Goal: Information Seeking & Learning: Learn about a topic

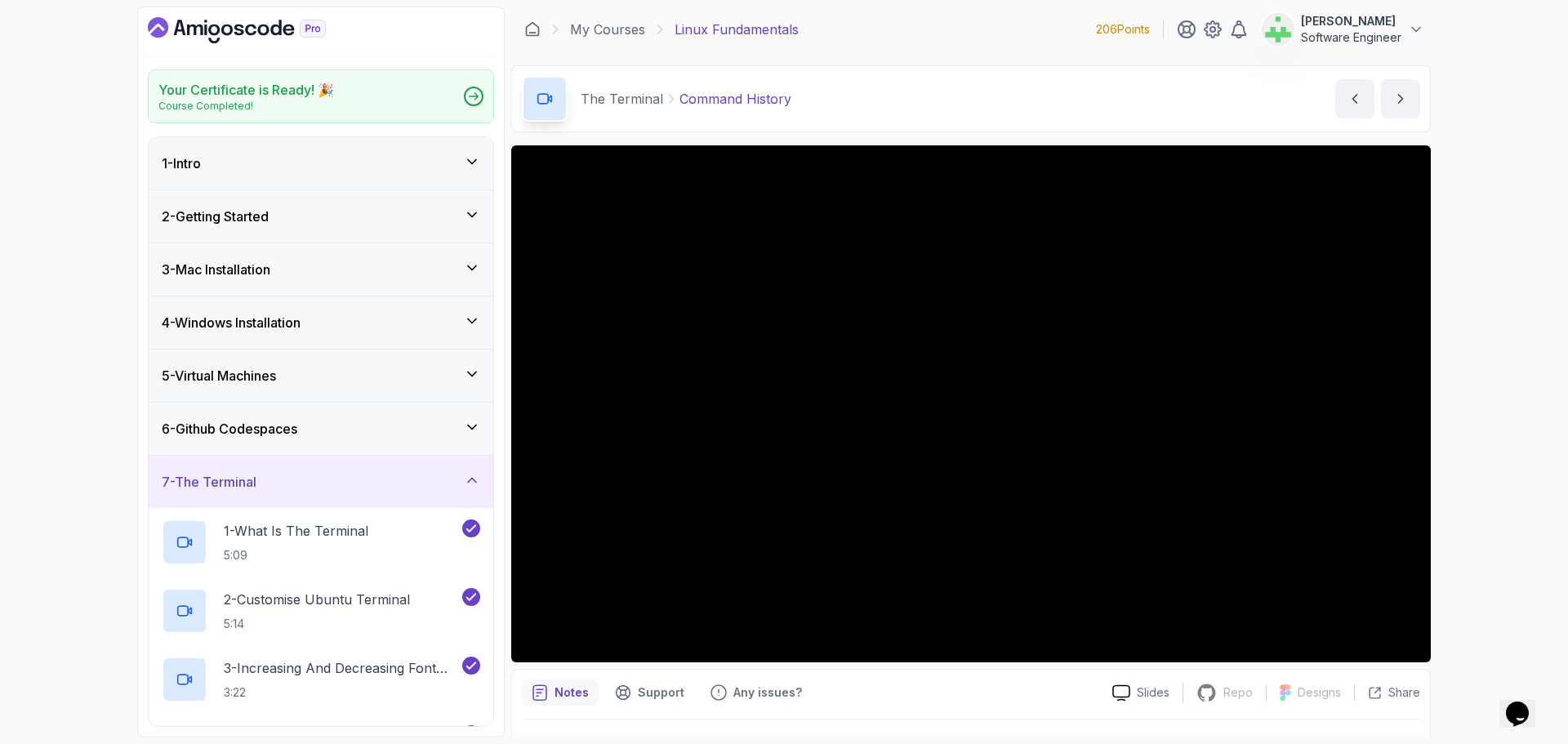
scroll to position [331, 0]
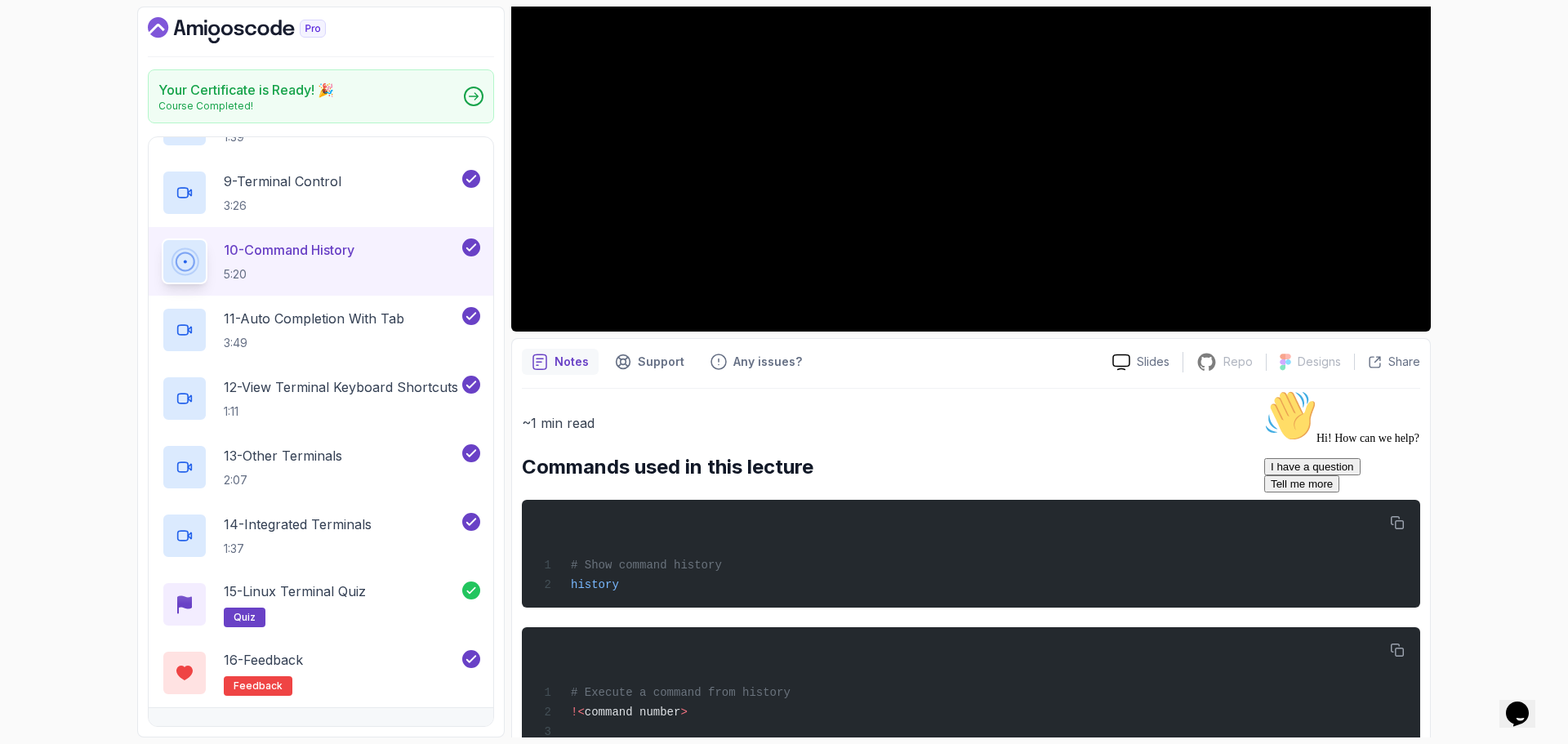
click at [107, 427] on div "Your Certificate is Ready! 🎉 Course Completed! 1 - Intro 2 - Getting Started 3 …" at bounding box center [784, 372] width 1568 height 744
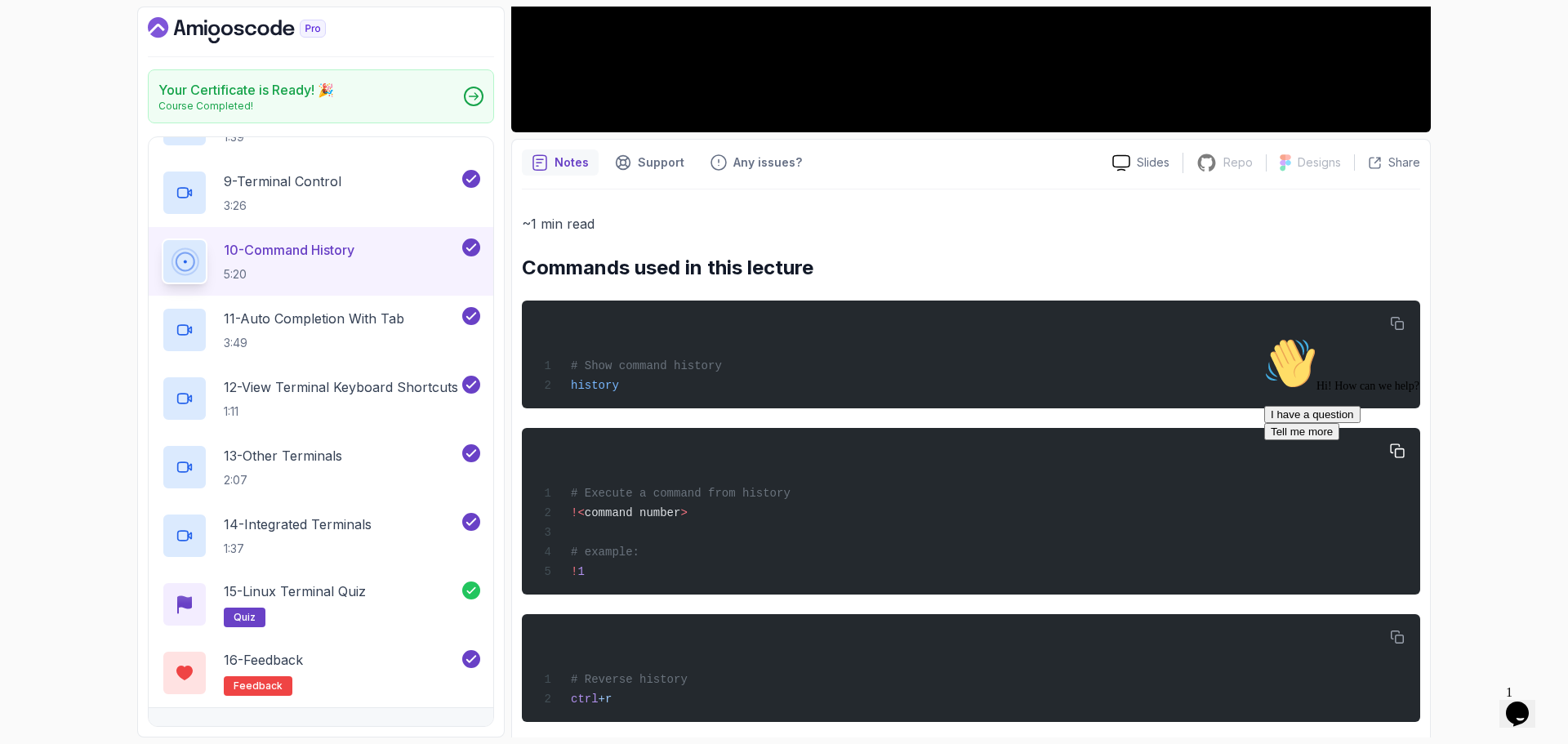
scroll to position [555, 0]
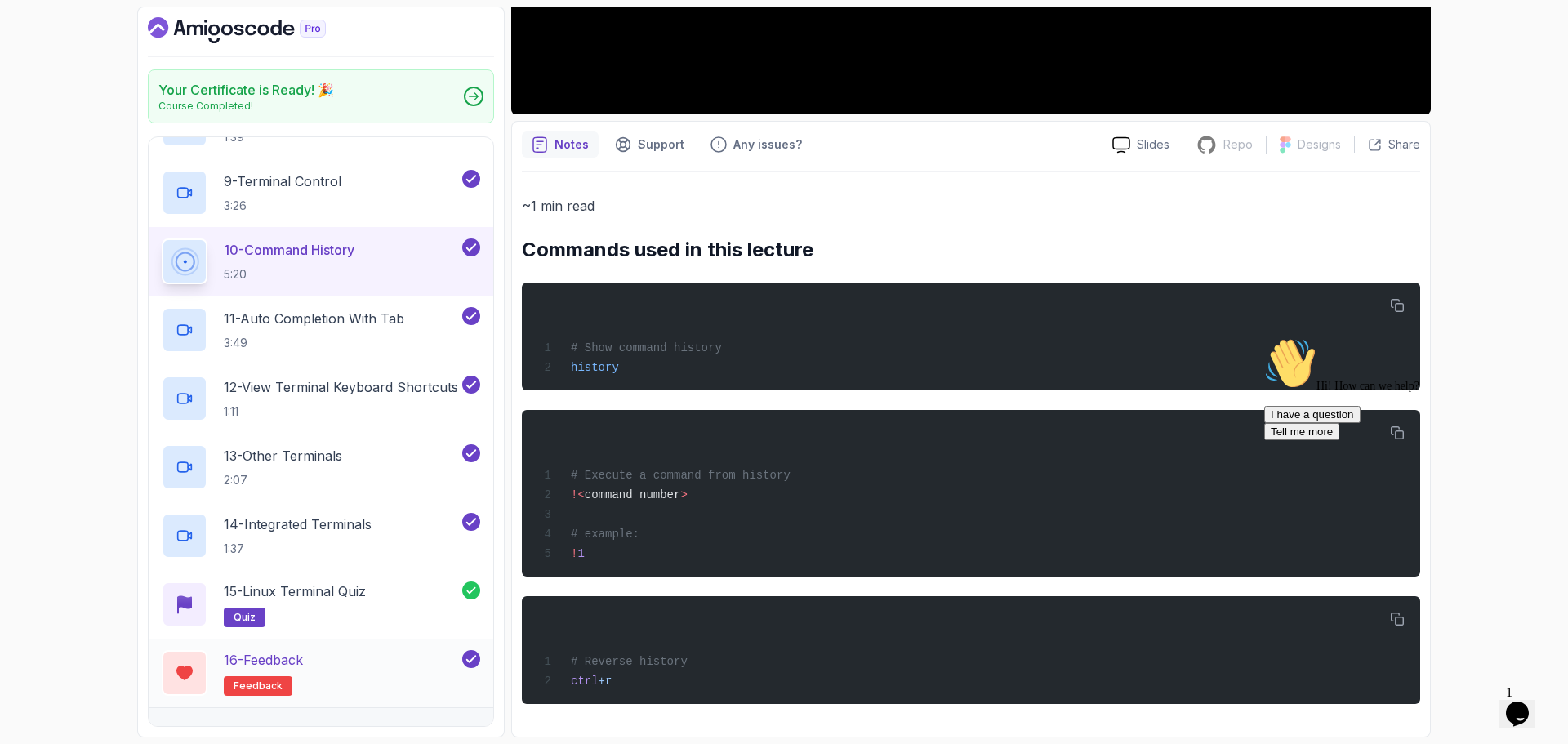
click at [253, 706] on div "16 - Feedback feedback" at bounding box center [321, 672] width 344 height 68
click at [328, 320] on p "11 - Auto Completion With Tab" at bounding box center [314, 319] width 180 height 20
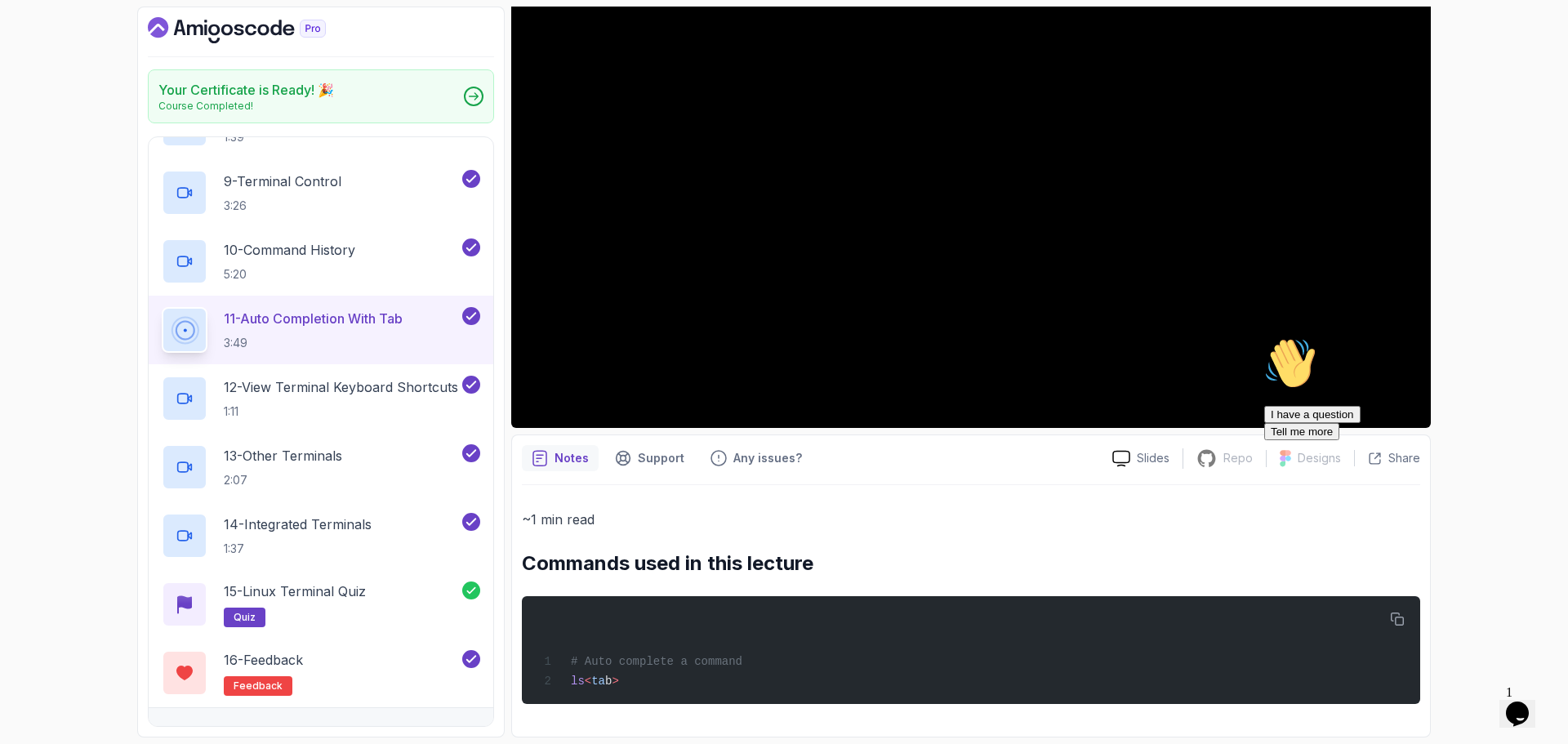
scroll to position [236, 0]
click at [359, 381] on p "12 - View Terminal Keyboard Shortcuts" at bounding box center [341, 387] width 234 height 20
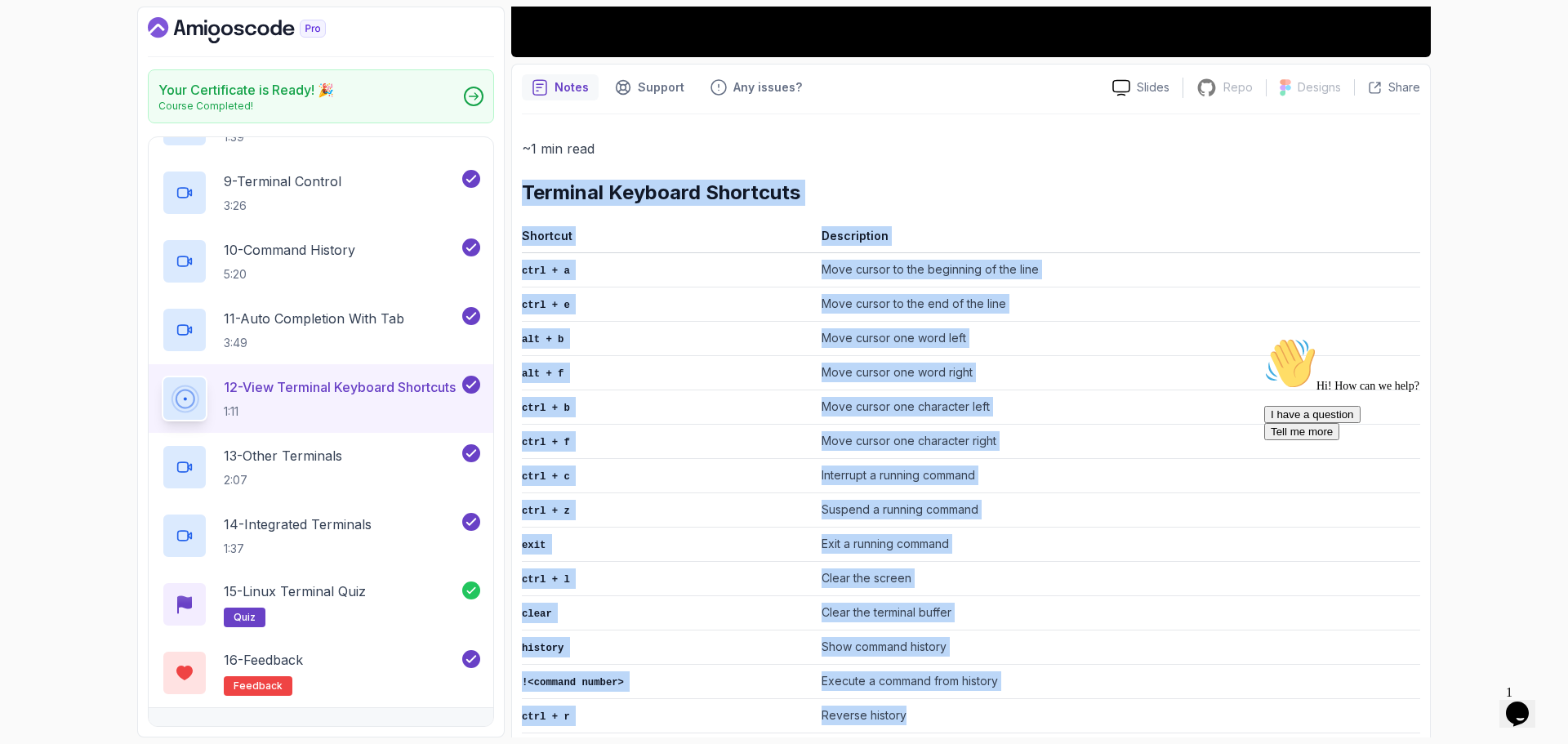
scroll to position [656, 0]
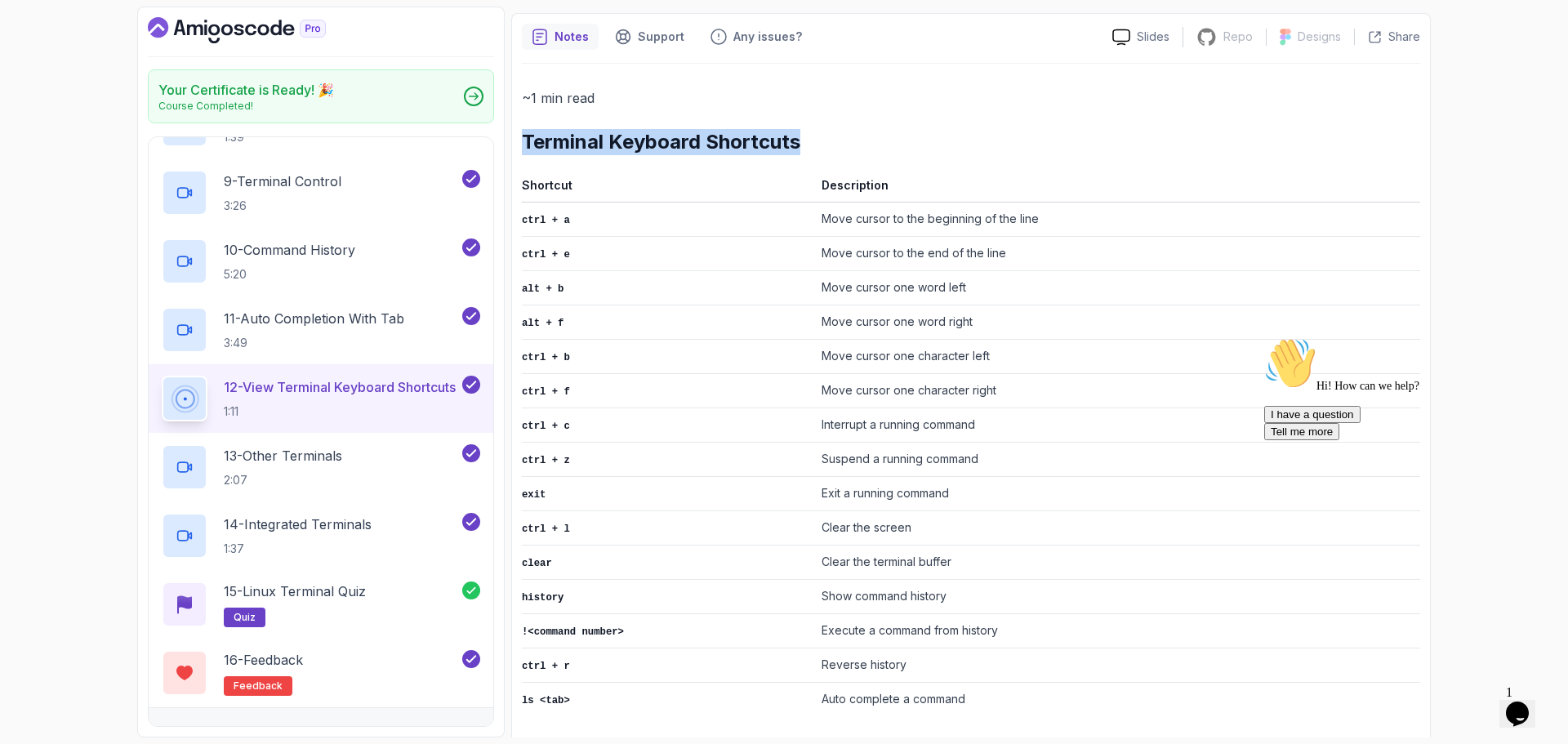
drag, startPoint x: 523, startPoint y: 241, endPoint x: 1076, endPoint y: 709, distance: 724.5
click at [1076, 709] on div "~1 min read Terminal Keyboard Shortcuts Shortcut Description ctrl + a Move curs…" at bounding box center [971, 401] width 898 height 675
copy div "Terminal Keyboard Shortcuts"
click at [948, 500] on td "Exit a running command" at bounding box center [1118, 494] width 605 height 35
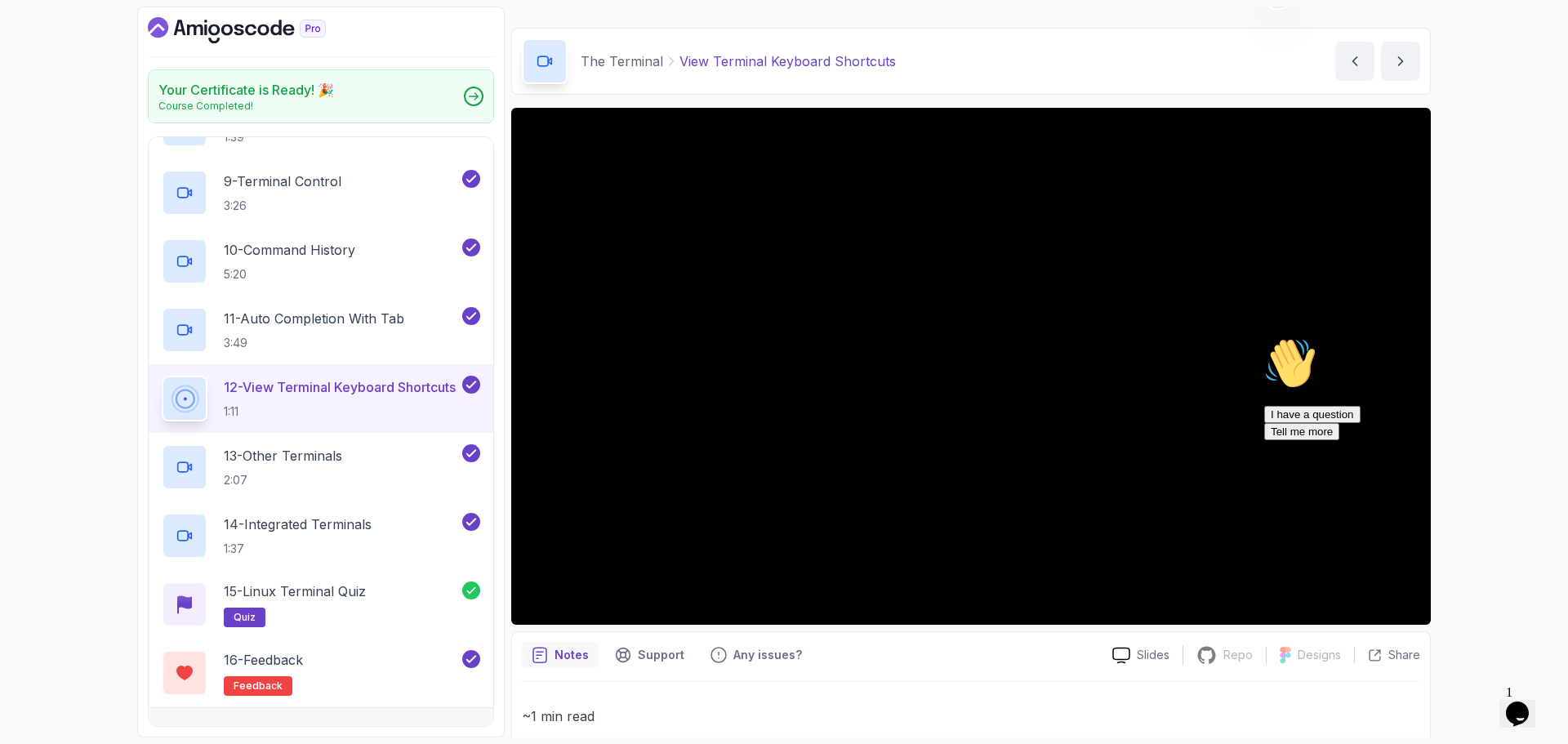
scroll to position [0, 0]
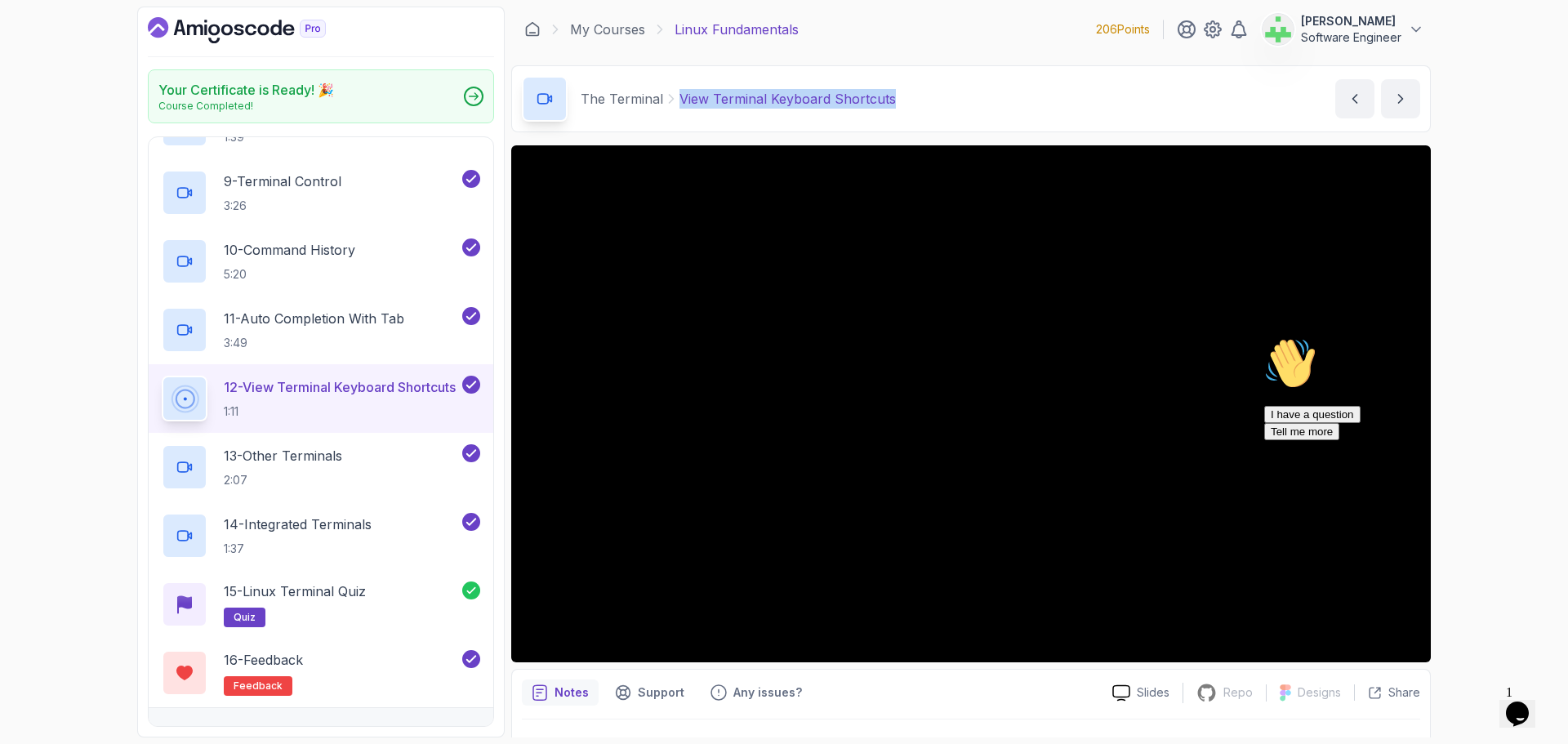
drag, startPoint x: 920, startPoint y: 98, endPoint x: 672, endPoint y: 106, distance: 248.1
click at [672, 106] on div "The Terminal View Terminal Keyboard Shortcuts View Terminal Keyboard Shortcuts …" at bounding box center [970, 99] width 919 height 67
copy p "View Terminal Keyboard Shortcuts"
click at [1514, 351] on div "Hi! How can we help? I have a question Tell me more" at bounding box center [1411, 388] width 294 height 103
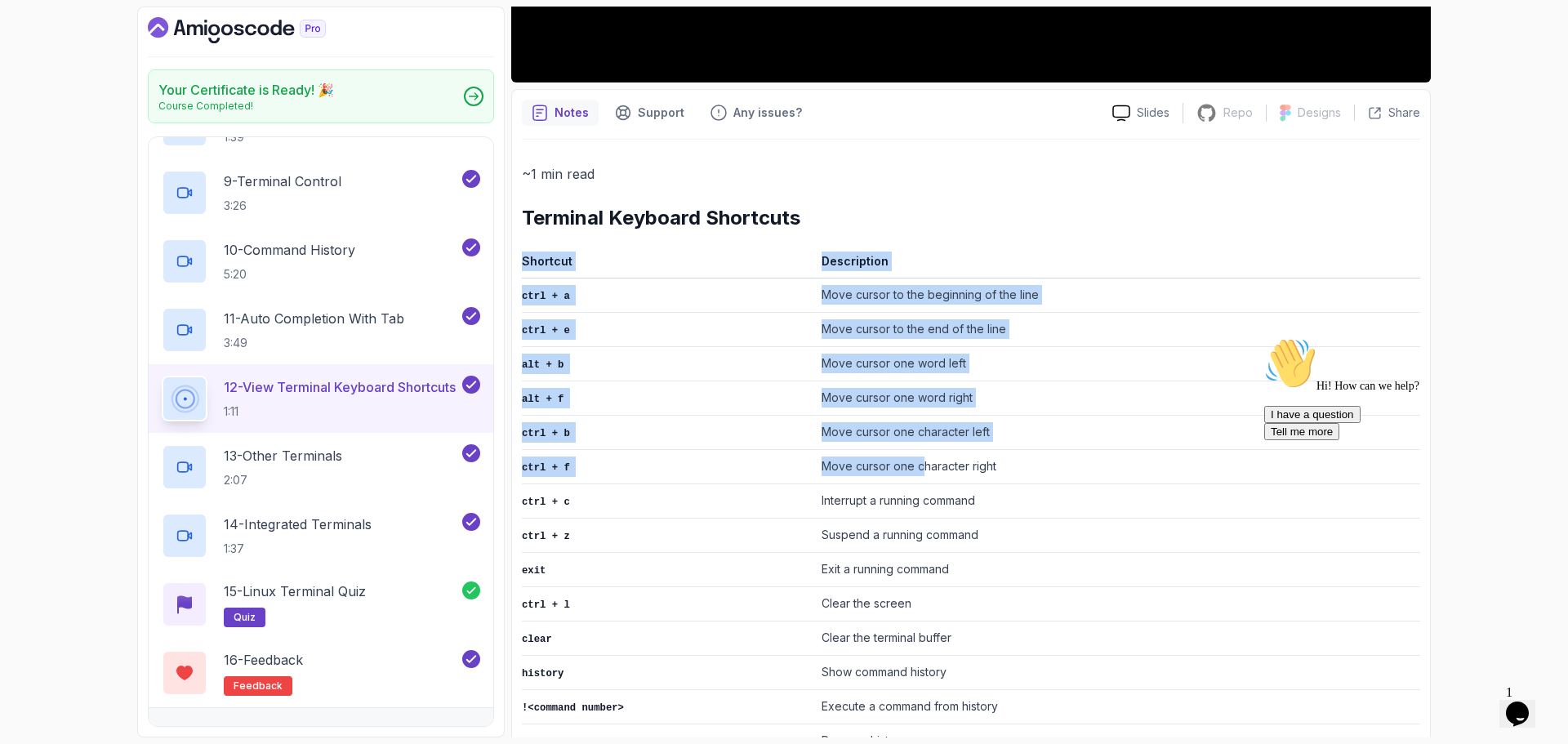
scroll to position [656, 0]
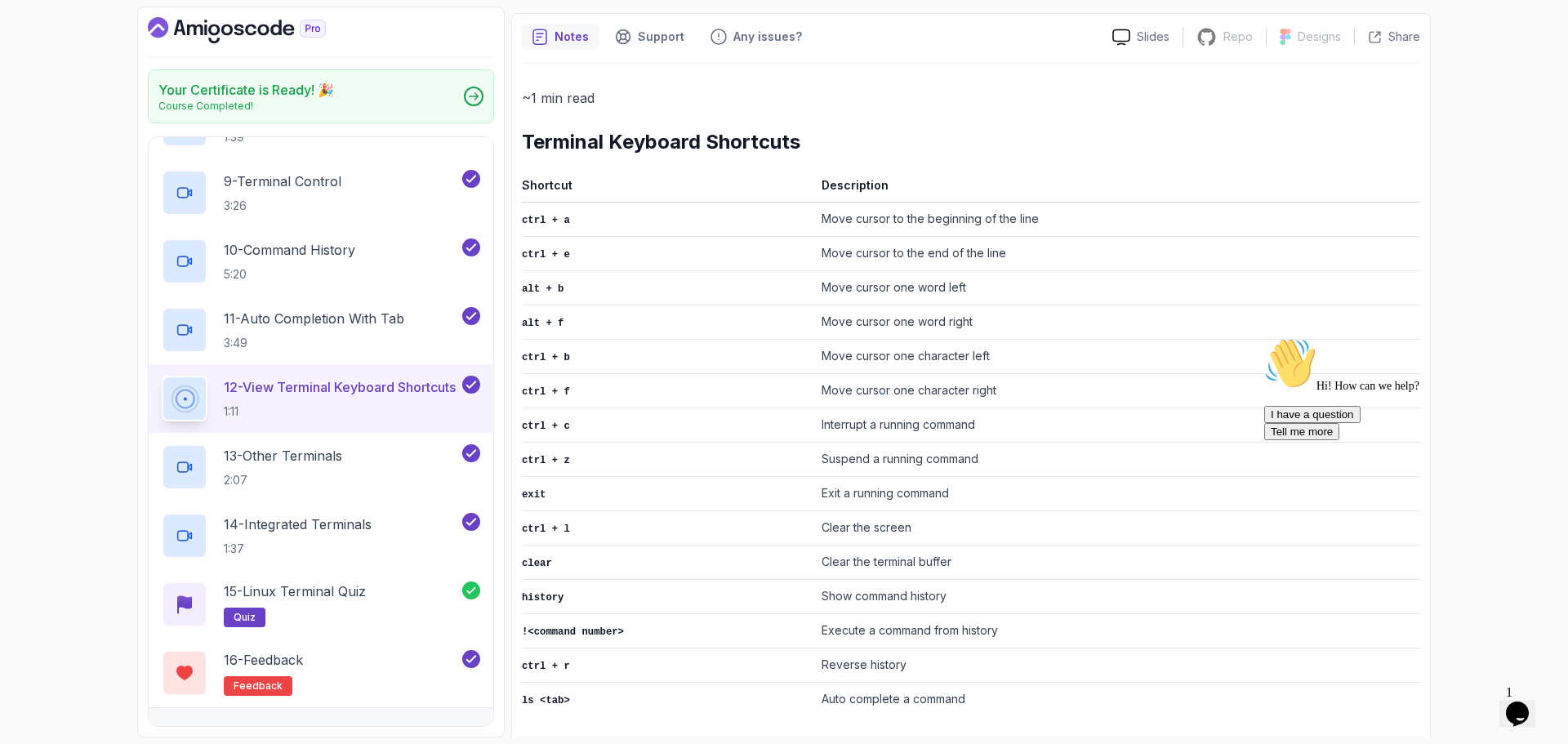
drag, startPoint x: 519, startPoint y: 351, endPoint x: 1003, endPoint y: 763, distance: 635.6
click at [1003, 743] on html "Your Certificate is Ready! 🎉 Course Completed! 1 - Intro 2 - Getting Started 3 …" at bounding box center [784, 372] width 1568 height 744
copy div
click at [911, 545] on td "Clear the terminal buffer" at bounding box center [1118, 563] width 605 height 35
click at [336, 462] on p "13 - Other Terminals" at bounding box center [283, 456] width 118 height 20
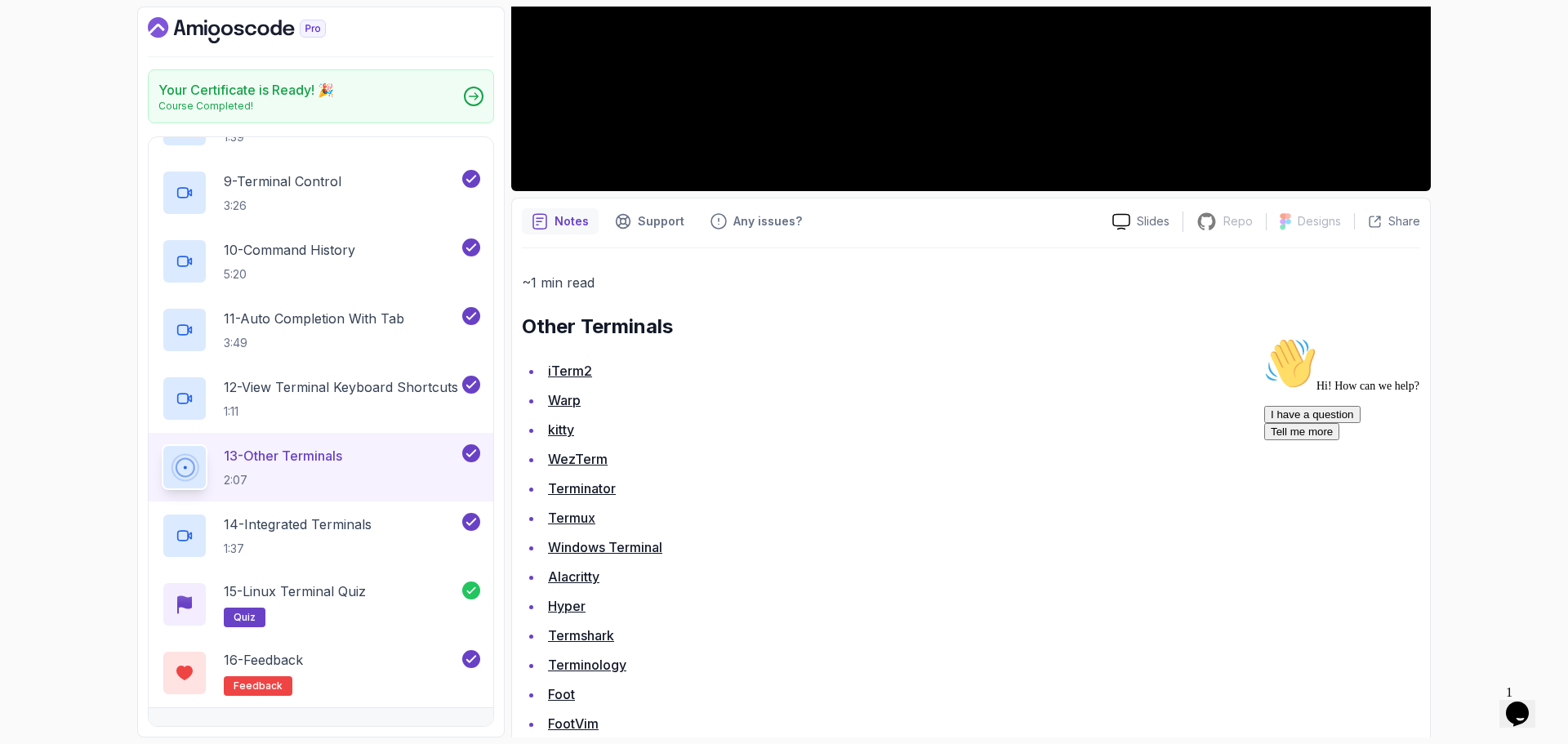
scroll to position [509, 0]
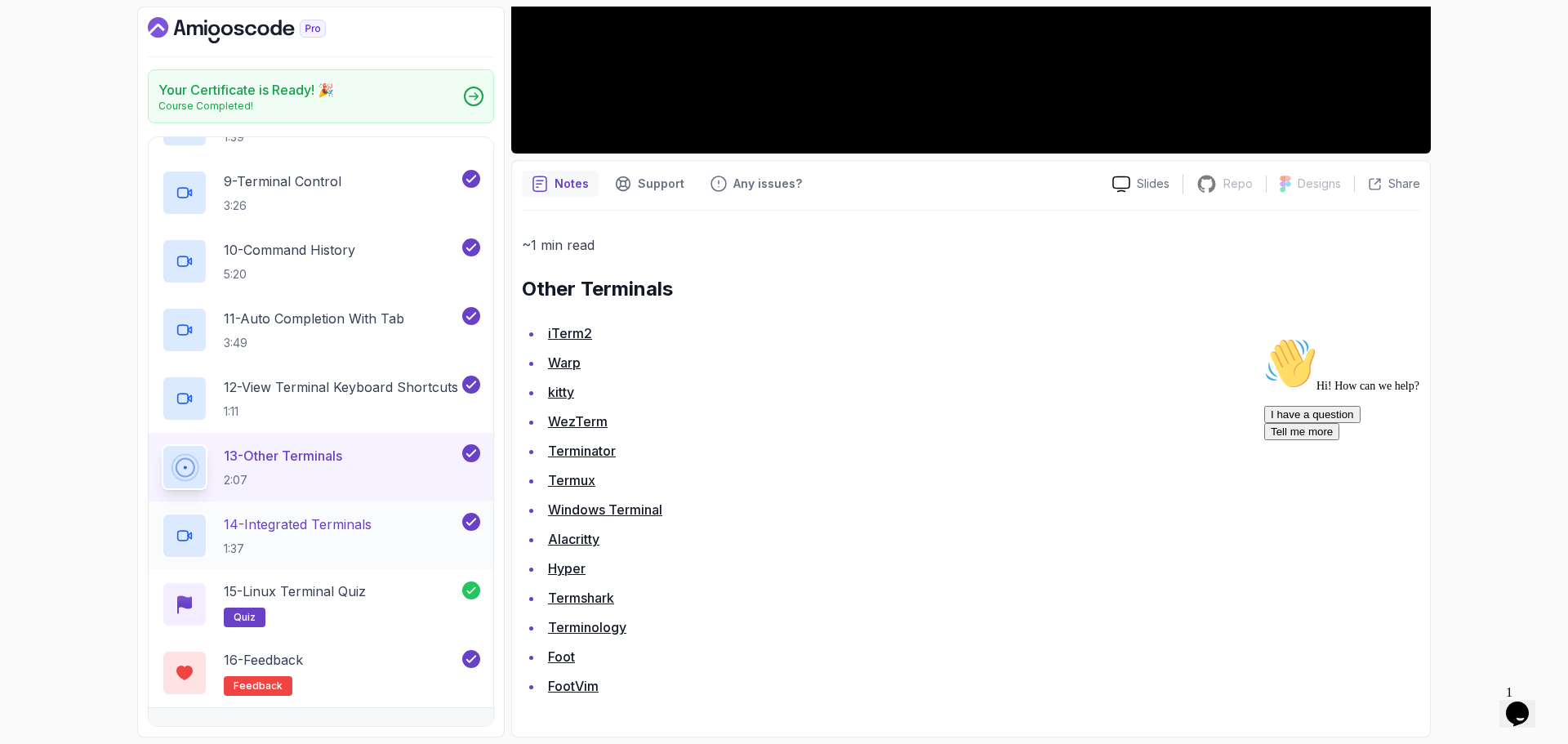
click at [362, 527] on p "14 - Integrated Terminals" at bounding box center [298, 525] width 148 height 20
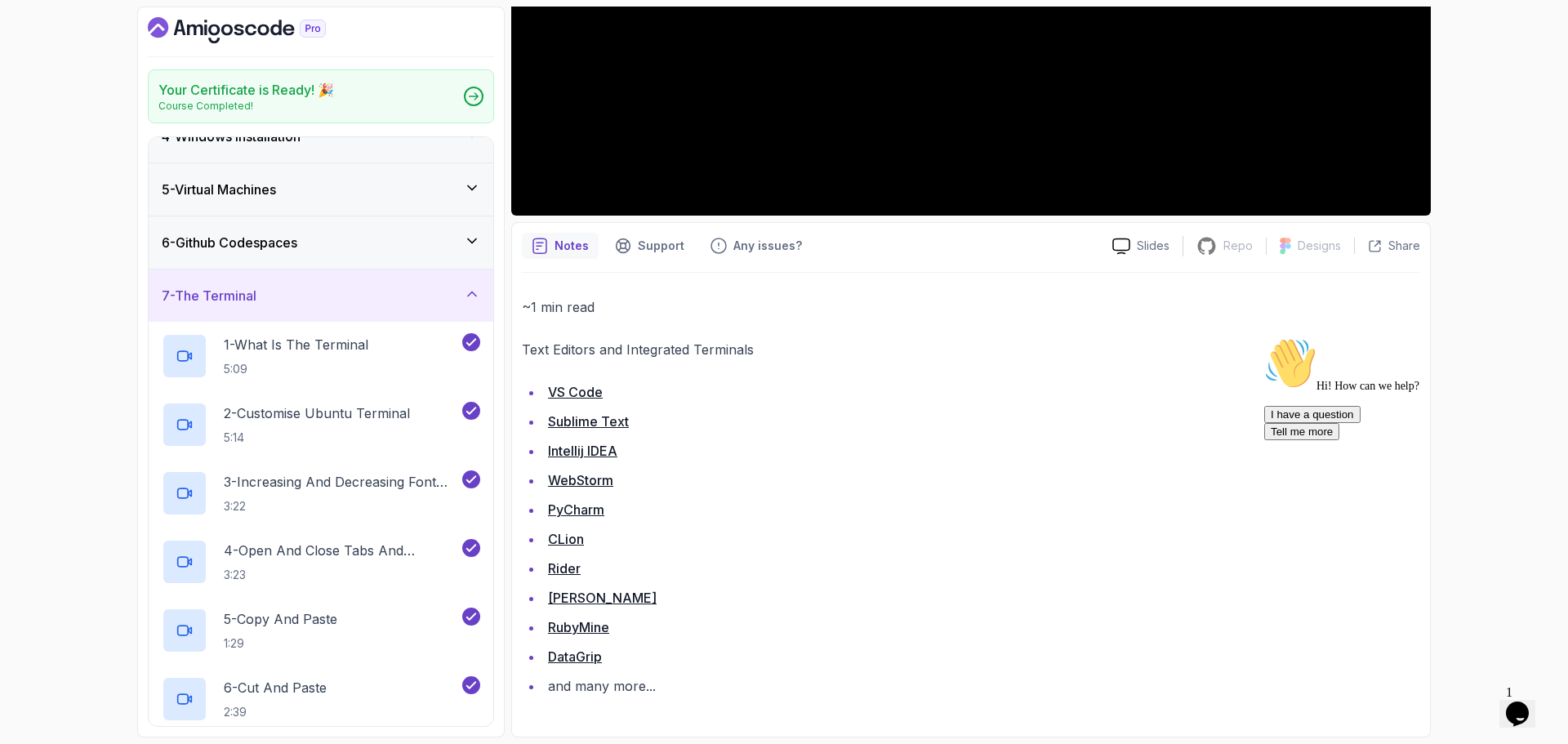
scroll to position [163, 0]
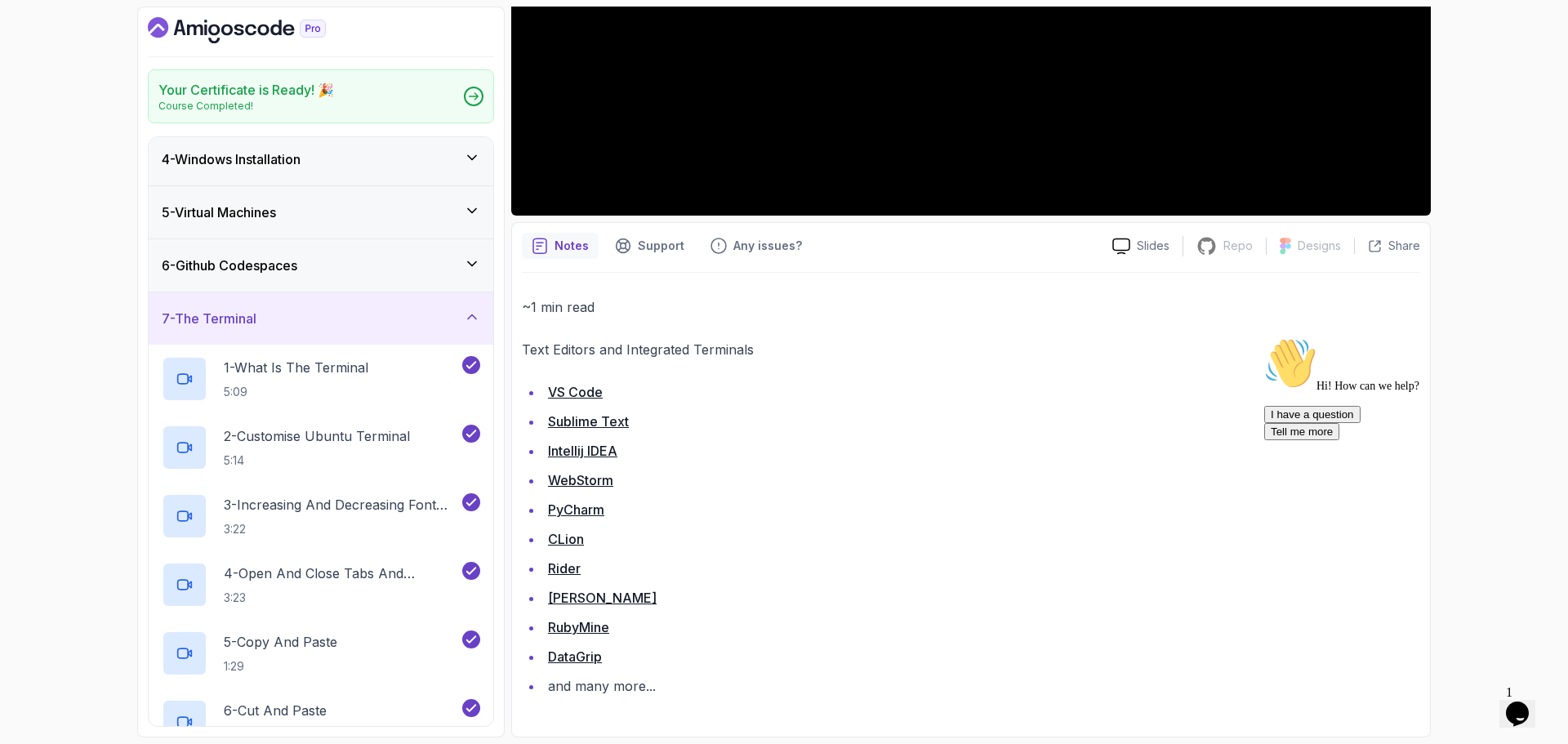
click at [365, 319] on div "7 - The Terminal" at bounding box center [322, 319] width 319 height 20
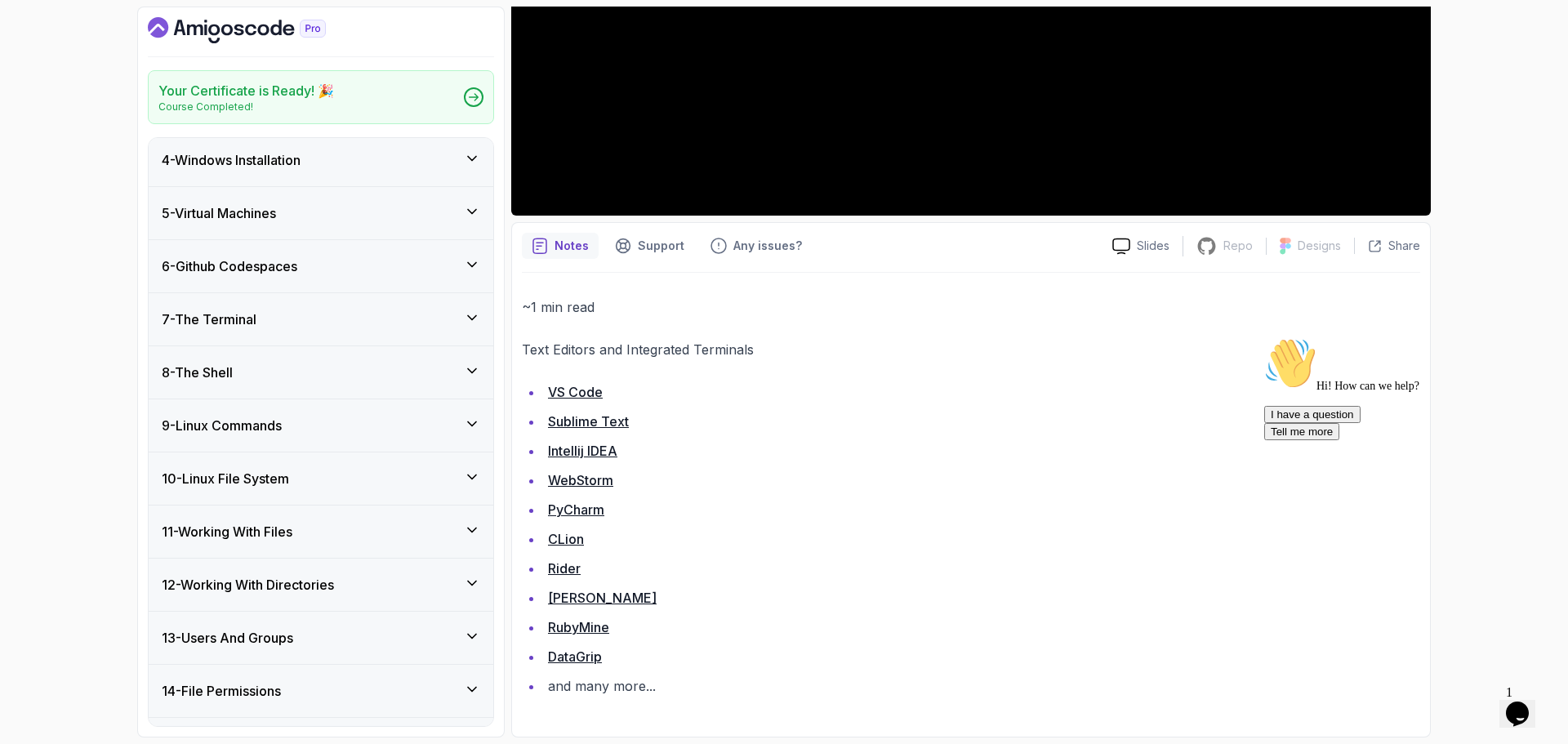
click at [353, 364] on div "8 - The Shell" at bounding box center [322, 372] width 319 height 20
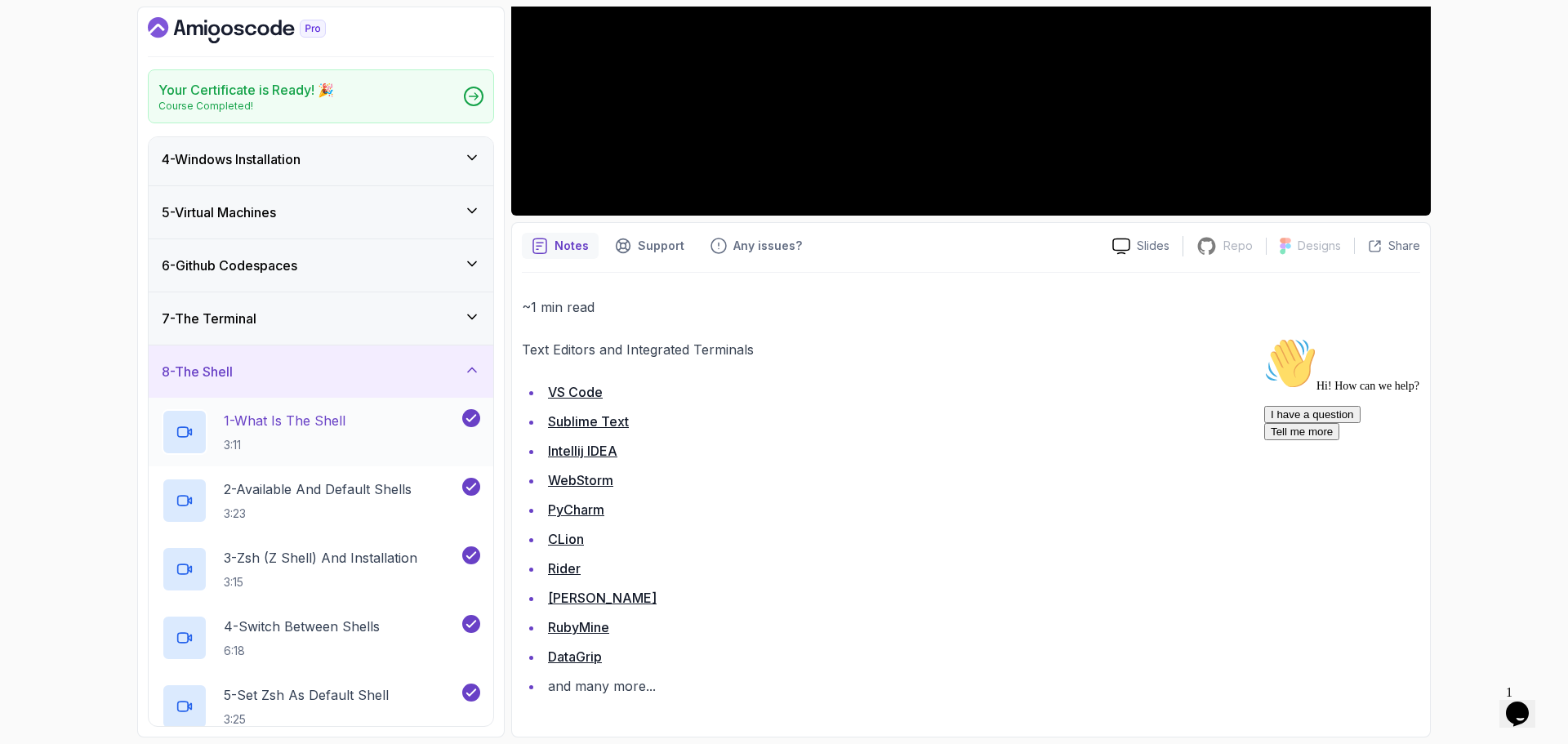
click at [313, 423] on p "1 - What Is The Shell" at bounding box center [285, 421] width 122 height 20
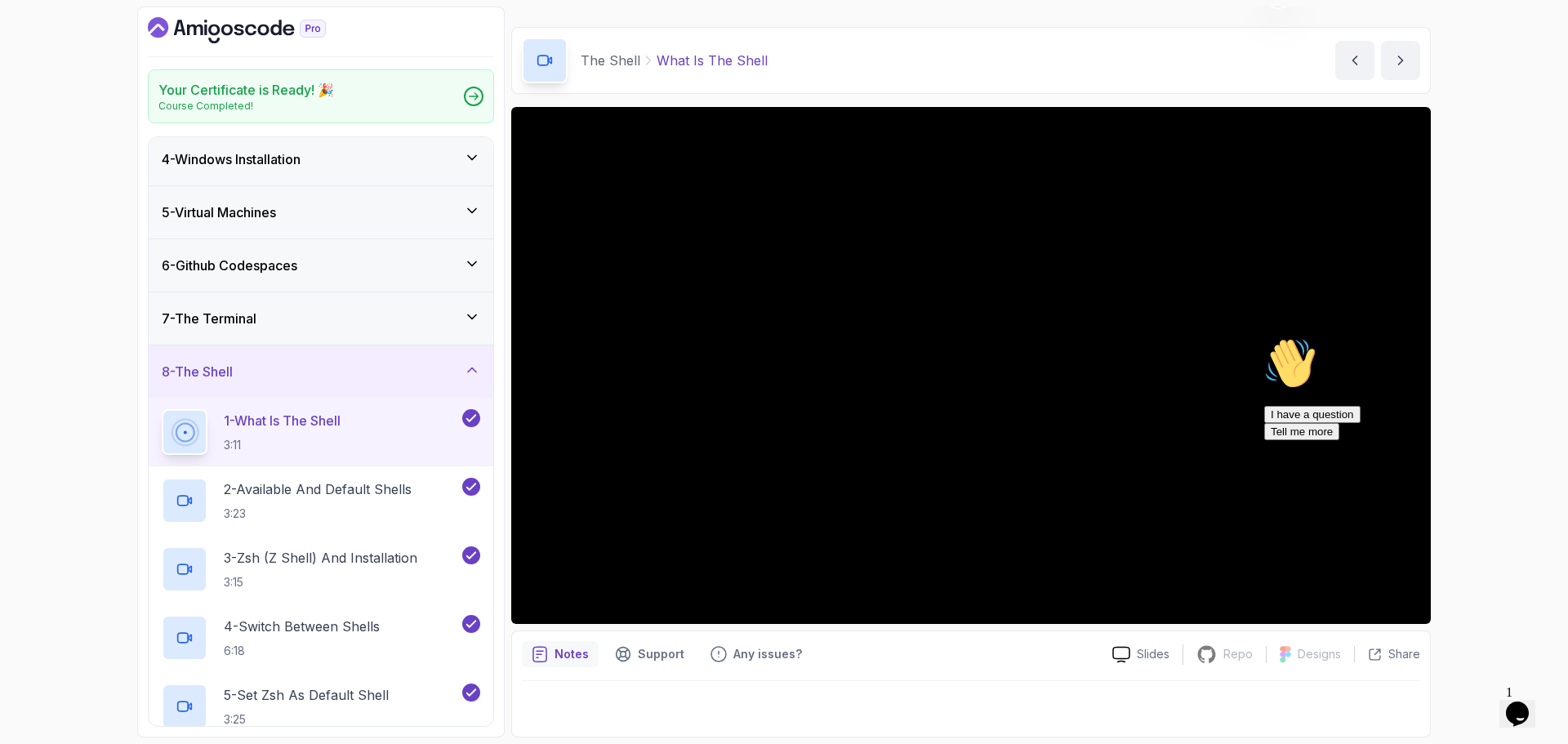
click at [865, 694] on div at bounding box center [971, 704] width 898 height 46
click at [314, 486] on p "2 - Available And Default Shells" at bounding box center [318, 489] width 188 height 20
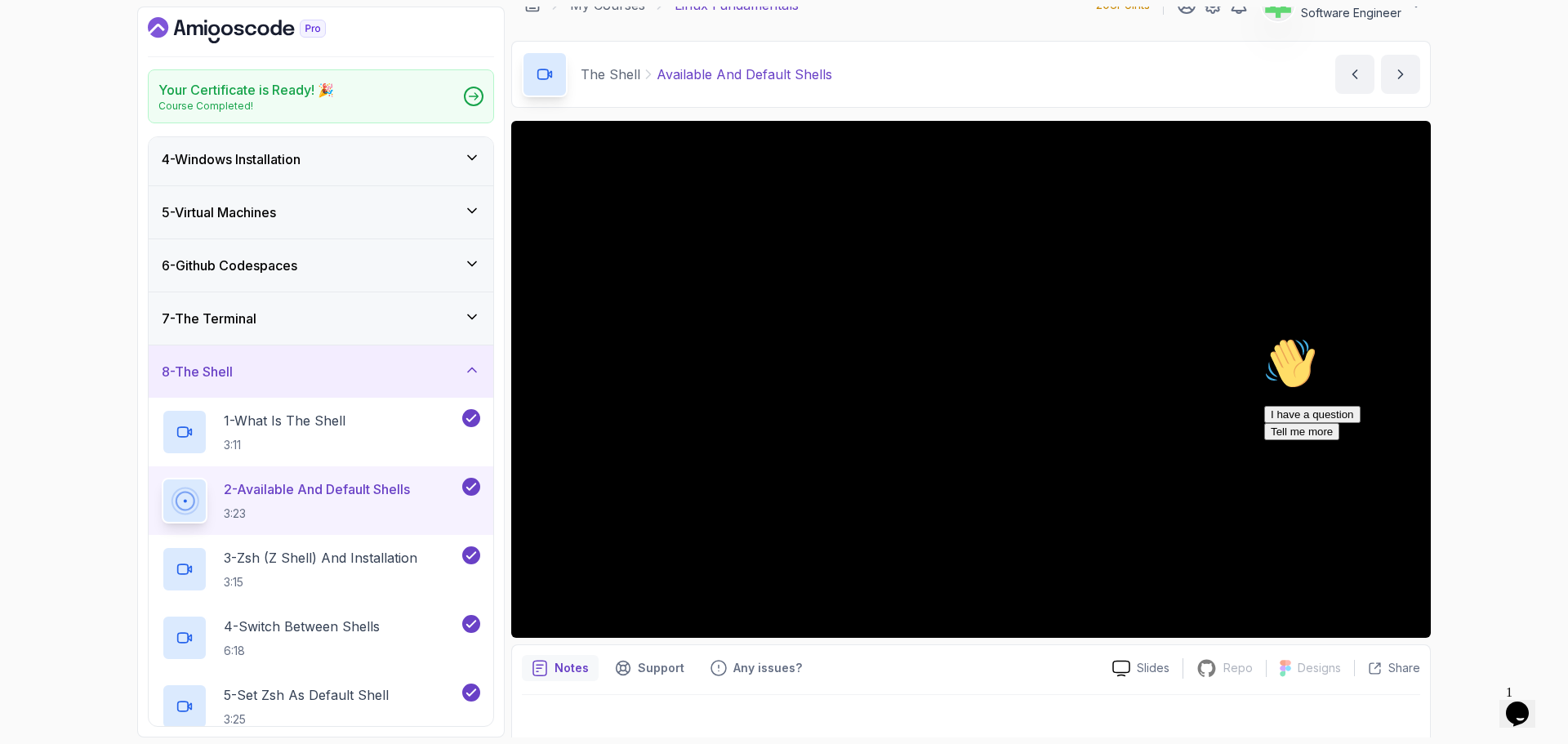
scroll to position [38, 0]
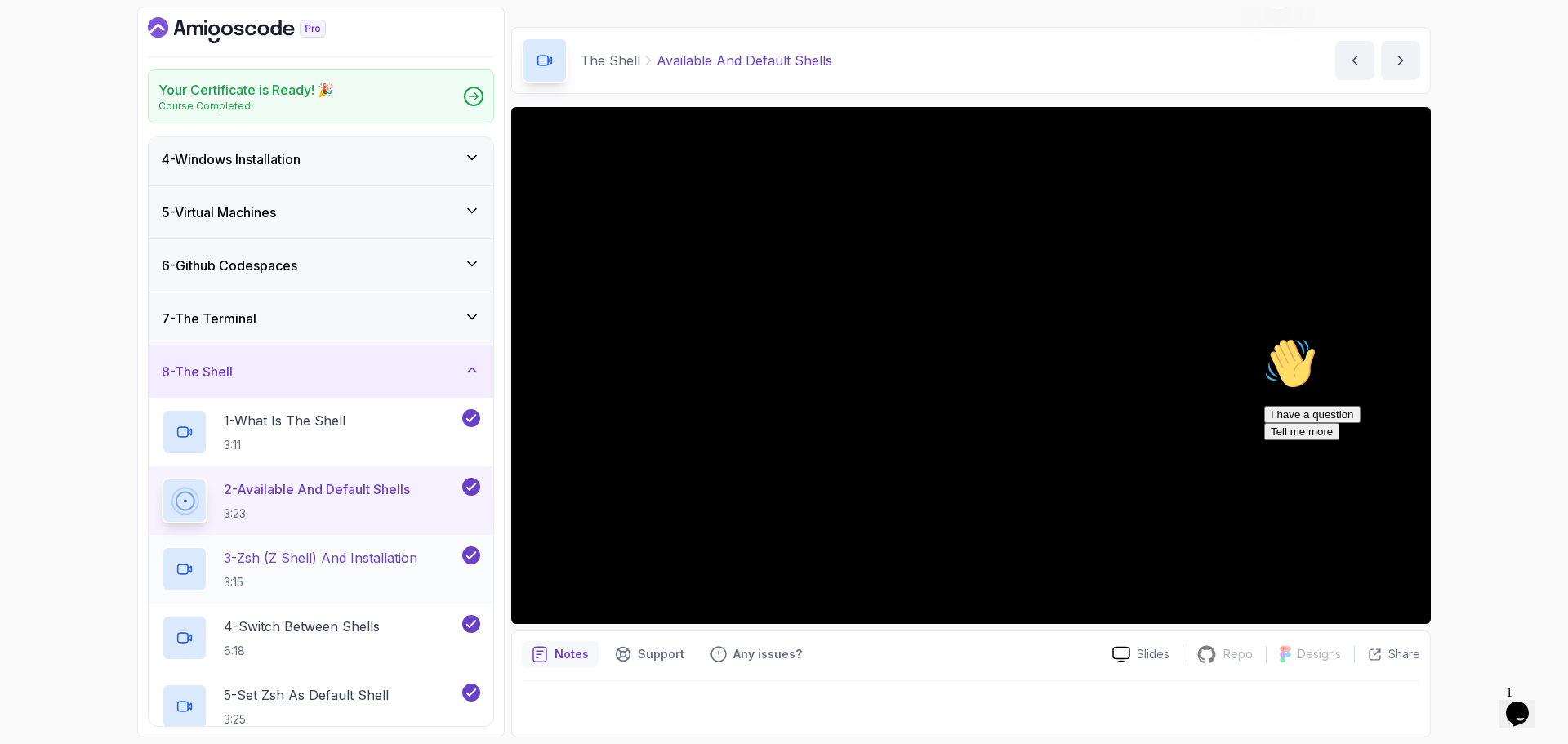
click at [340, 556] on p "3 - Zsh (Z Shell) And Installation" at bounding box center [321, 558] width 193 height 20
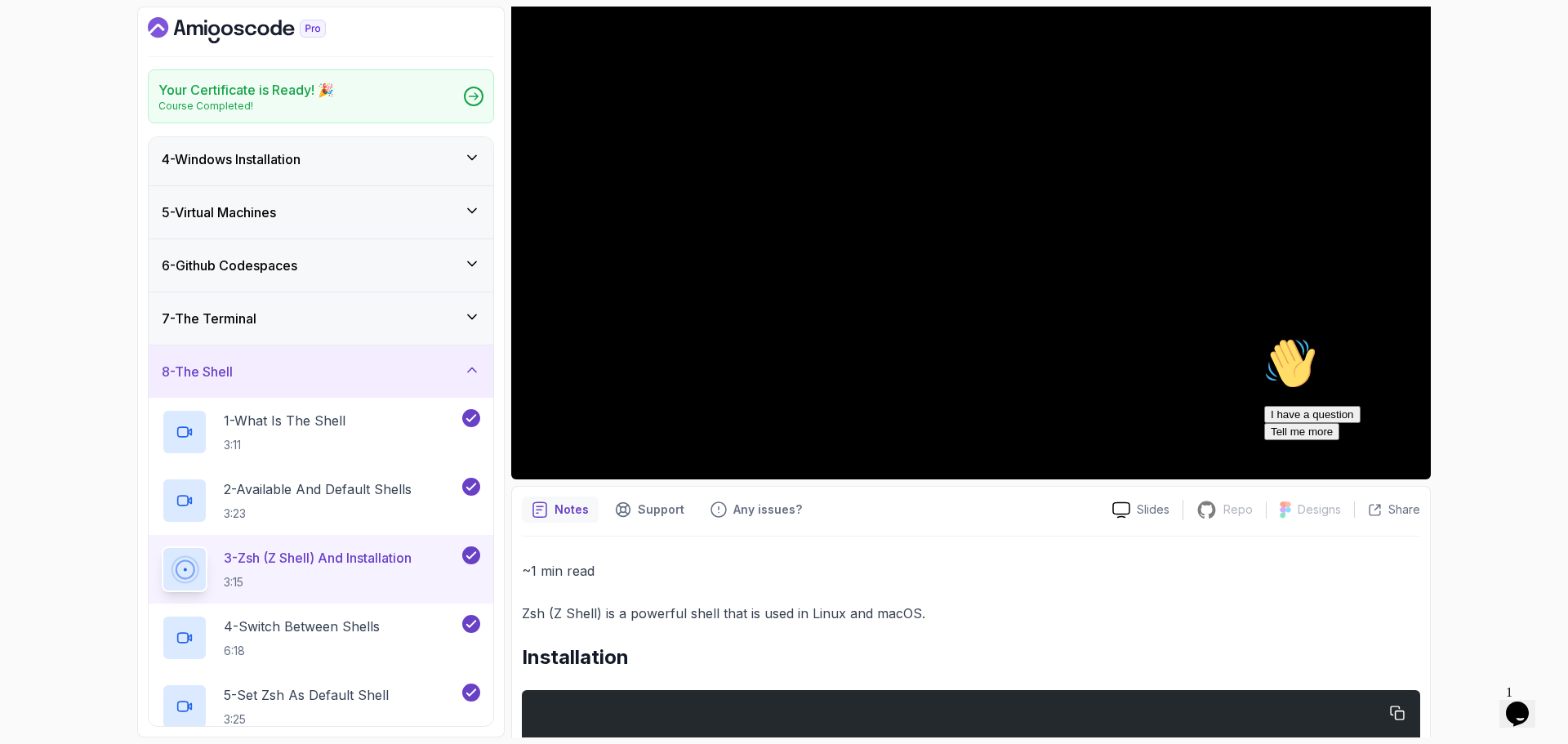
scroll to position [387, 0]
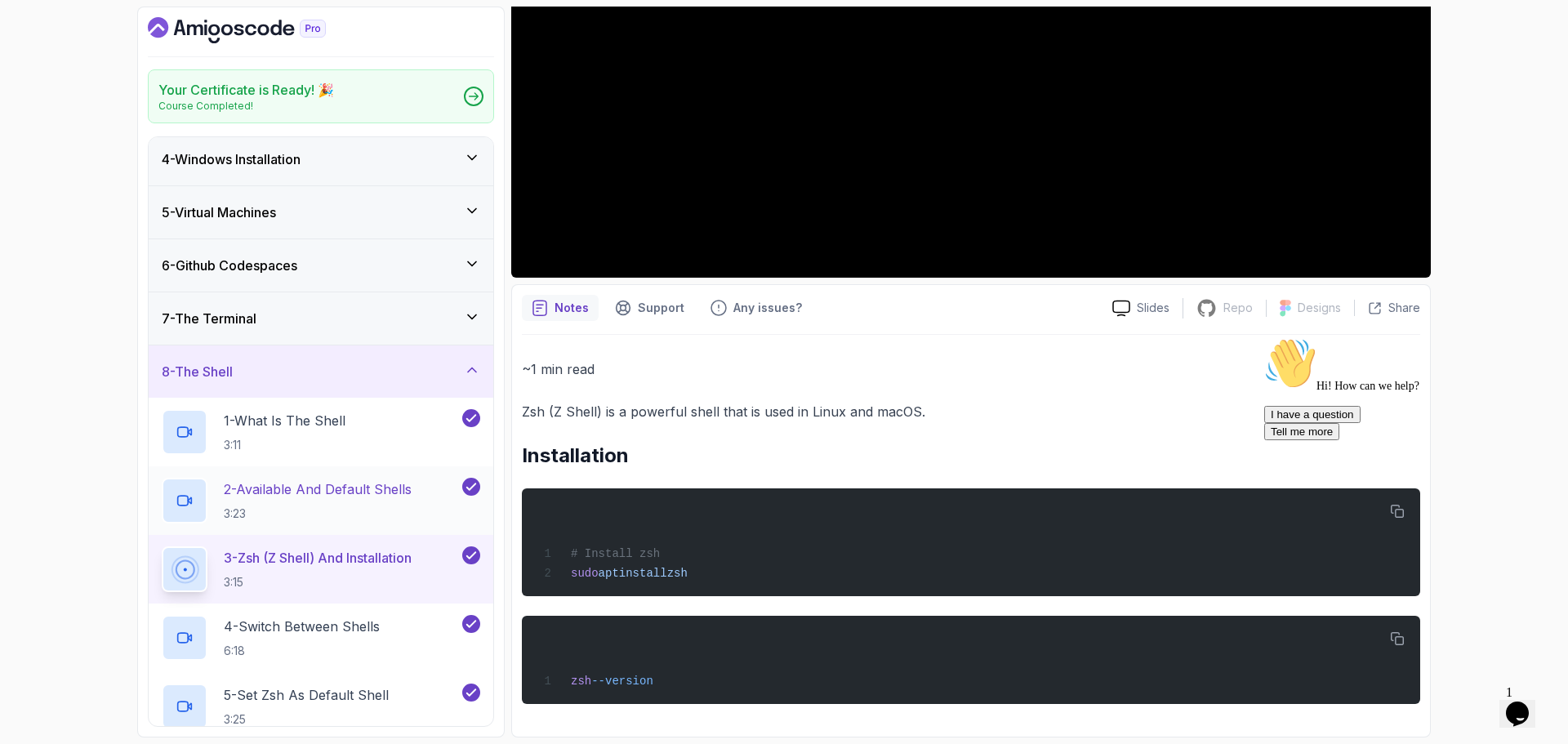
click at [384, 494] on p "2 - Available And Default Shells" at bounding box center [318, 489] width 188 height 20
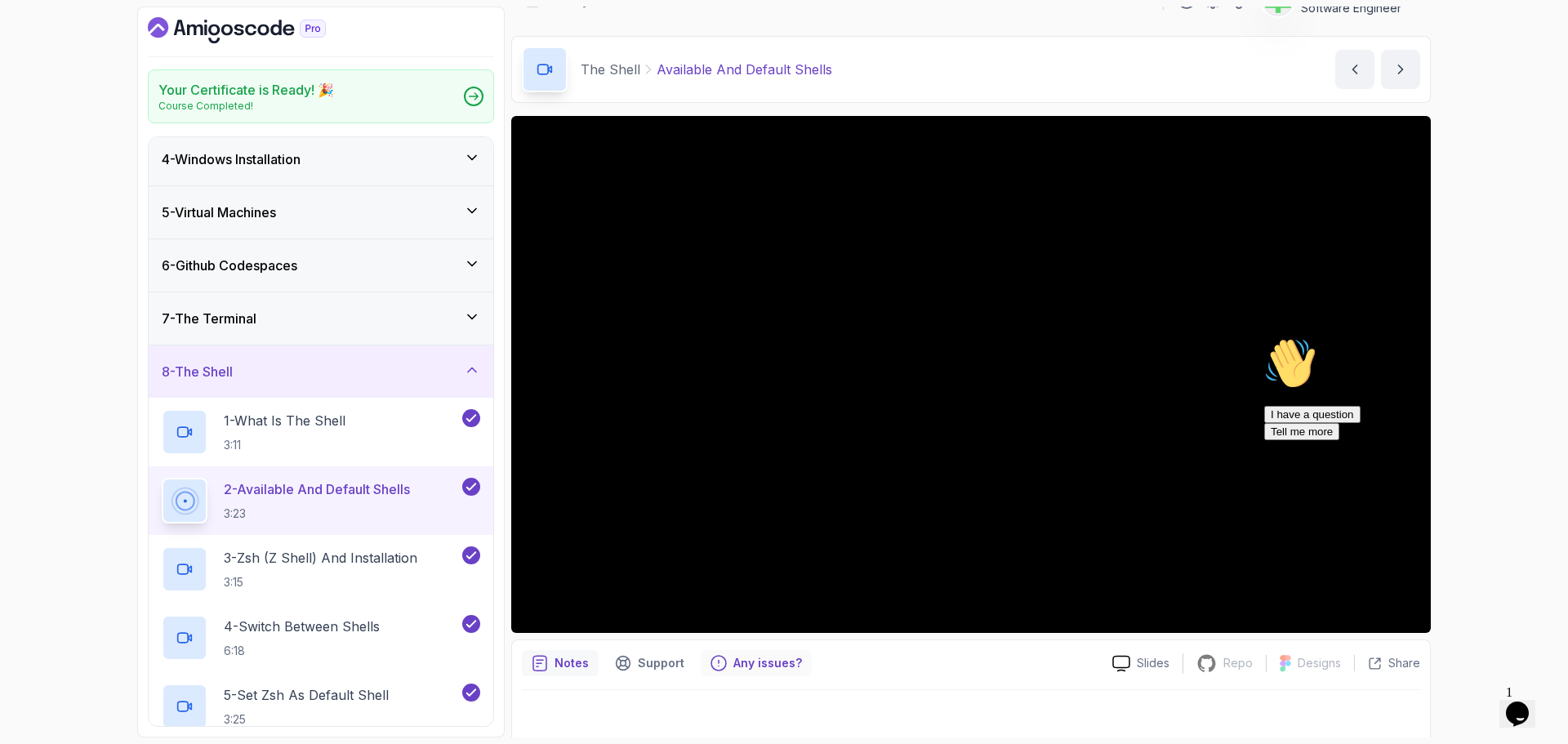
scroll to position [38, 0]
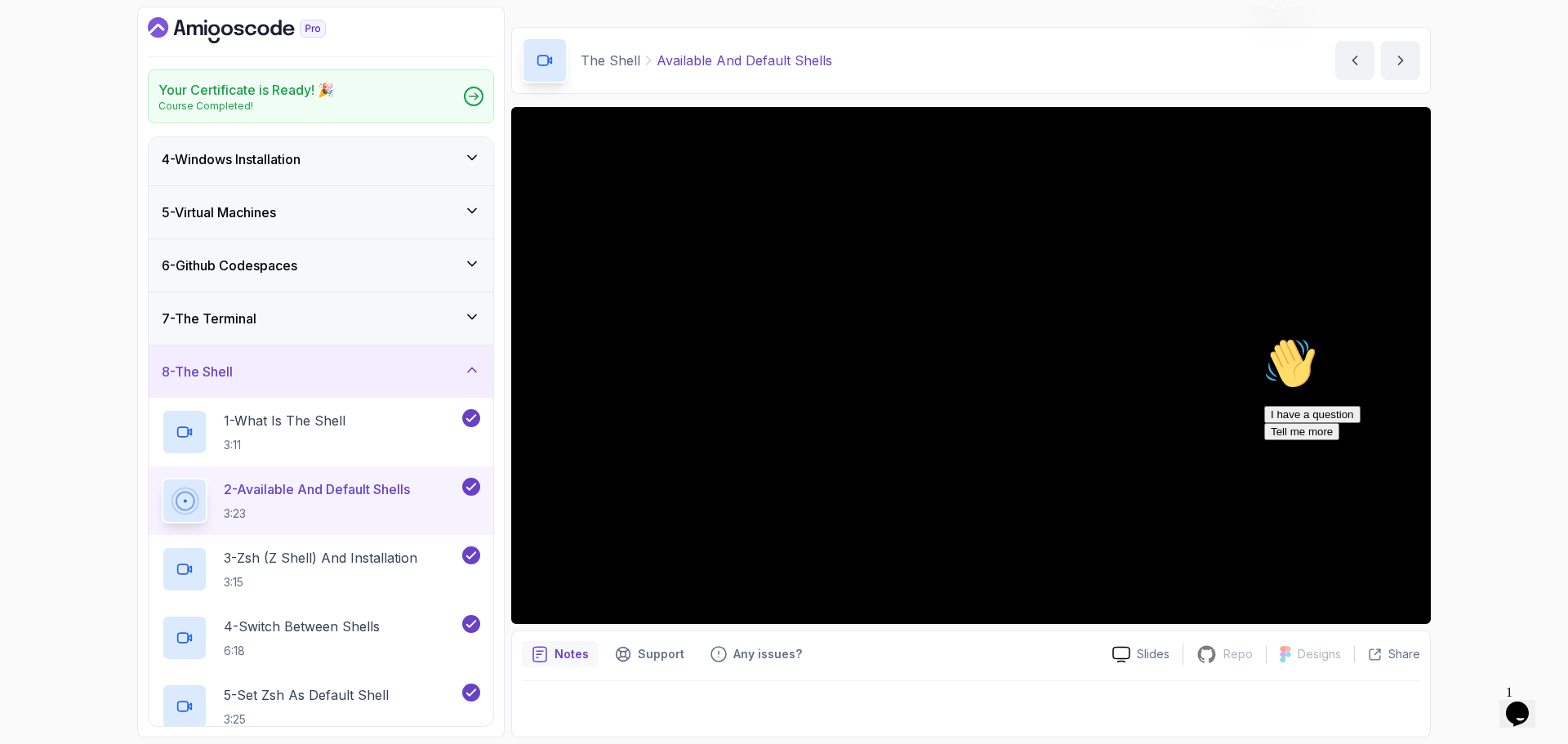
click at [775, 680] on div at bounding box center [971, 680] width 898 height 1
click at [406, 555] on p "3 - Zsh (Z Shell) And Installation" at bounding box center [321, 558] width 193 height 20
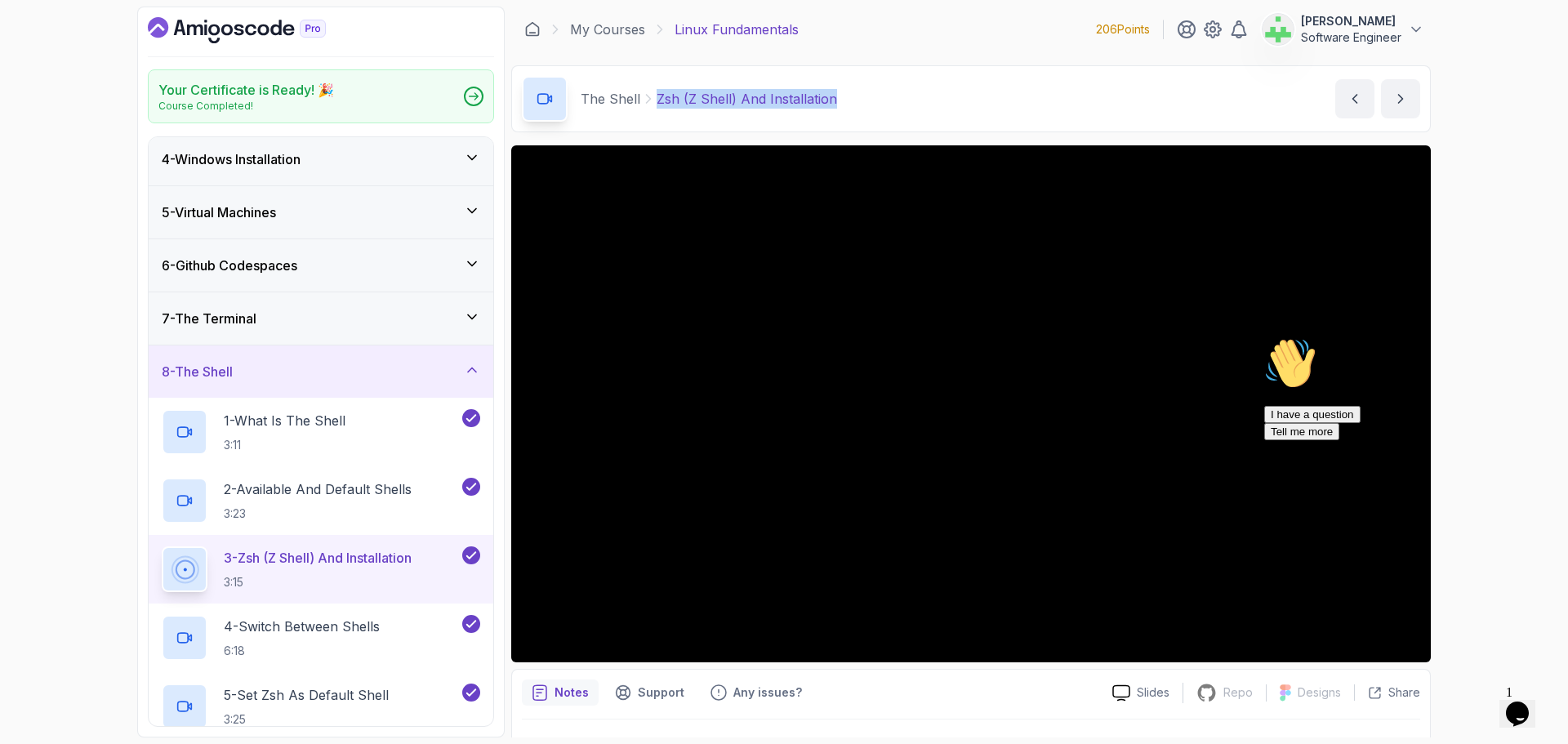
drag, startPoint x: 844, startPoint y: 96, endPoint x: 640, endPoint y: 90, distance: 204.1
click at [640, 90] on div "The Shell Zsh (Z Shell) And Installation Zsh (Z Shell) And Installation by nels…" at bounding box center [970, 99] width 919 height 67
copy p "Zsh (Z Shell) And Installation"
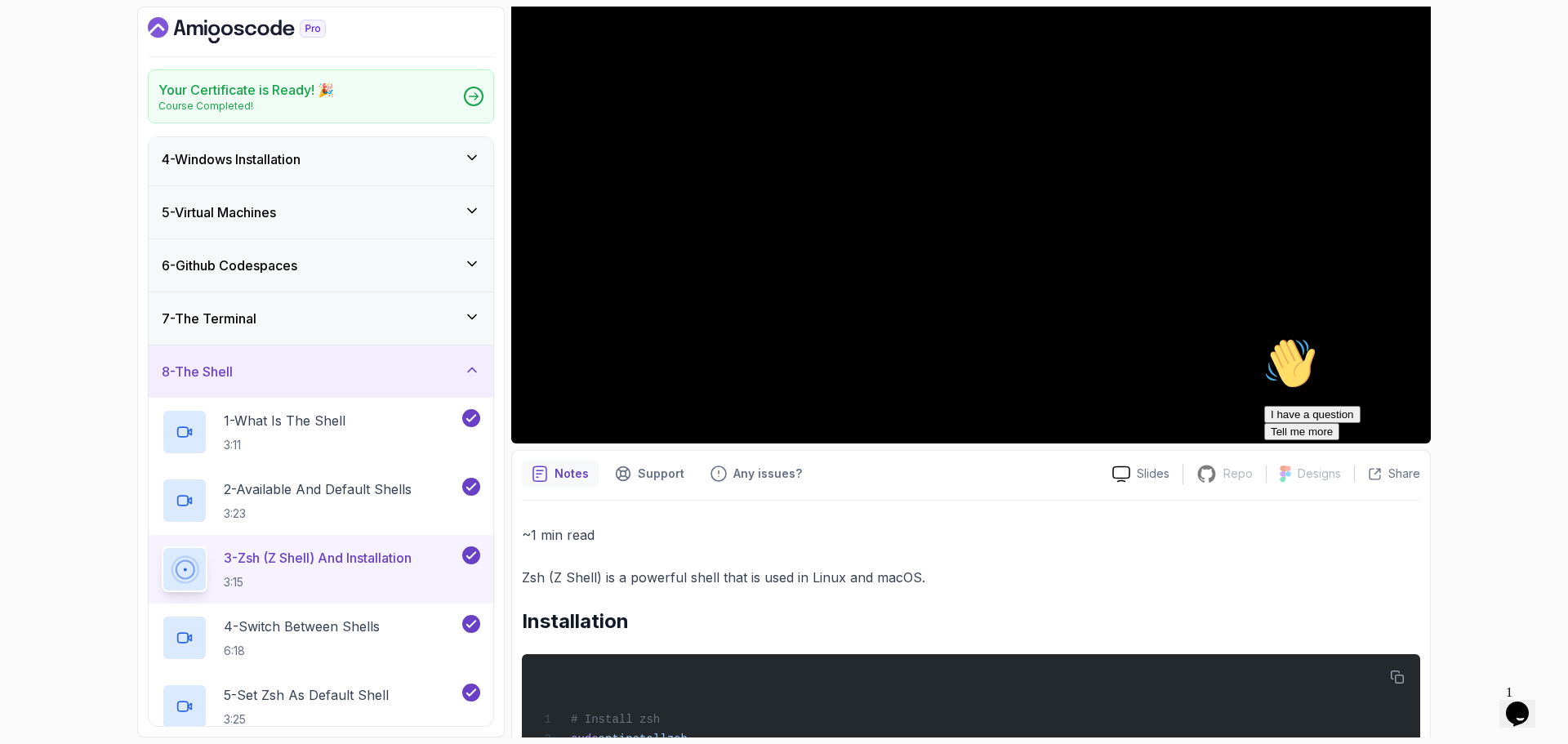
scroll to position [387, 0]
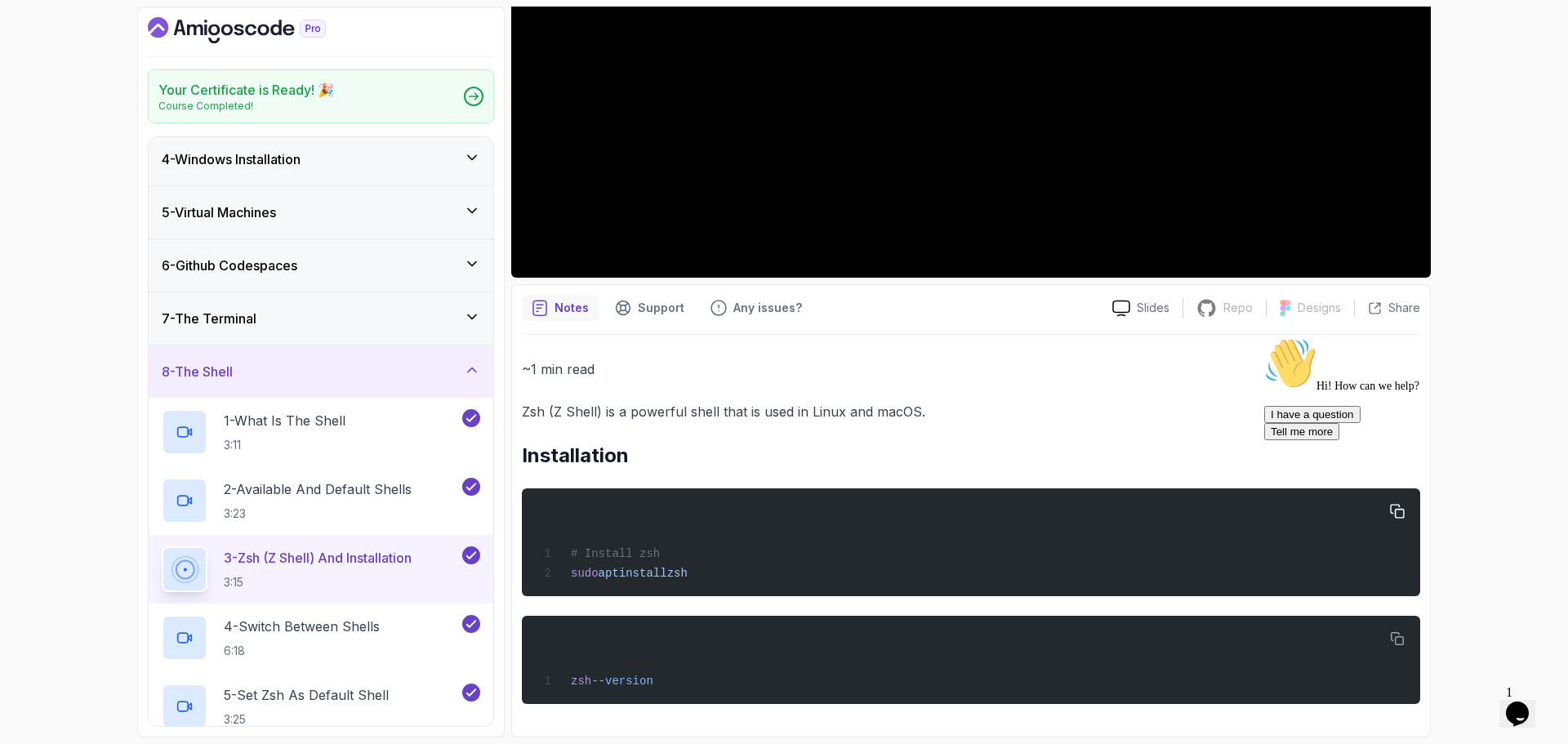
drag, startPoint x: 571, startPoint y: 572, endPoint x: 740, endPoint y: 573, distance: 169.0
click at [740, 573] on div "# Install zsh sudo apt install zsh" at bounding box center [970, 542] width 872 height 88
drag, startPoint x: 571, startPoint y: 554, endPoint x: 737, endPoint y: 582, distance: 168.3
click at [737, 582] on div "# Install zsh sudo apt install zsh" at bounding box center [970, 542] width 872 height 88
copy code "# Install zsh sudo apt install zsh"
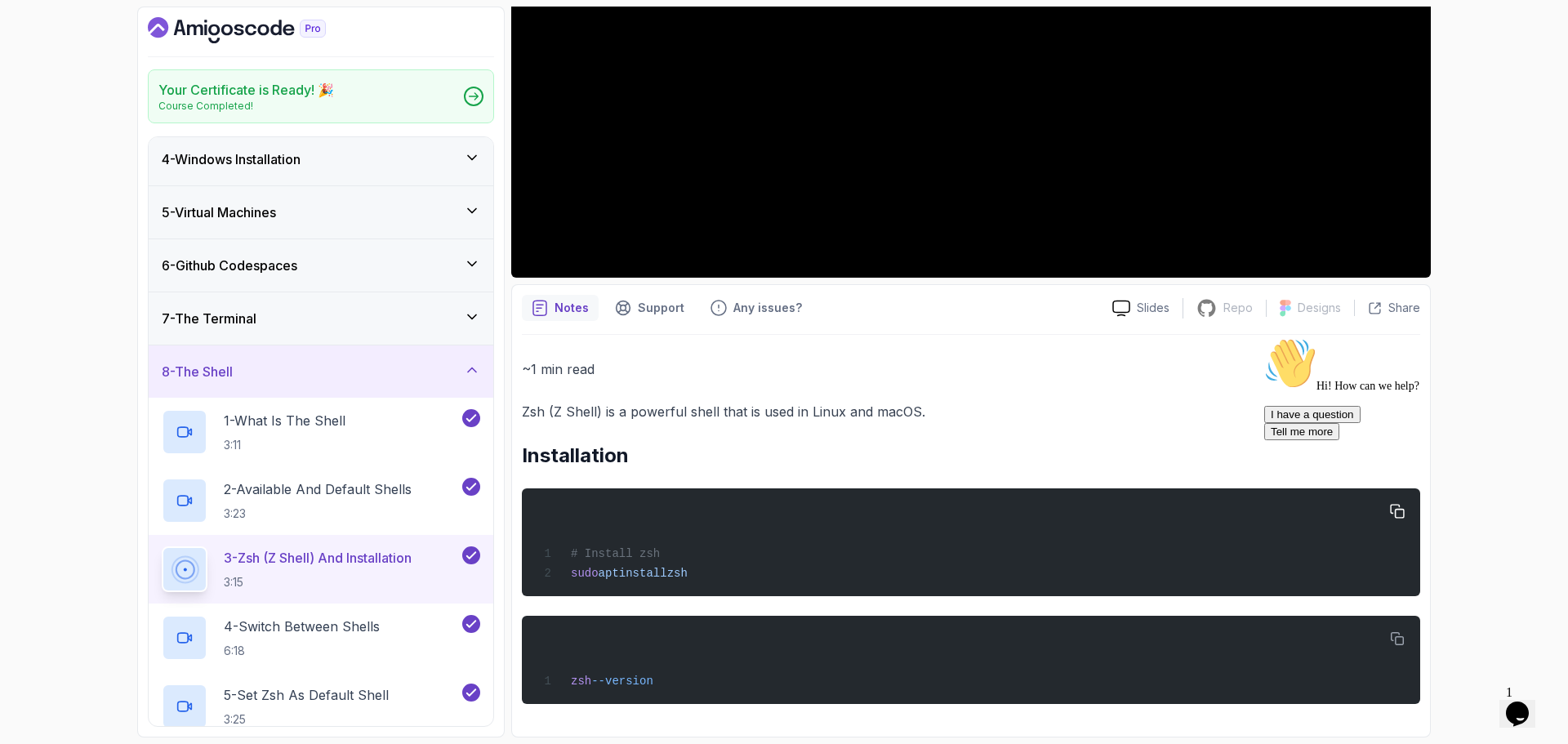
click at [754, 503] on div "# Install zsh sudo apt install zsh" at bounding box center [970, 542] width 872 height 88
drag, startPoint x: 567, startPoint y: 682, endPoint x: 695, endPoint y: 678, distance: 128.1
click at [695, 678] on div "zsh --version" at bounding box center [970, 659] width 872 height 68
copy span "zsh --version"
click at [695, 678] on div "zsh --version" at bounding box center [970, 659] width 872 height 68
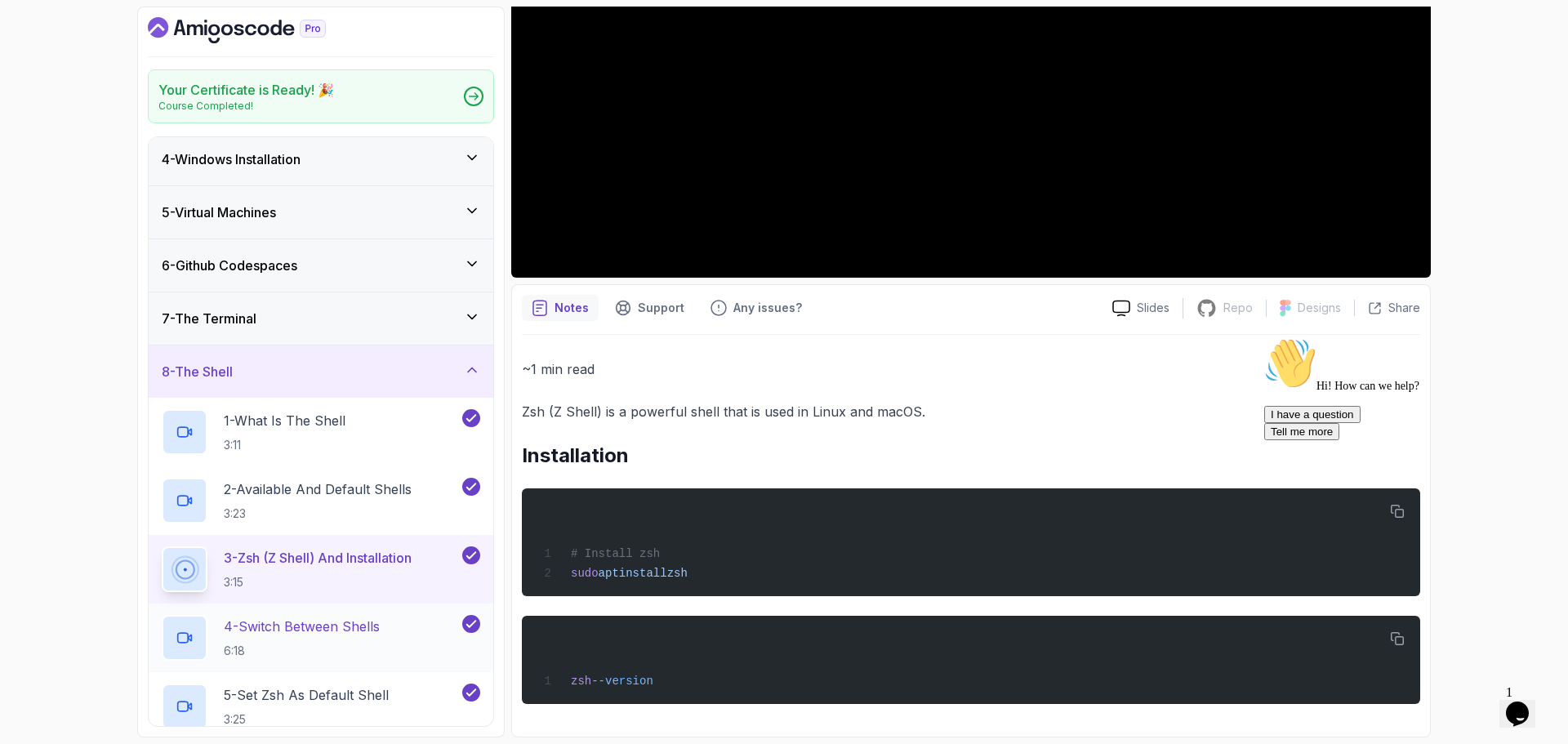
click at [366, 623] on p "4 - Switch Between Shells" at bounding box center [302, 627] width 156 height 20
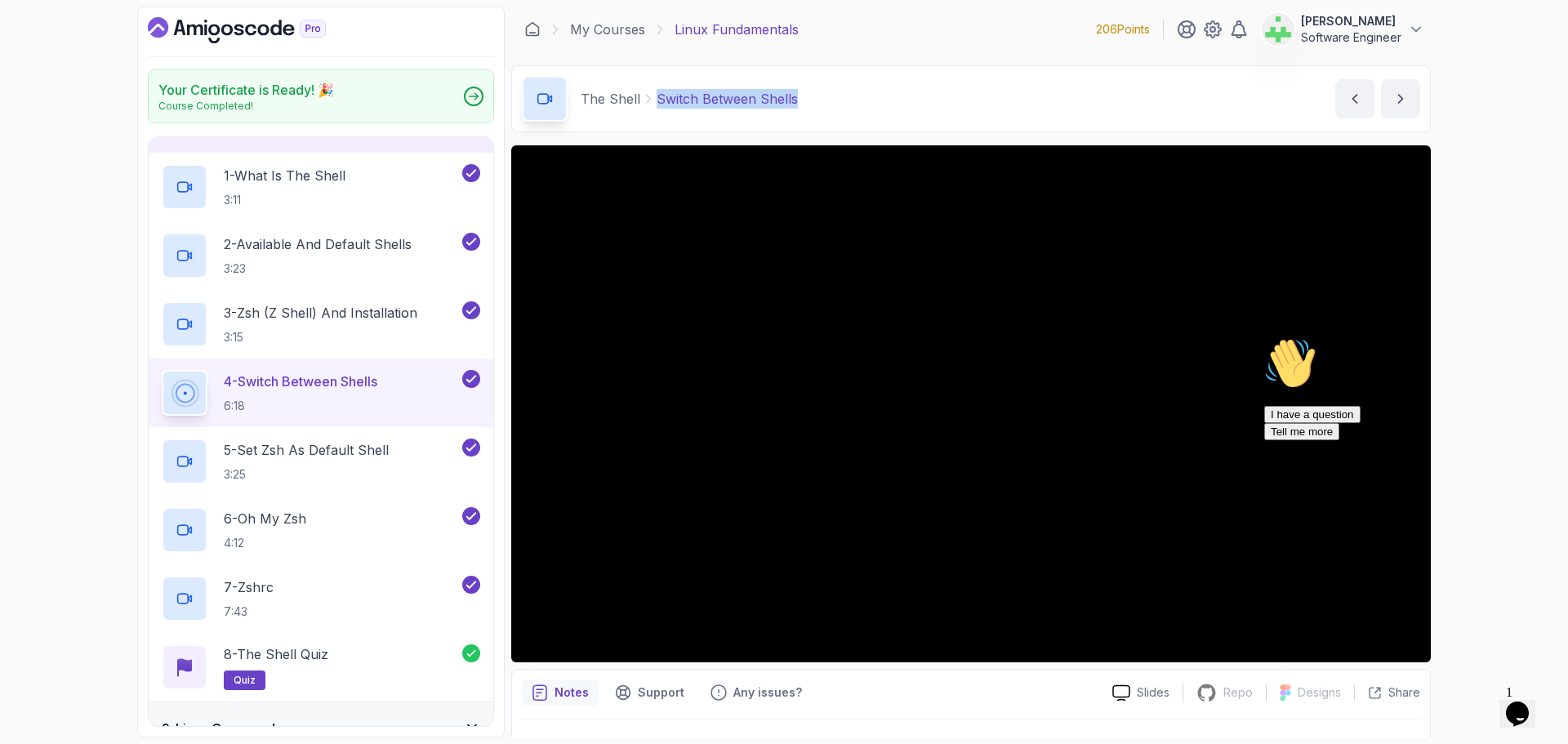
drag, startPoint x: 813, startPoint y: 98, endPoint x: 657, endPoint y: 111, distance: 156.5
click at [657, 111] on div "The Shell Switch Between Shells Switch Between Shells by nelson" at bounding box center [970, 99] width 919 height 67
copy p "Switch Between Shells"
click at [272, 708] on div "9 - Linux Commands" at bounding box center [321, 728] width 344 height 52
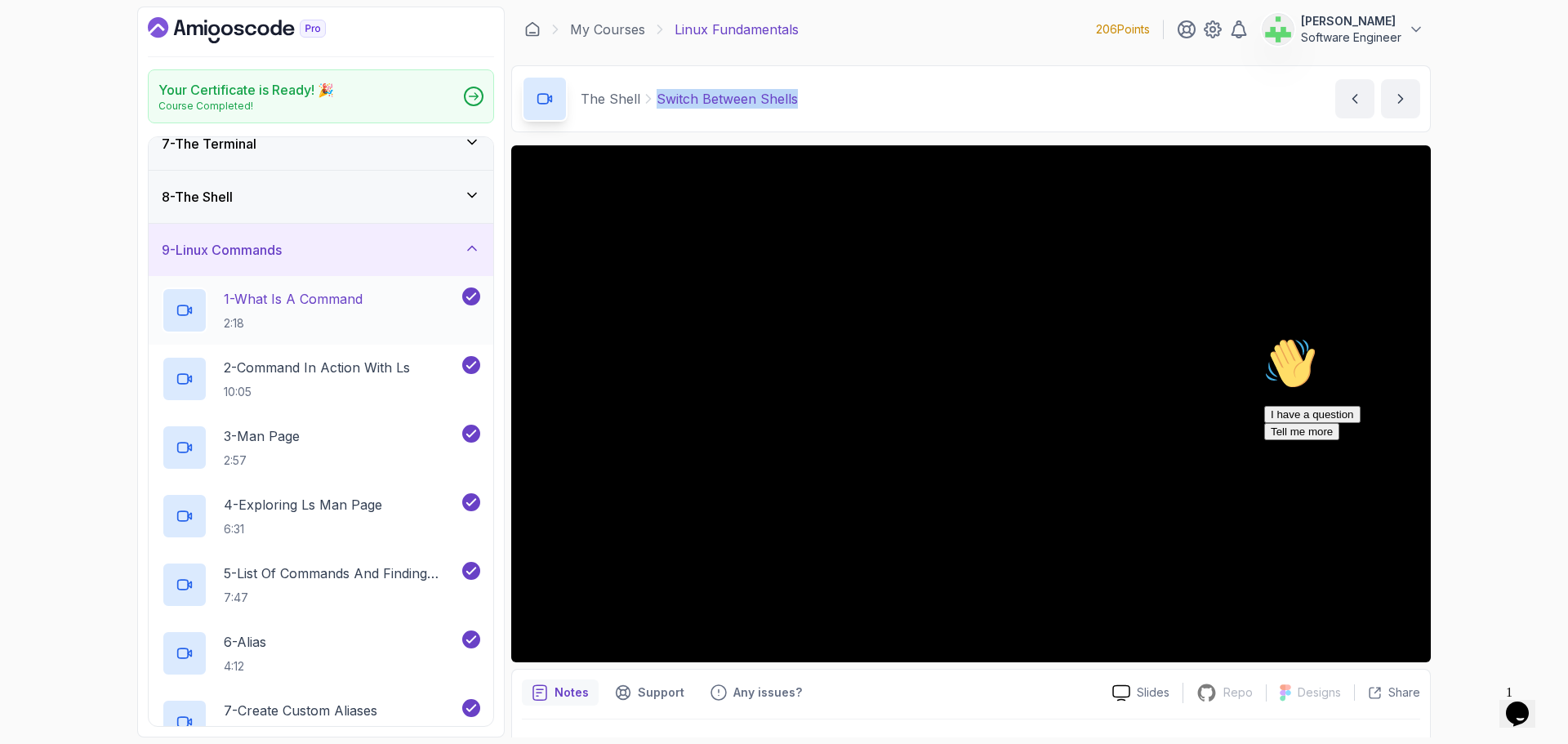
scroll to position [245, 0]
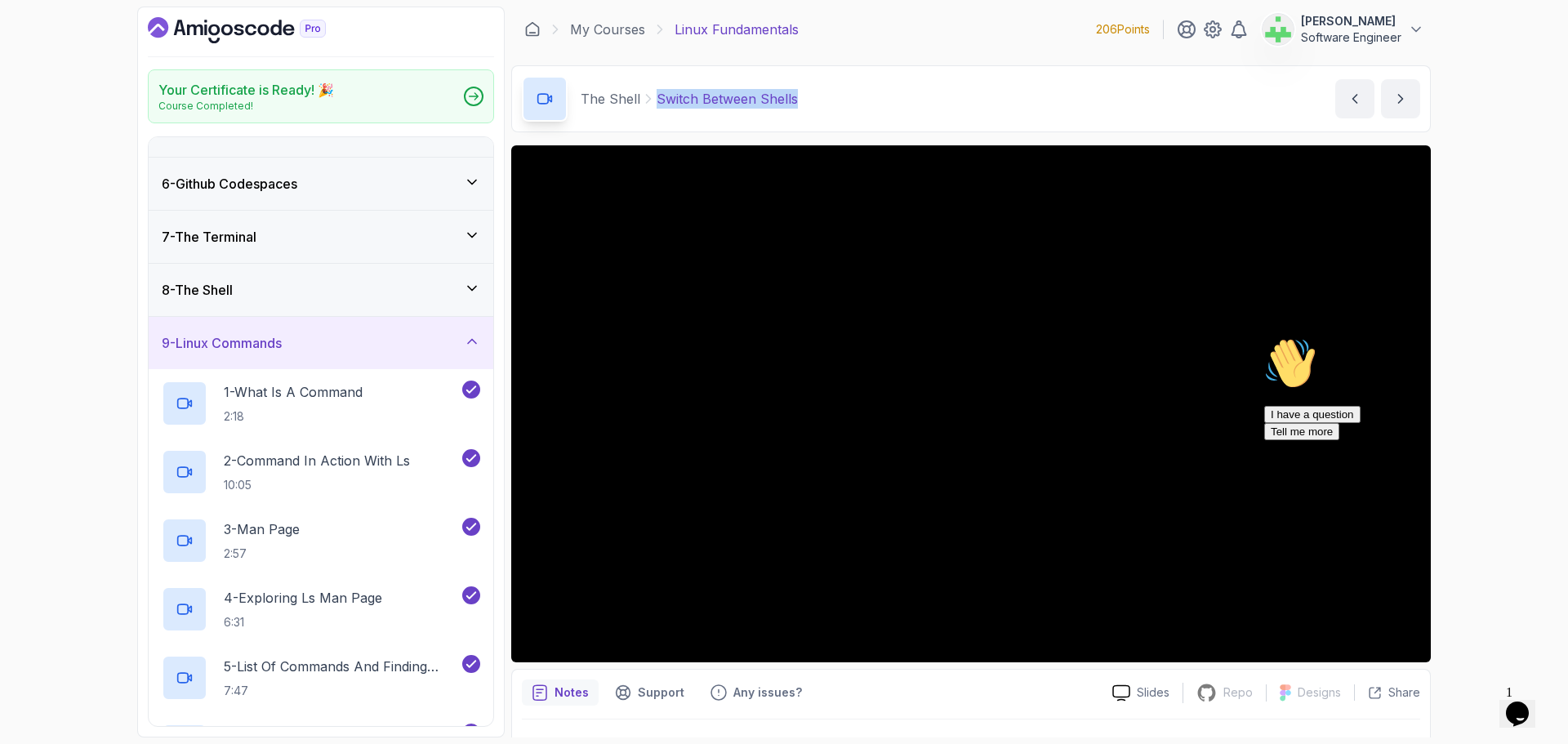
click at [361, 272] on div "8 - The Shell" at bounding box center [321, 290] width 344 height 52
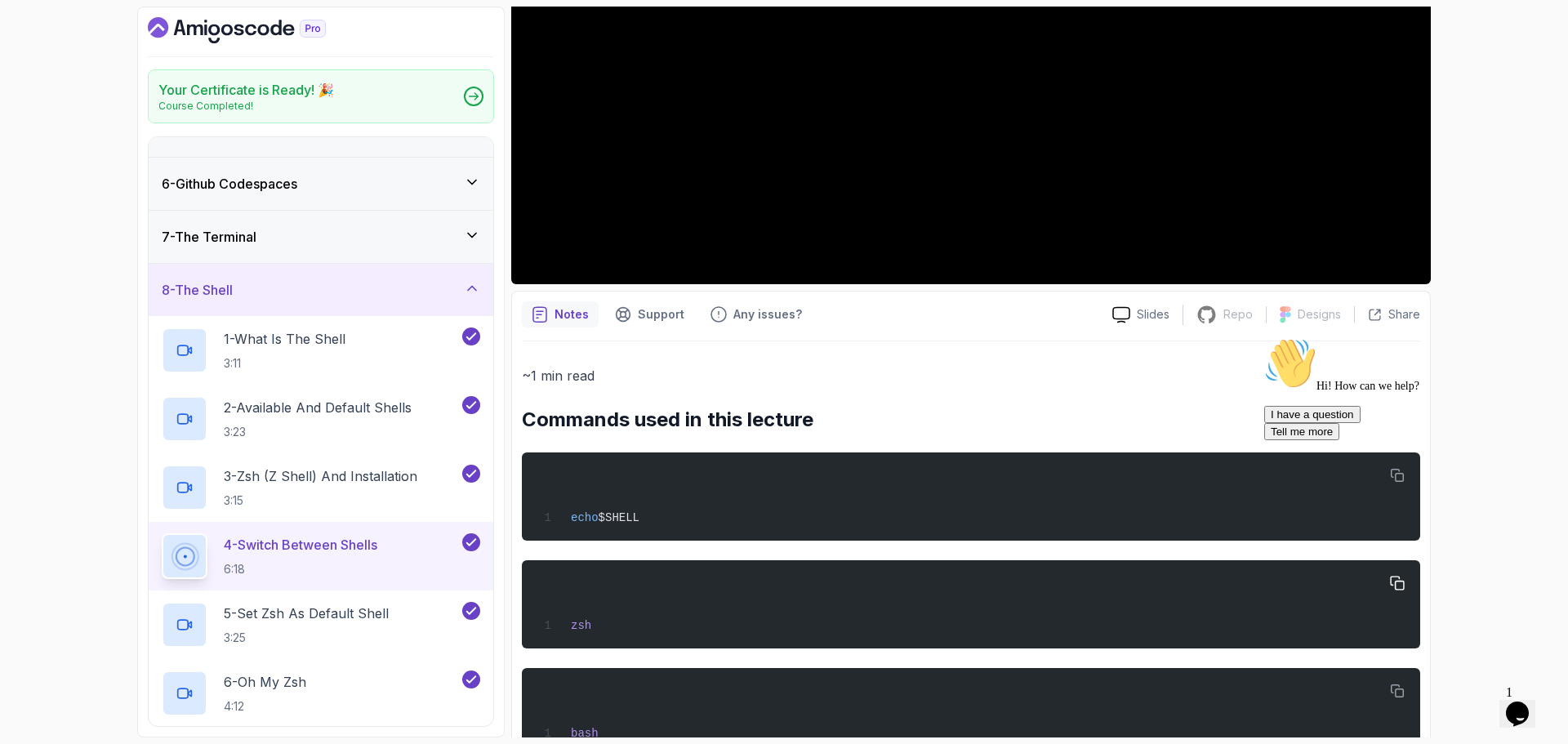
scroll to position [433, 0]
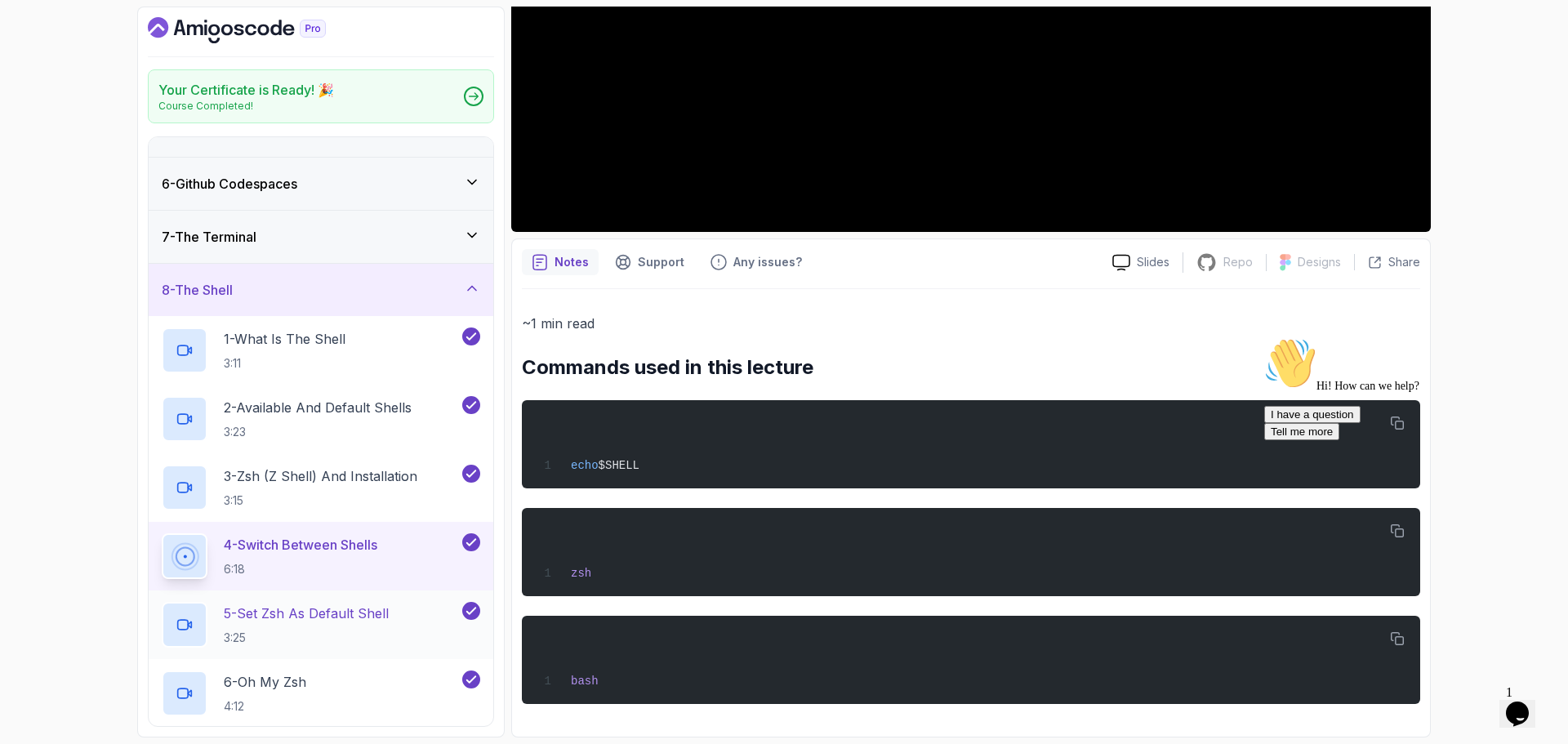
click at [367, 610] on p "5 - Set Zsh As Default Shell" at bounding box center [306, 614] width 165 height 20
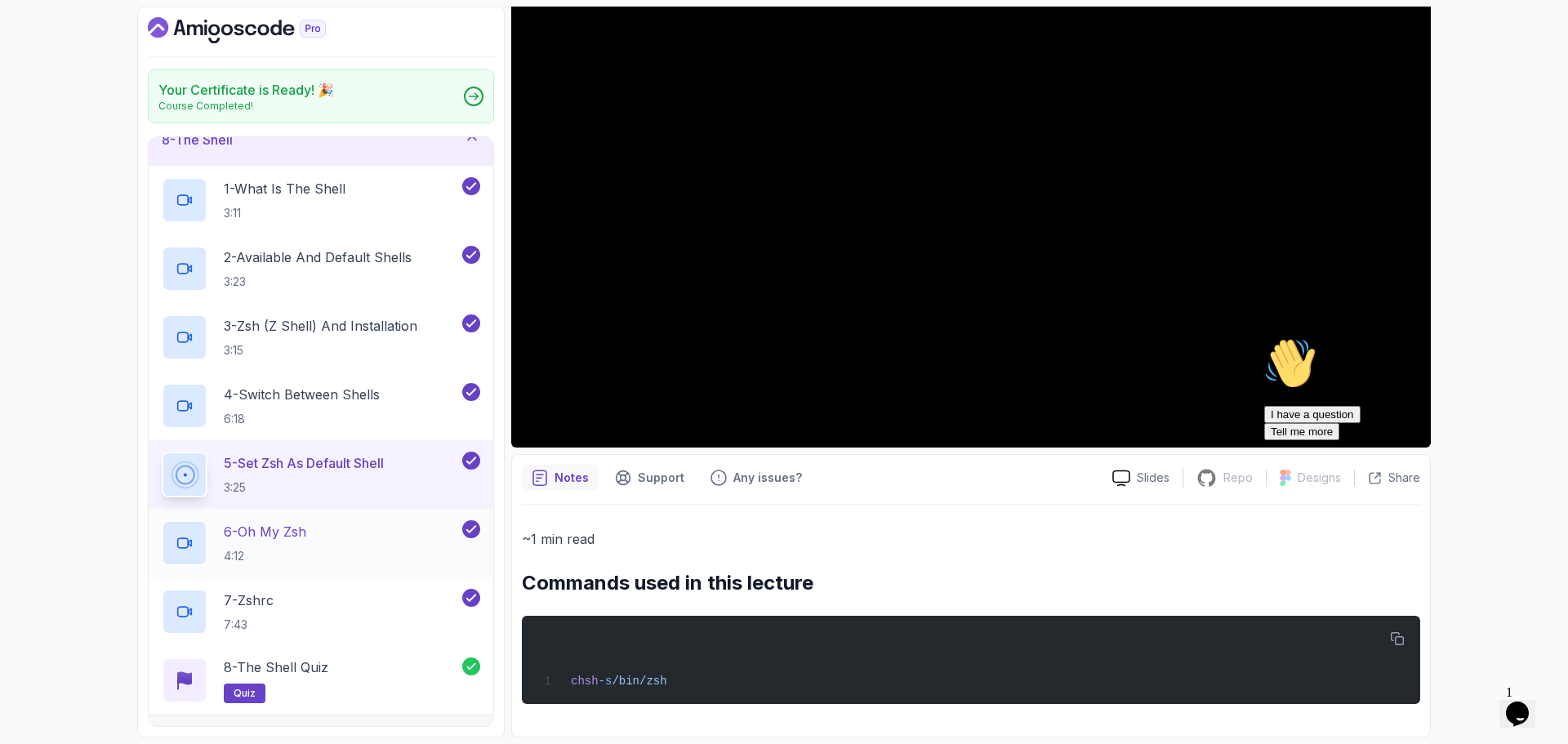
scroll to position [408, 0]
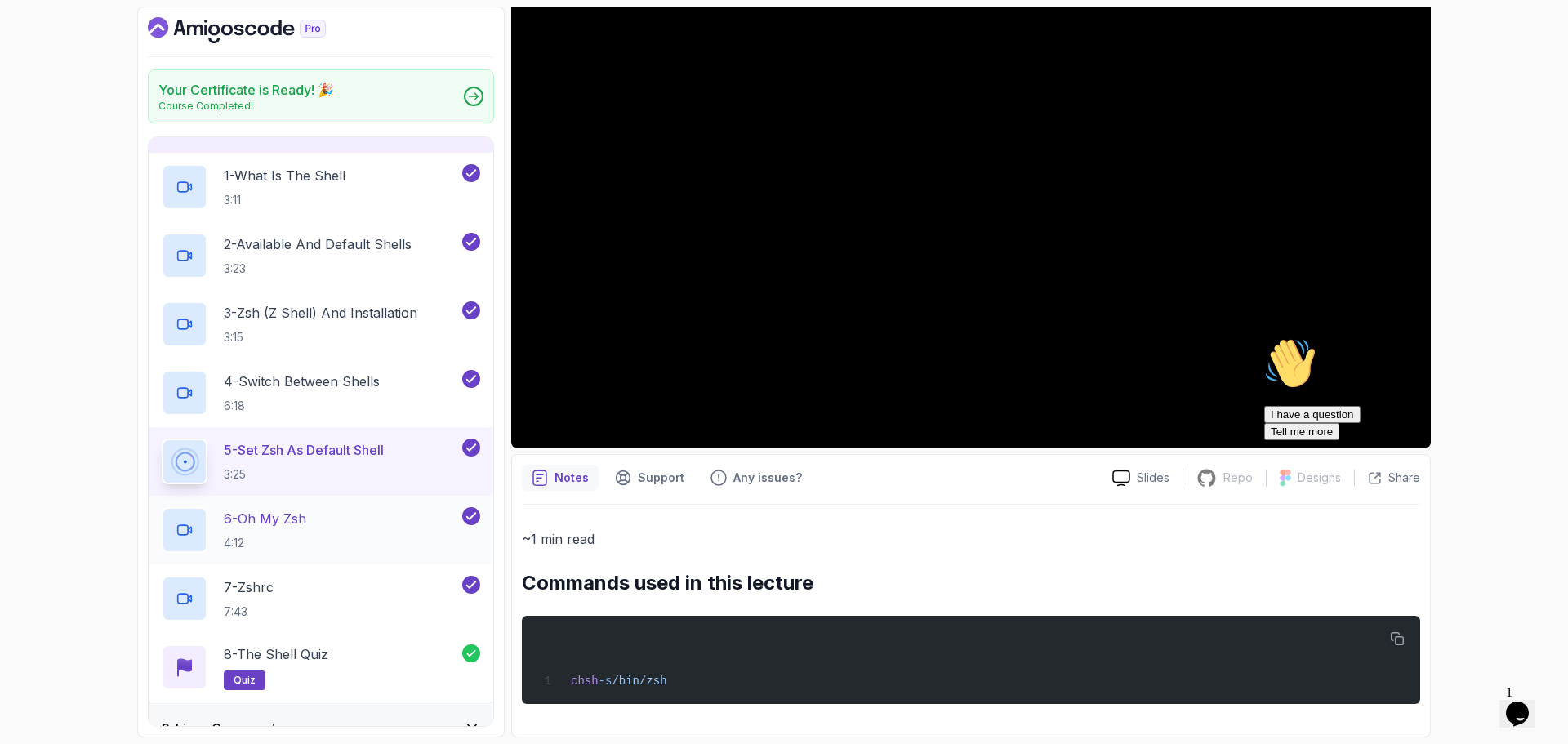
click at [293, 520] on p "6 - Oh My Zsh" at bounding box center [265, 519] width 83 height 20
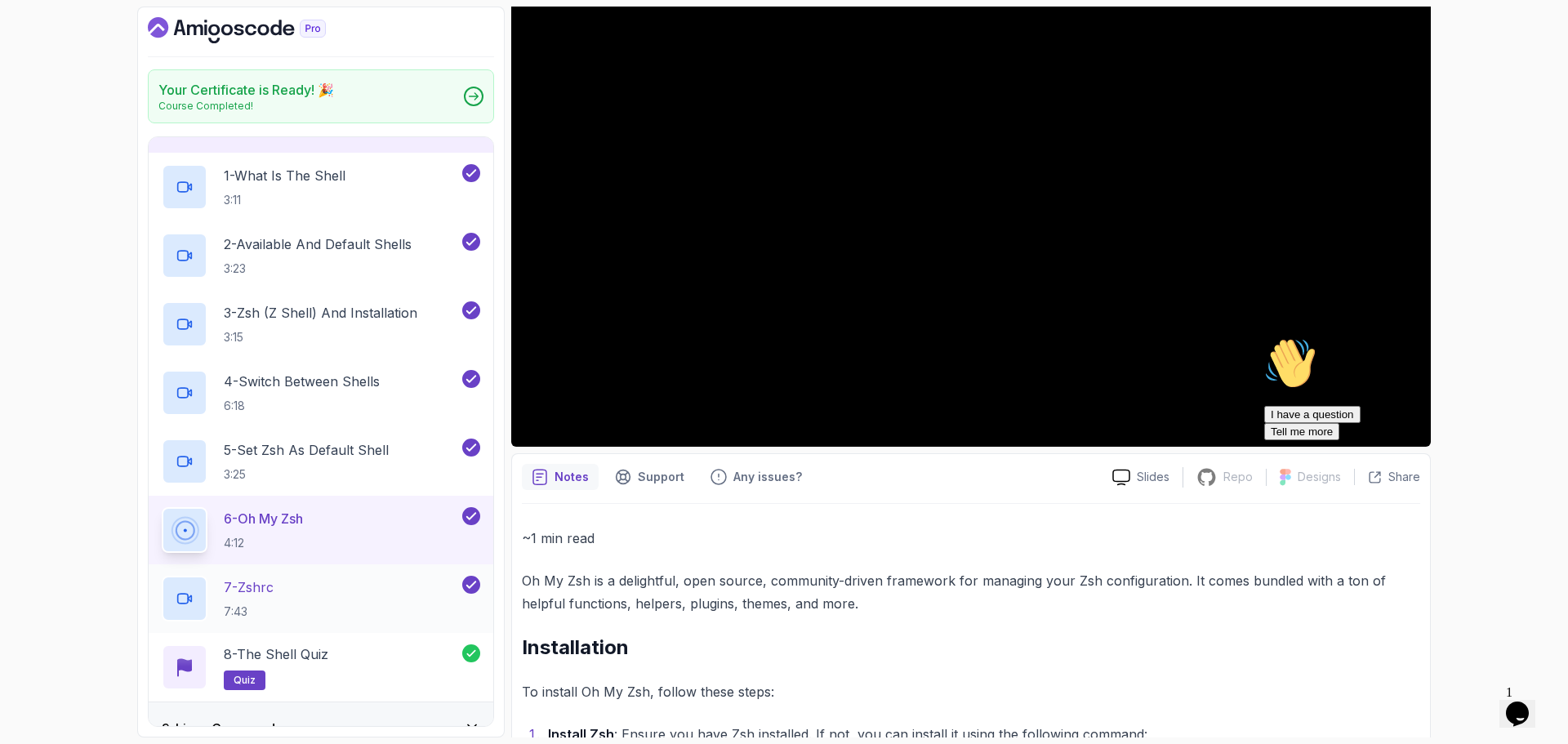
click at [264, 587] on p "7 - Zshrc" at bounding box center [249, 587] width 50 height 20
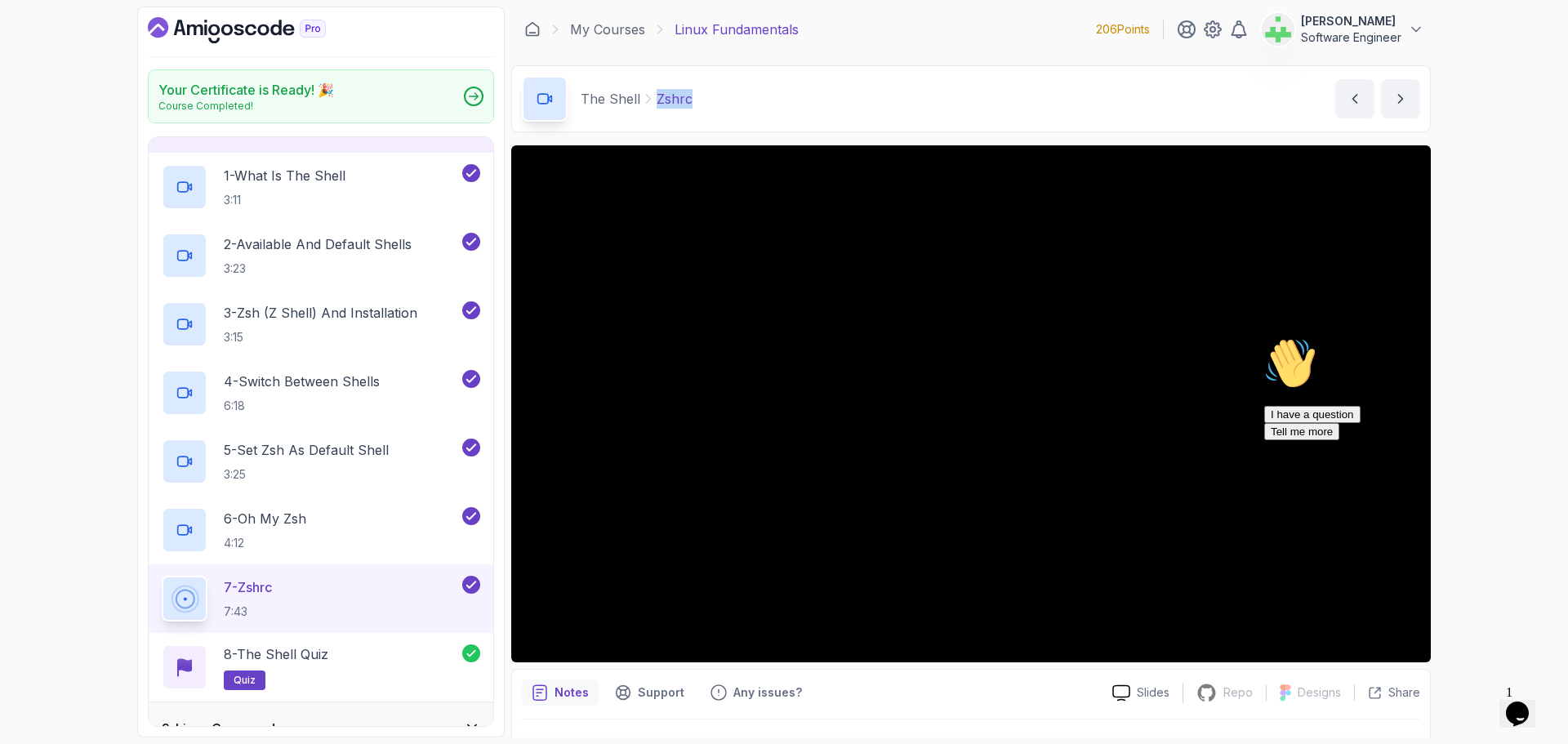
drag, startPoint x: 702, startPoint y: 97, endPoint x: 648, endPoint y: 91, distance: 54.3
click at [648, 91] on div "The Shell Zshrc Zshrc by nelson" at bounding box center [970, 99] width 919 height 67
copy p "Zshrc"
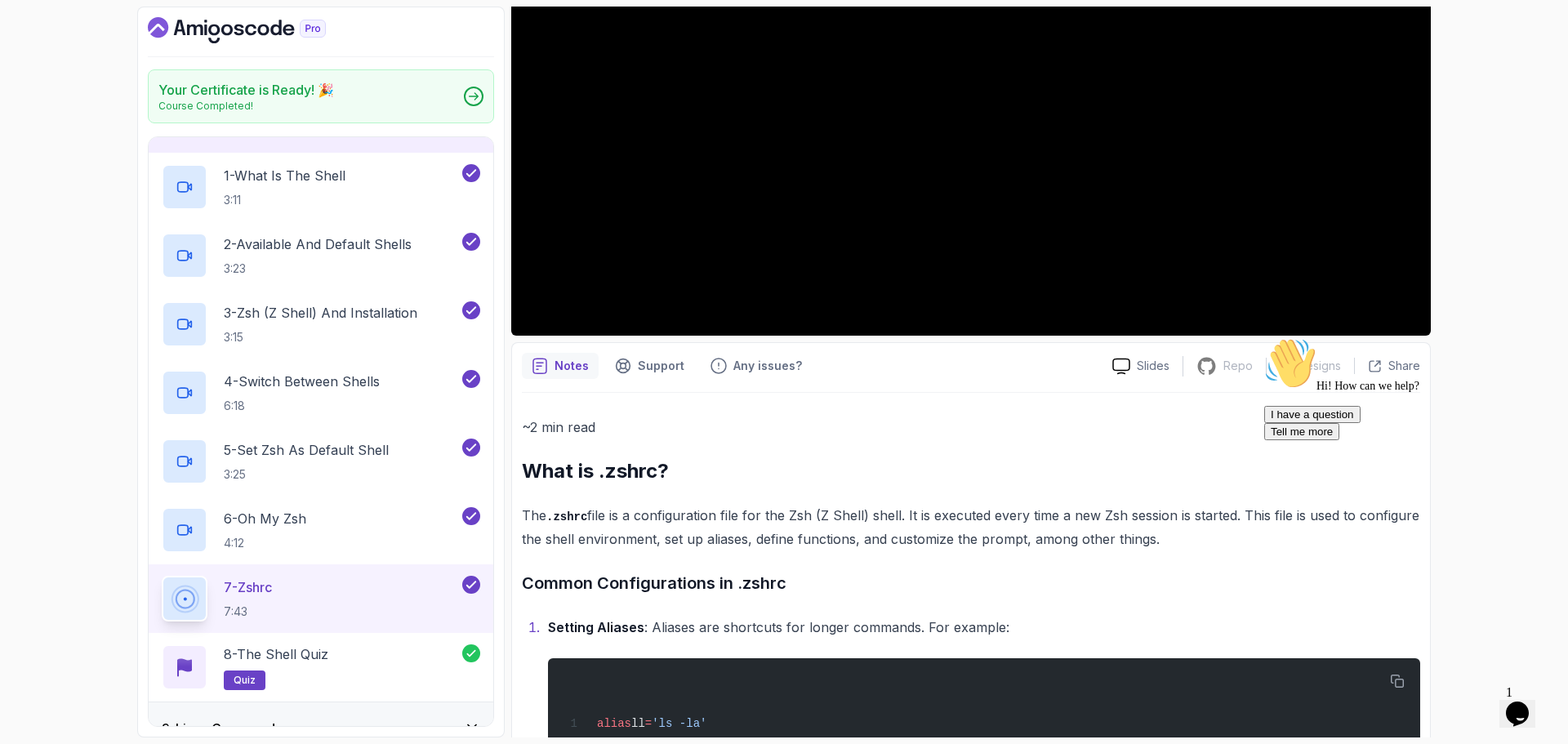
click at [687, 517] on p "The .zshrc file is a configuration file for the Zsh (Z Shell) shell. It is exec…" at bounding box center [971, 526] width 898 height 46
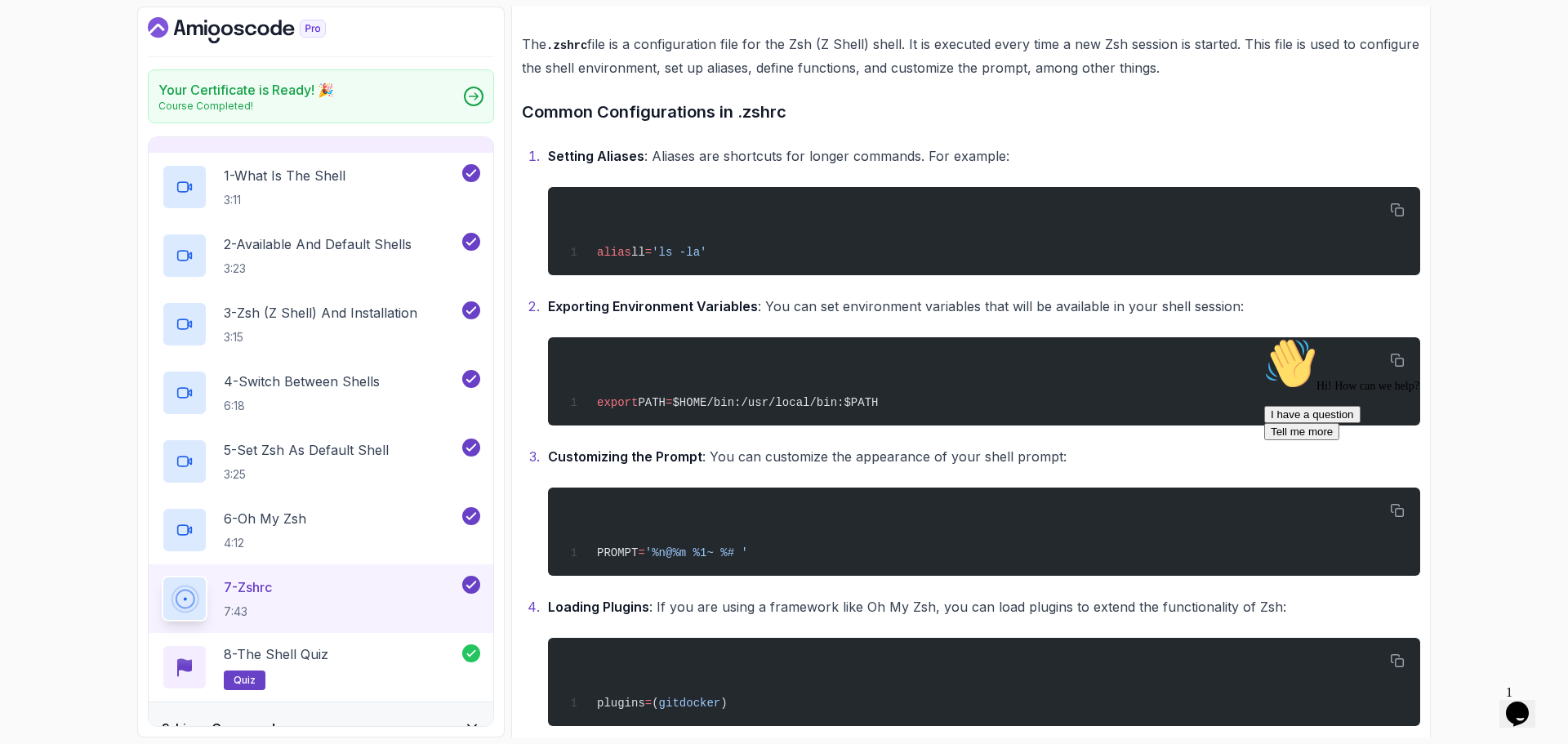
scroll to position [1124, 0]
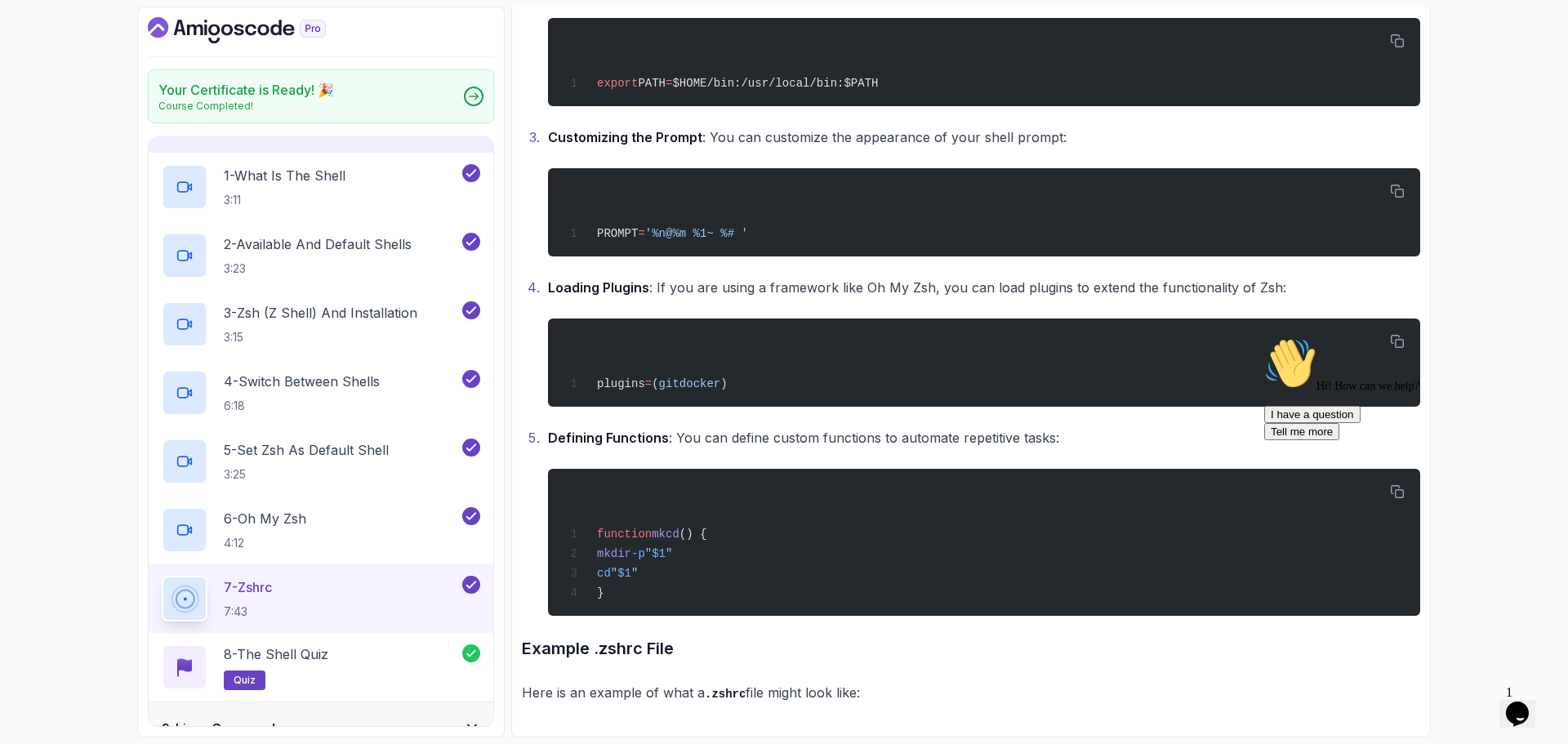
click at [733, 708] on div "~2 min read What is .zshrc? The .zshrc file is a configuration file for the Zsh…" at bounding box center [971, 164] width 898 height 1125
click at [726, 688] on code ".zshrc" at bounding box center [725, 694] width 41 height 13
click at [592, 657] on h3 "Example .zshrc File" at bounding box center [971, 647] width 898 height 26
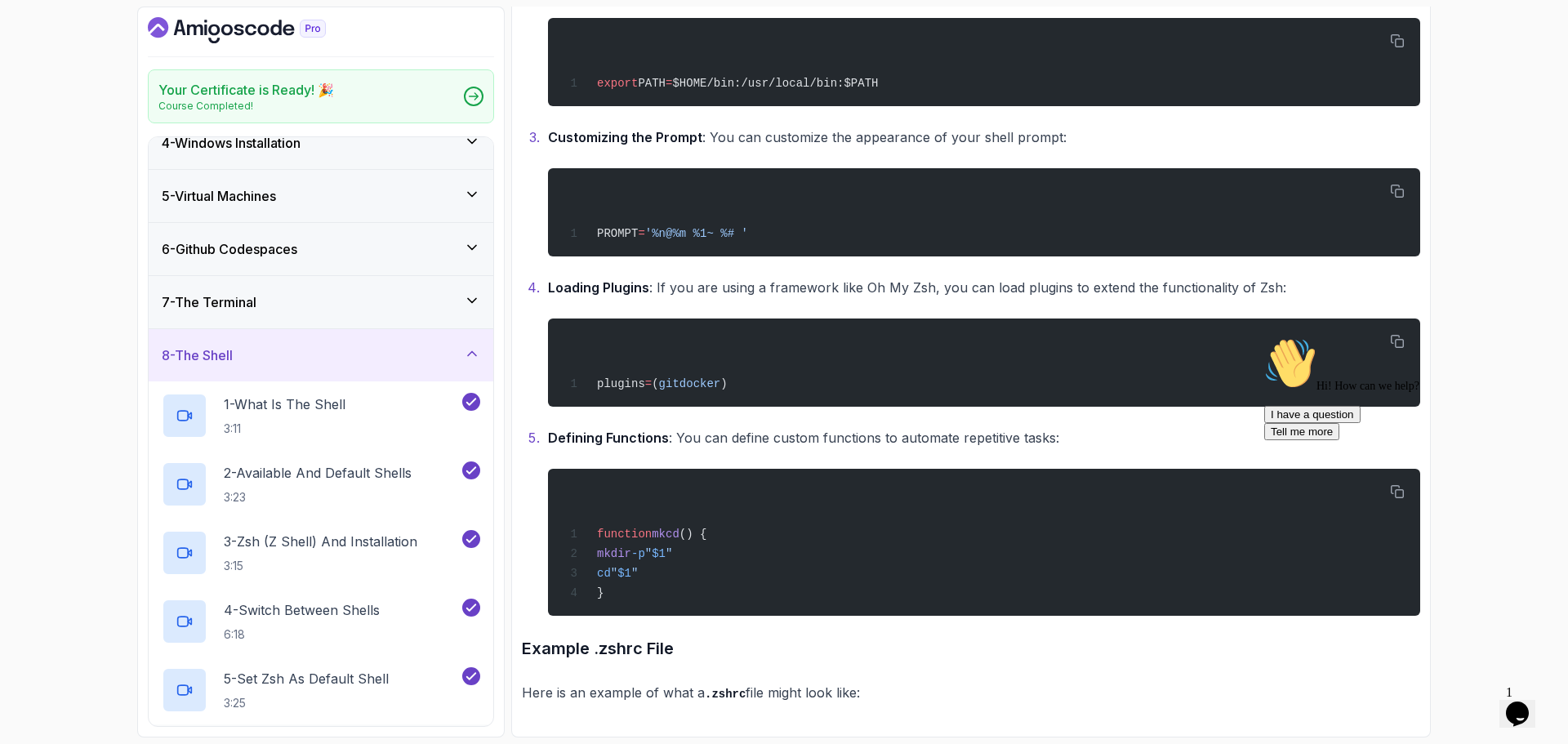
scroll to position [82, 0]
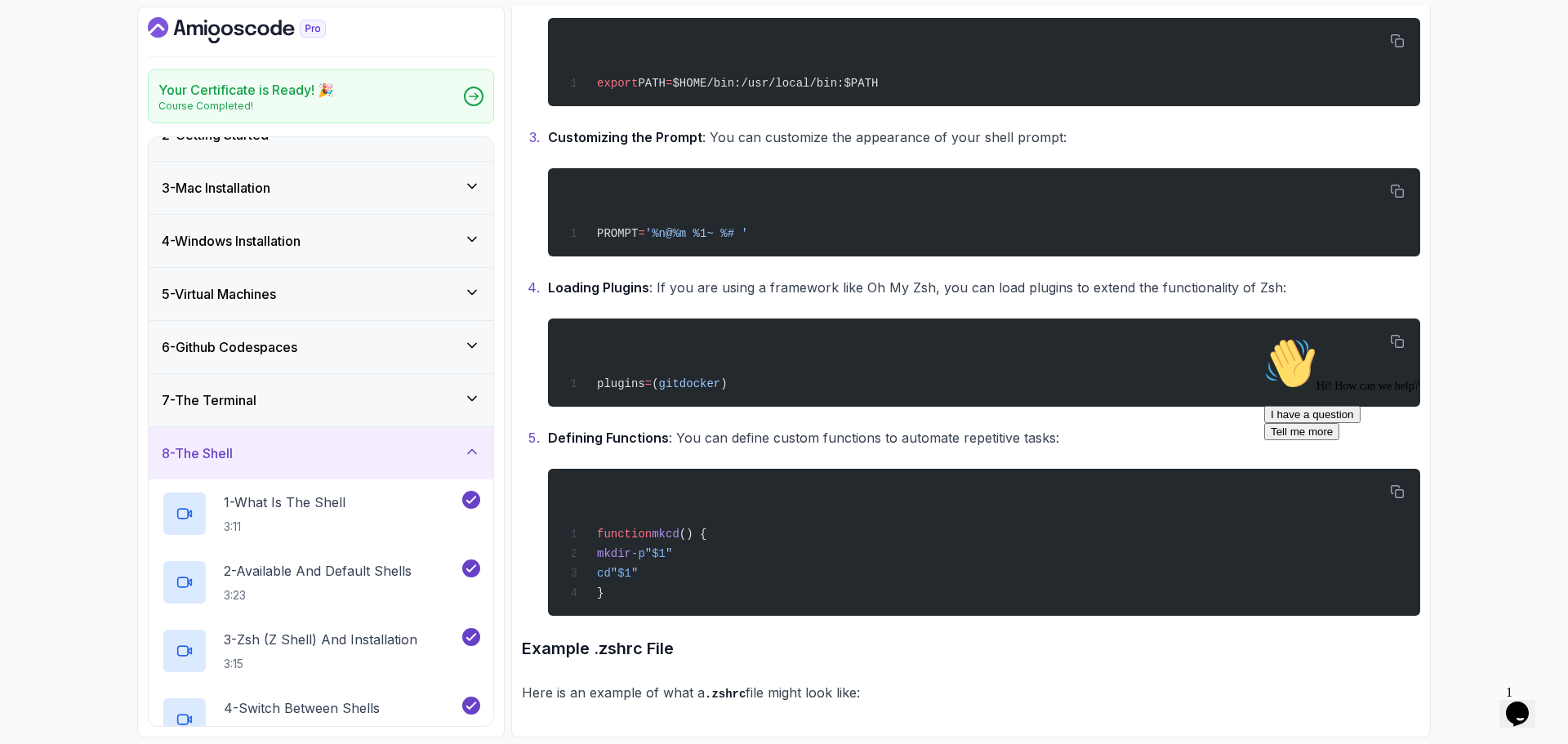
click at [336, 450] on div "8 - The Shell" at bounding box center [322, 454] width 319 height 20
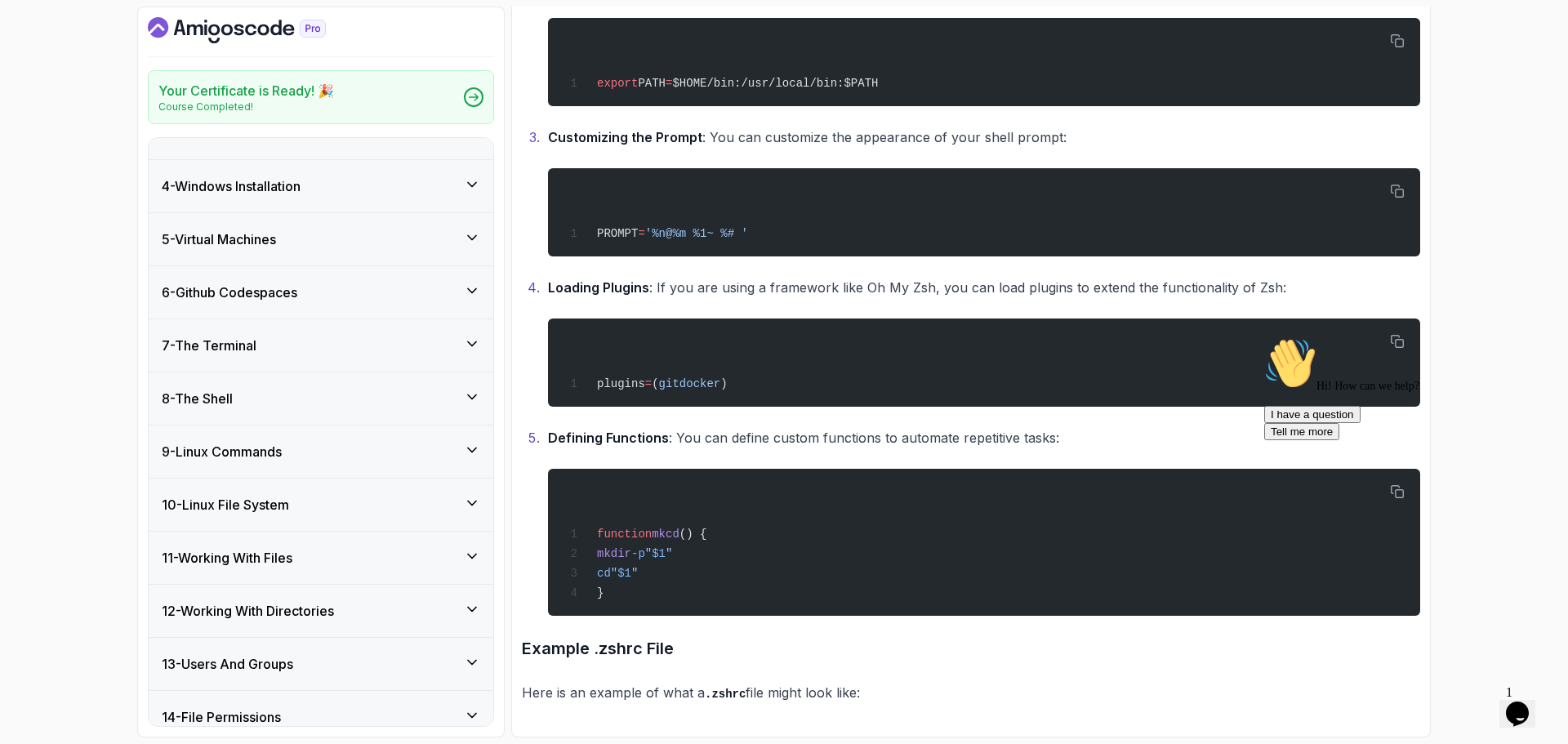
scroll to position [163, 0]
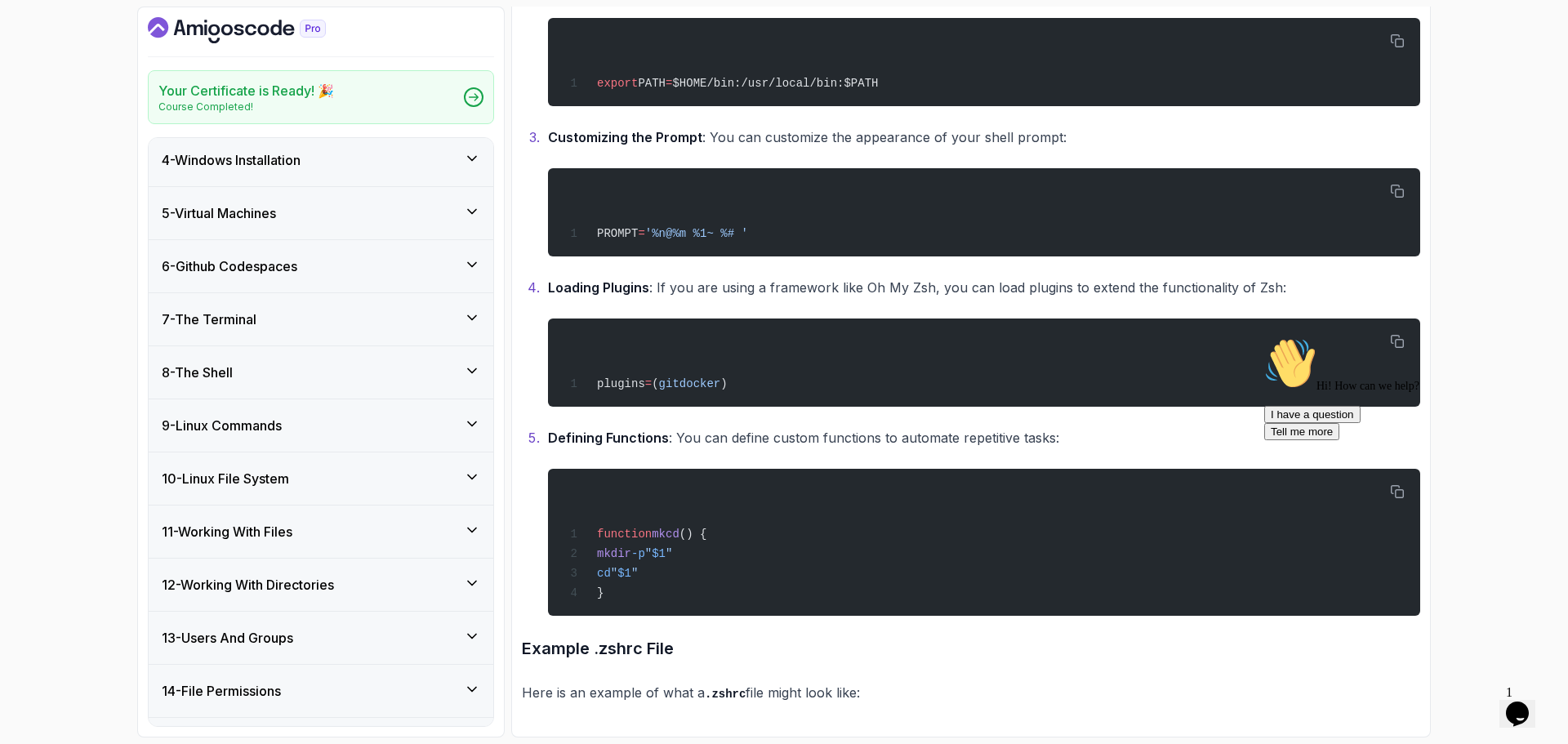
click at [312, 432] on div "9 - Linux Commands" at bounding box center [322, 425] width 319 height 20
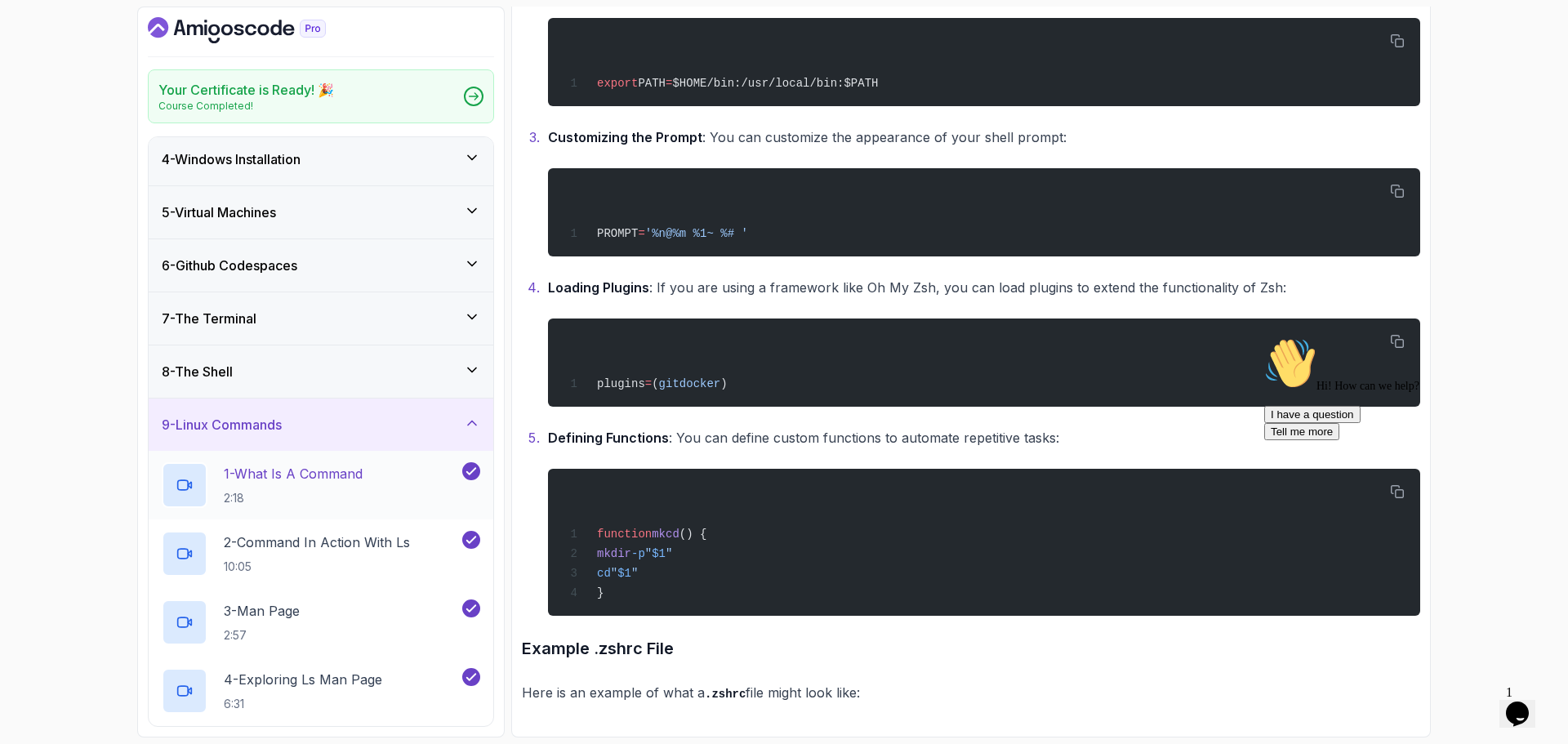
click at [306, 472] on p "1 - What Is A Command" at bounding box center [293, 474] width 138 height 20
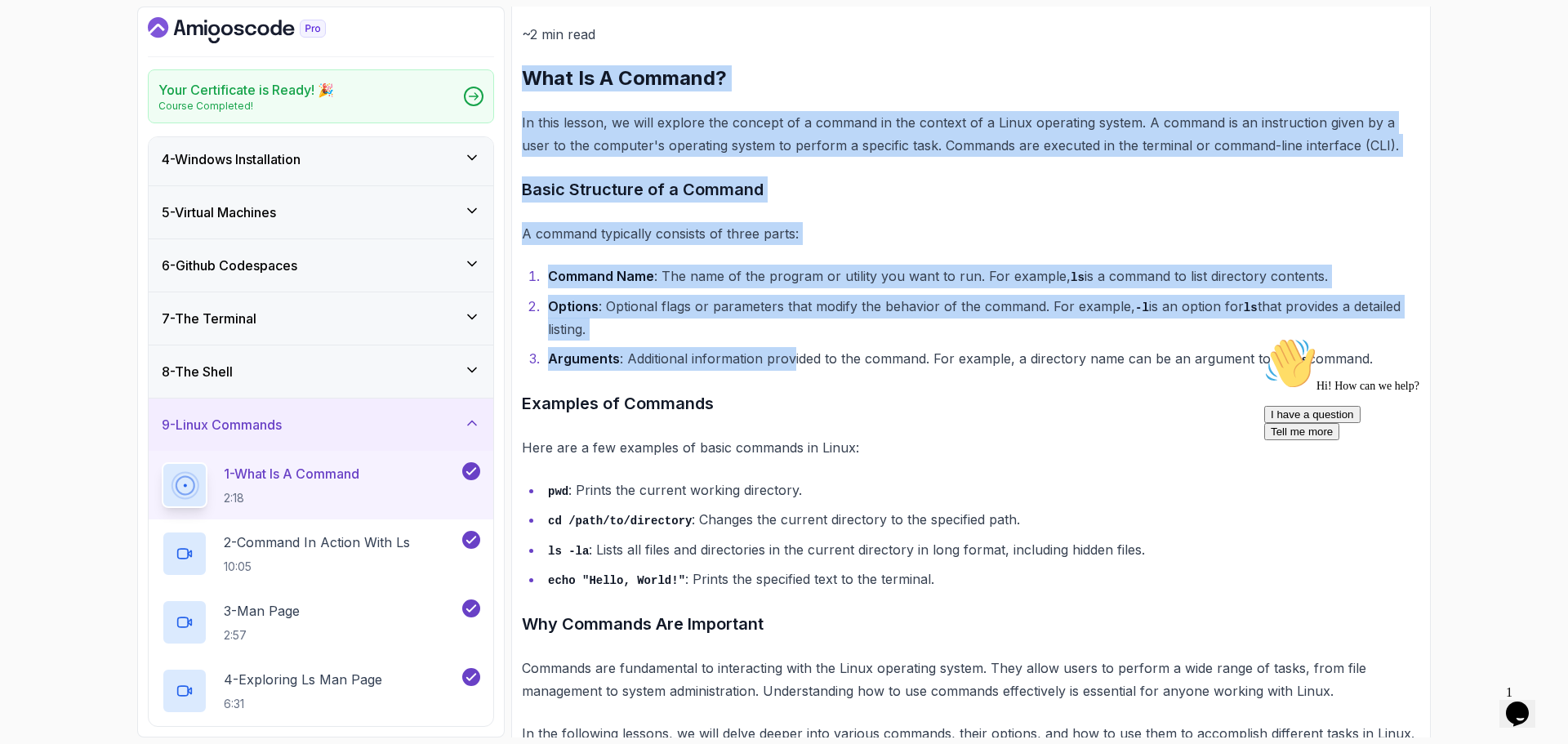
scroll to position [760, 0]
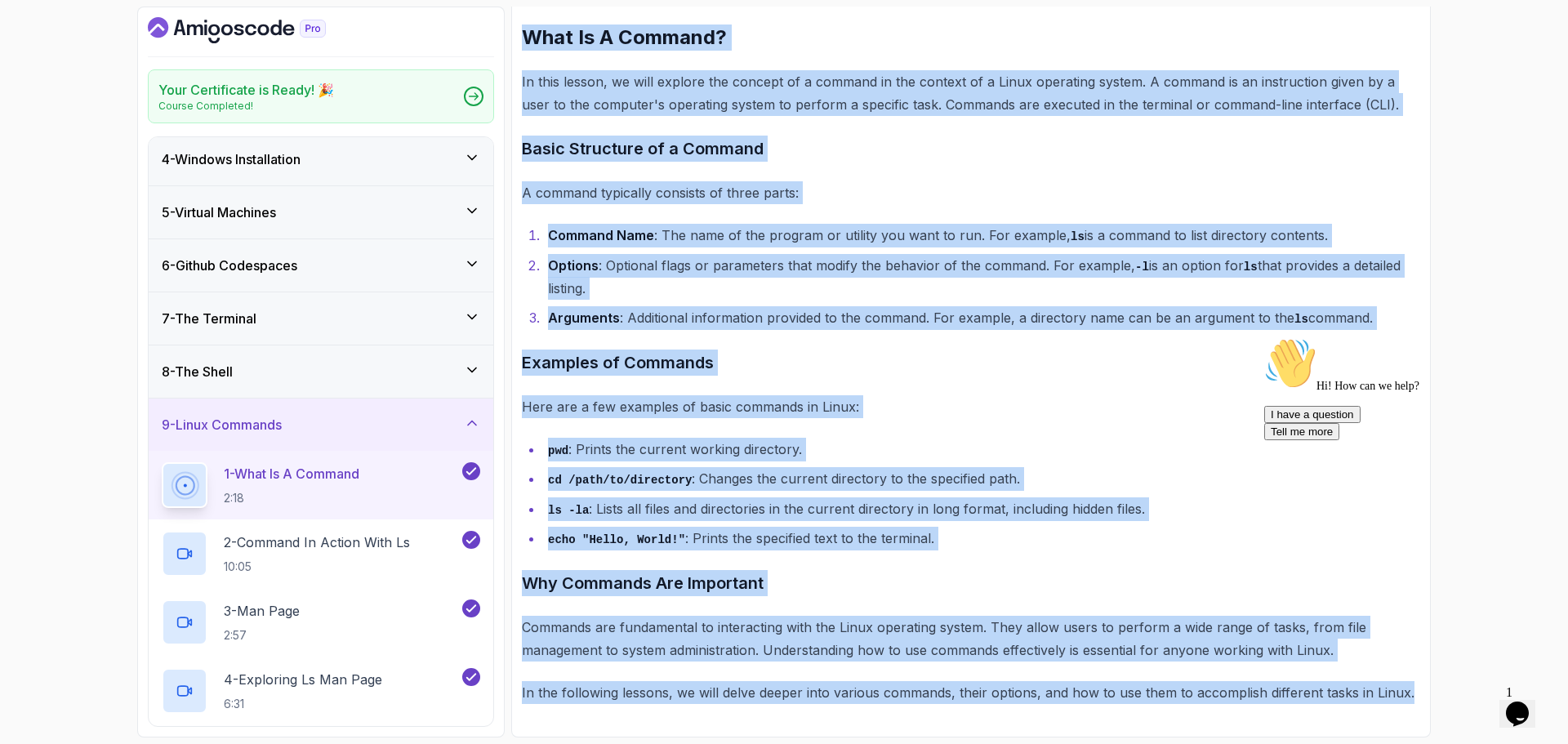
drag, startPoint x: 526, startPoint y: 122, endPoint x: 1441, endPoint y: 680, distance: 1071.7
click at [1441, 680] on div "Your Certificate is Ready! 🎉 Course Completed! 1 - Intro 2 - Getting Started 3 …" at bounding box center [784, 372] width 1568 height 744
copy div "What Is A Command? In this lesson, we will explore the concept of a command in …"
click at [671, 502] on li "ls -la : Lists all files and directories in the current directory in long forma…" at bounding box center [981, 509] width 877 height 24
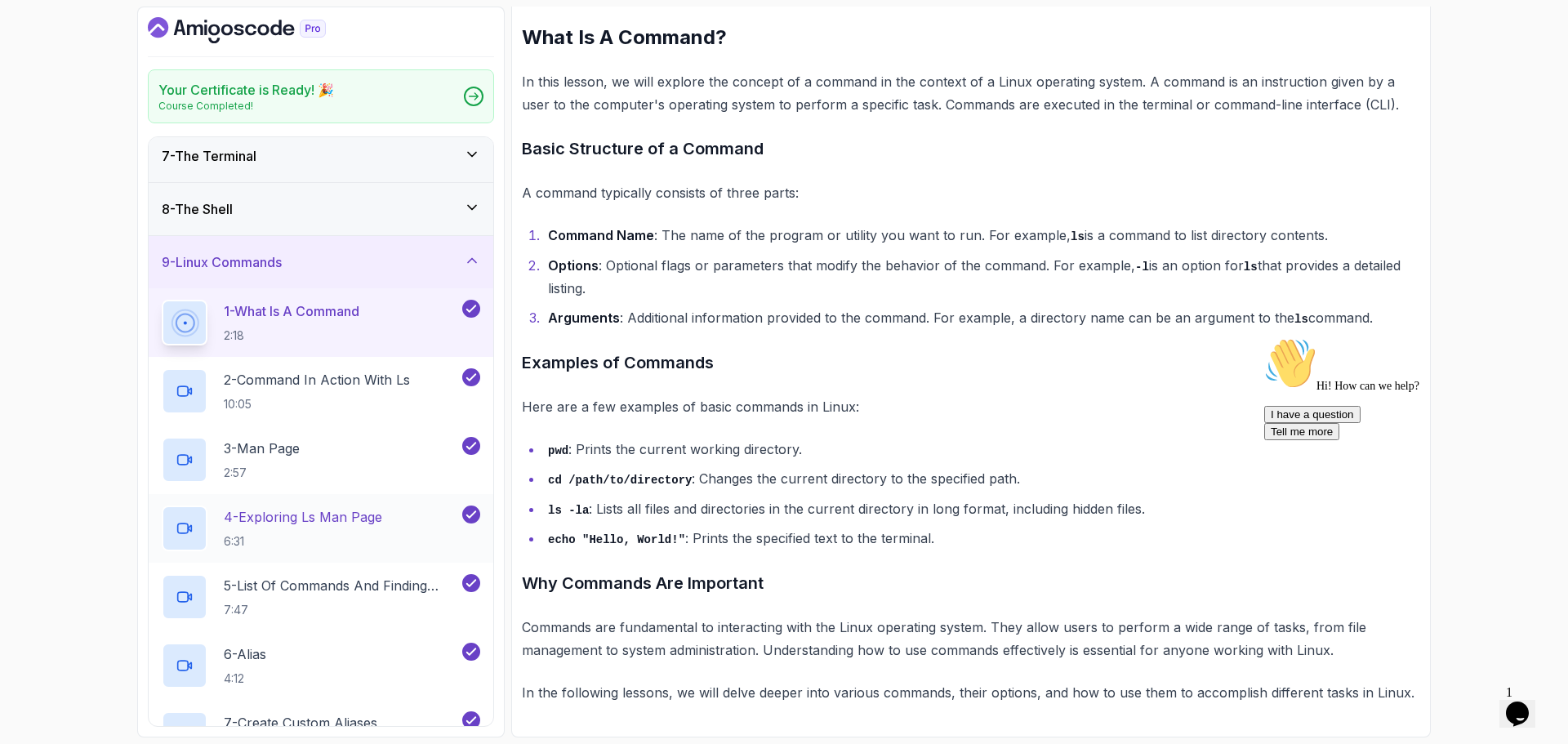
scroll to position [327, 0]
click at [351, 382] on p "2 - Command In Action With ls" at bounding box center [317, 379] width 186 height 20
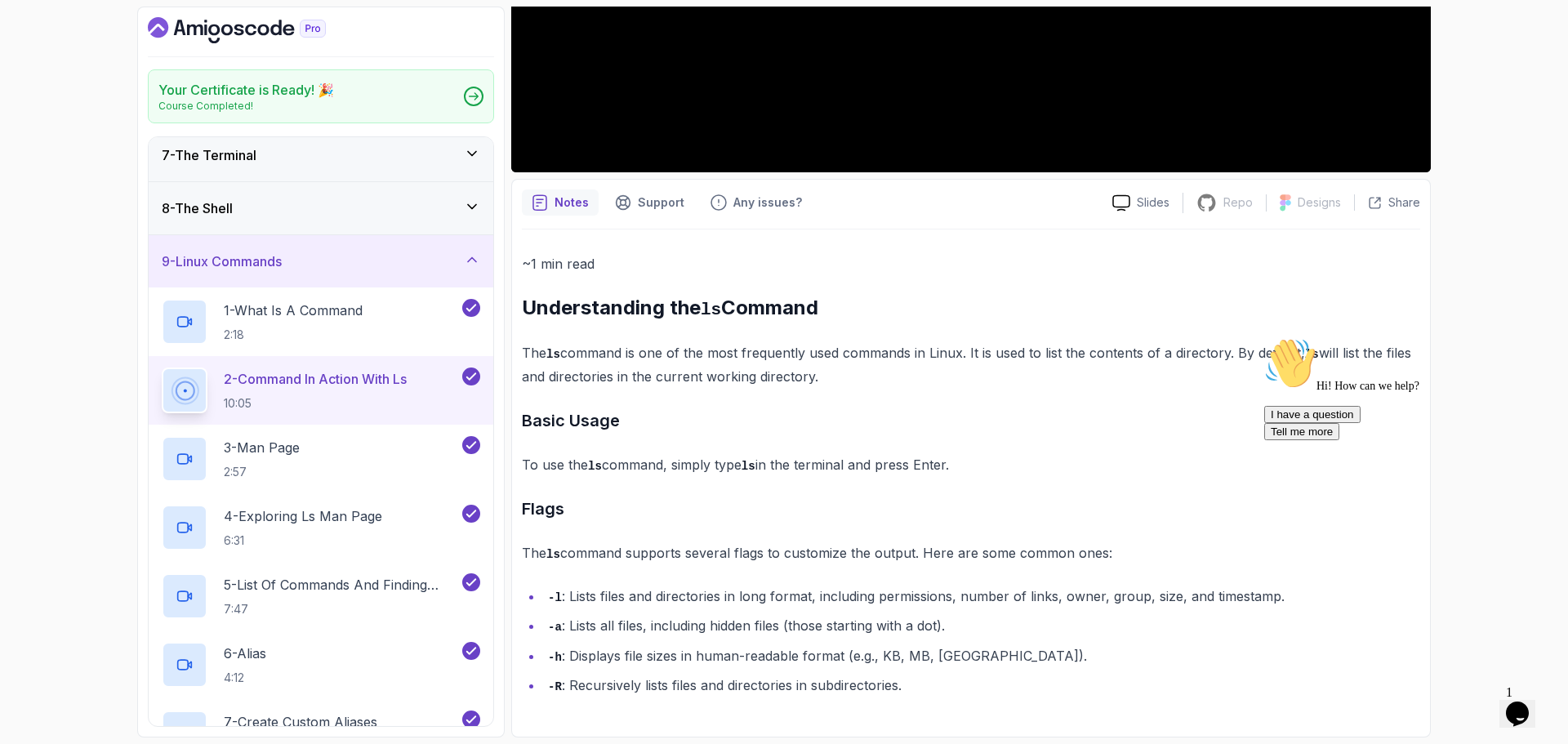
scroll to position [489, 0]
drag, startPoint x: 1536, startPoint y: 509, endPoint x: 2776, endPoint y: 841, distance: 1283.7
click at [1265, 337] on icon "Chat attention grabber" at bounding box center [1265, 337] width 0 height 0
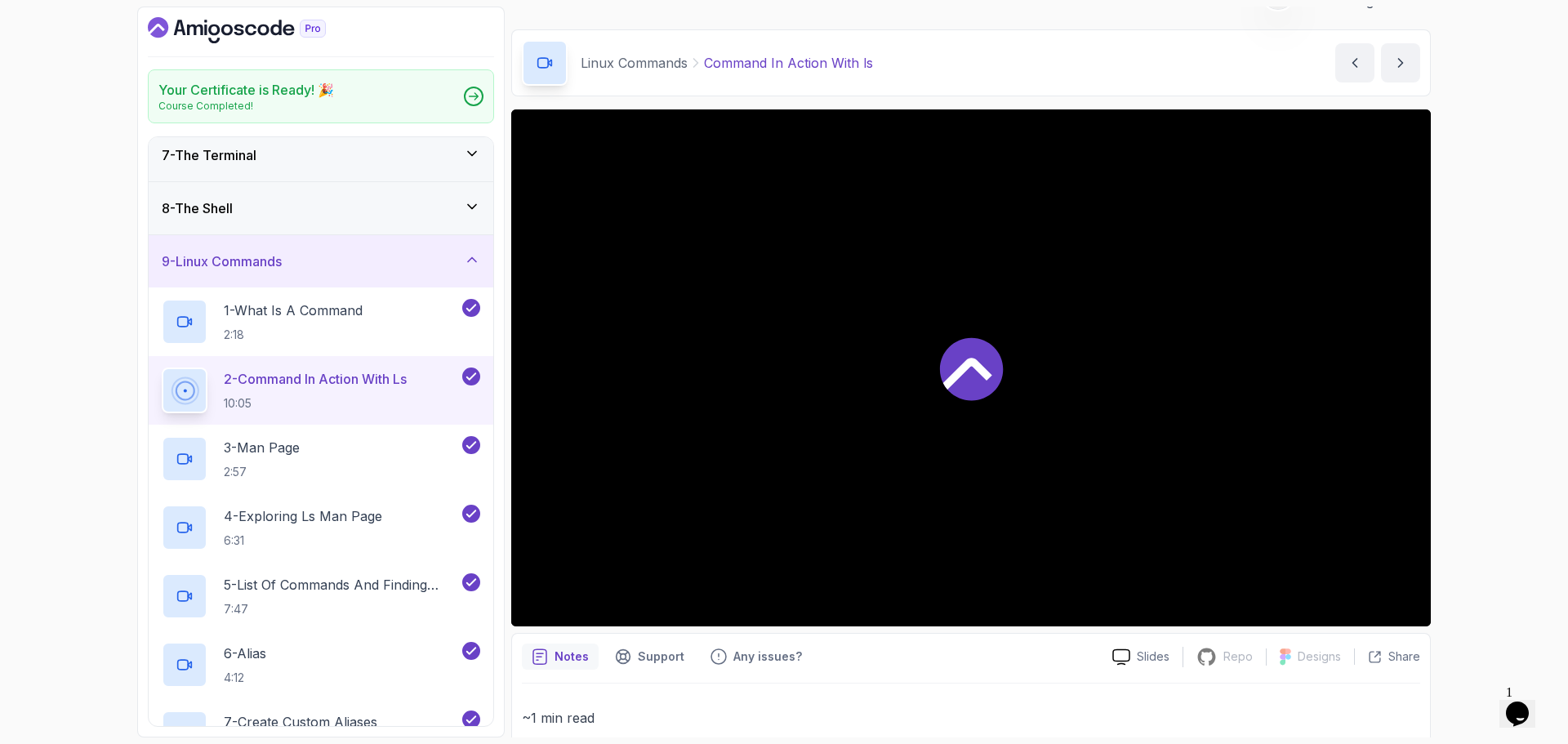
scroll to position [0, 0]
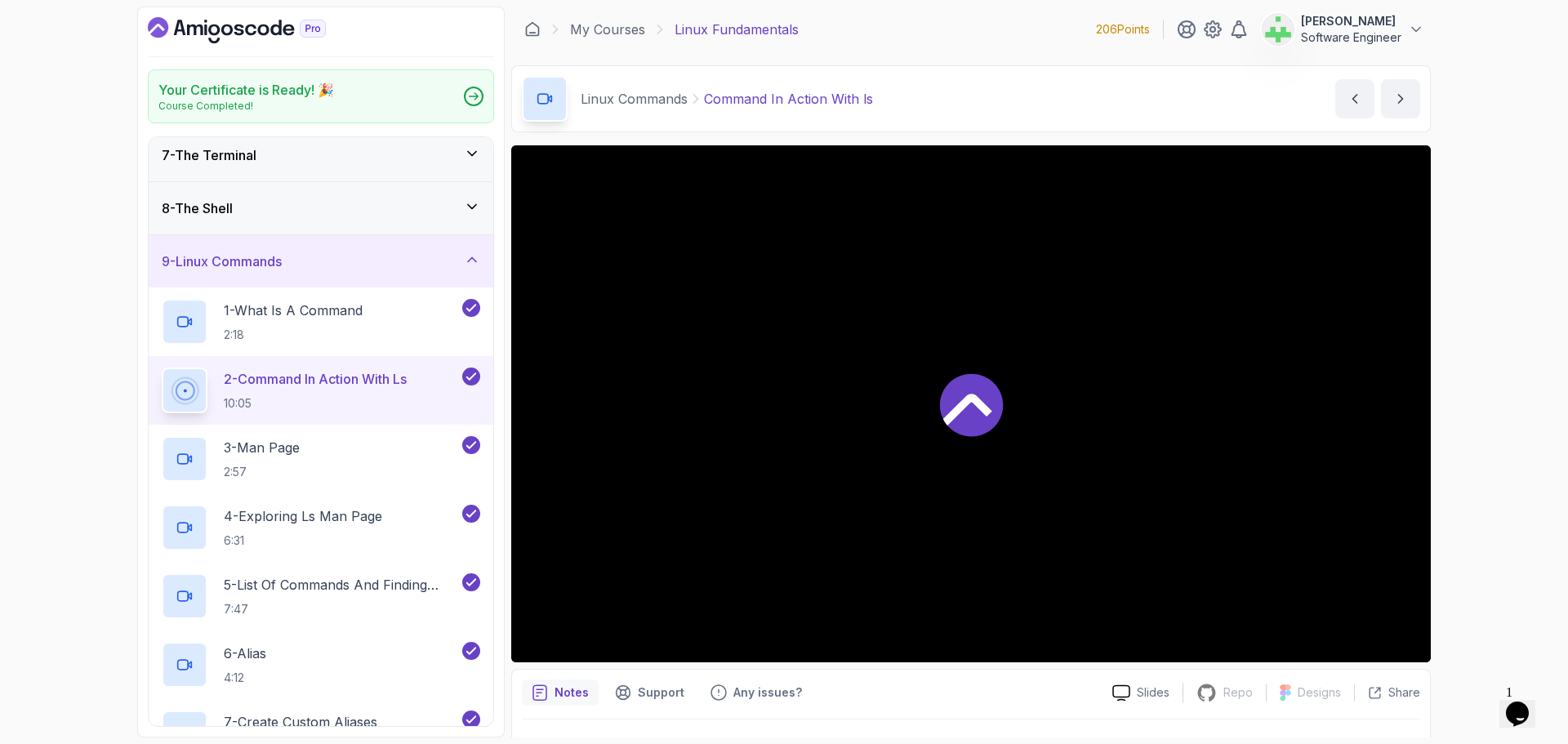
click at [667, 439] on div at bounding box center [970, 404] width 919 height 517
drag, startPoint x: 877, startPoint y: 100, endPoint x: 703, endPoint y: 97, distance: 174.0
click at [703, 97] on div "Linux Commands Command In Action With ls Command In Action With ls by nelson" at bounding box center [970, 99] width 919 height 67
copy p "Command In Action With ls"
click at [932, 107] on div "Linux Commands Command In Action With ls Command In Action With ls by nelson" at bounding box center [970, 99] width 919 height 67
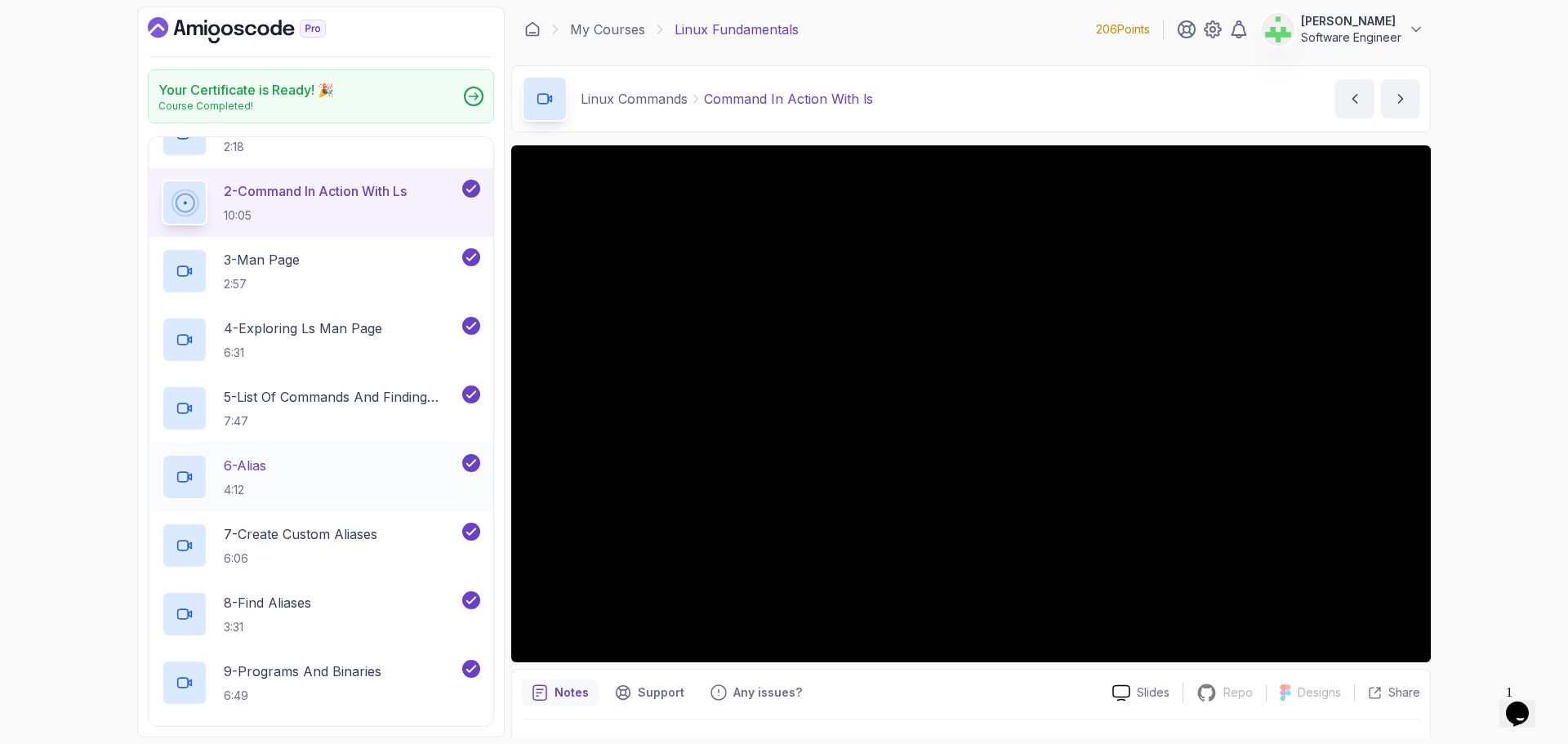
scroll to position [572, 0]
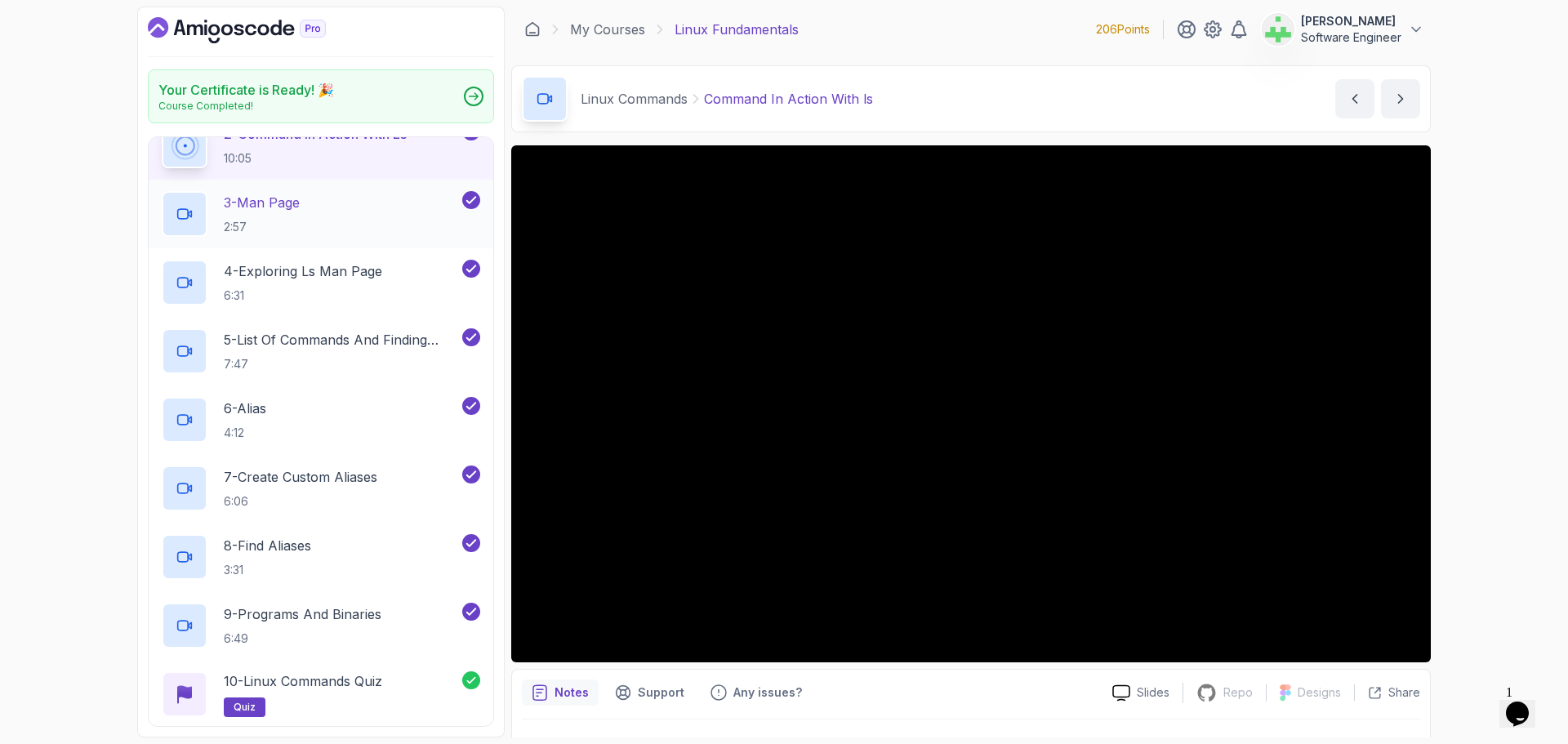
click at [320, 205] on div "3 - Man Page 2:57" at bounding box center [311, 214] width 297 height 46
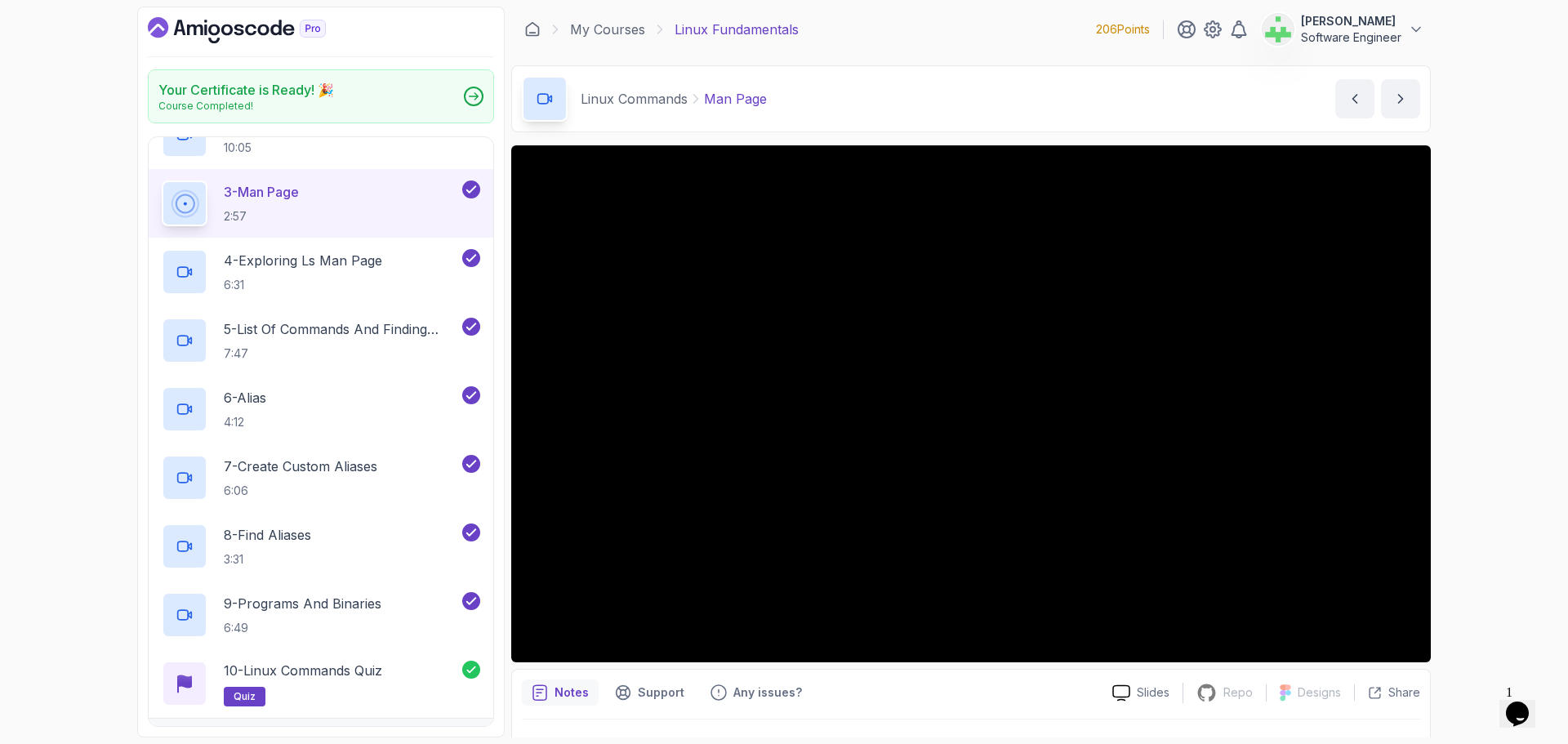
scroll to position [261, 0]
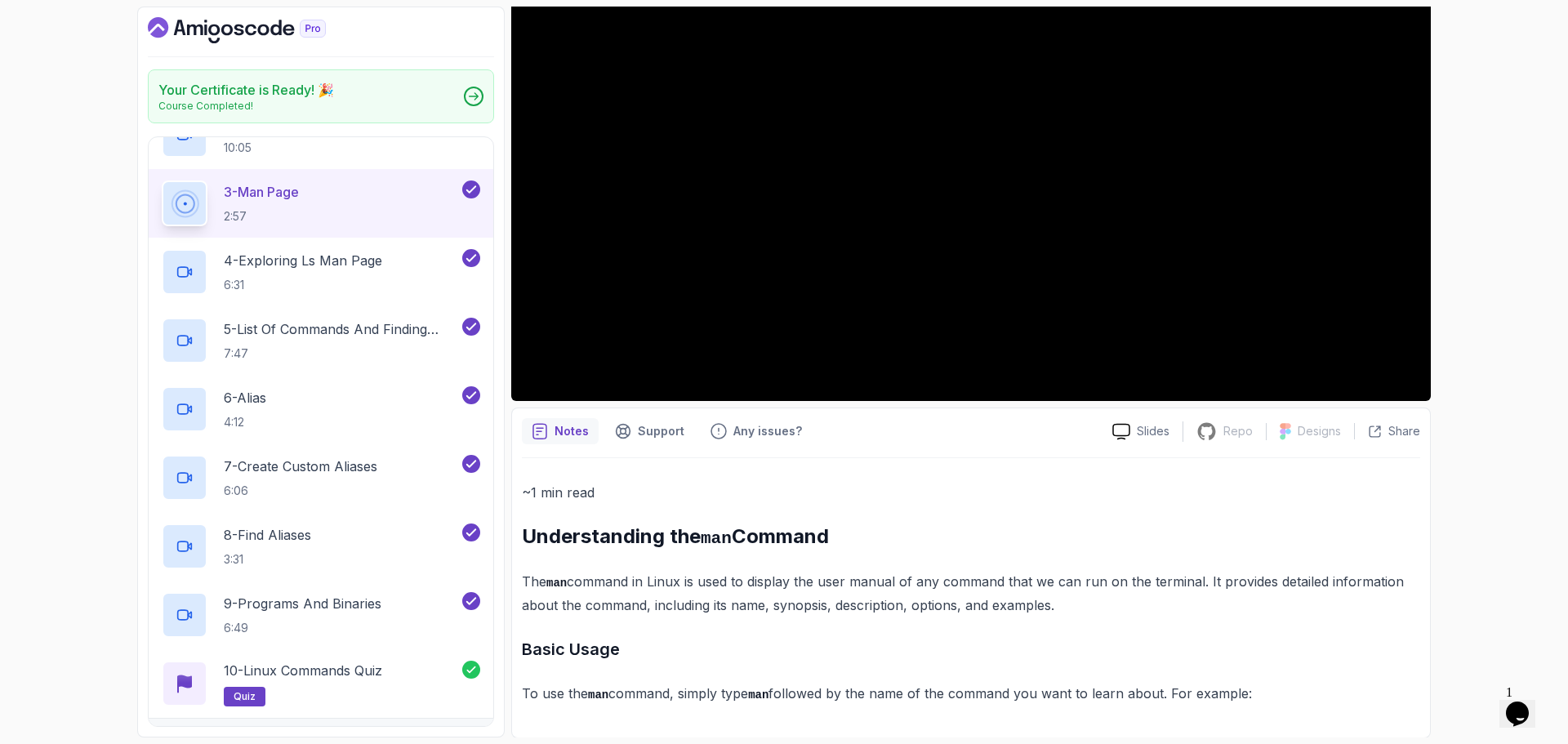
click at [782, 586] on p "The man command in Linux is used to display the user manual of any command that…" at bounding box center [971, 593] width 898 height 46
click at [356, 261] on p "4 - Exploring ls Man Page" at bounding box center [303, 260] width 159 height 20
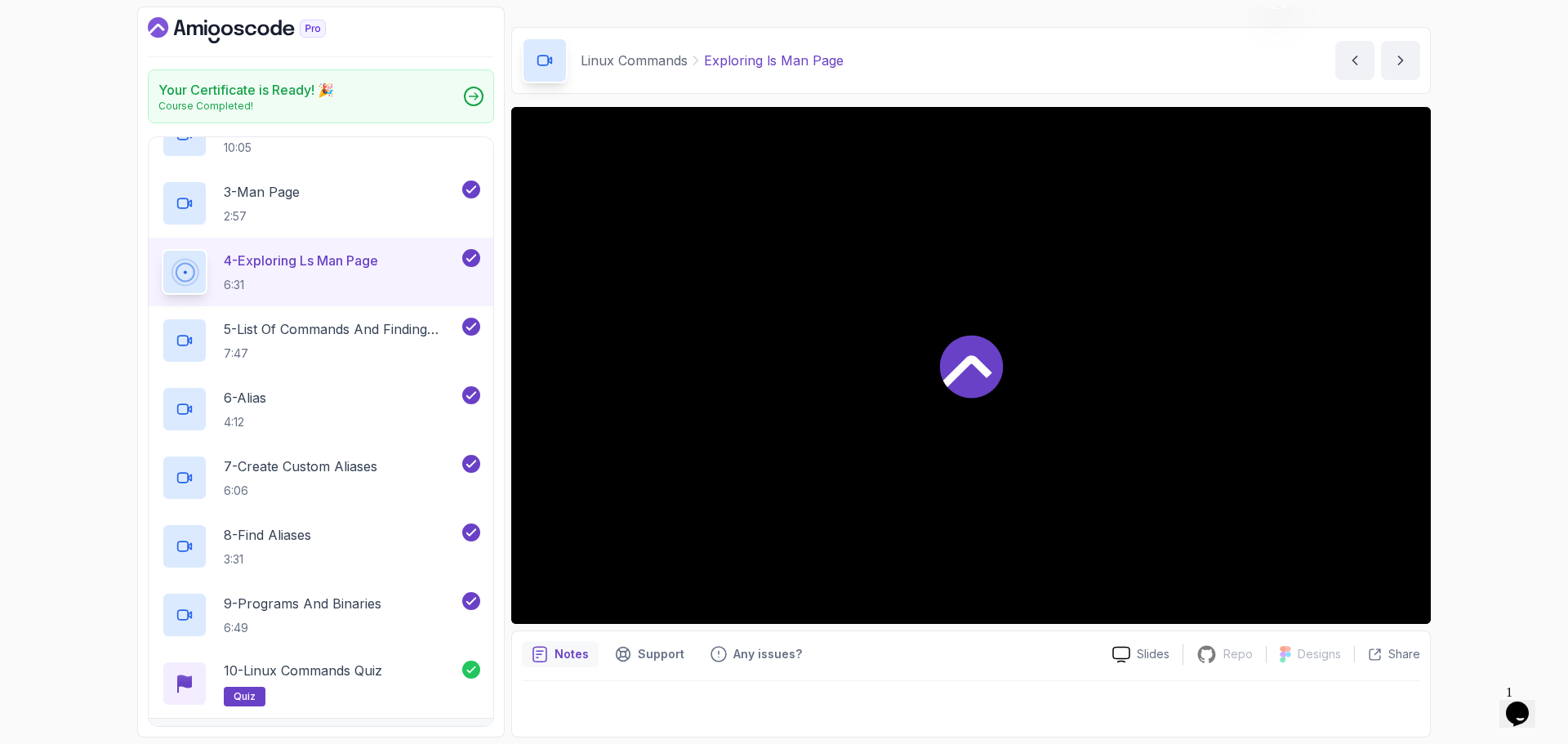
scroll to position [38, 0]
click at [832, 683] on div at bounding box center [971, 704] width 898 height 46
click at [359, 322] on p "5 - List Of Commands And Finding Help" at bounding box center [342, 330] width 235 height 20
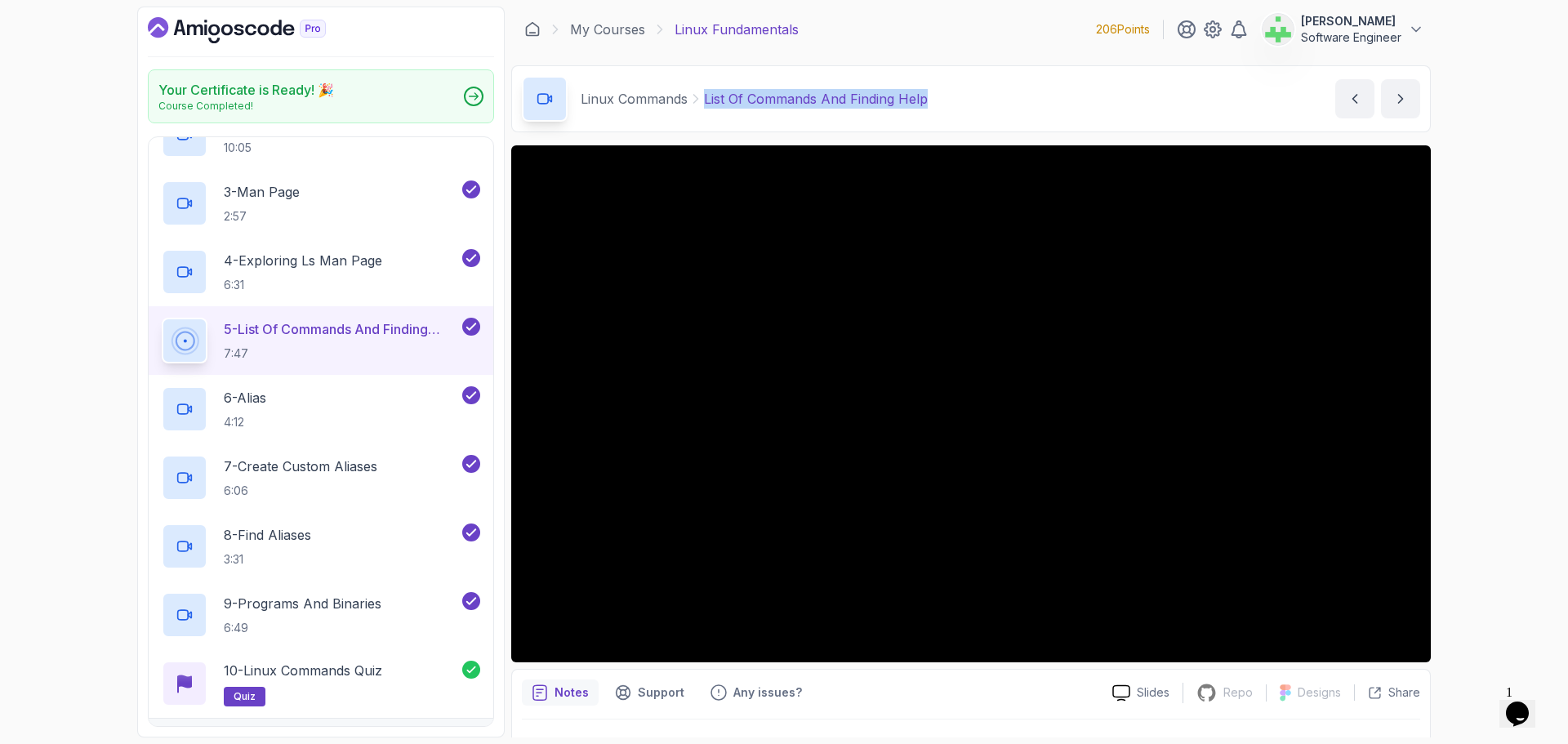
drag, startPoint x: 937, startPoint y: 99, endPoint x: 695, endPoint y: 111, distance: 242.3
click at [695, 111] on div "Linux Commands List Of Commands And Finding Help List Of Commands And Finding H…" at bounding box center [970, 99] width 919 height 67
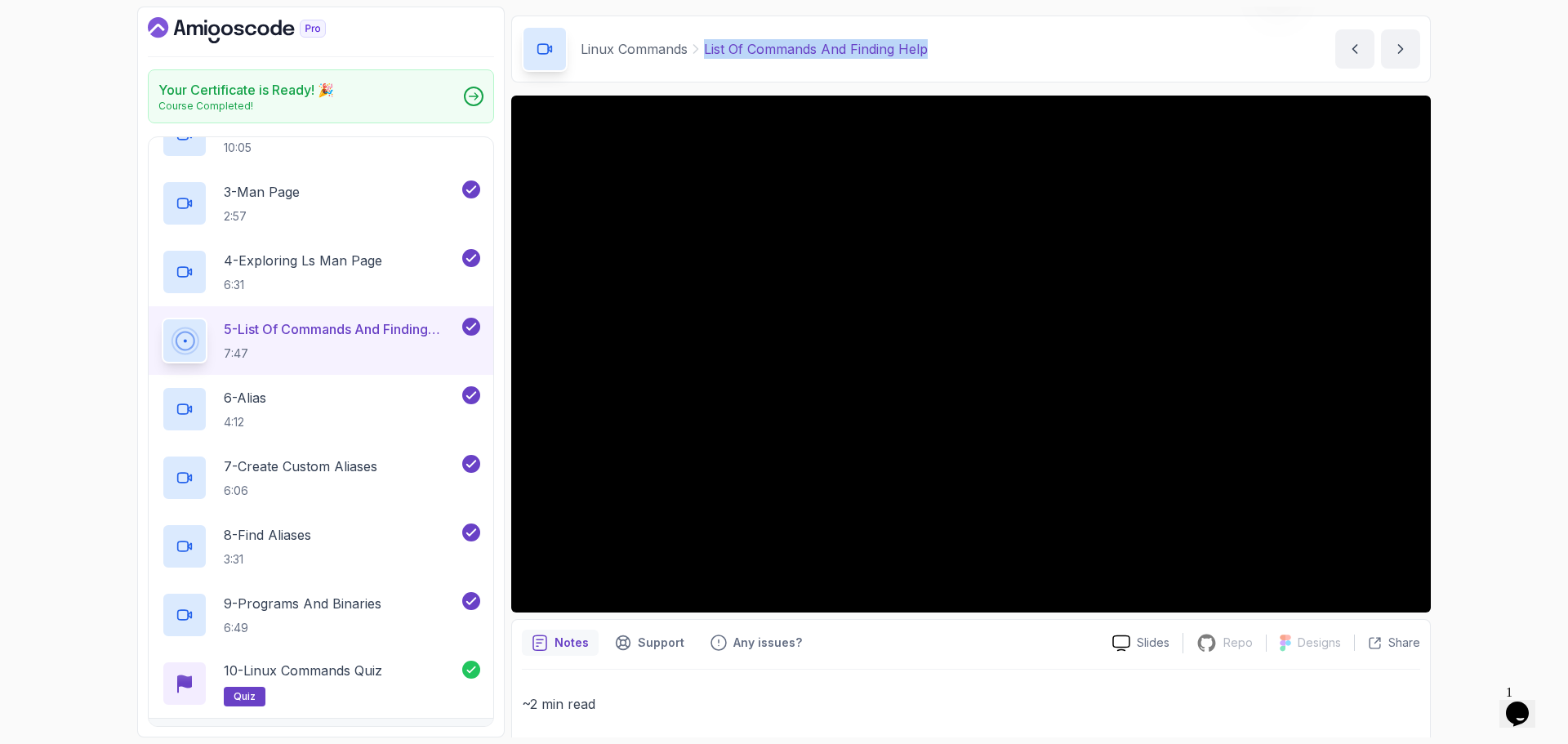
scroll to position [245, 0]
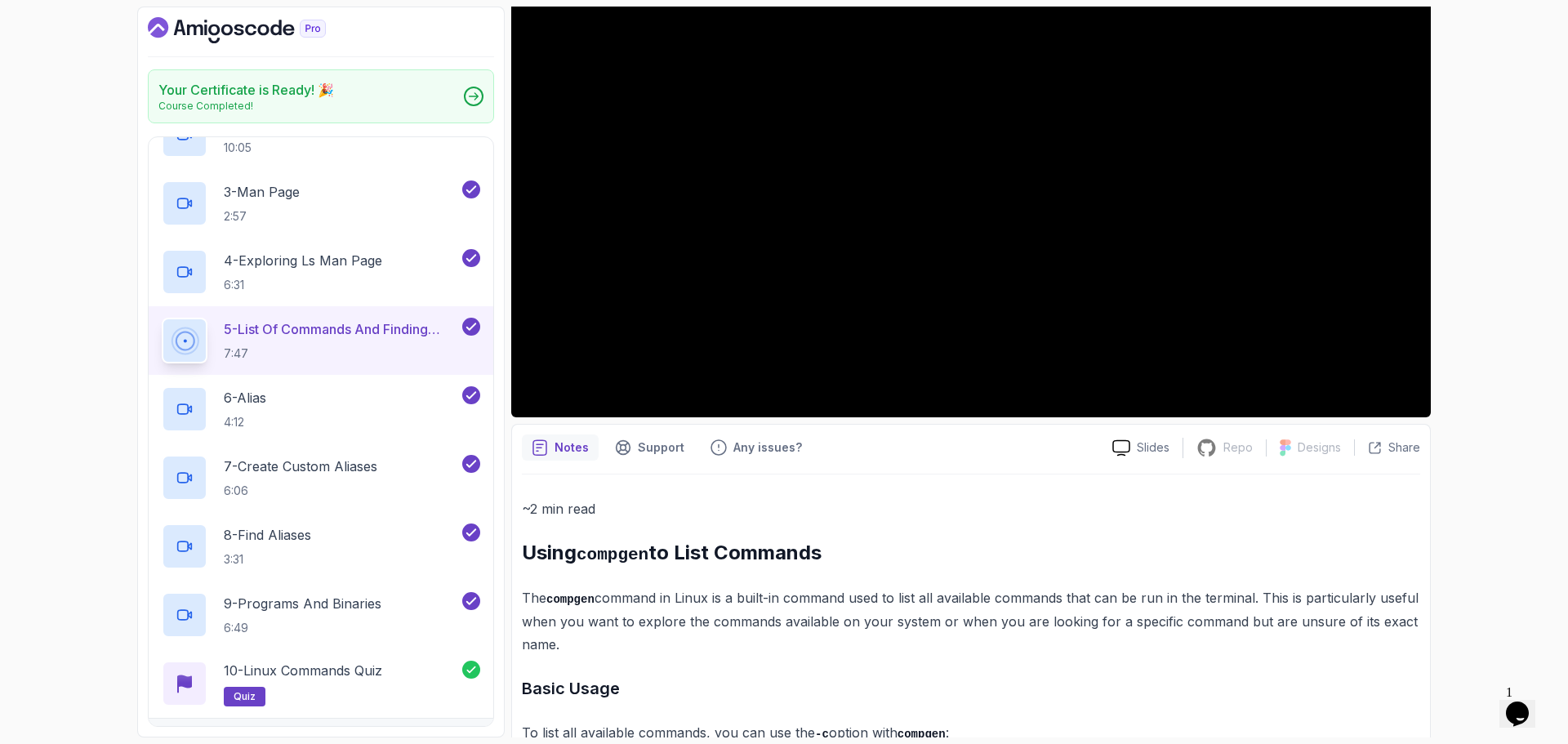
click at [661, 563] on h2 "Using compgen to List Commands" at bounding box center [971, 554] width 898 height 27
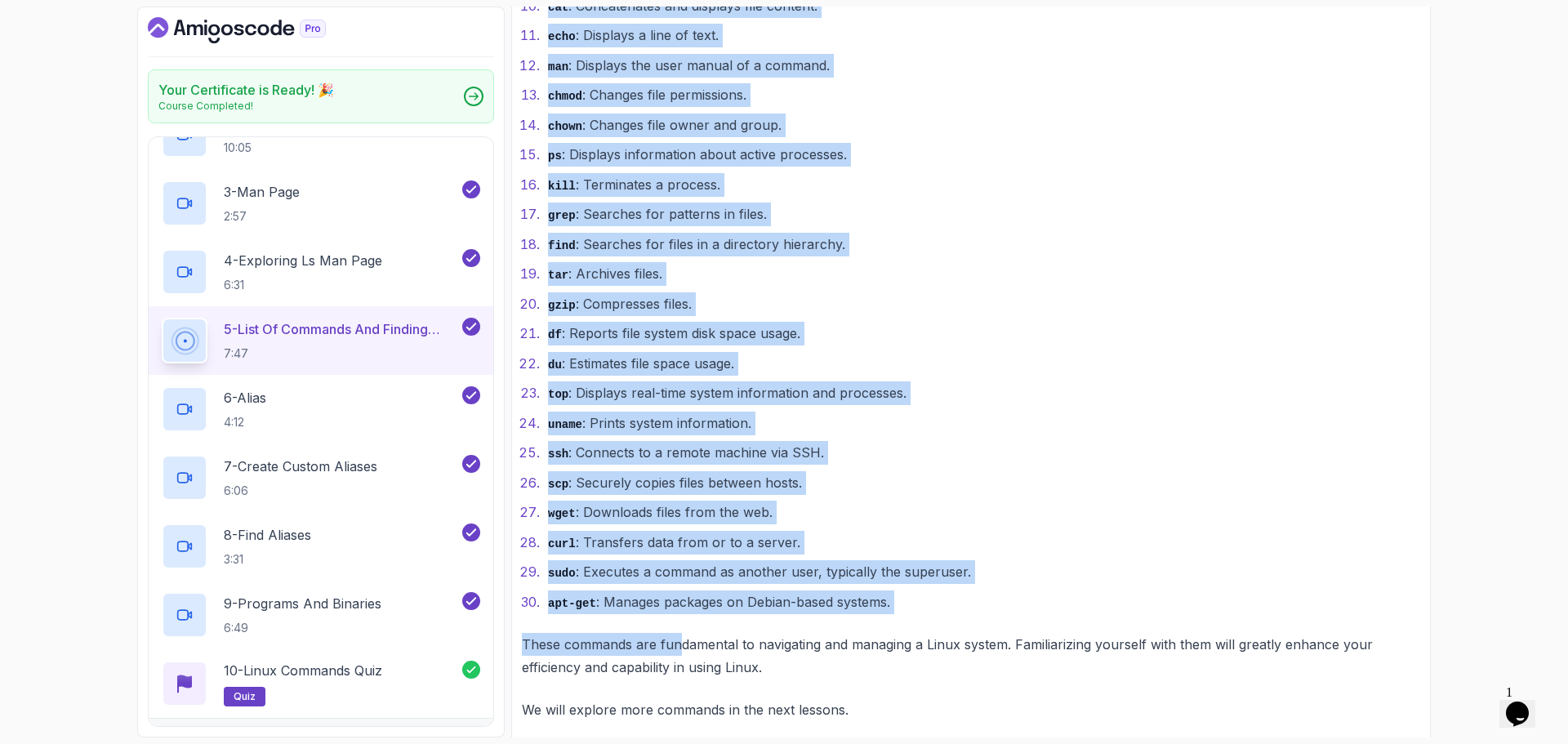
scroll to position [1387, 0]
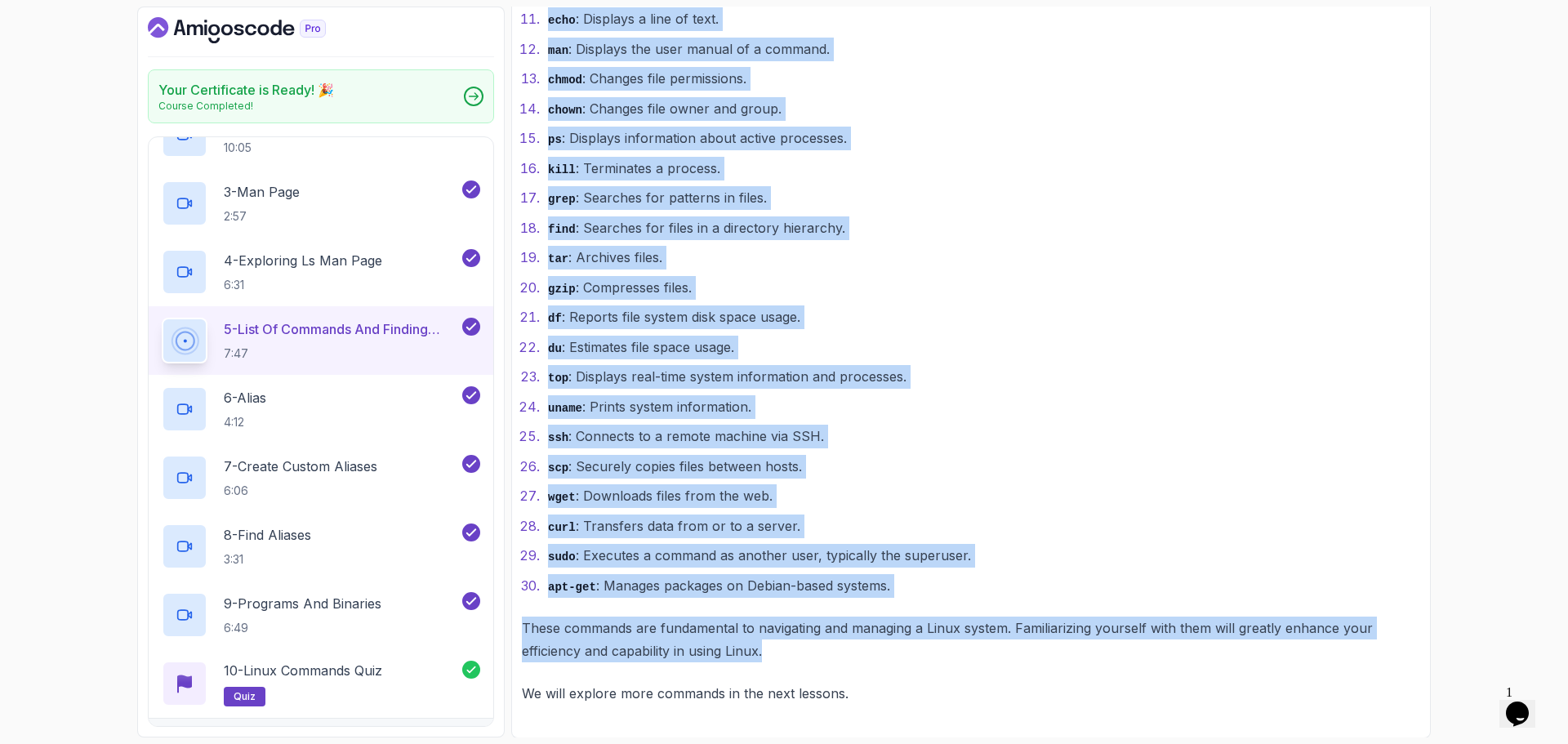
drag, startPoint x: 525, startPoint y: 555, endPoint x: 801, endPoint y: 657, distance: 294.2
click at [801, 657] on div "~2 min read Using compgen to List Commands The compgen command in Linux is a bu…" at bounding box center [971, 30] width 898 height 1350
click at [800, 624] on p "These commands are fundamental to navigating and managing a Linux system. Famil…" at bounding box center [971, 639] width 898 height 46
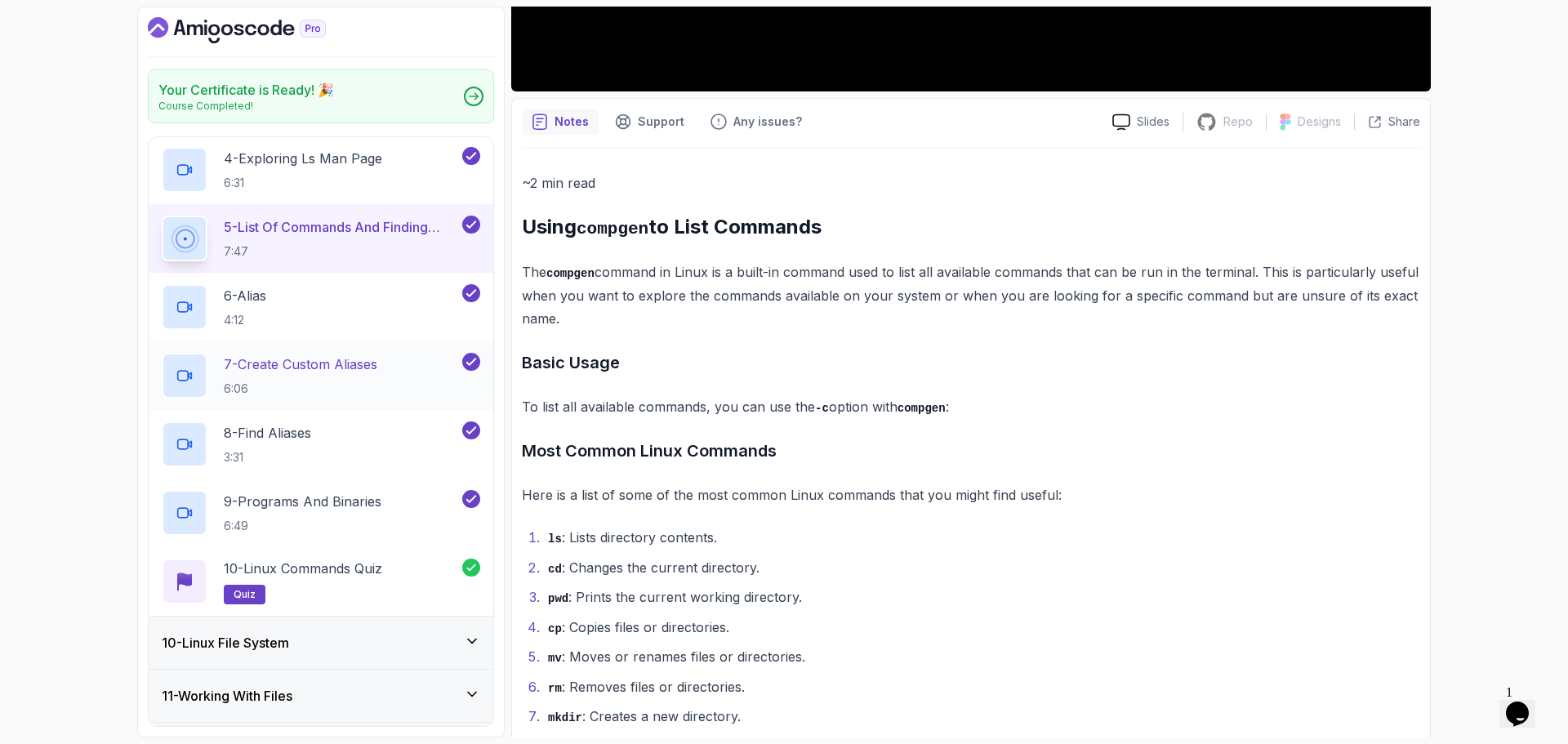
scroll to position [746, 0]
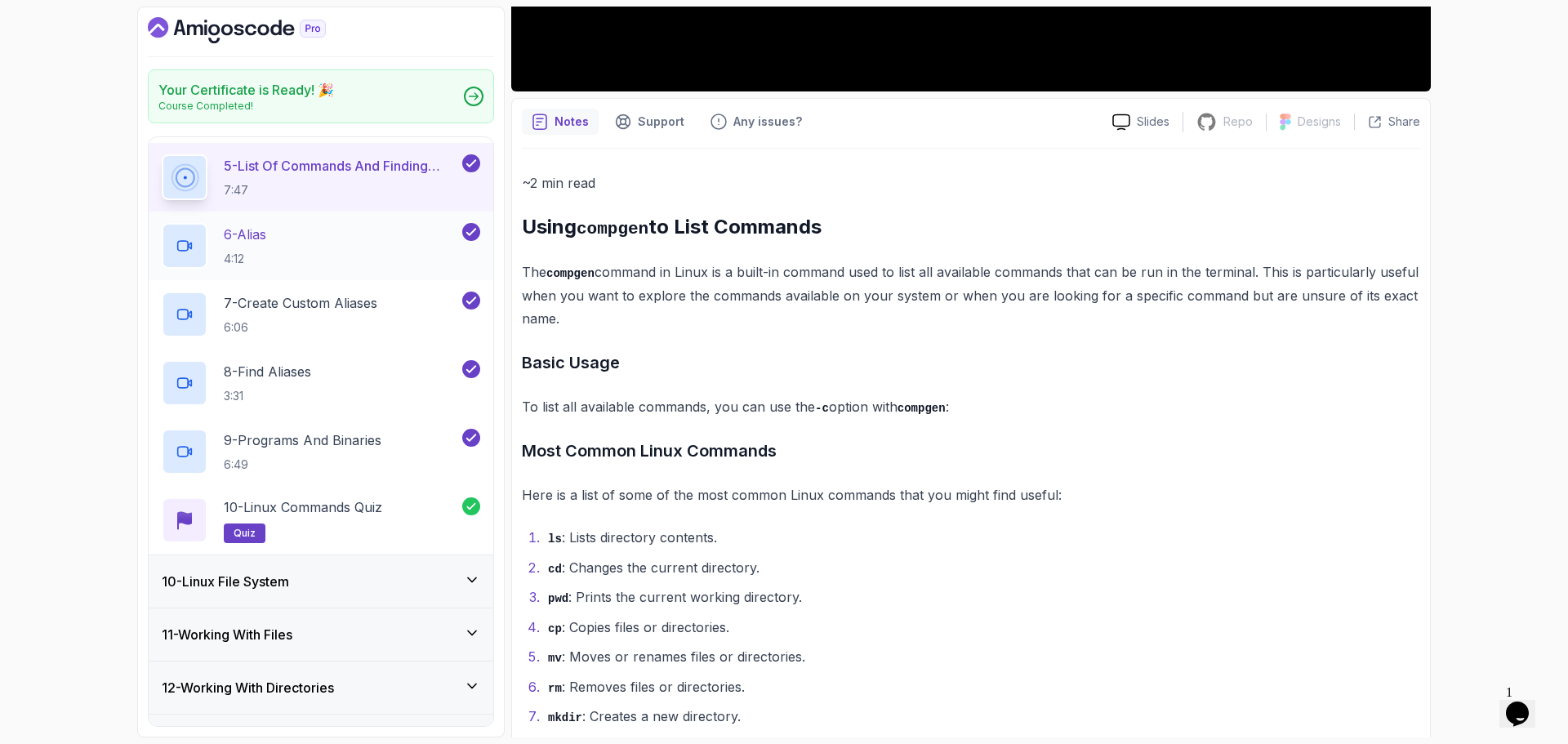
click at [310, 234] on div "6 - Alias 4:12" at bounding box center [311, 246] width 297 height 46
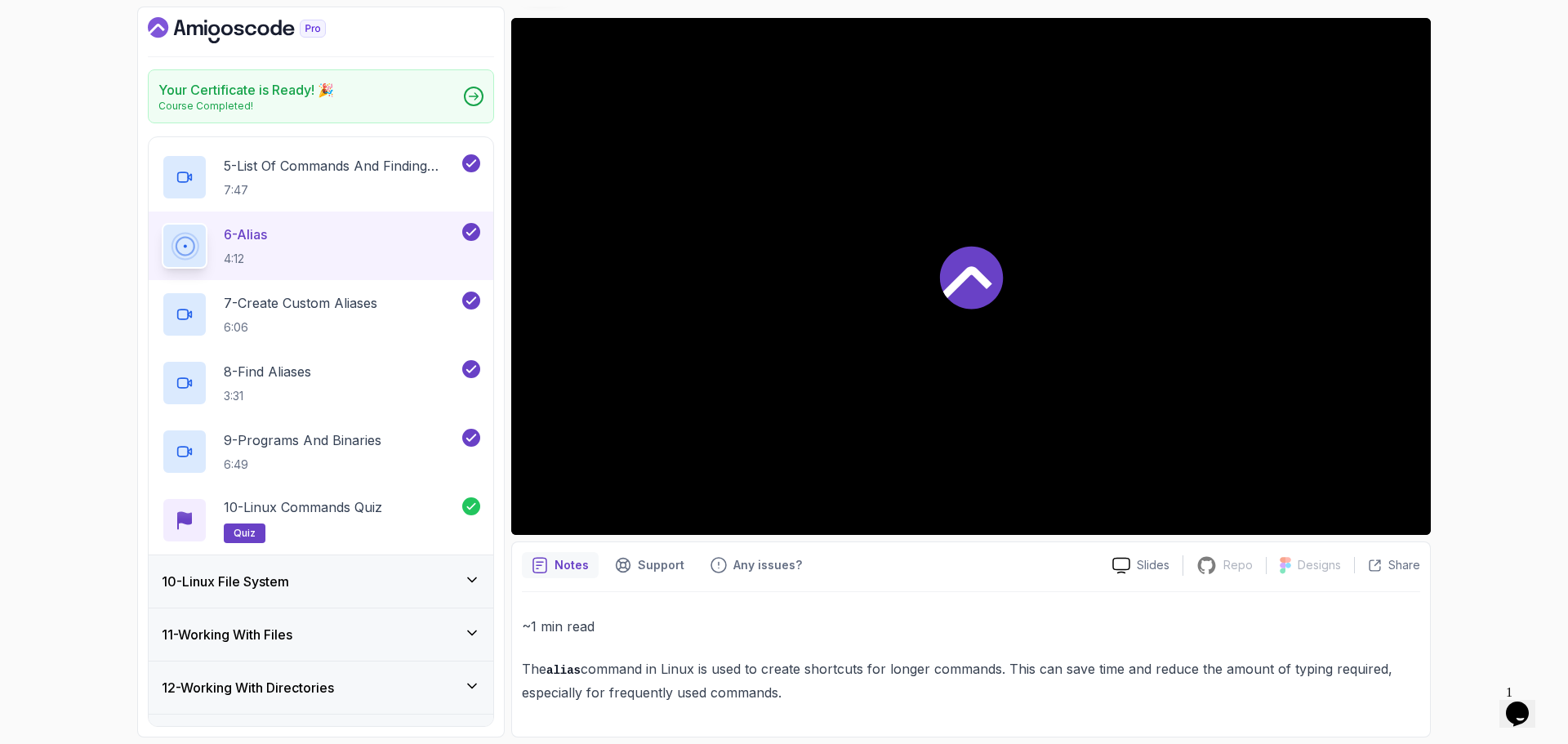
scroll to position [127, 0]
drag, startPoint x: 521, startPoint y: 665, endPoint x: 802, endPoint y: 695, distance: 282.6
click at [802, 695] on div "Notes Support Any issues? Slides Repo Repository not available Designs Design n…" at bounding box center [970, 638] width 919 height 196
click at [730, 673] on p "The alias command in Linux is used to create shortcuts for longer commands. Thi…" at bounding box center [971, 680] width 898 height 46
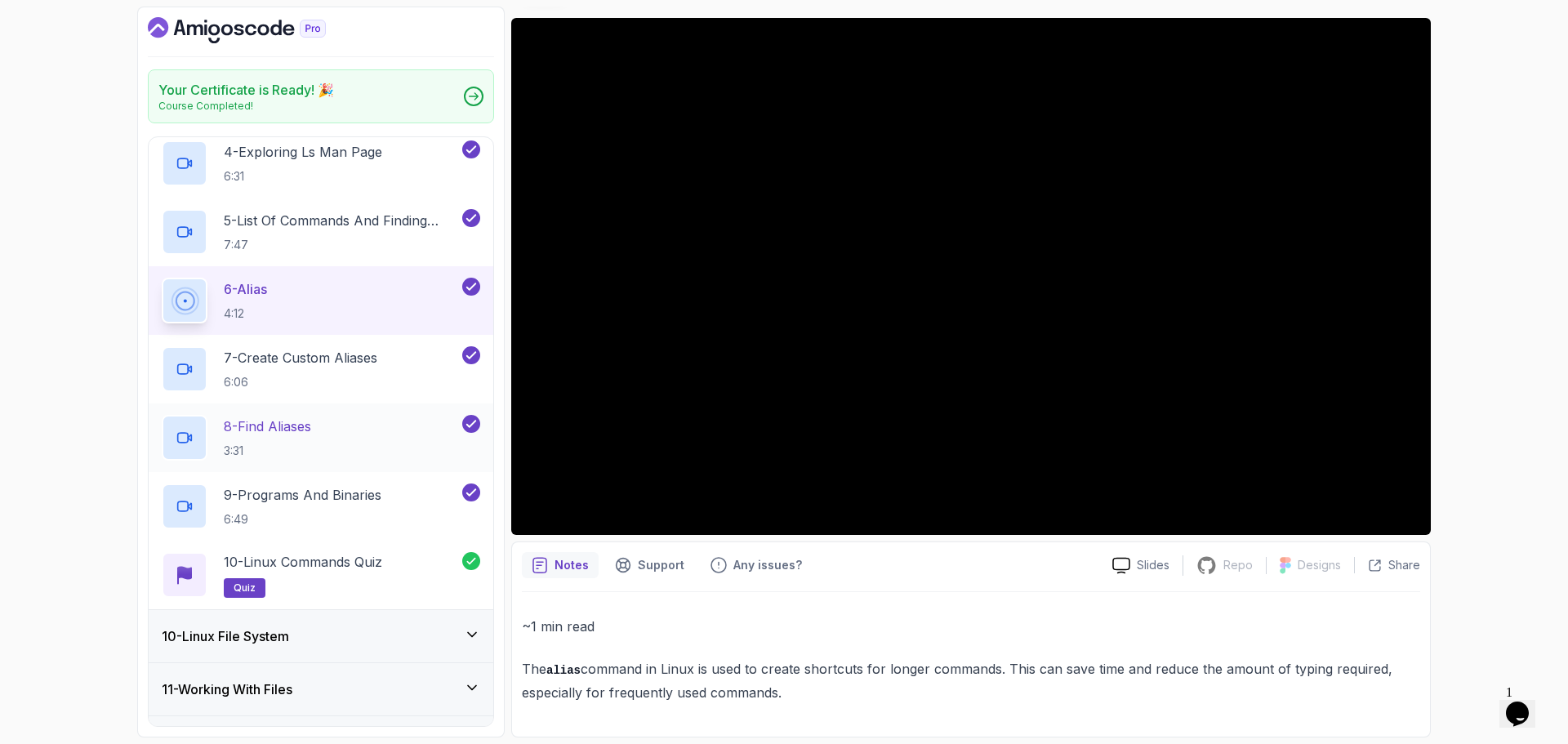
scroll to position [746, 0]
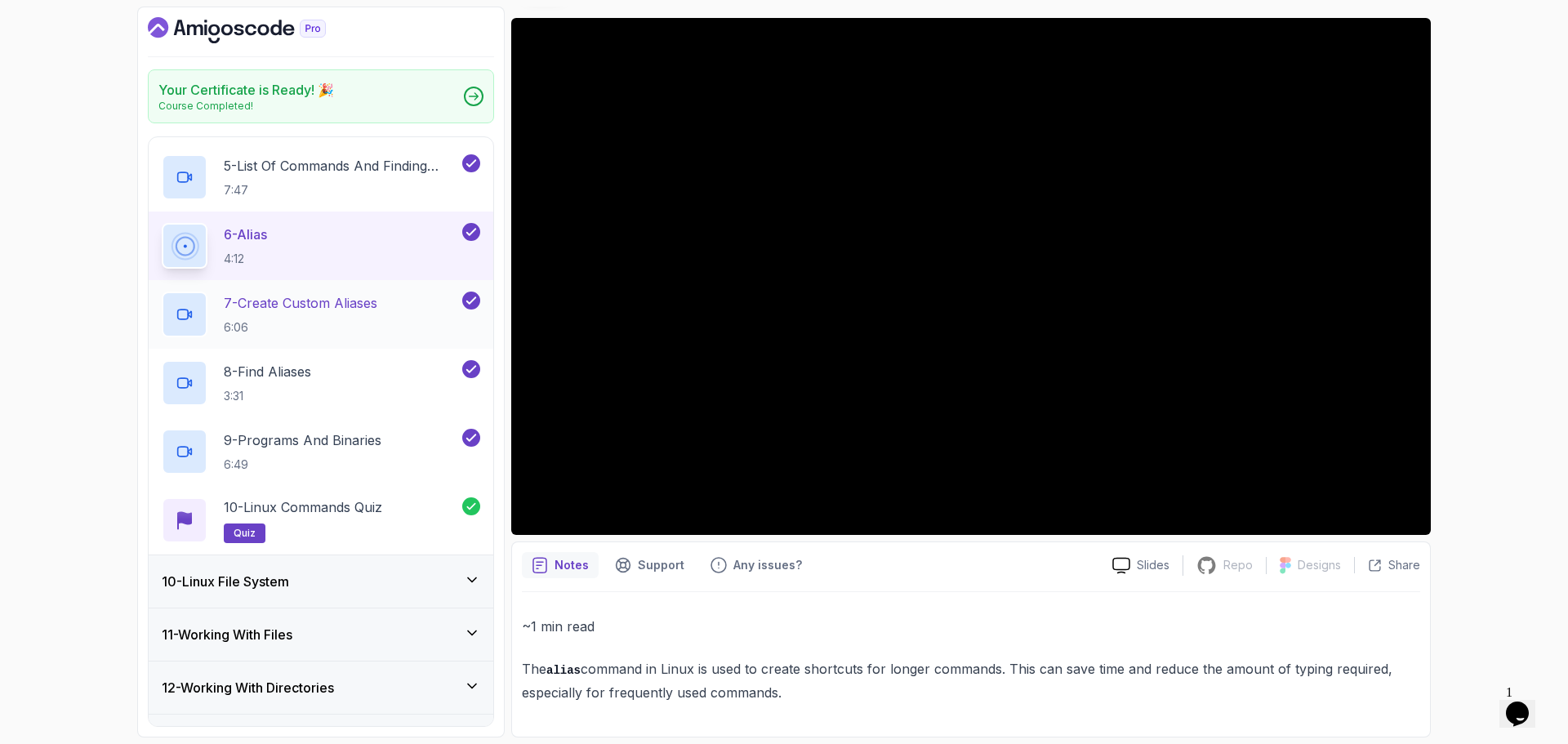
click at [364, 304] on p "7 - Create Custom Aliases" at bounding box center [301, 303] width 154 height 20
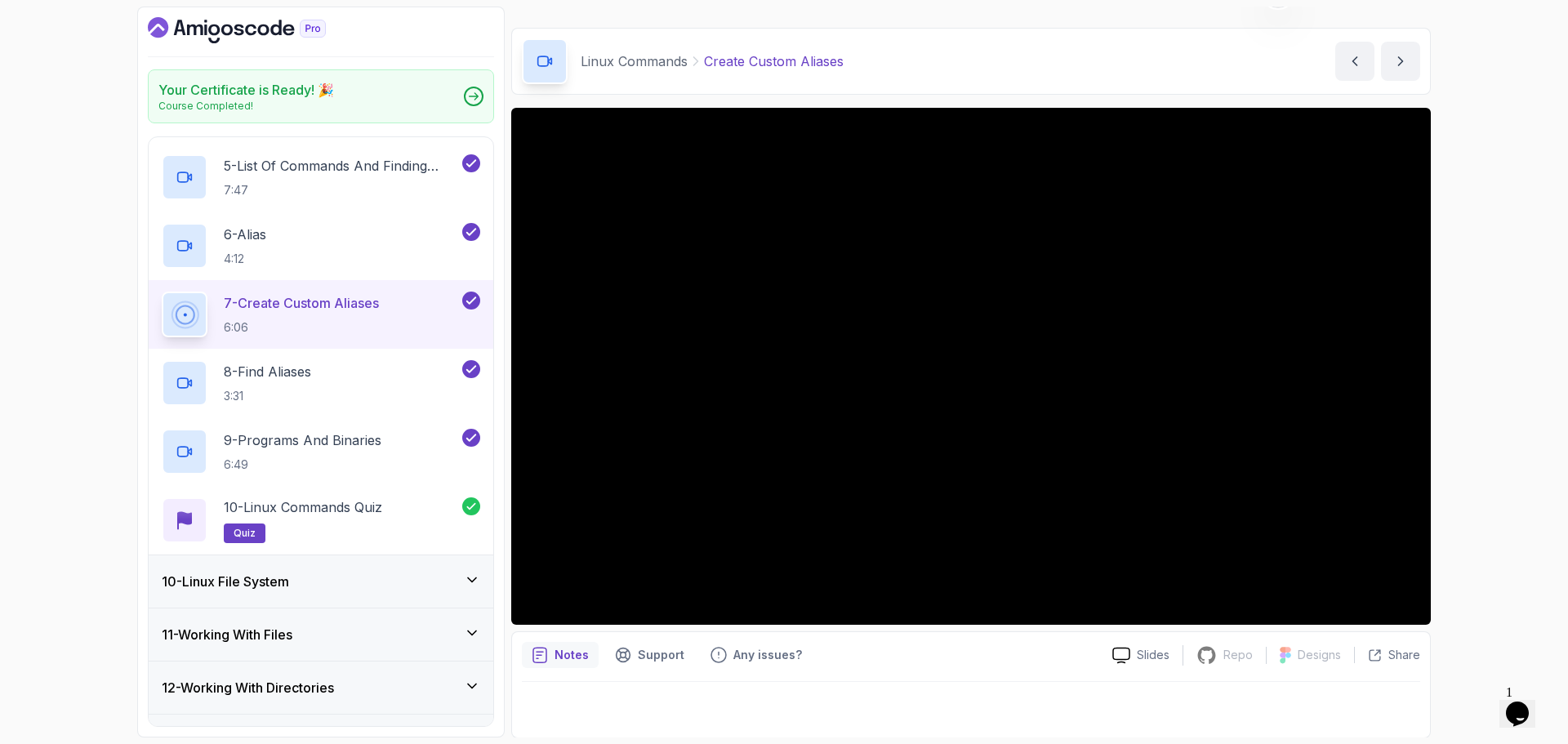
scroll to position [38, 0]
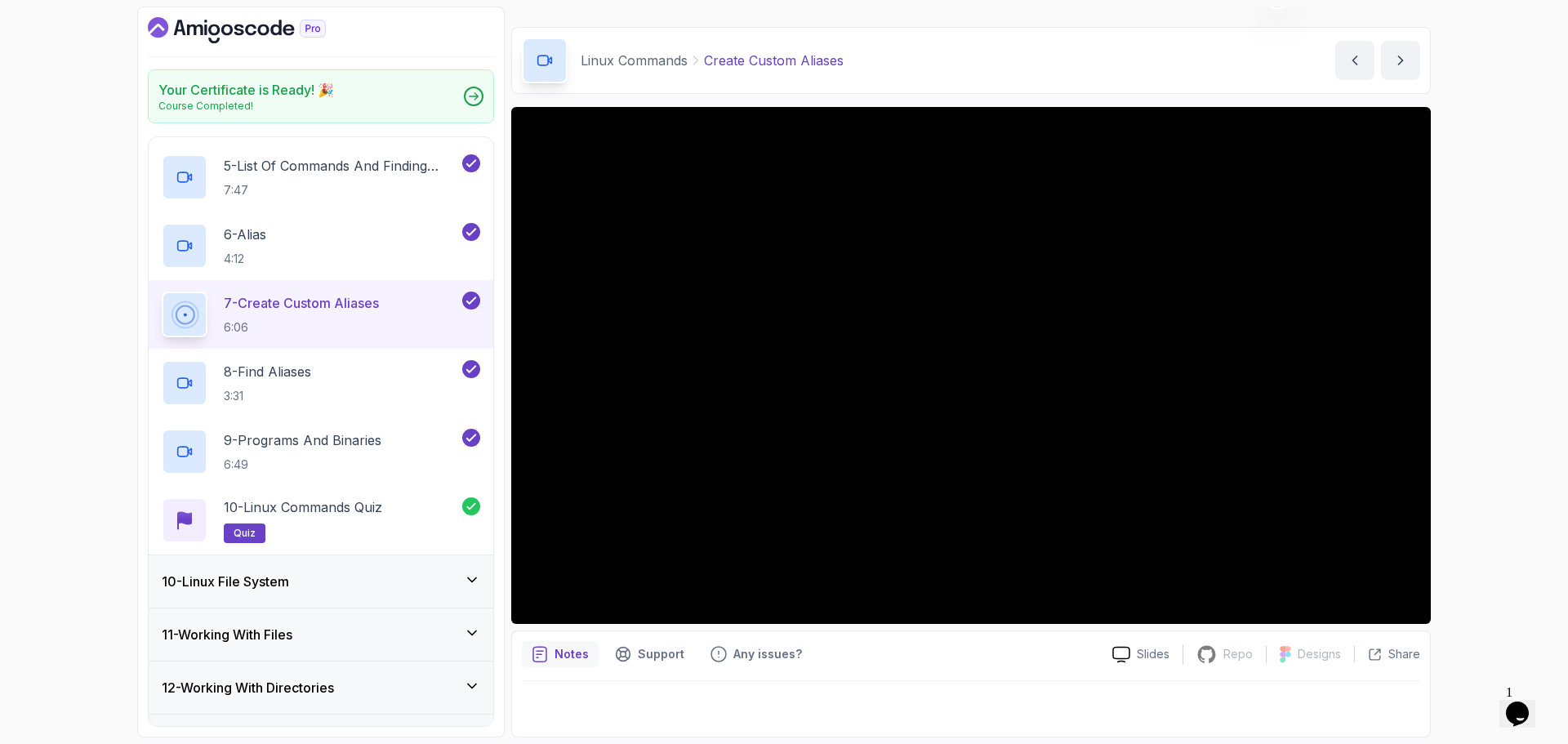
click at [701, 710] on div at bounding box center [971, 704] width 898 height 46
click at [300, 374] on p "8 - Find Aliases" at bounding box center [268, 372] width 87 height 20
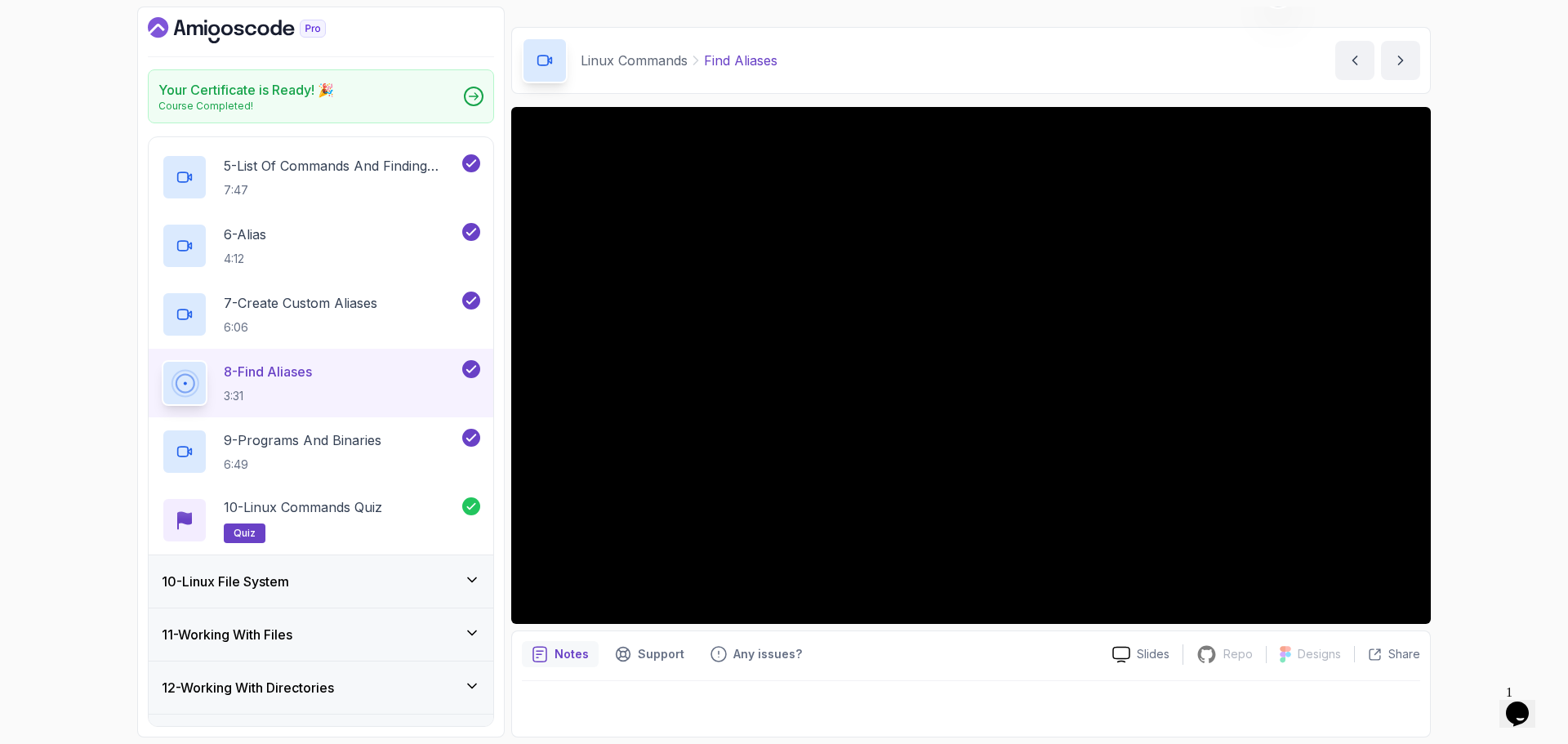
click at [689, 691] on div at bounding box center [971, 704] width 898 height 46
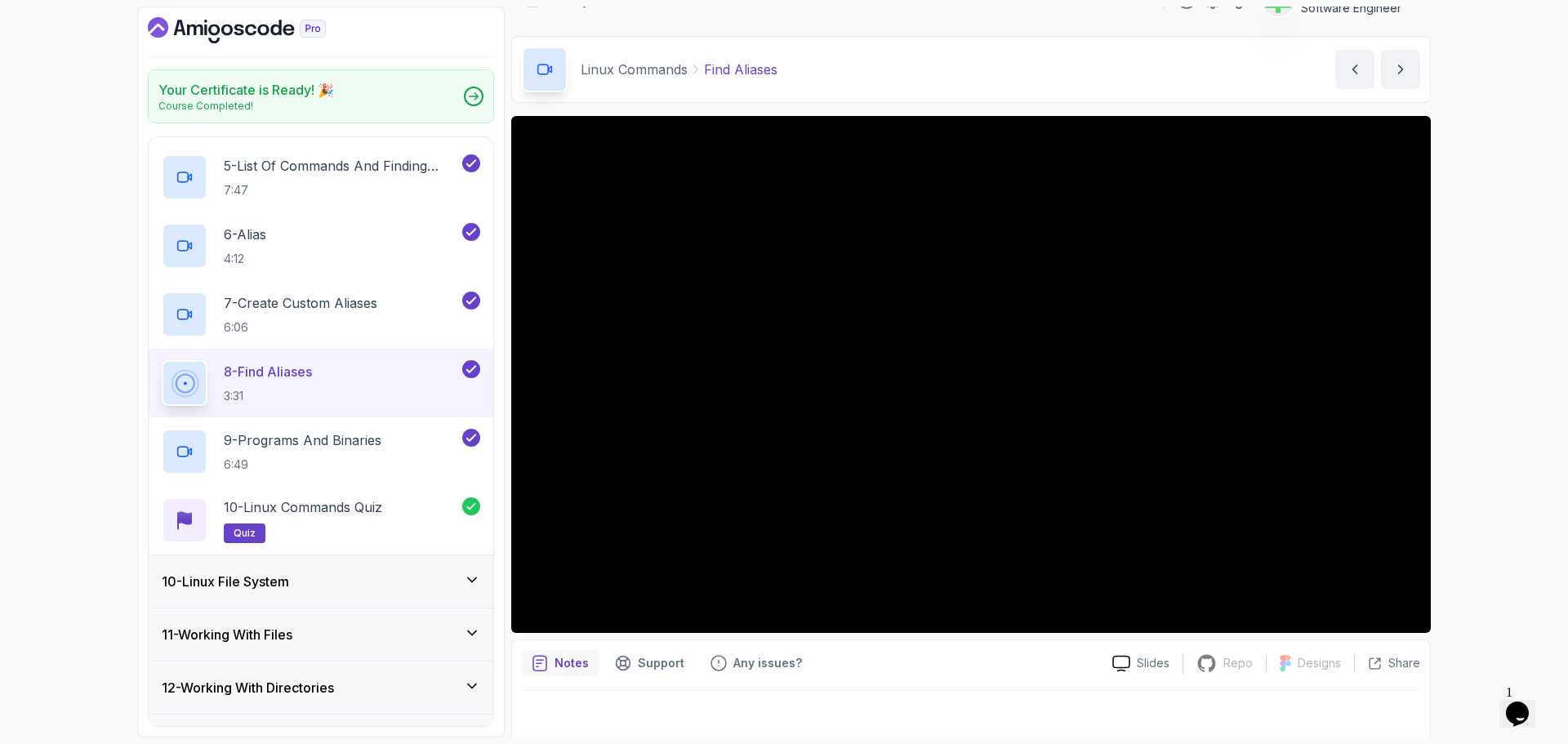
scroll to position [38, 0]
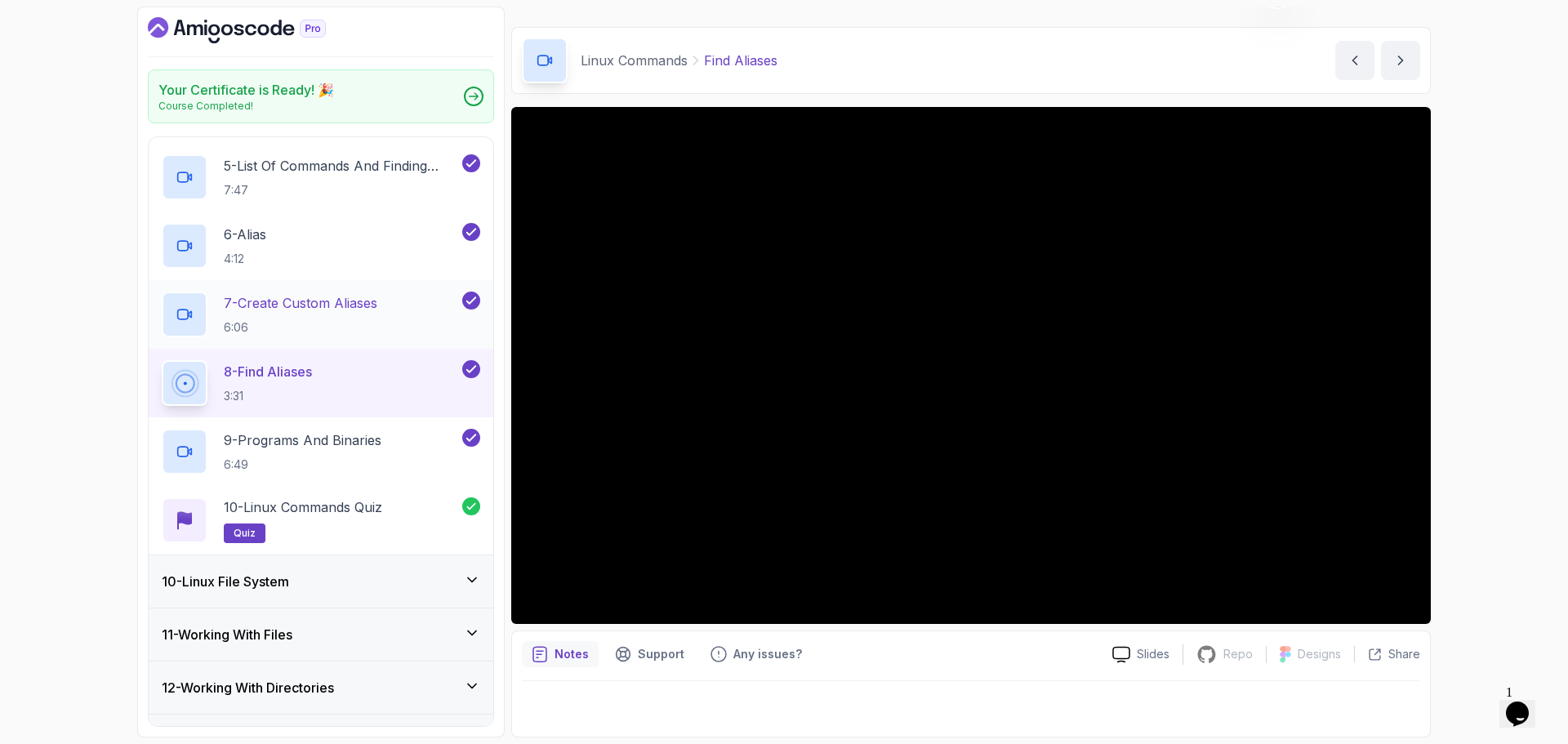
click at [288, 306] on p "7 - Create Custom Aliases" at bounding box center [301, 303] width 154 height 20
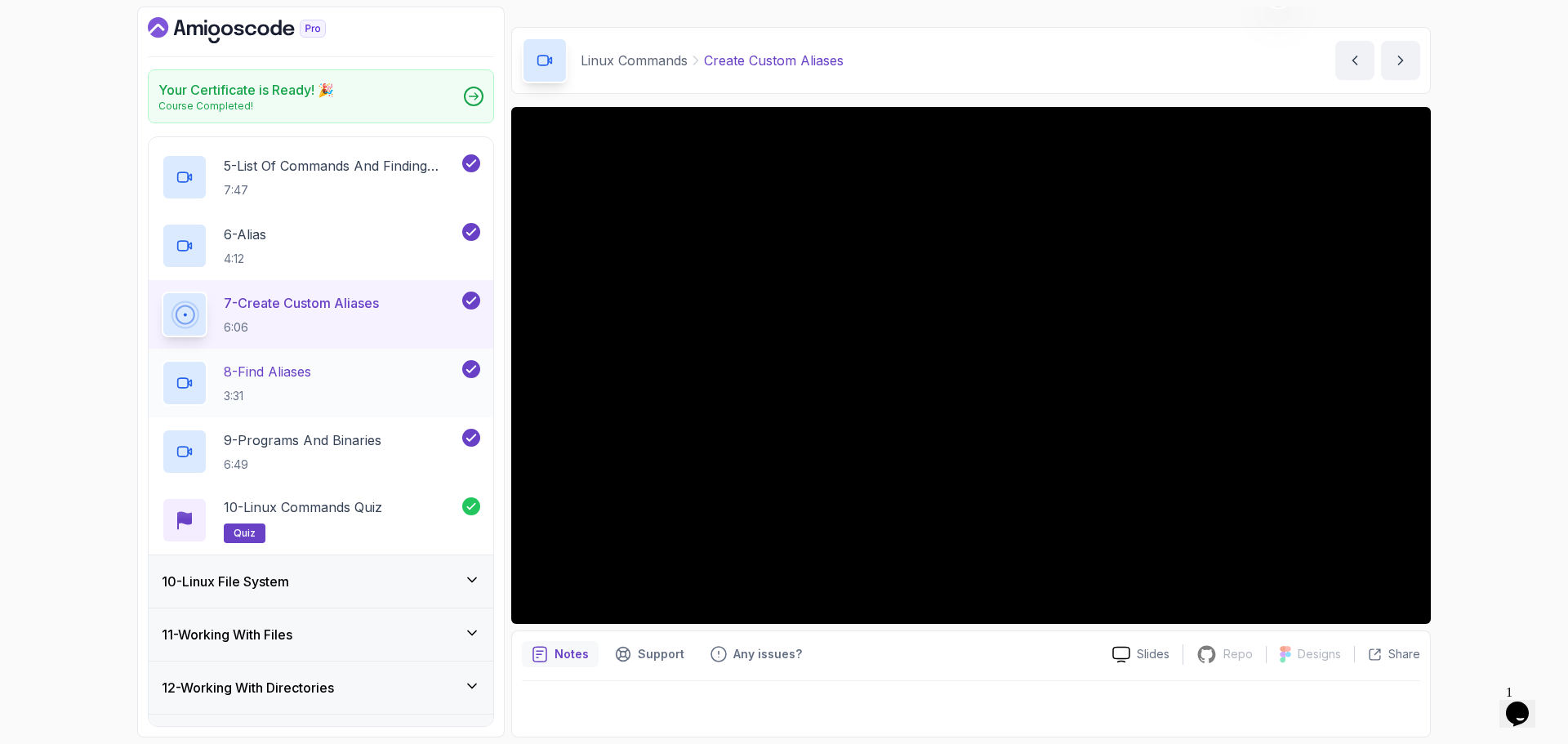
click at [305, 368] on p "8 - Find Aliases" at bounding box center [268, 372] width 87 height 20
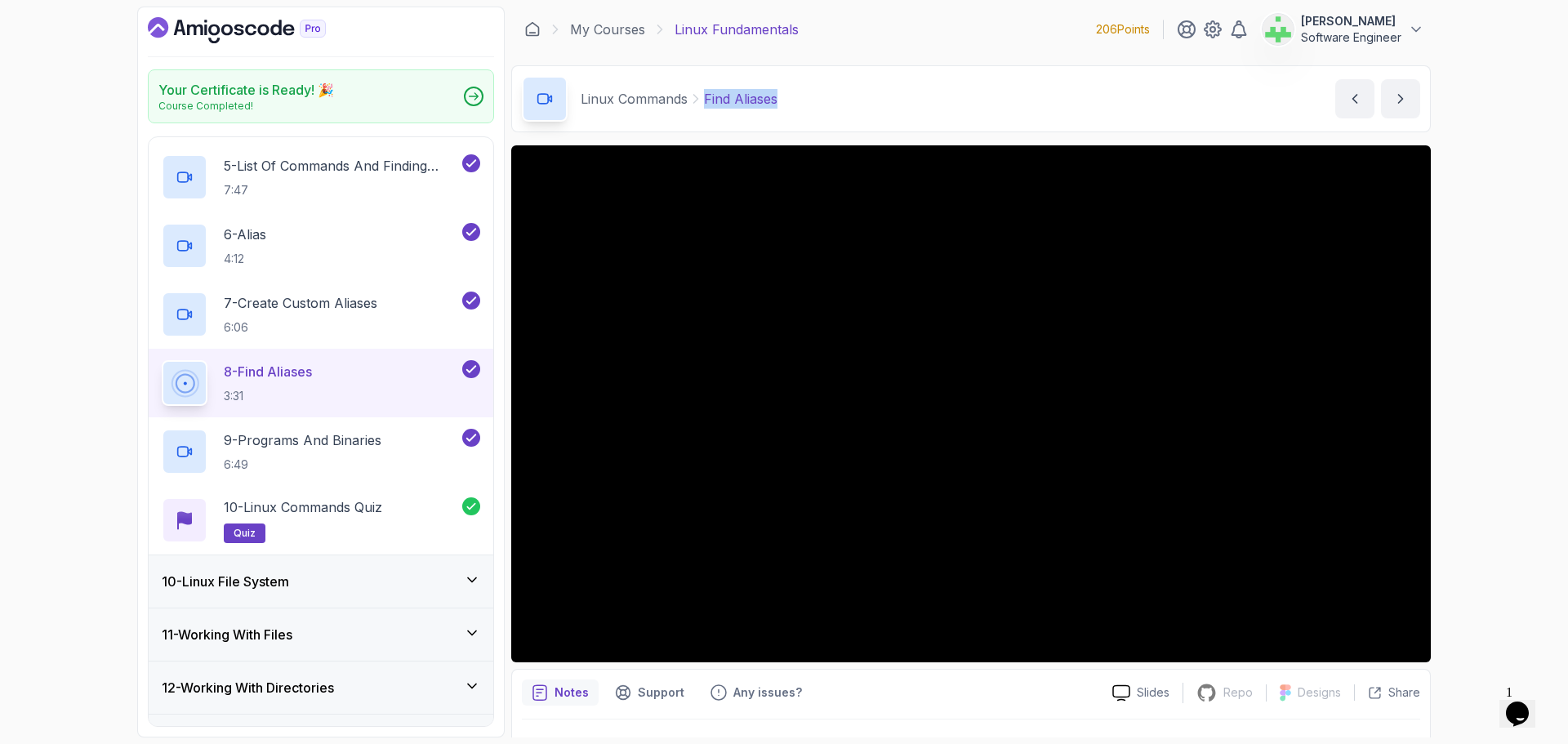
drag, startPoint x: 792, startPoint y: 99, endPoint x: 702, endPoint y: 105, distance: 90.2
click at [702, 104] on div "Linux Commands Find Aliases Find Aliases by nelson" at bounding box center [970, 99] width 919 height 67
click at [286, 437] on p "9 - Programs And Binaries" at bounding box center [302, 440] width 158 height 20
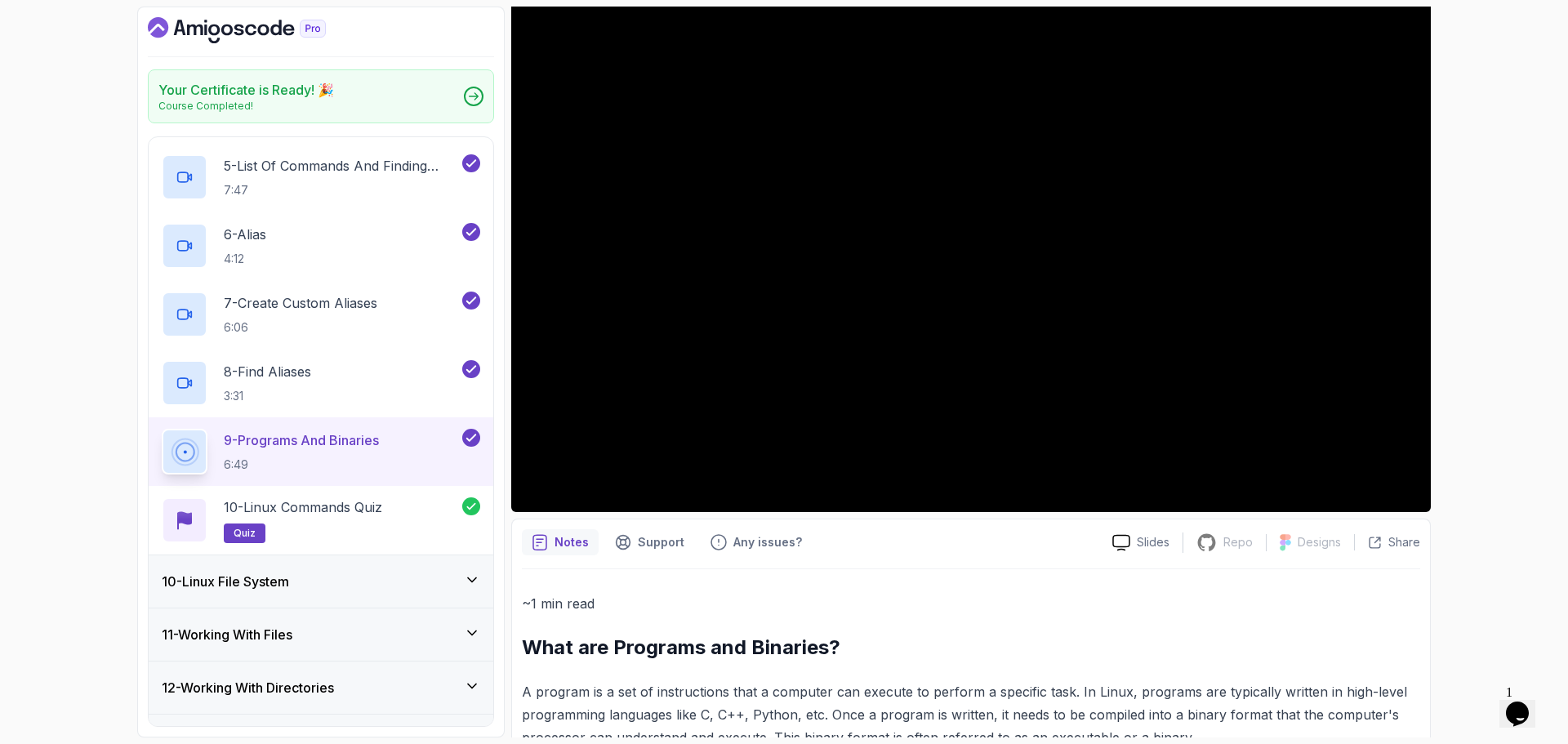
scroll to position [195, 0]
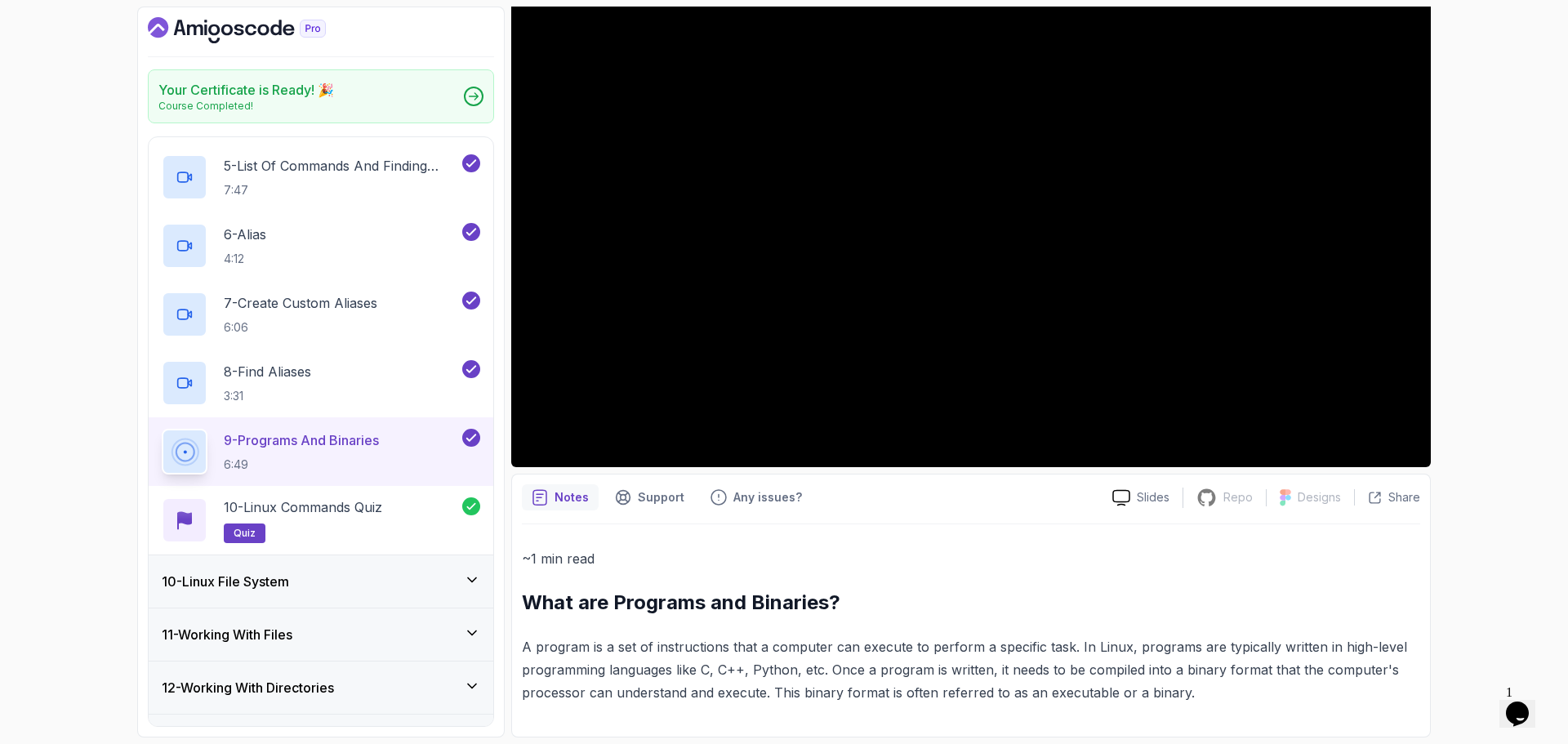
click at [891, 584] on div "~1 min read What are Programs and Binaries? A program is a set of instructions …" at bounding box center [971, 626] width 898 height 157
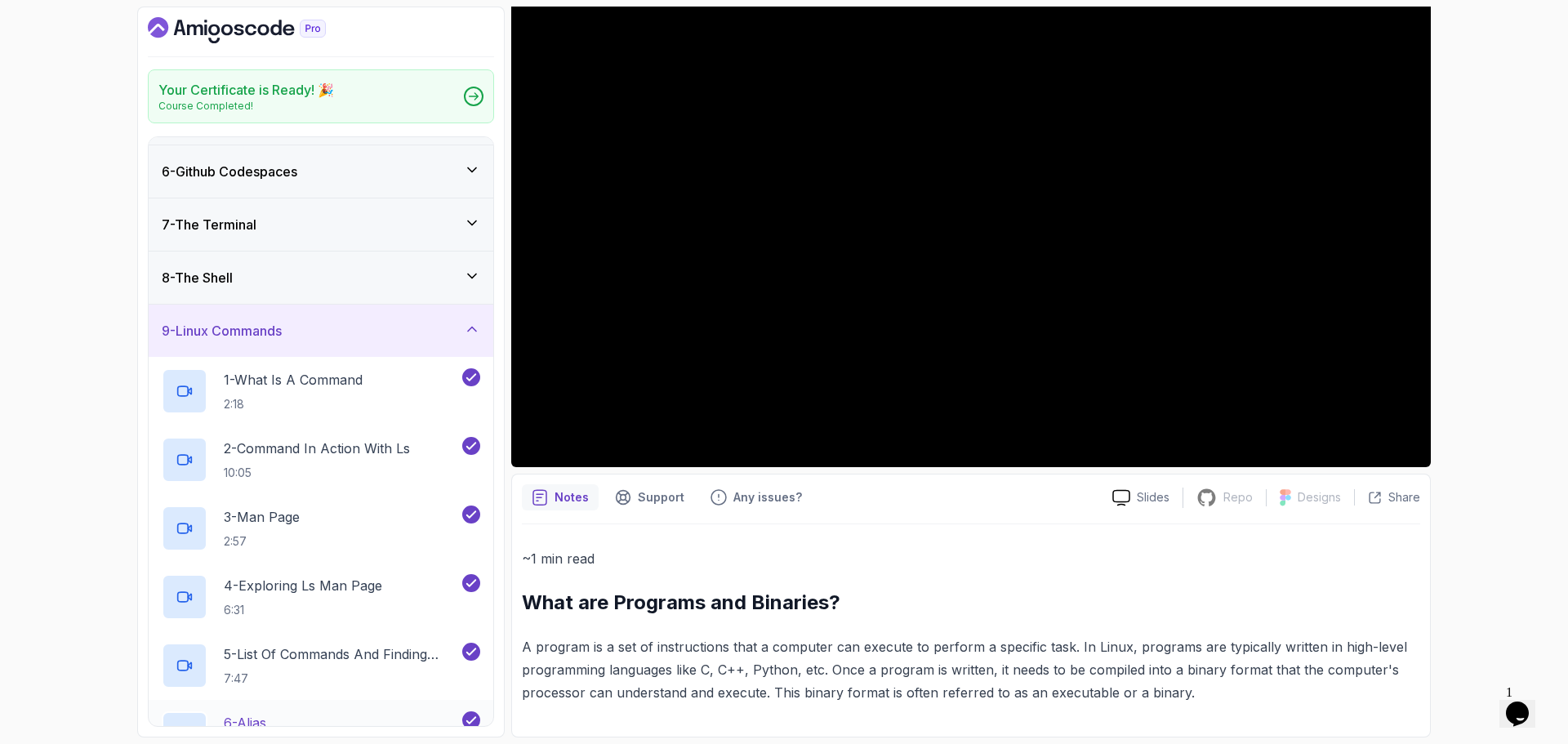
scroll to position [256, 0]
click at [345, 324] on div "9 - Linux Commands" at bounding box center [322, 332] width 319 height 20
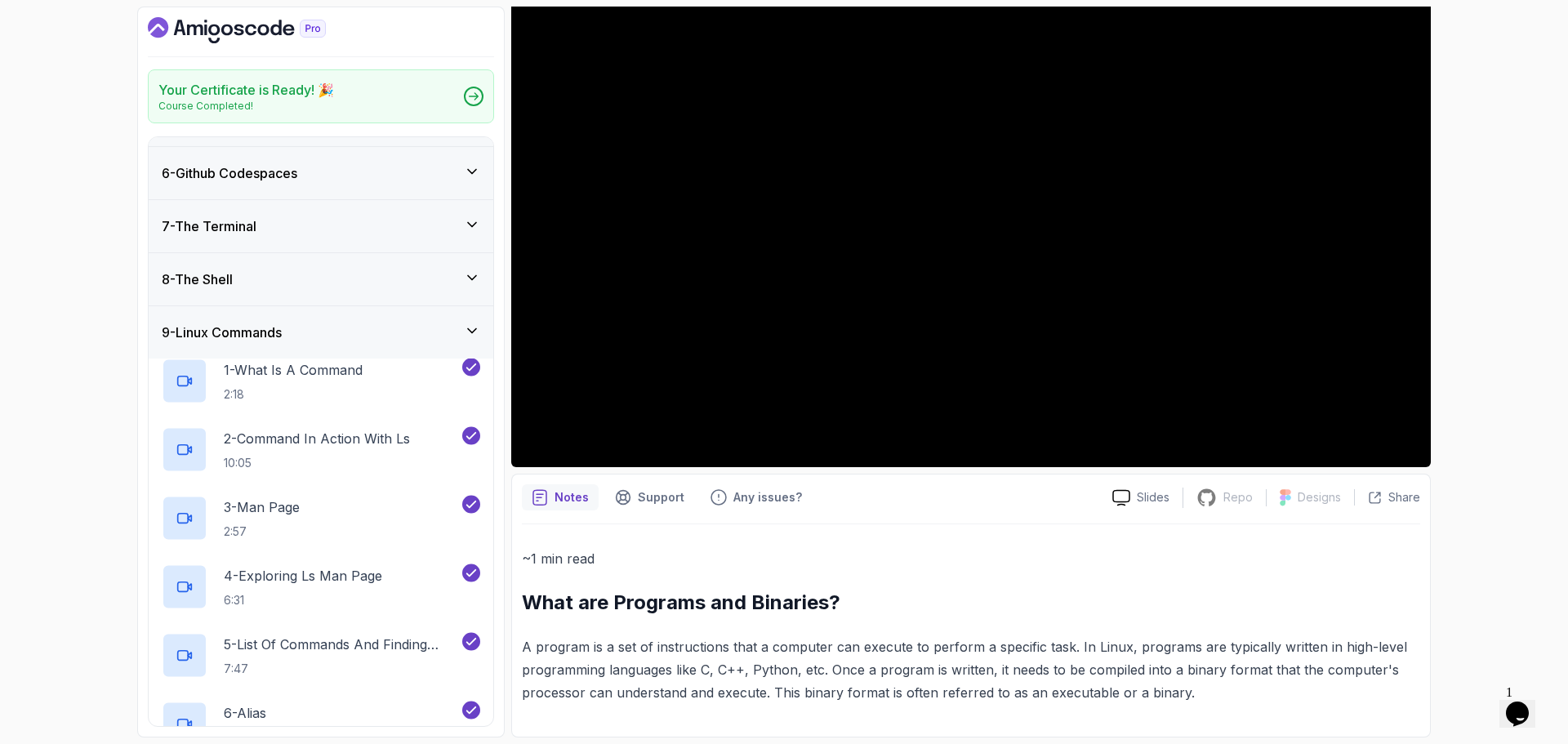
scroll to position [208, 0]
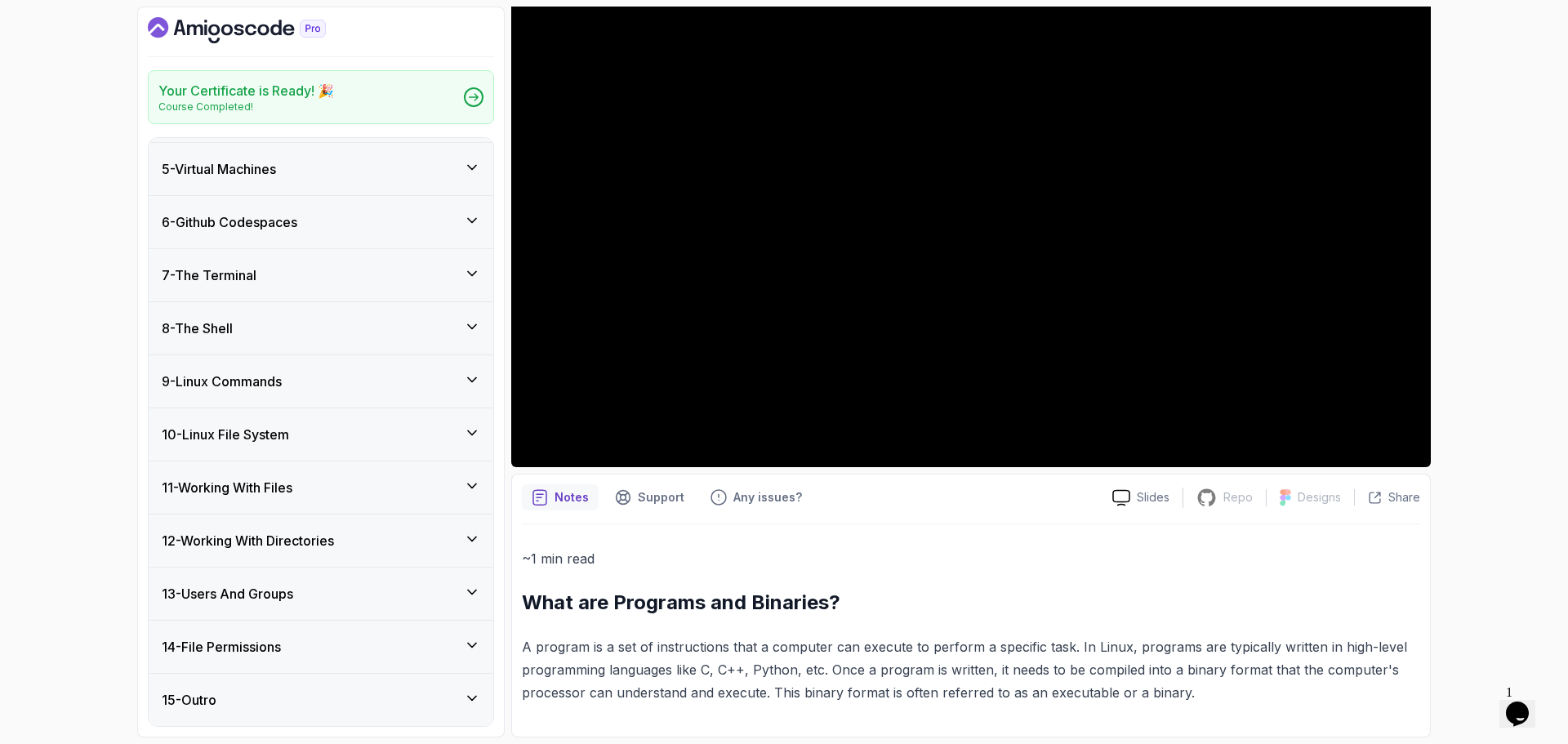
click at [347, 437] on div "10 - Linux File System" at bounding box center [322, 434] width 319 height 20
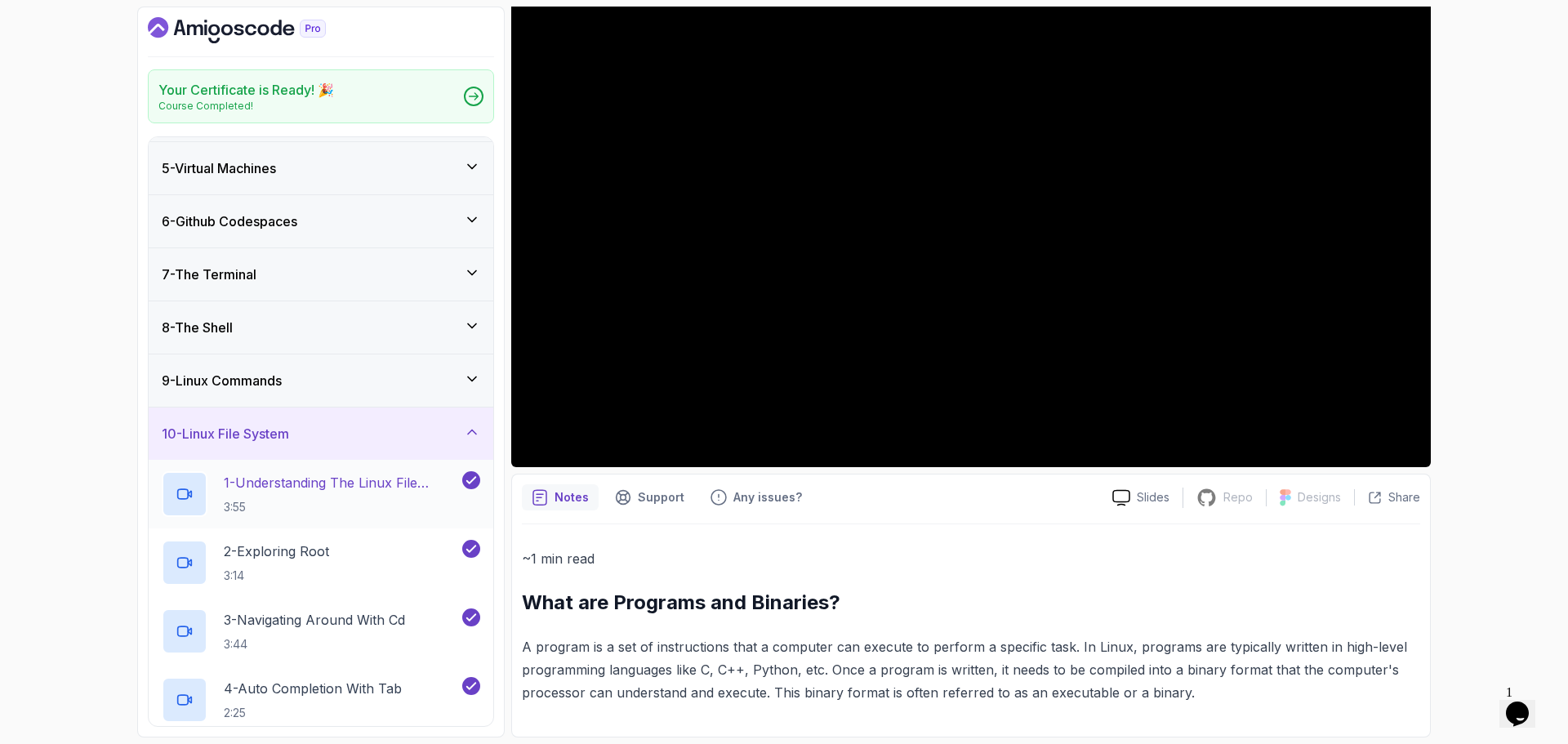
click at [335, 482] on p "1 - Understanding The Linux File System" at bounding box center [342, 483] width 235 height 20
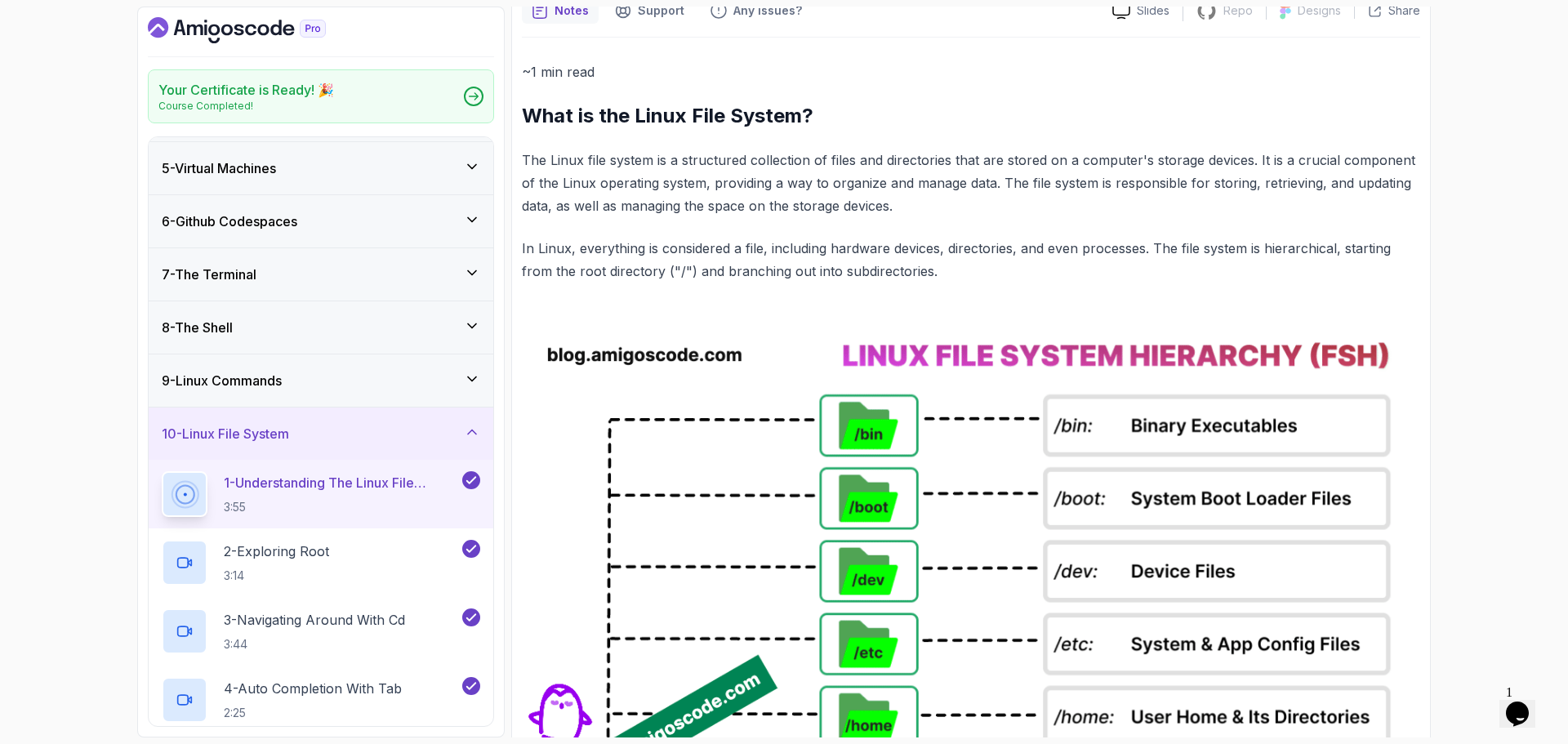
scroll to position [680, 0]
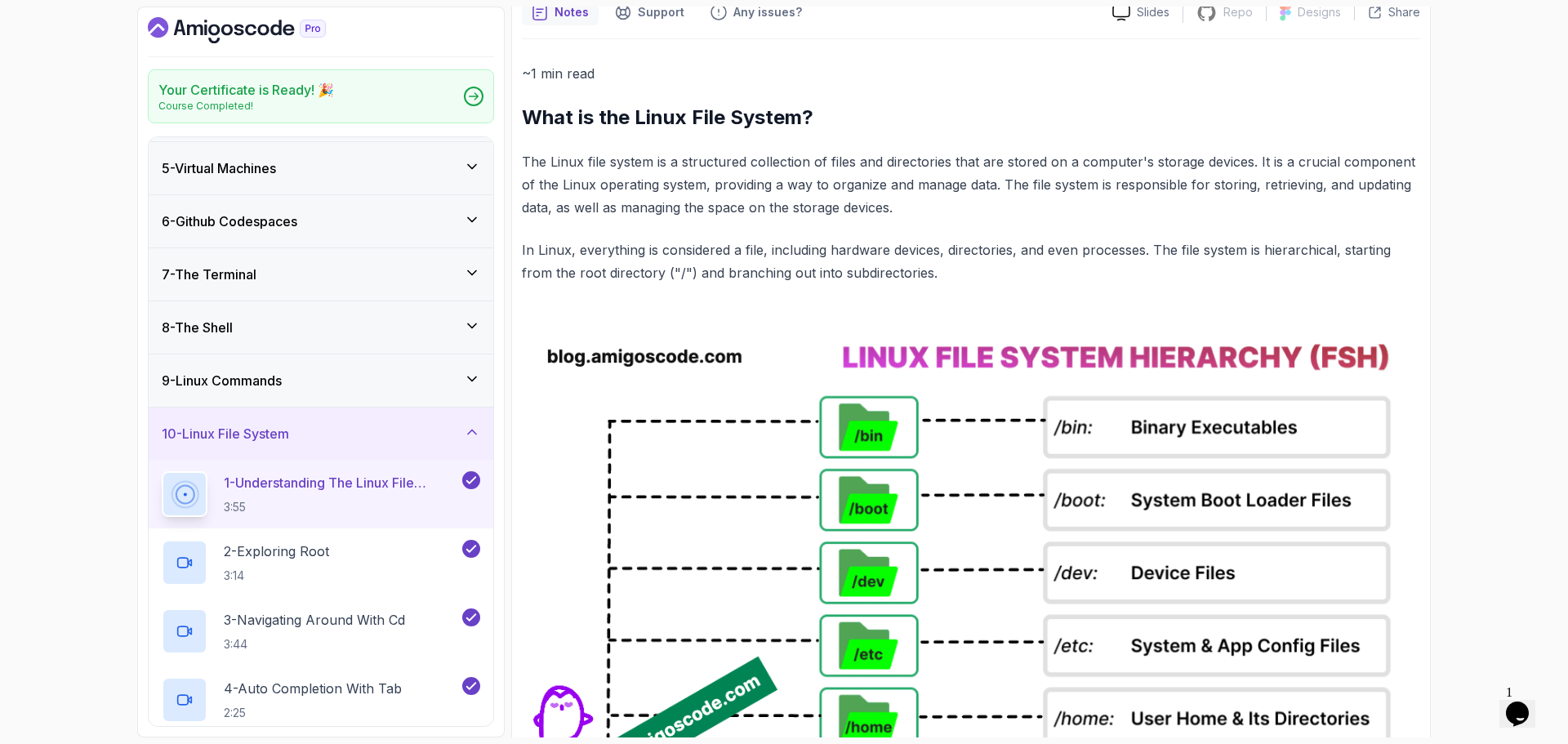
click at [801, 219] on p "The Linux file system is a structured collection of files and directories that …" at bounding box center [971, 184] width 898 height 68
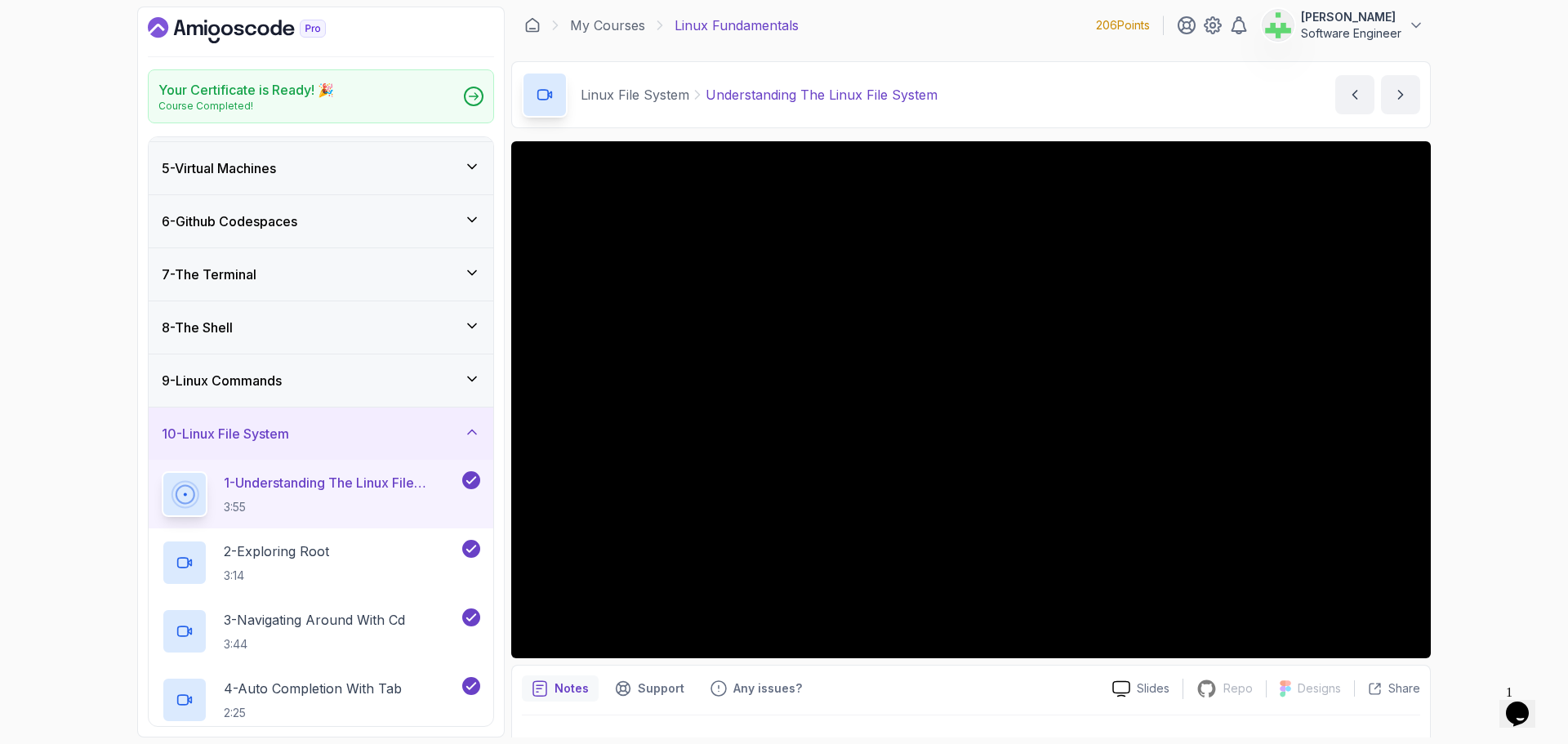
scroll to position [0, 0]
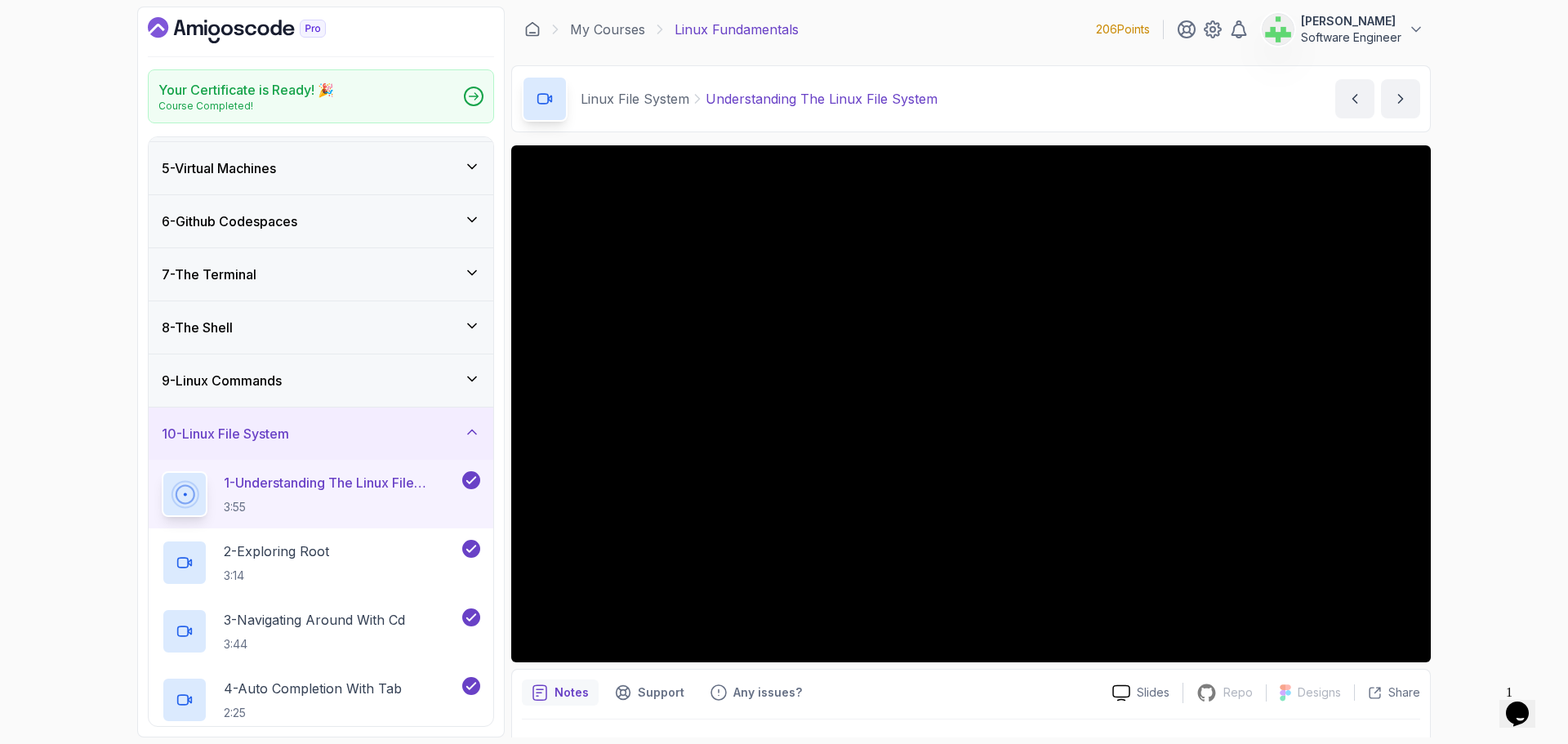
drag, startPoint x: 831, startPoint y: 30, endPoint x: 803, endPoint y: 33, distance: 28.2
click at [803, 33] on div "My Courses Linux Fundamentals 206 Points Asif Ahmed Jesi Software Engineer" at bounding box center [970, 29] width 919 height 46
drag, startPoint x: 577, startPoint y: 107, endPoint x: 687, endPoint y: 104, distance: 110.0
click at [690, 103] on div "Linux File System Understanding The Linux File System" at bounding box center [730, 98] width 415 height 46
click at [1036, 118] on div "Linux File System Understanding The Linux File System Understanding The Linux F…" at bounding box center [970, 99] width 919 height 67
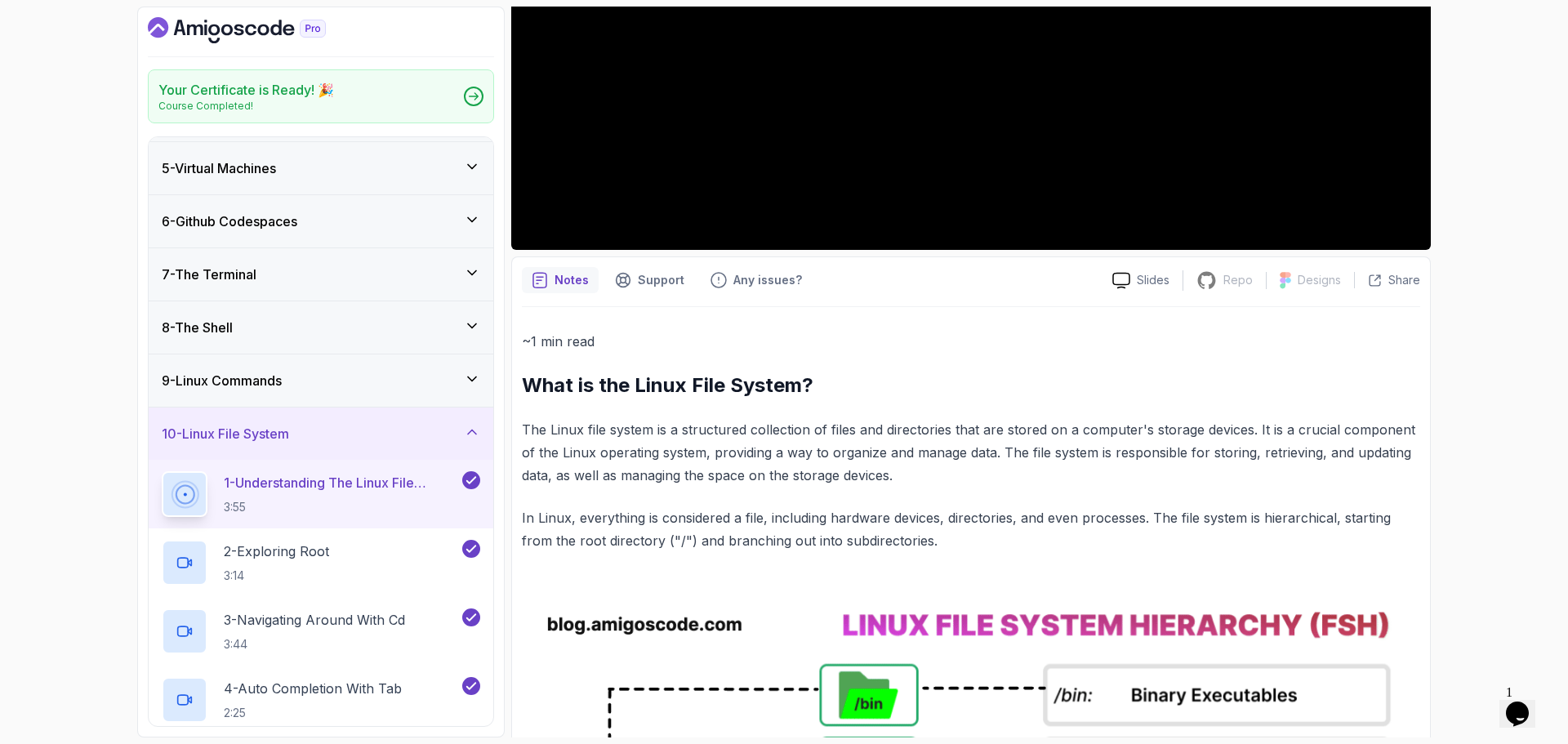
scroll to position [490, 0]
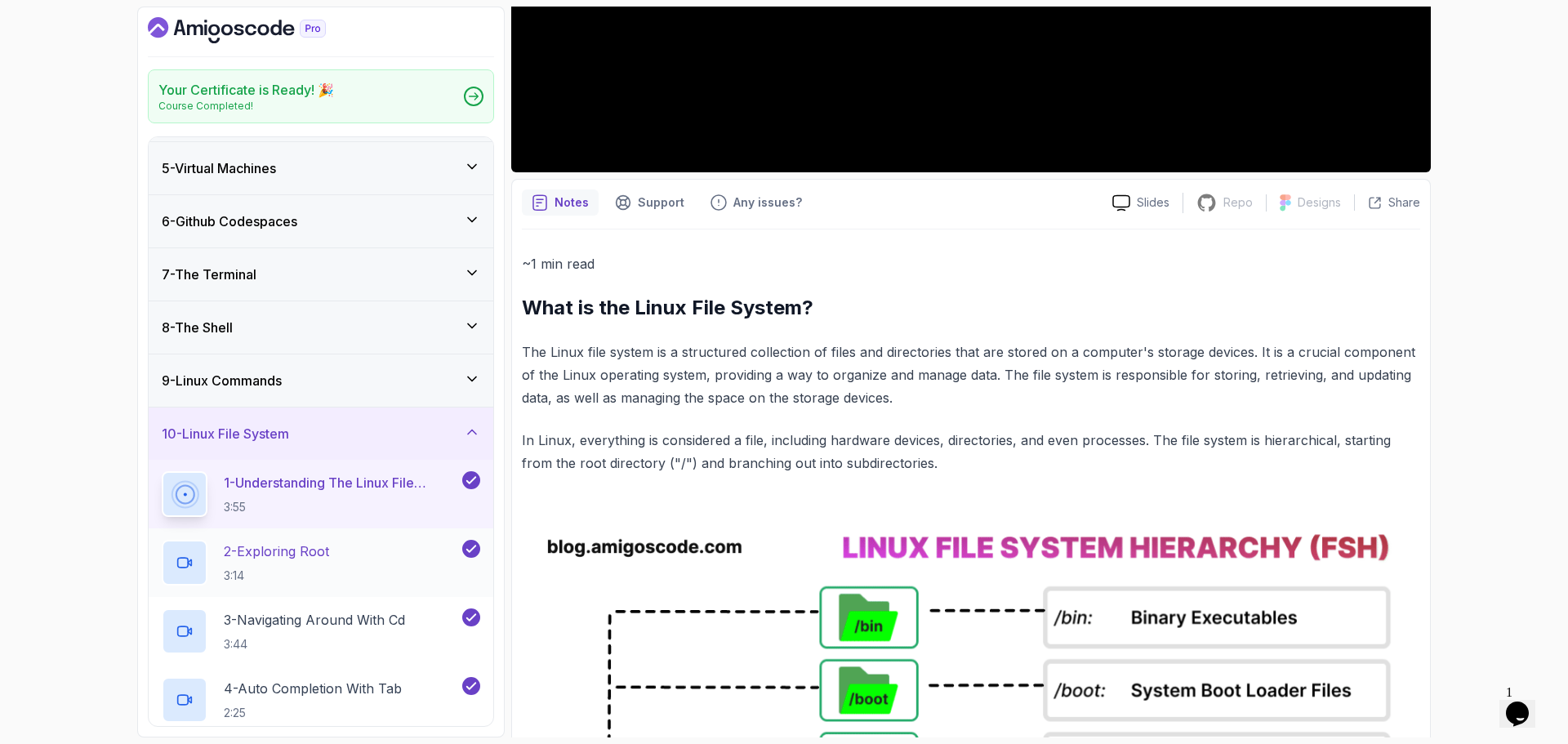
click at [318, 556] on p "2 - Exploring Root" at bounding box center [277, 551] width 106 height 20
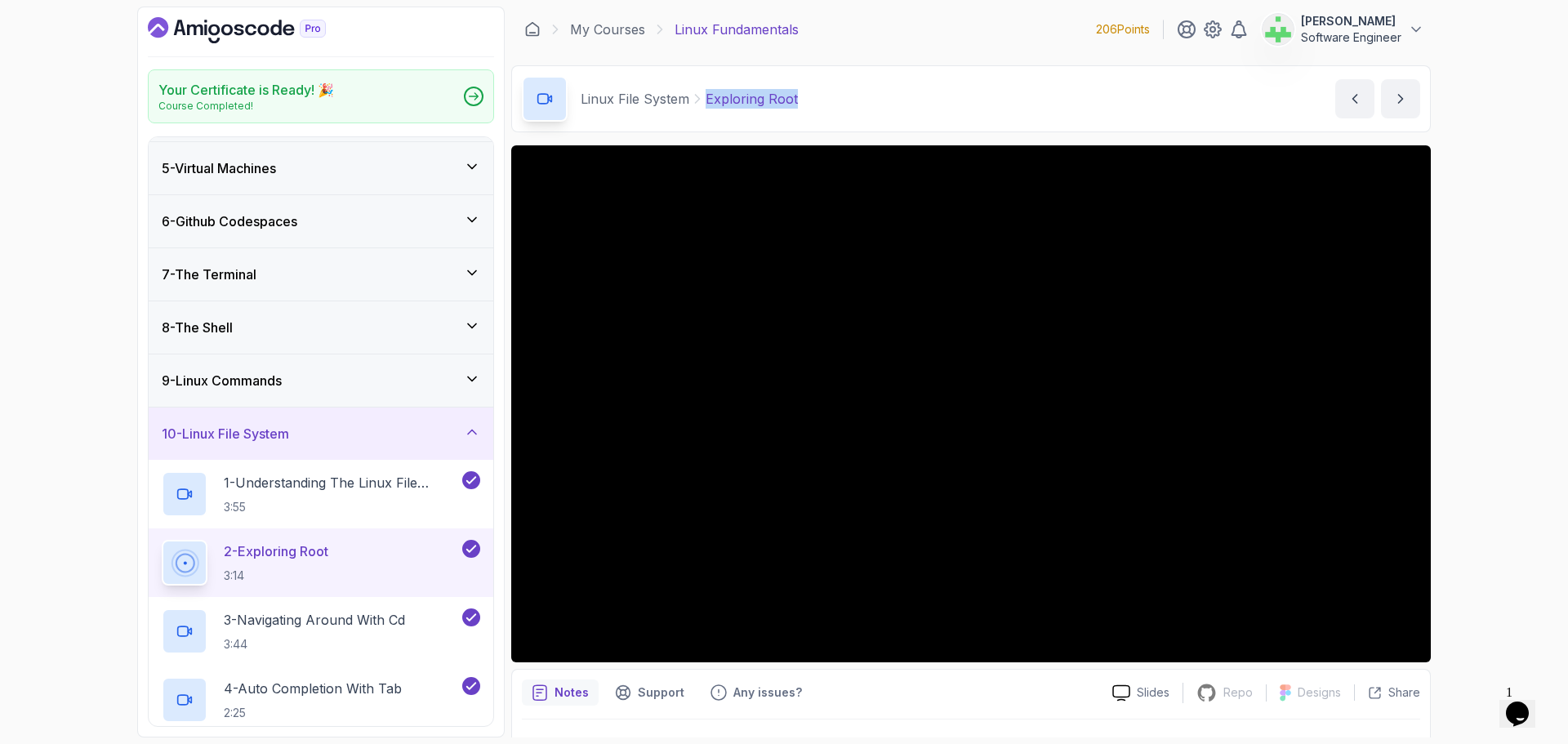
drag, startPoint x: 805, startPoint y: 98, endPoint x: 706, endPoint y: 99, distance: 99.0
click at [706, 99] on div "Linux File System Exploring Root Exploring Root by nelson" at bounding box center [970, 99] width 919 height 67
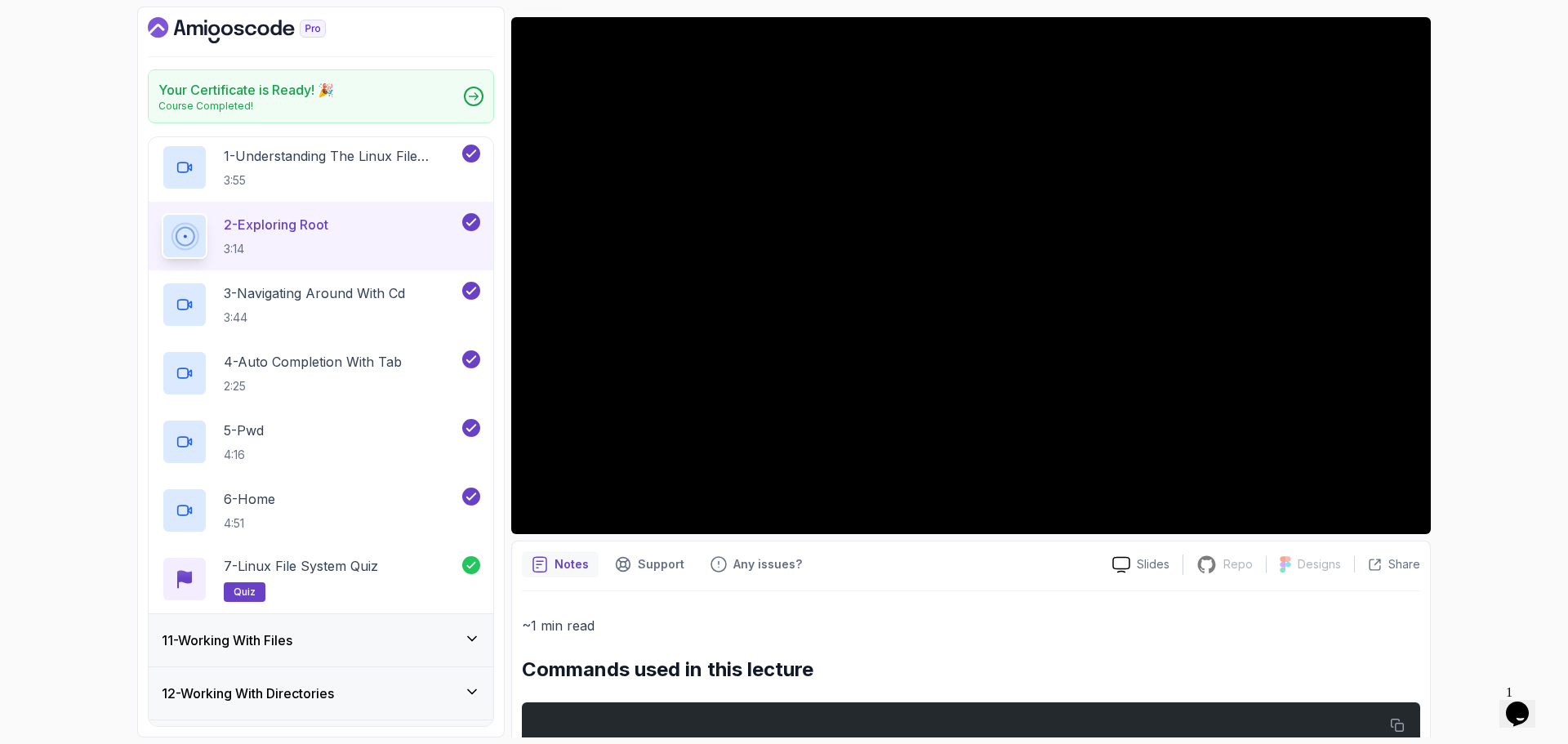
scroll to position [216, 0]
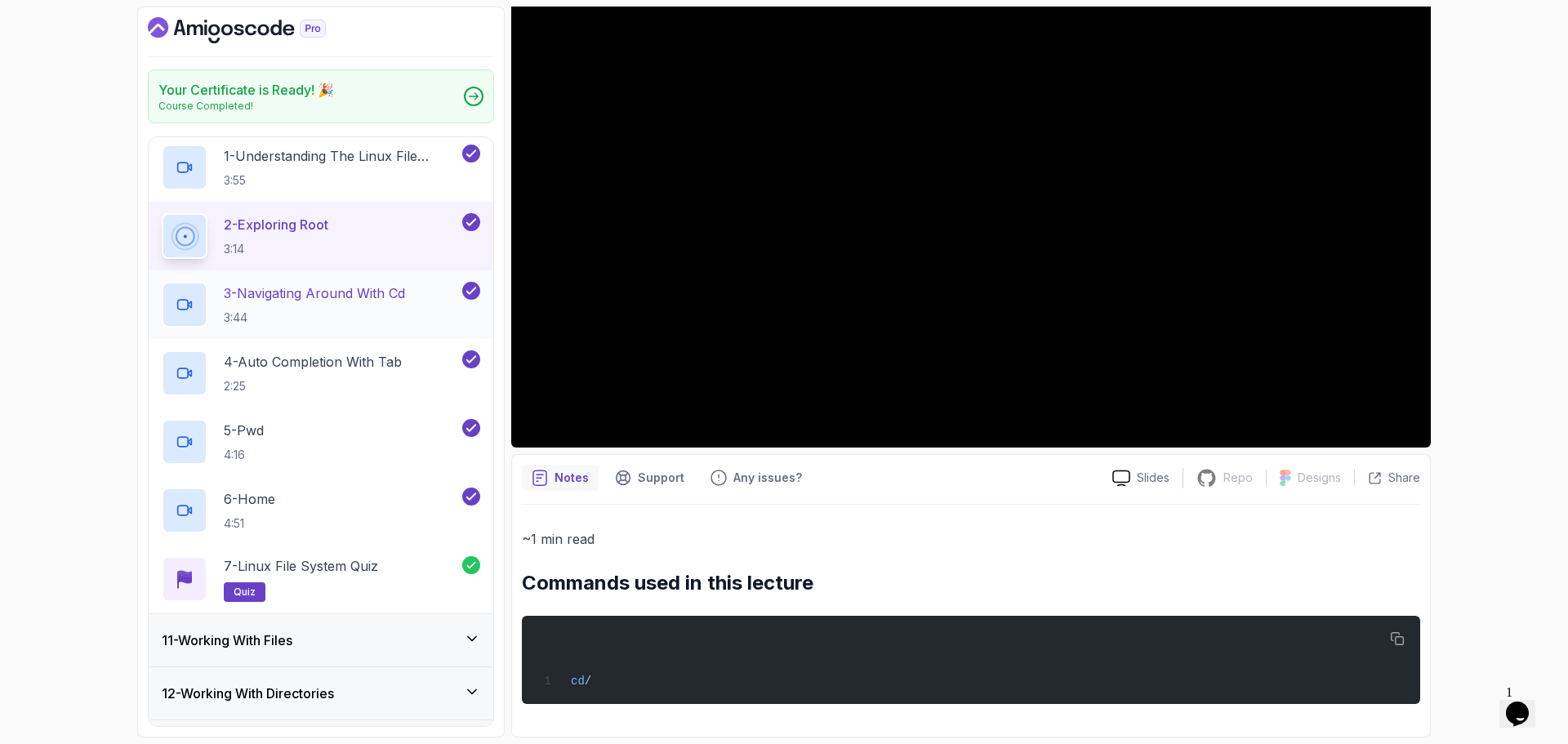
click at [351, 298] on p "3 - Navigating Around With Cd" at bounding box center [314, 293] width 181 height 20
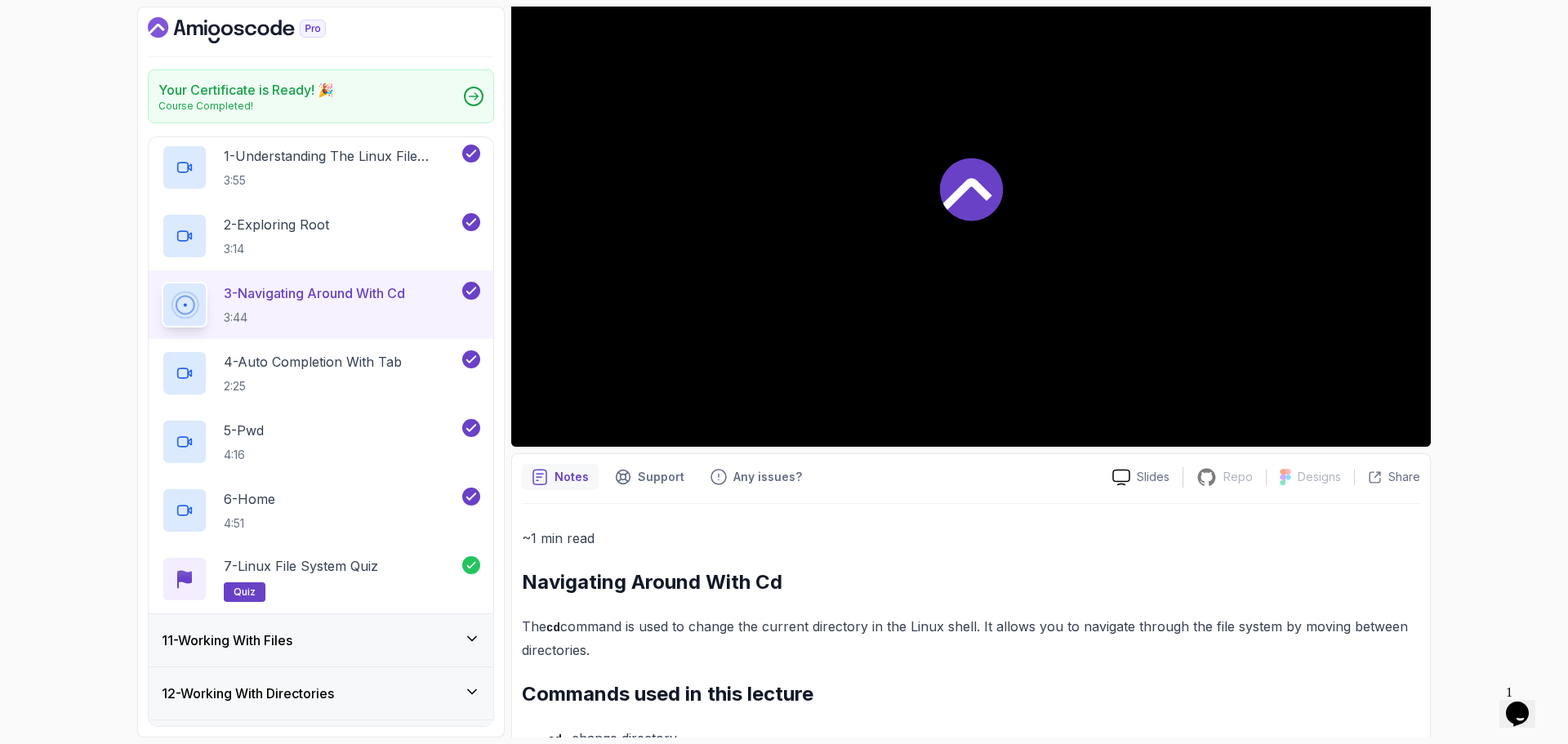
scroll to position [417, 0]
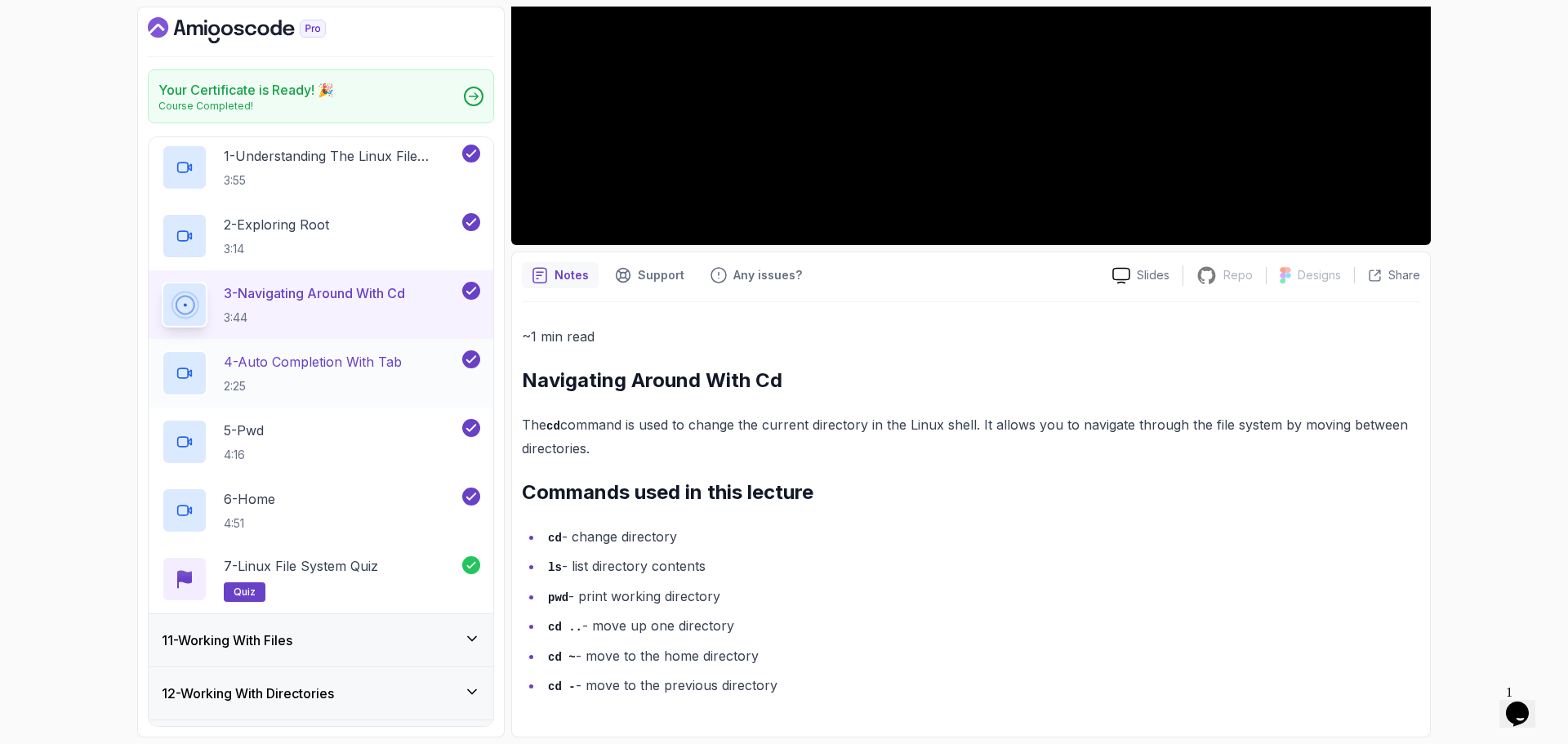
click at [380, 359] on p "4 - Auto Completion With Tab" at bounding box center [313, 362] width 178 height 20
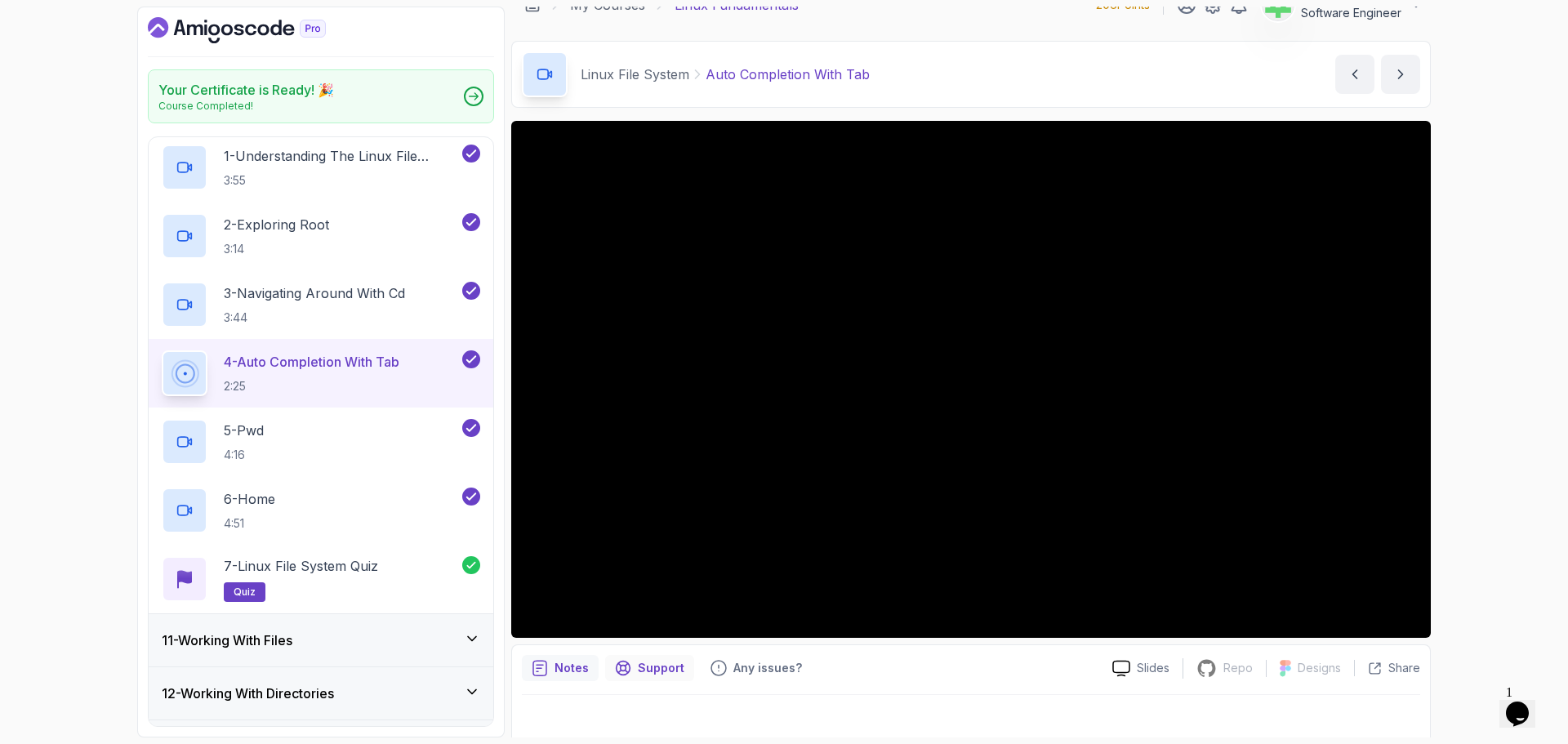
scroll to position [38, 0]
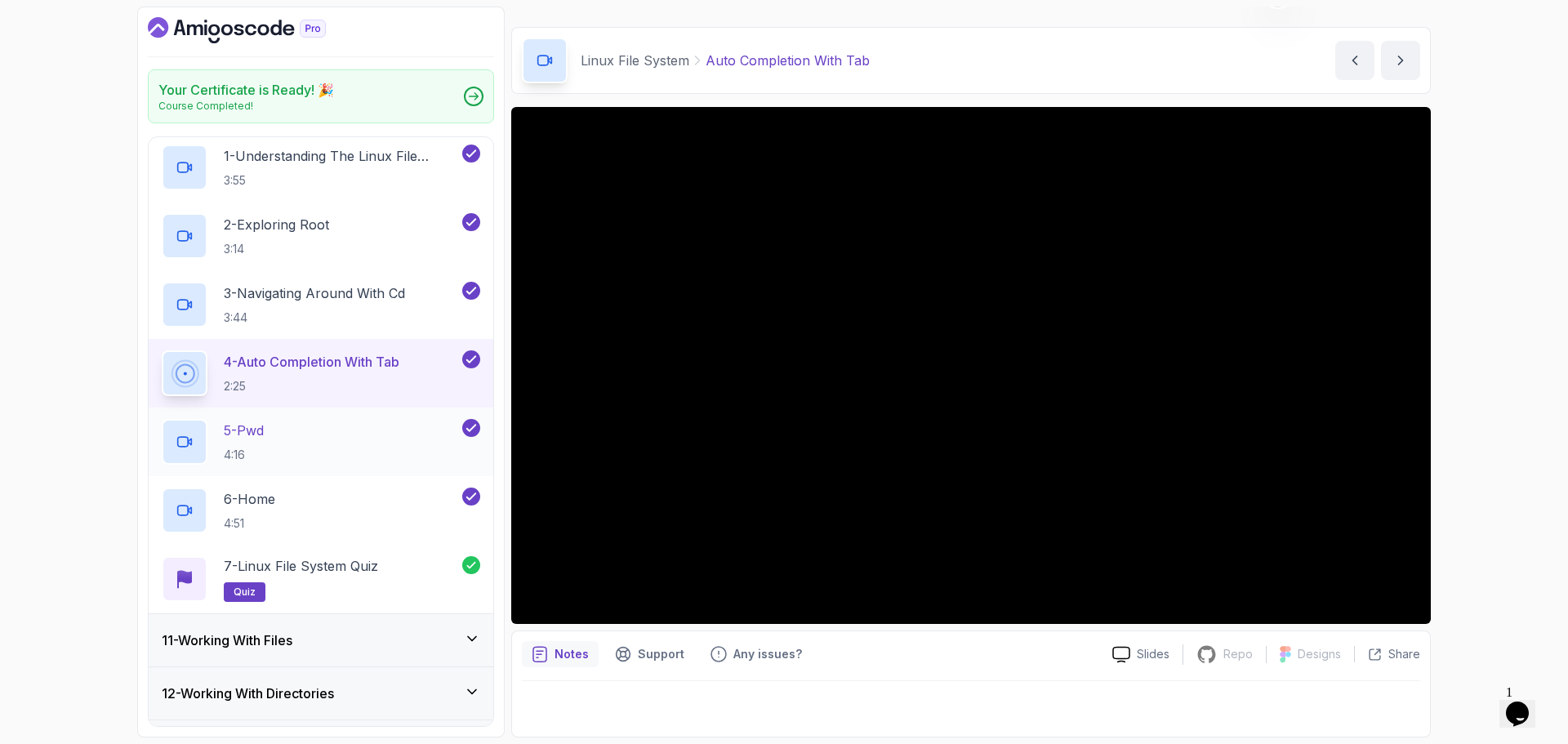
click at [249, 430] on p "5 - Pwd" at bounding box center [244, 431] width 40 height 20
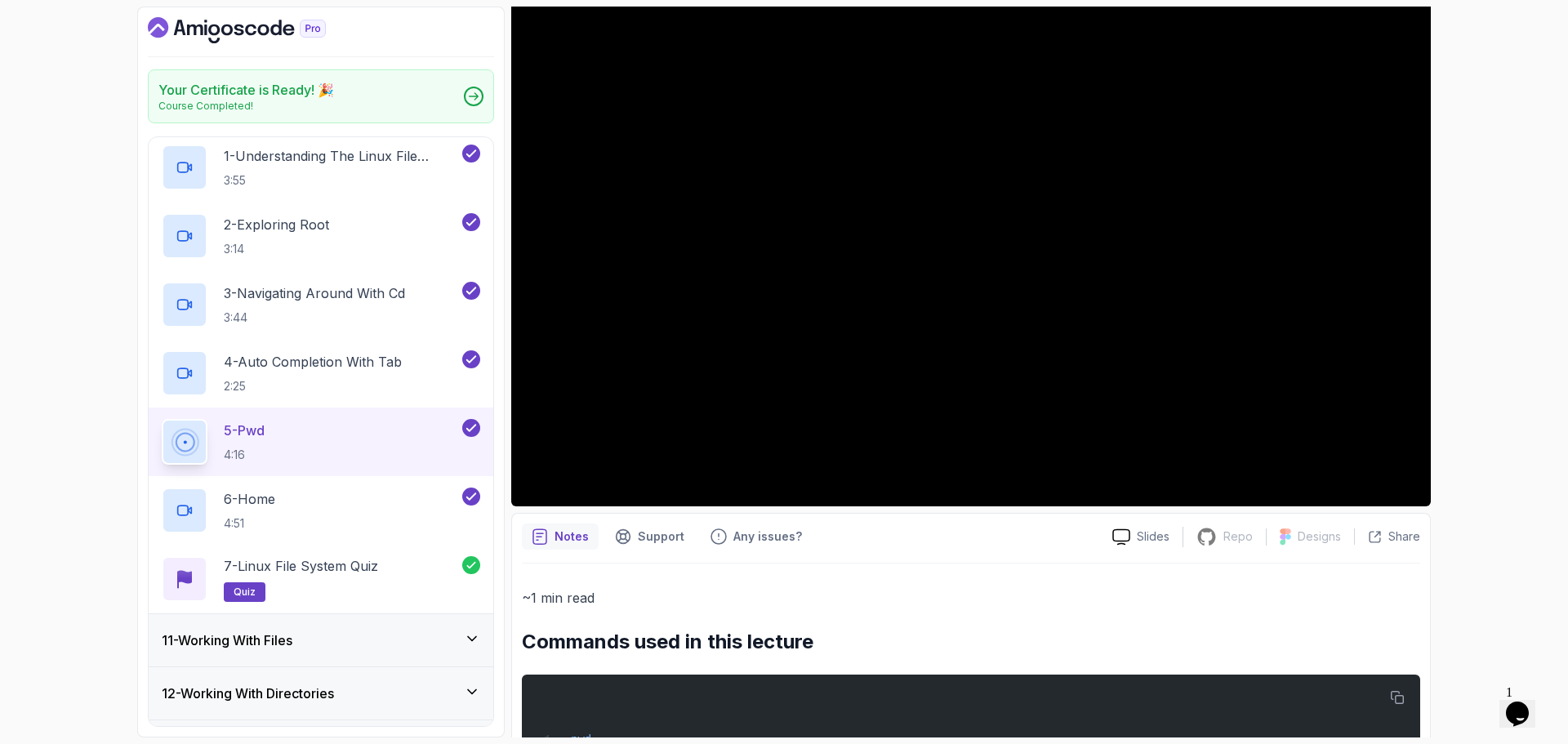
scroll to position [216, 0]
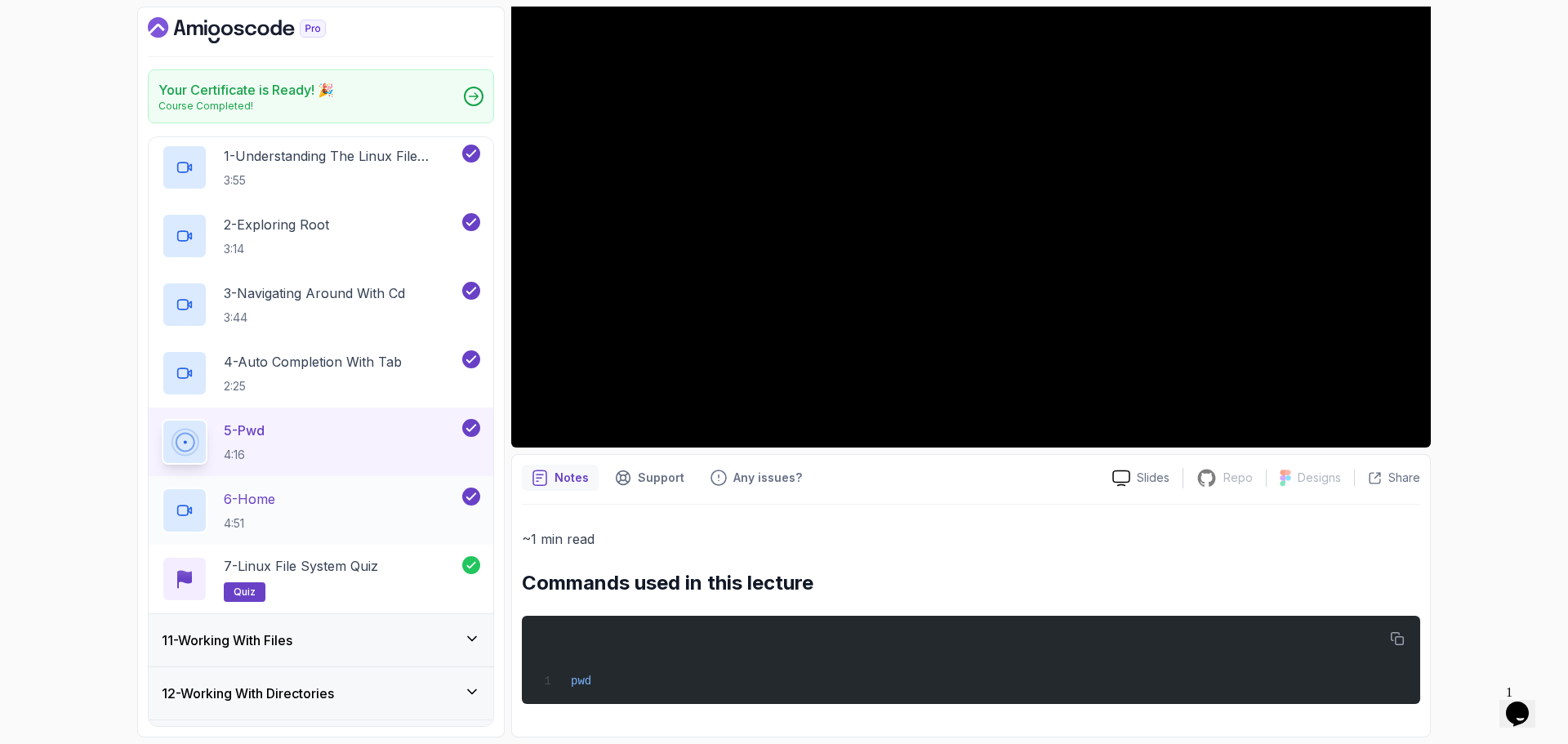
click at [275, 501] on p "6 - Home" at bounding box center [250, 499] width 51 height 20
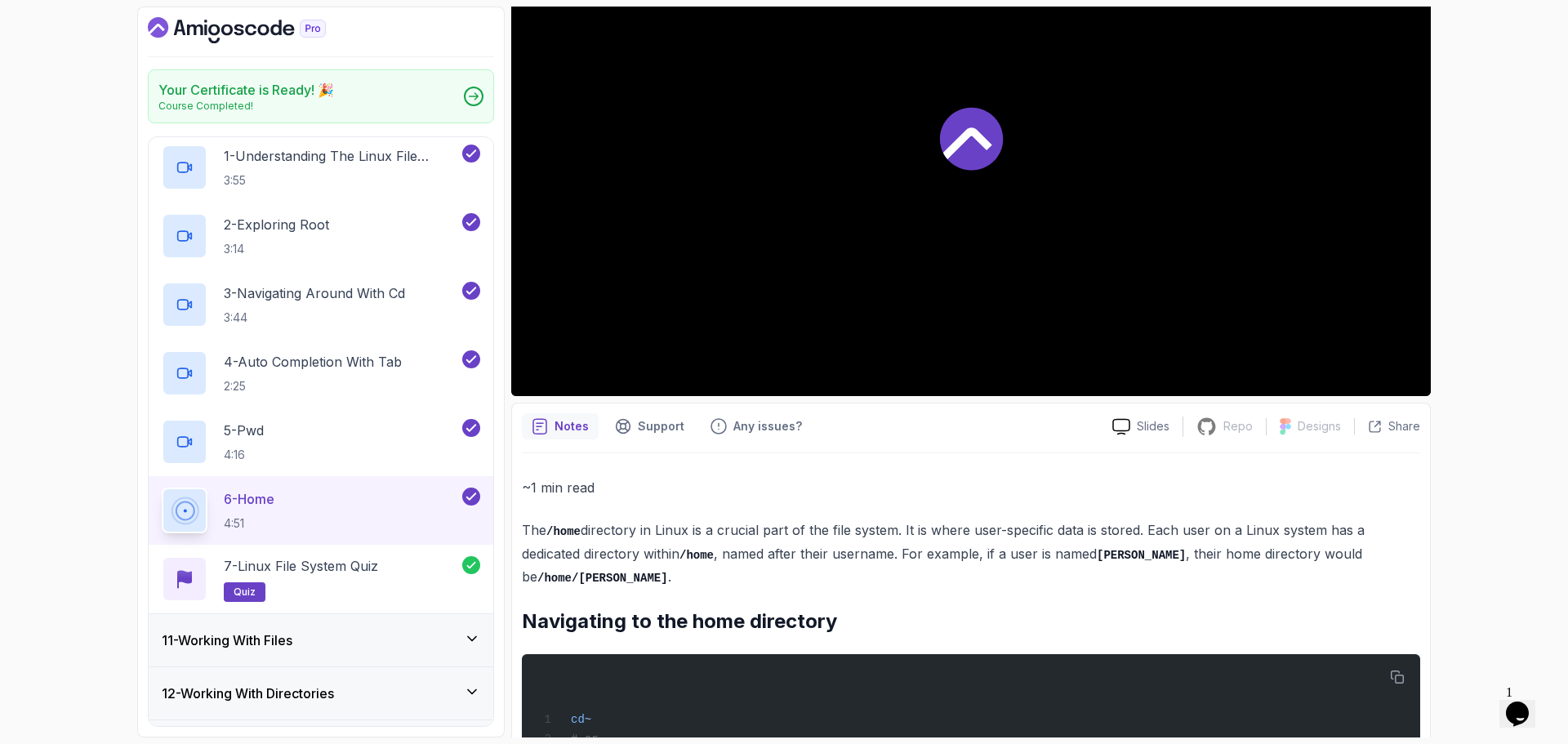
scroll to position [322, 0]
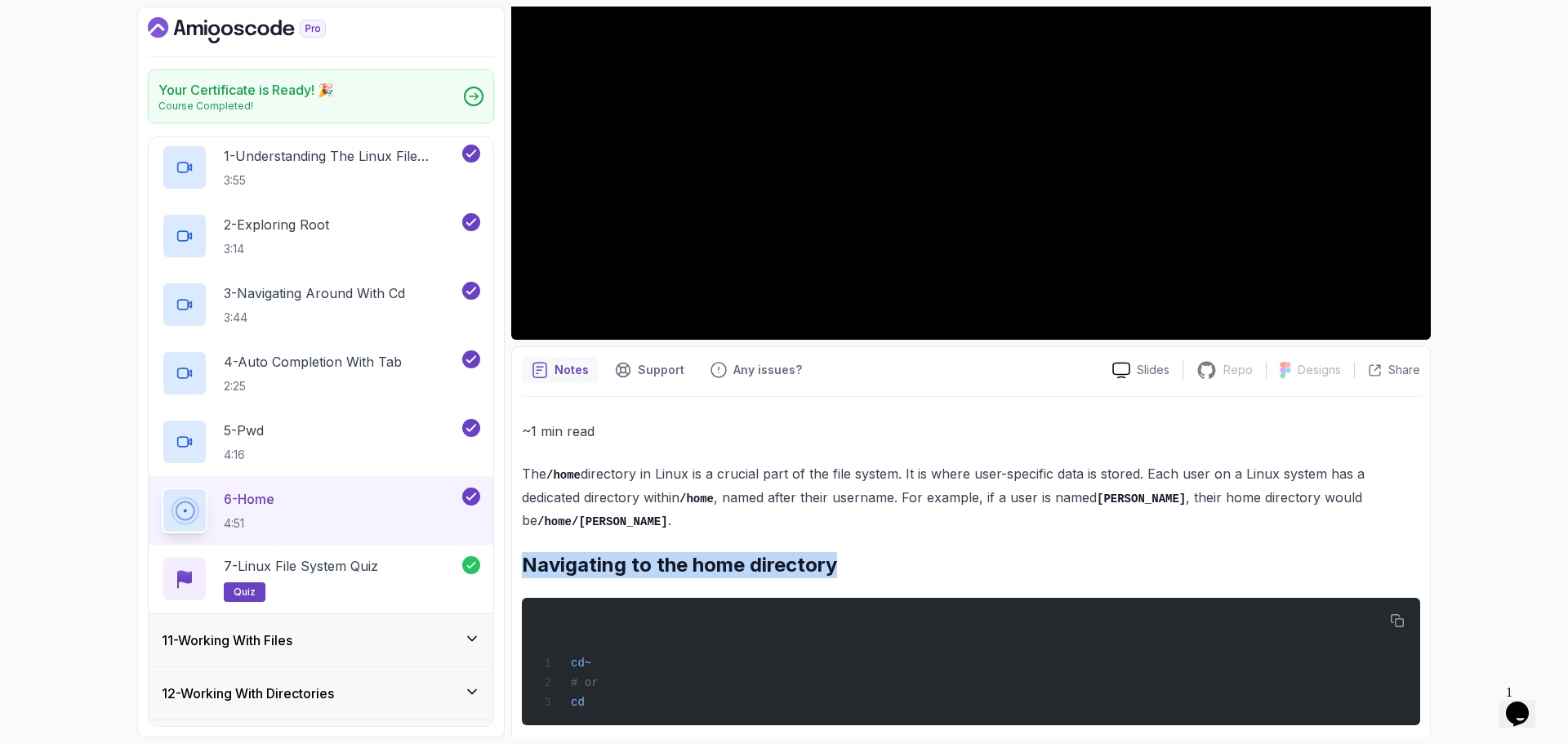
drag, startPoint x: 523, startPoint y: 545, endPoint x: 937, endPoint y: 540, distance: 414.0
click at [937, 552] on h2 "Navigating to the home directory" at bounding box center [971, 565] width 898 height 26
click at [877, 552] on h2 "Navigating to the home directory" at bounding box center [971, 565] width 898 height 26
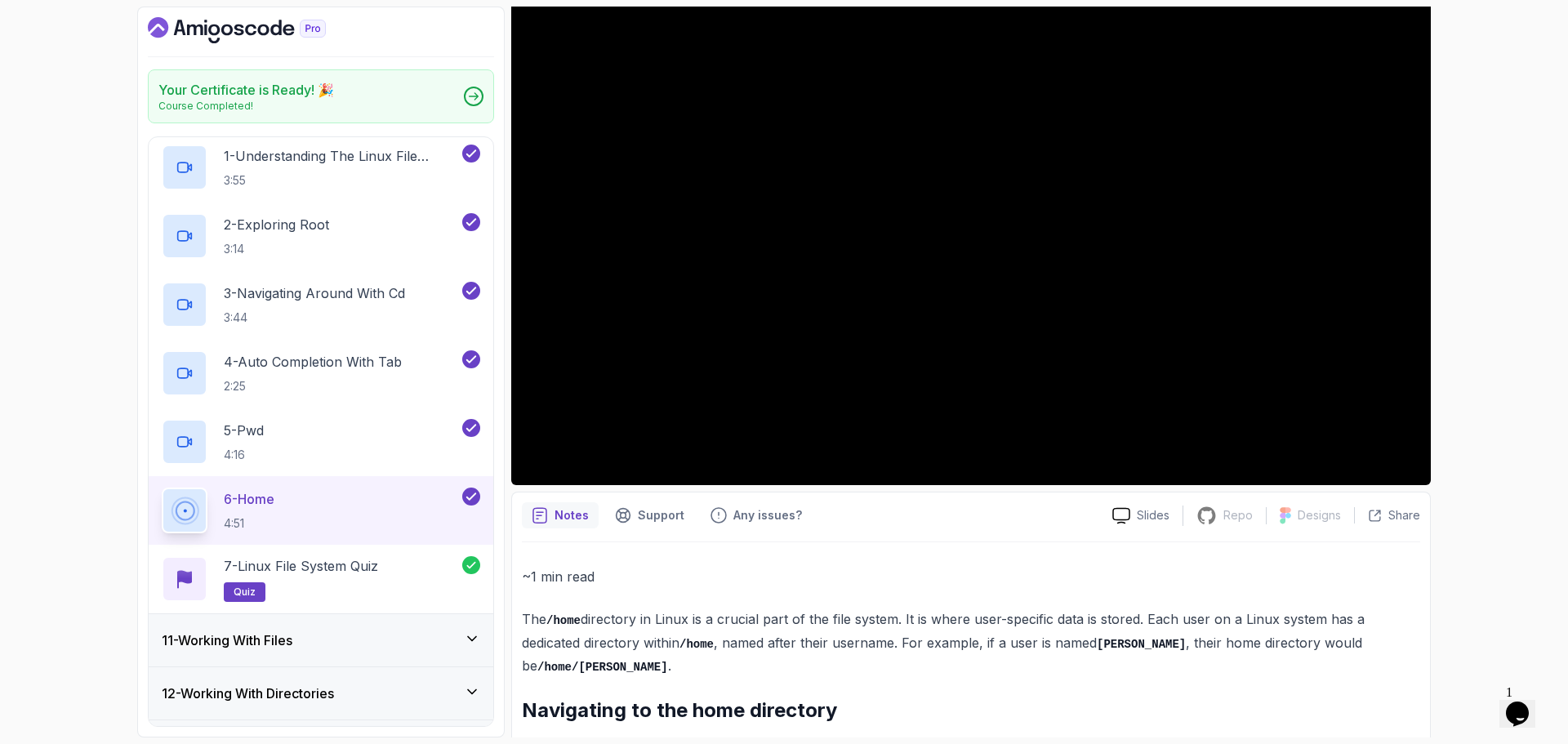
scroll to position [0, 0]
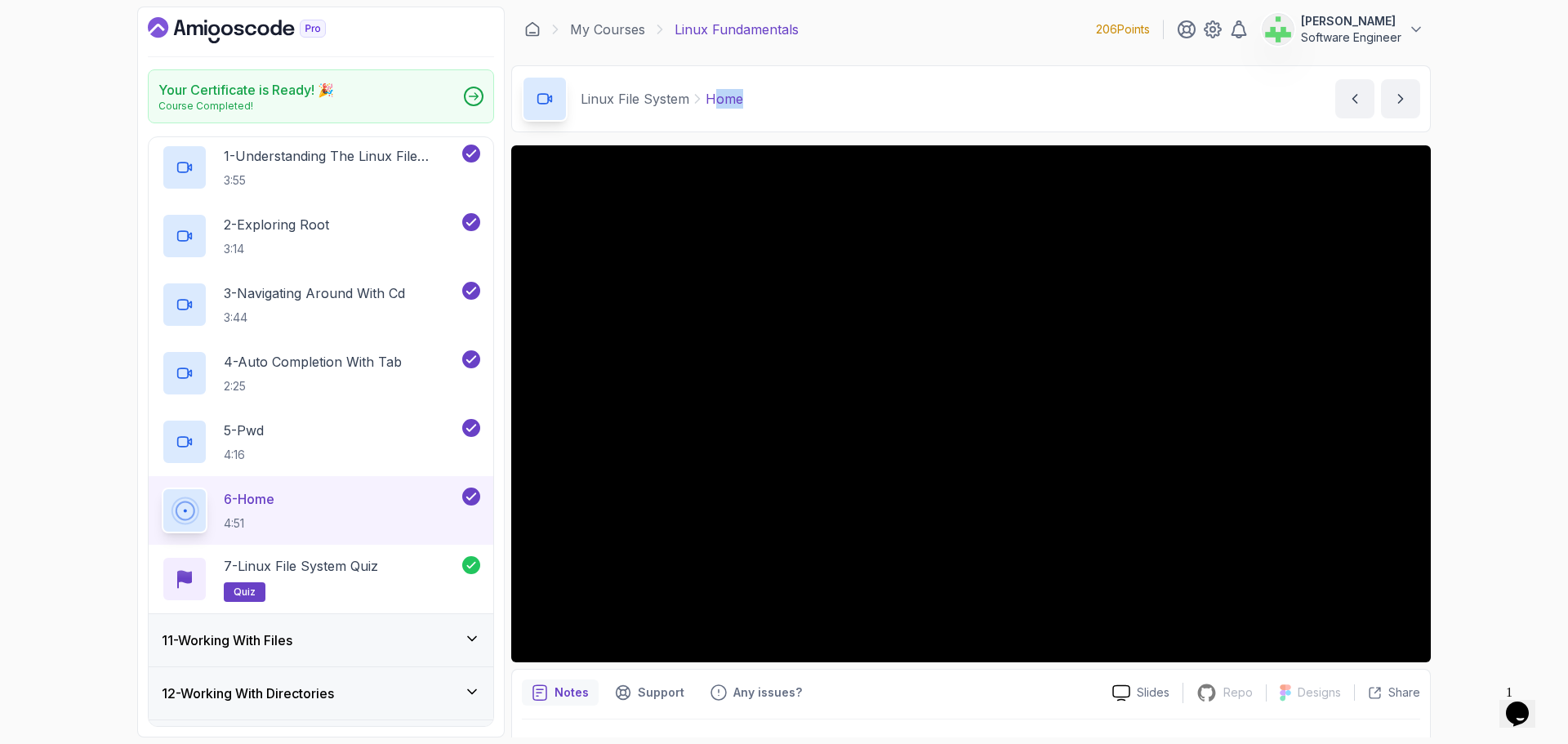
drag, startPoint x: 754, startPoint y: 102, endPoint x: 717, endPoint y: 102, distance: 37.0
click at [717, 102] on div "Linux File System Home Home by nelson" at bounding box center [970, 99] width 919 height 67
click at [801, 101] on div "Linux File System Home Home by nelson" at bounding box center [970, 99] width 919 height 67
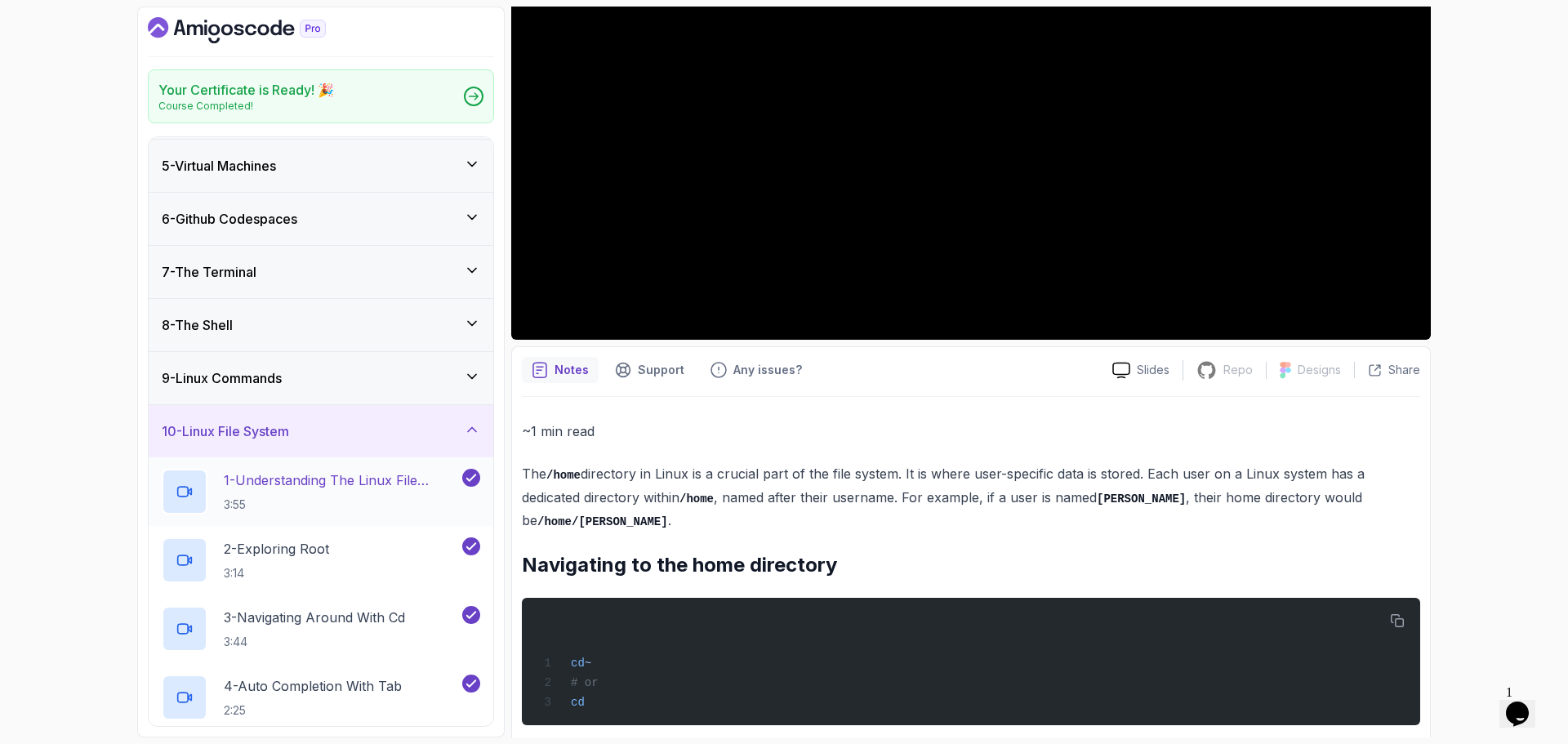
scroll to position [208, 0]
click at [335, 438] on div "10 - Linux File System" at bounding box center [322, 433] width 319 height 20
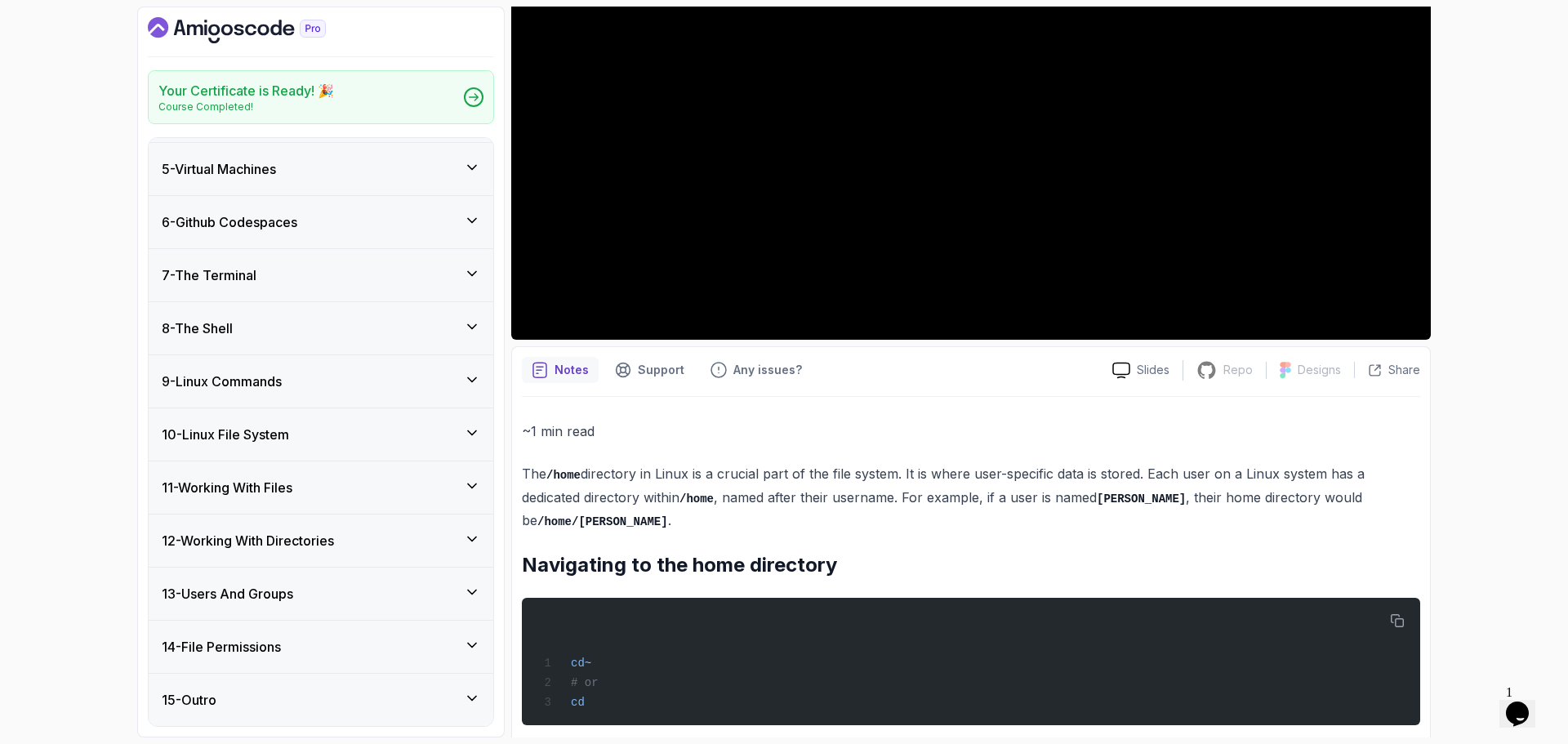
click at [324, 484] on div "11 - Working With Files" at bounding box center [322, 487] width 319 height 20
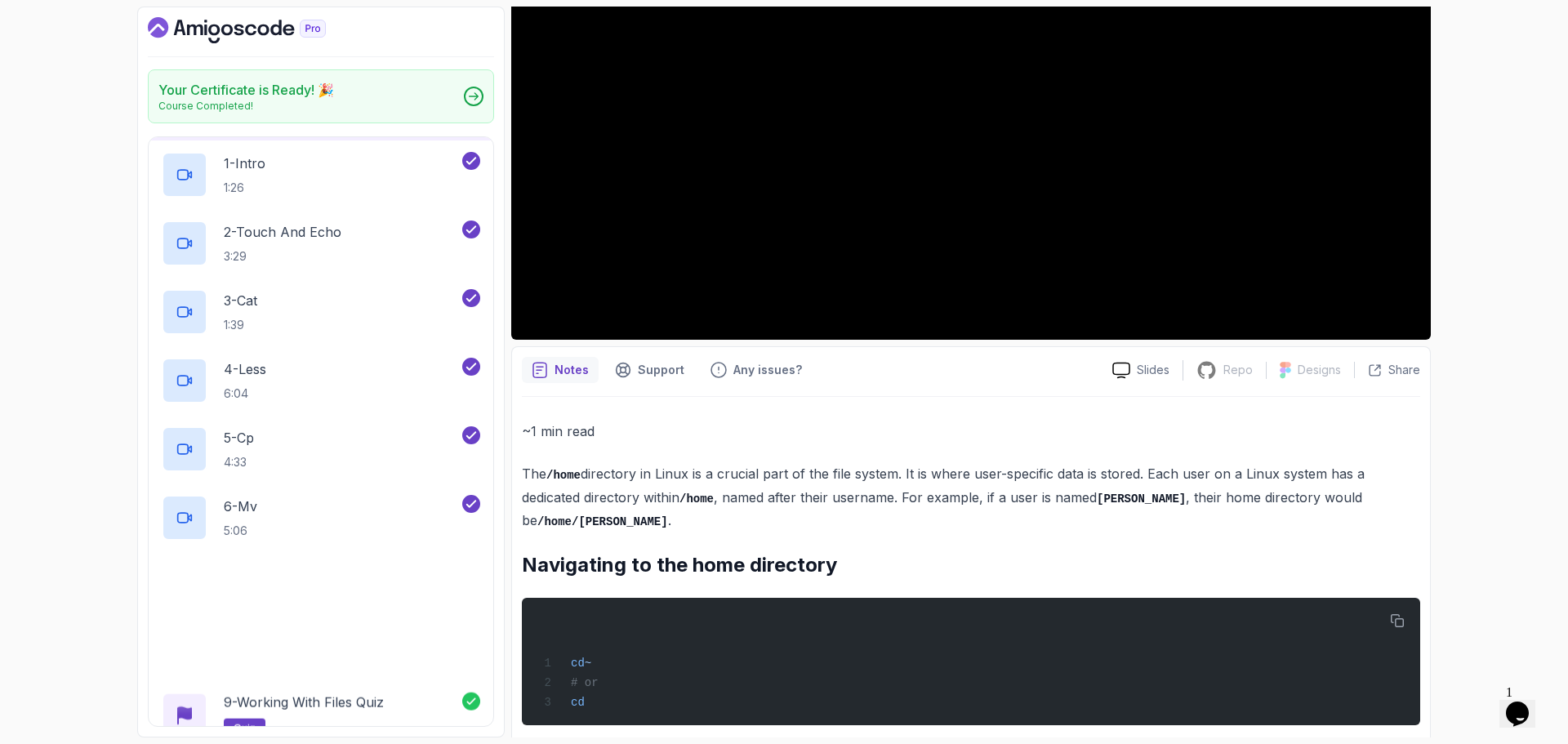
scroll to position [616, 0]
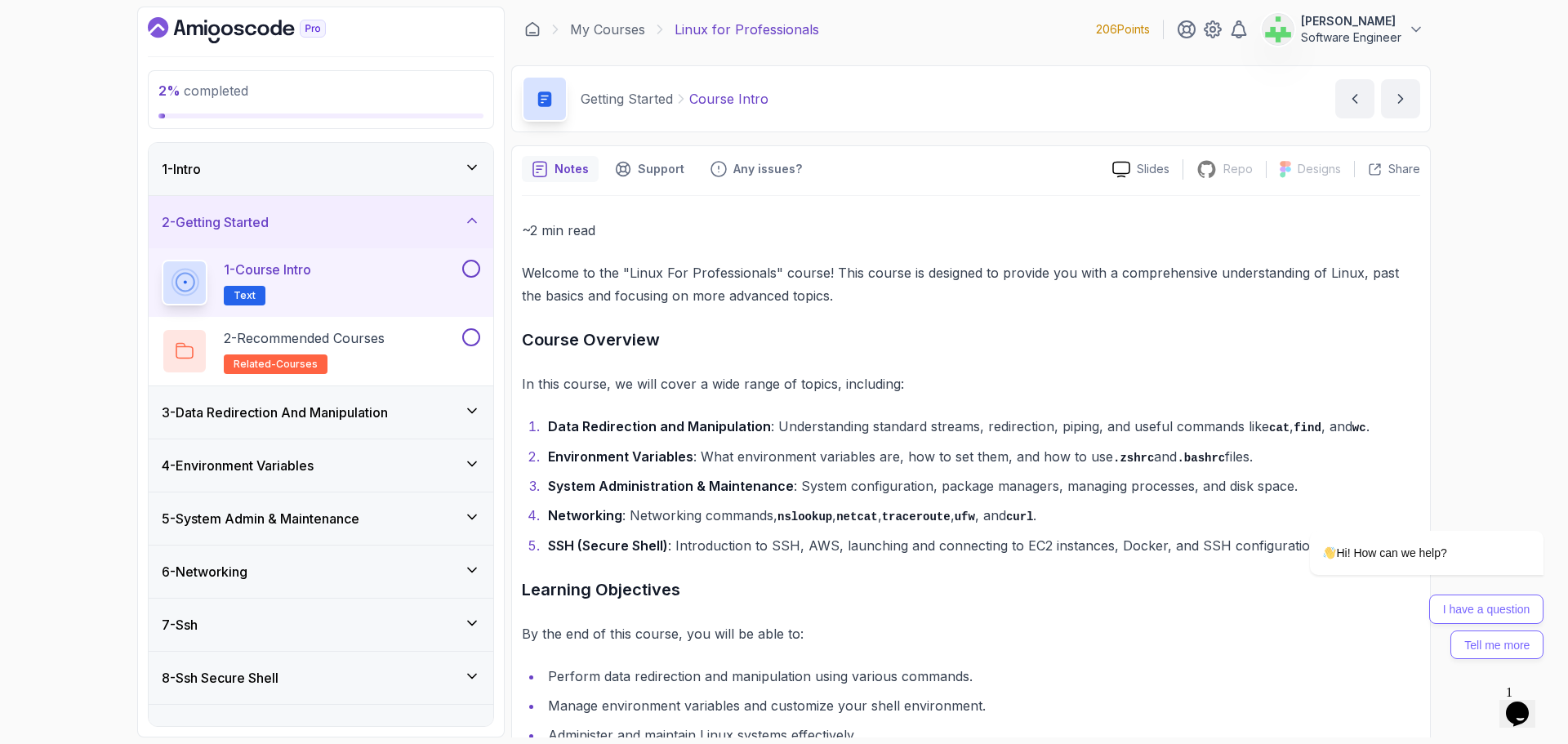
click at [249, 158] on div "1 - Intro" at bounding box center [321, 168] width 344 height 52
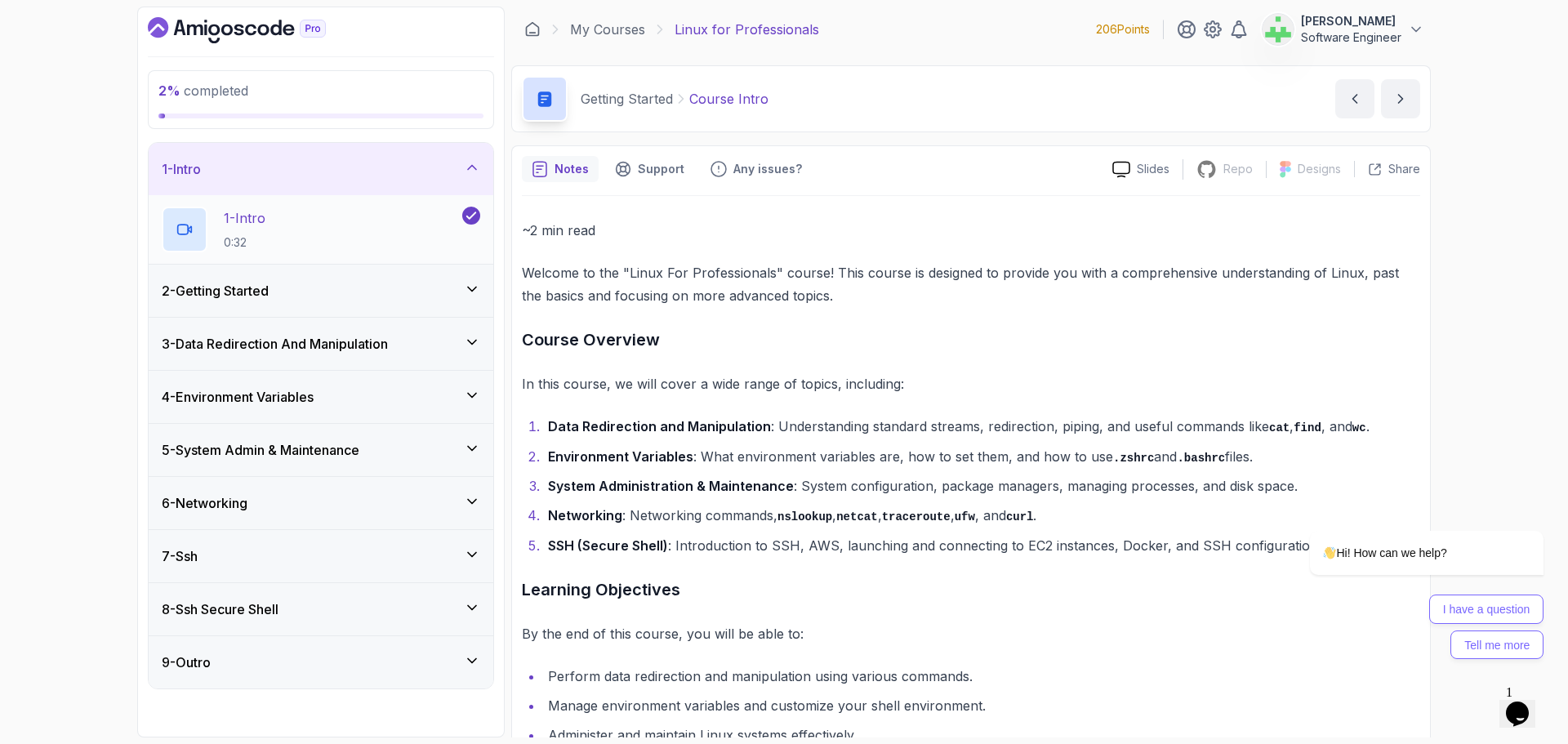
click at [255, 218] on p "1 - Intro" at bounding box center [245, 219] width 42 height 20
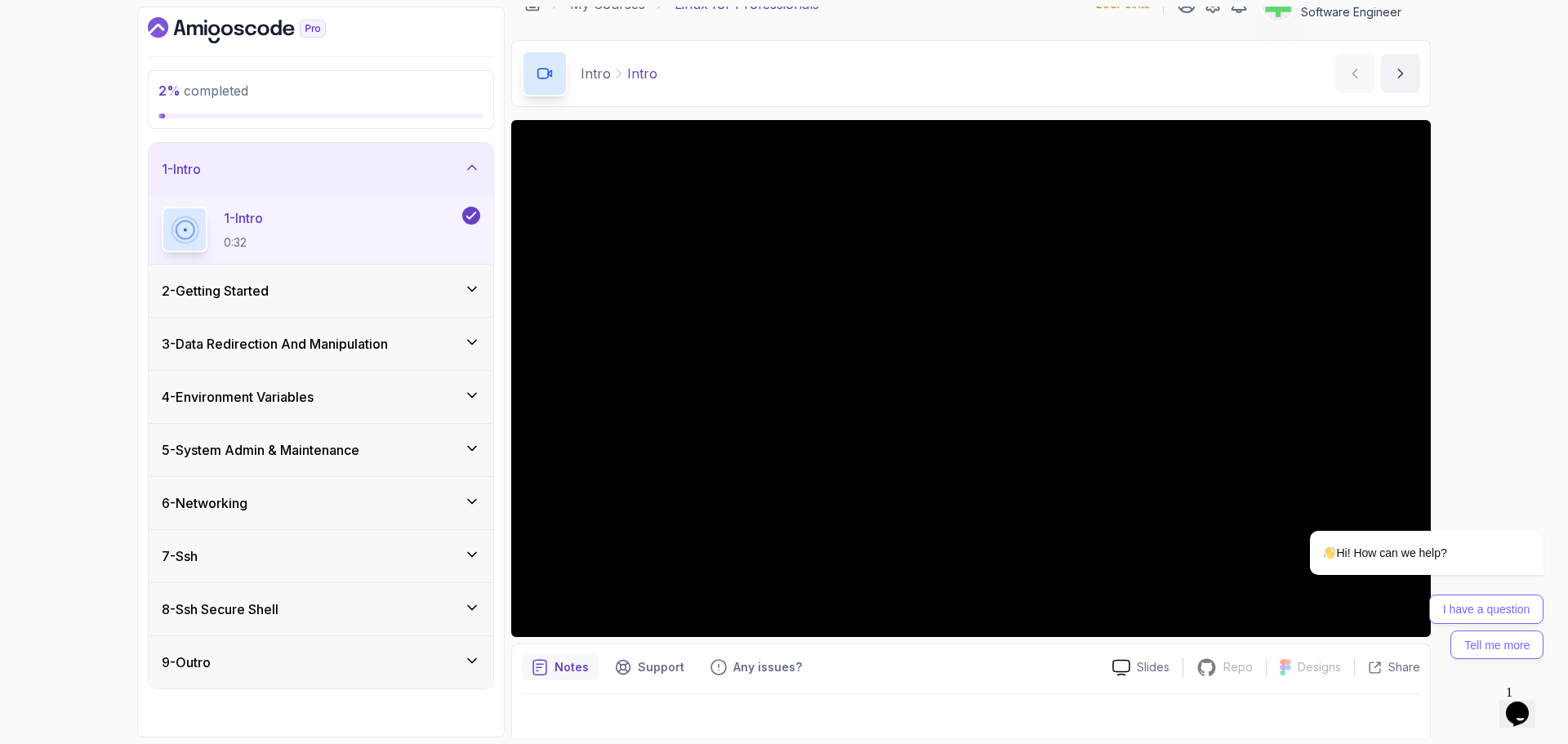
scroll to position [38, 0]
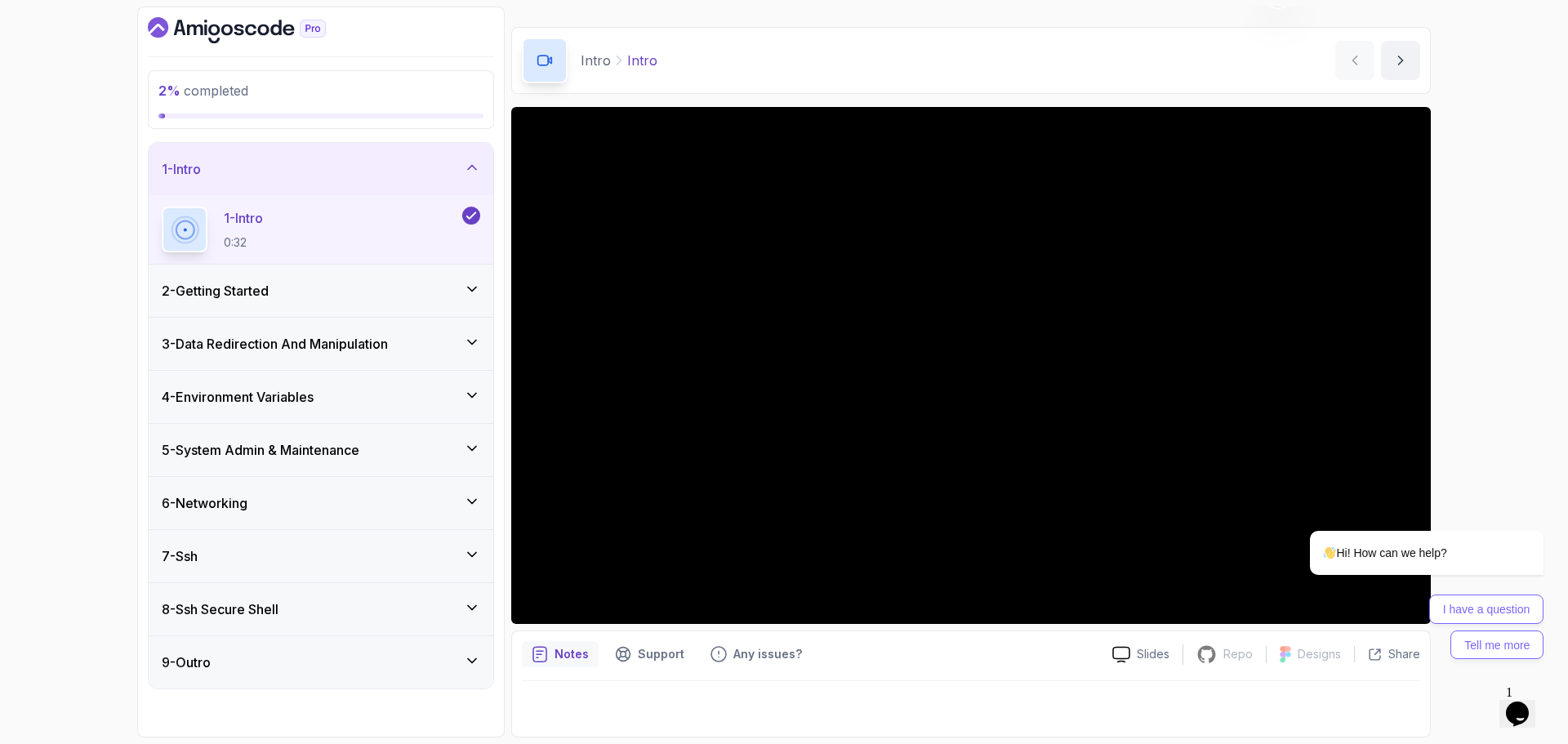
click at [470, 288] on icon at bounding box center [472, 290] width 8 height 4
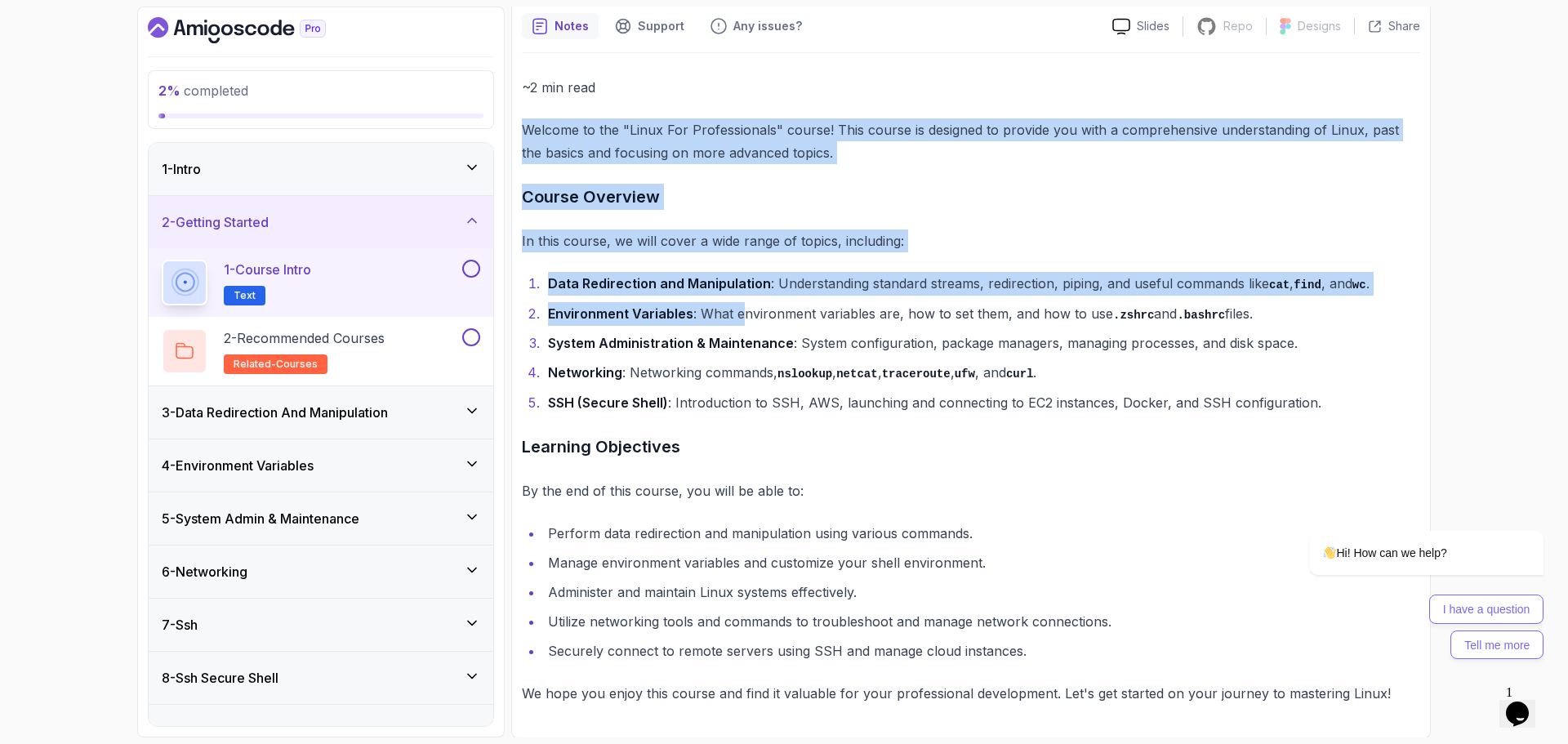
scroll to position [144, 0]
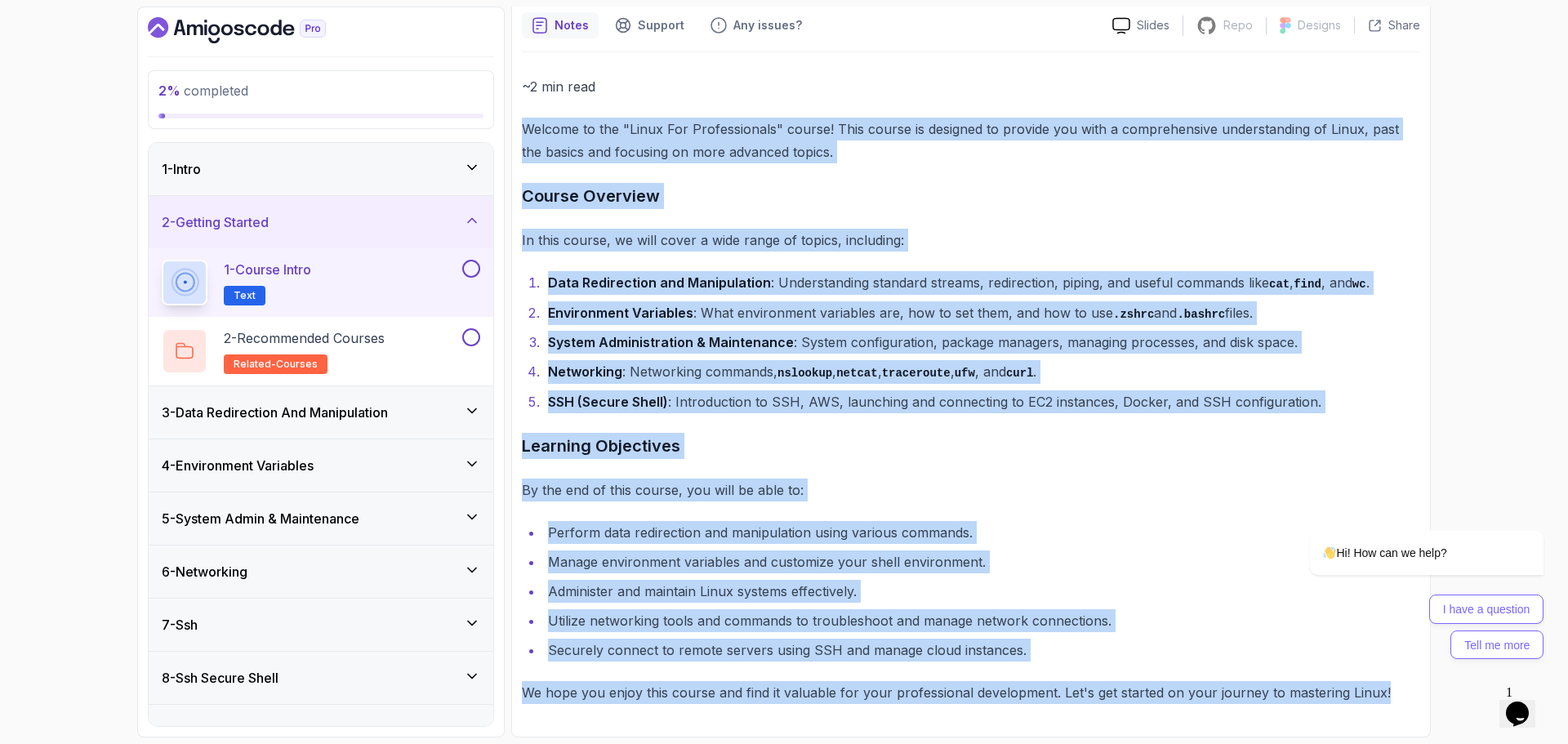
drag, startPoint x: 523, startPoint y: 234, endPoint x: 1390, endPoint y: 707, distance: 987.6
click at [1390, 707] on div "~2 min read Welcome to the "Linux For Professionals" course! This course is des…" at bounding box center [971, 389] width 898 height 675
copy div "Welcome to the "Linux For Professionals" course! This course is designed to pro…"
click at [754, 328] on ol "Data Redirection and Manipulation : Understanding standard streams, redirection…" at bounding box center [971, 342] width 898 height 142
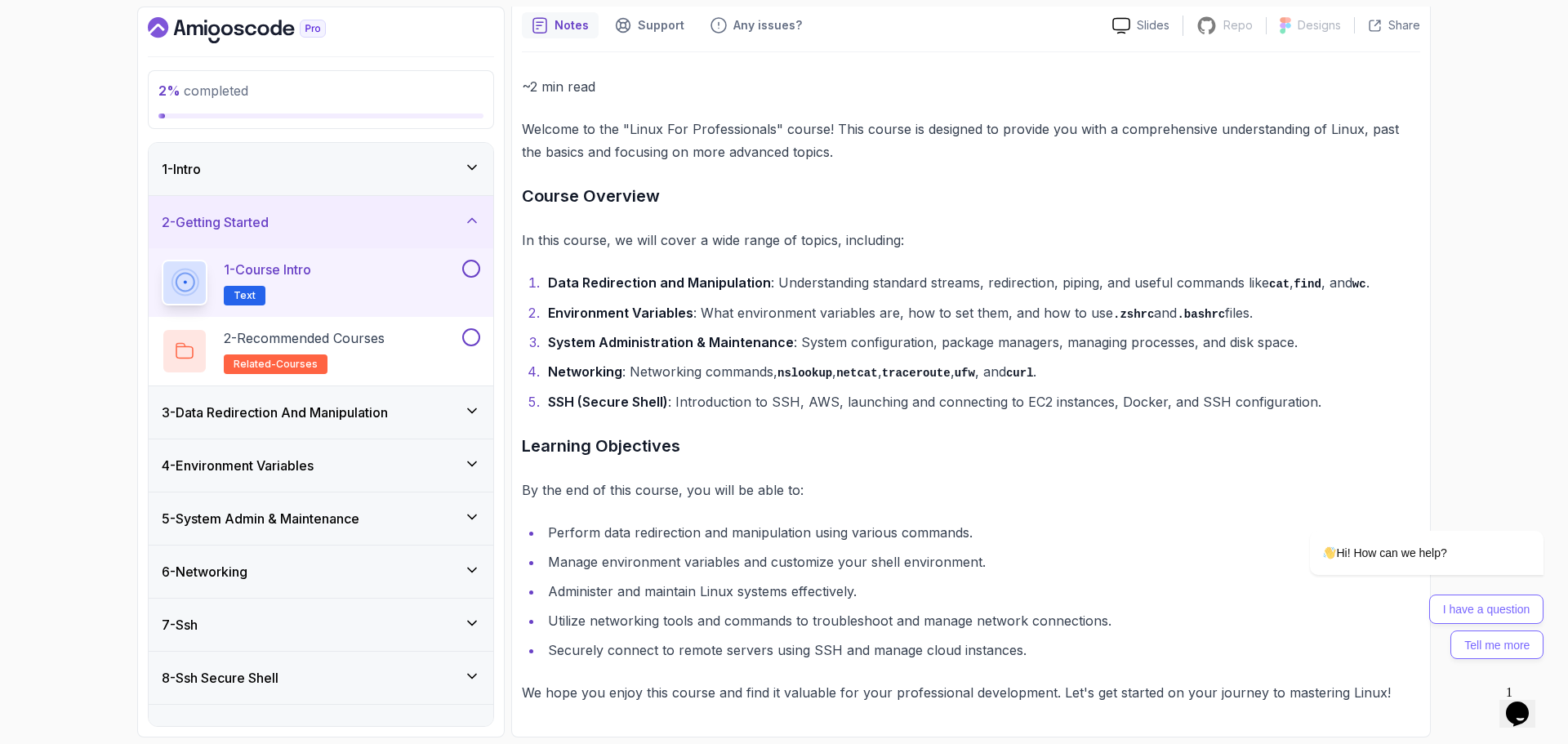
click at [902, 342] on li "System Administration & Maintenance : System configuration, package managers, m…" at bounding box center [981, 341] width 877 height 23
click at [1103, 392] on li "SSH (Secure Shell) : Introduction to SSH, AWS, launching and connecting to EC2 …" at bounding box center [981, 402] width 877 height 23
click at [784, 506] on div "~2 min read Welcome to the "Linux For Professionals" course! This course is des…" at bounding box center [971, 389] width 898 height 628
click at [897, 420] on div "~2 min read Welcome to the "Linux For Professionals" course! This course is des…" at bounding box center [971, 389] width 898 height 628
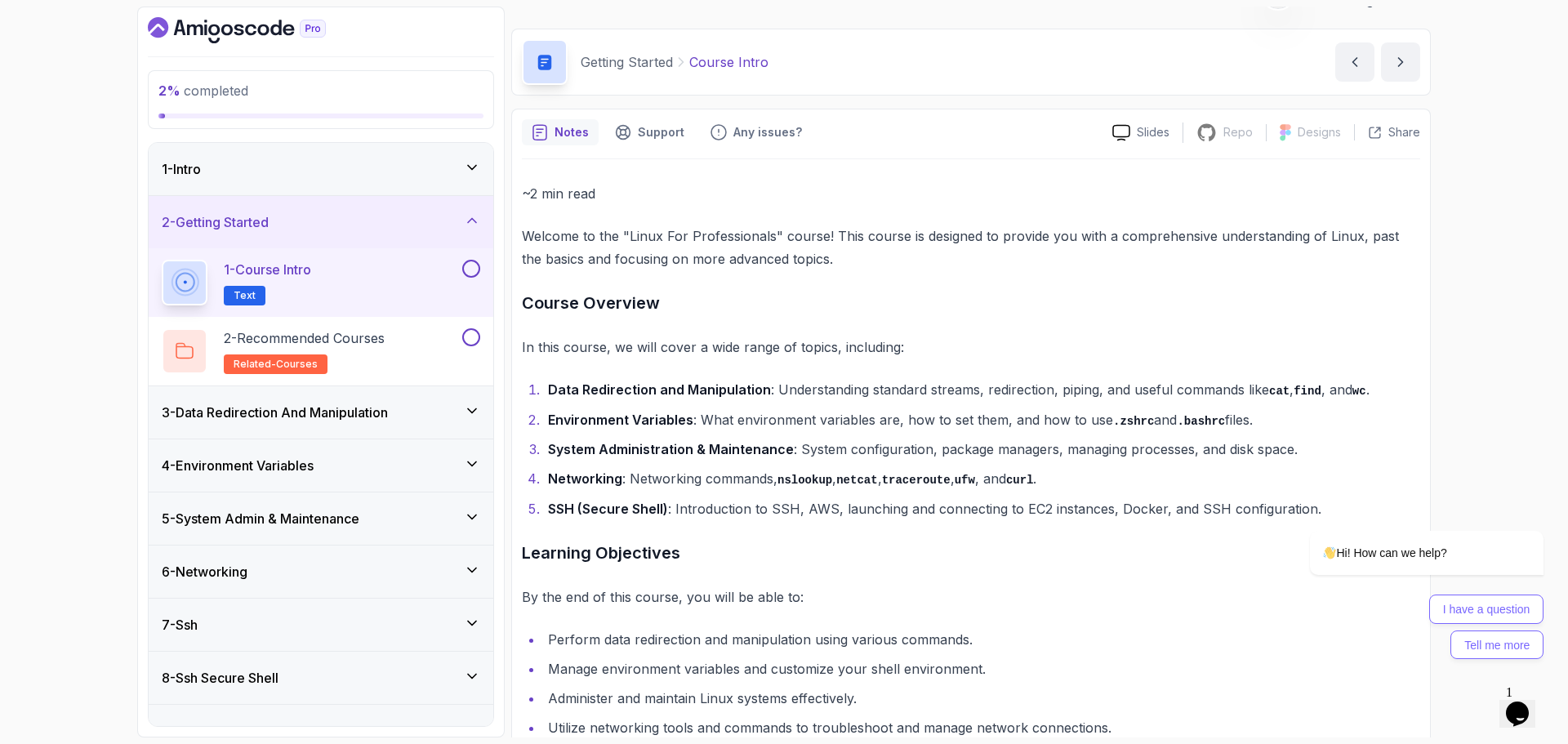
scroll to position [0, 0]
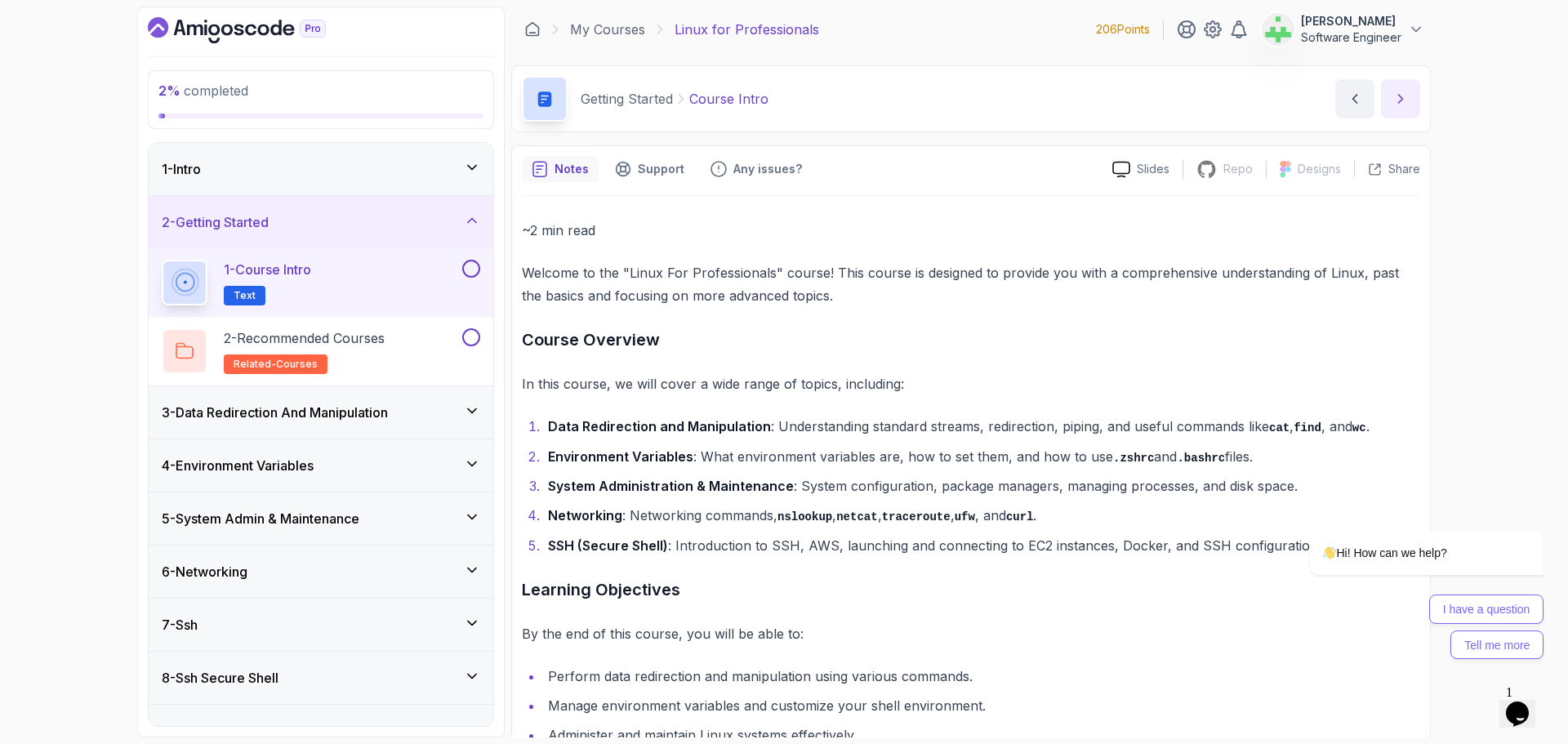
click at [1406, 99] on icon "next content" at bounding box center [1401, 99] width 16 height 16
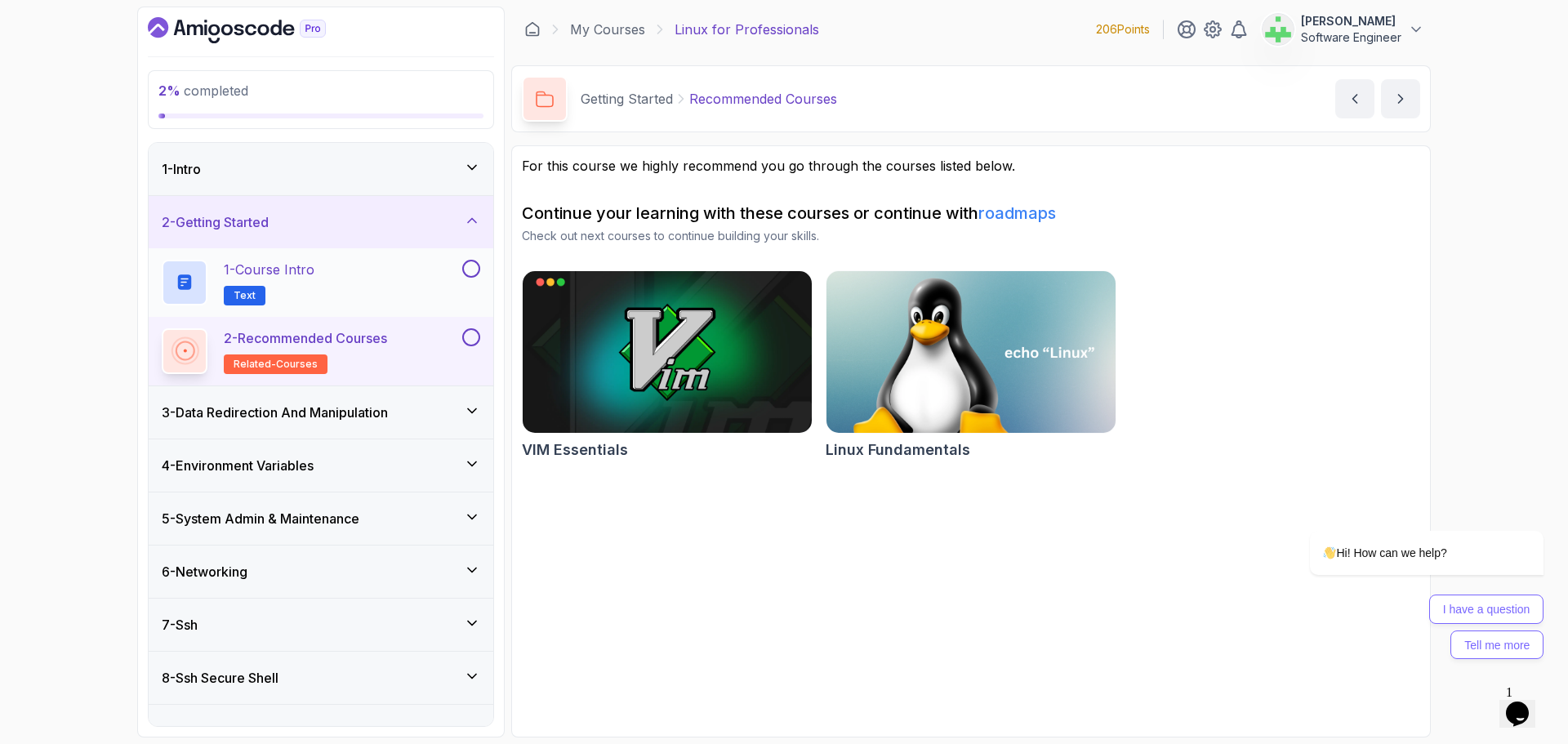
click at [469, 270] on button at bounding box center [471, 269] width 18 height 18
click at [460, 286] on button "1 - Course Intro Text" at bounding box center [322, 282] width 319 height 46
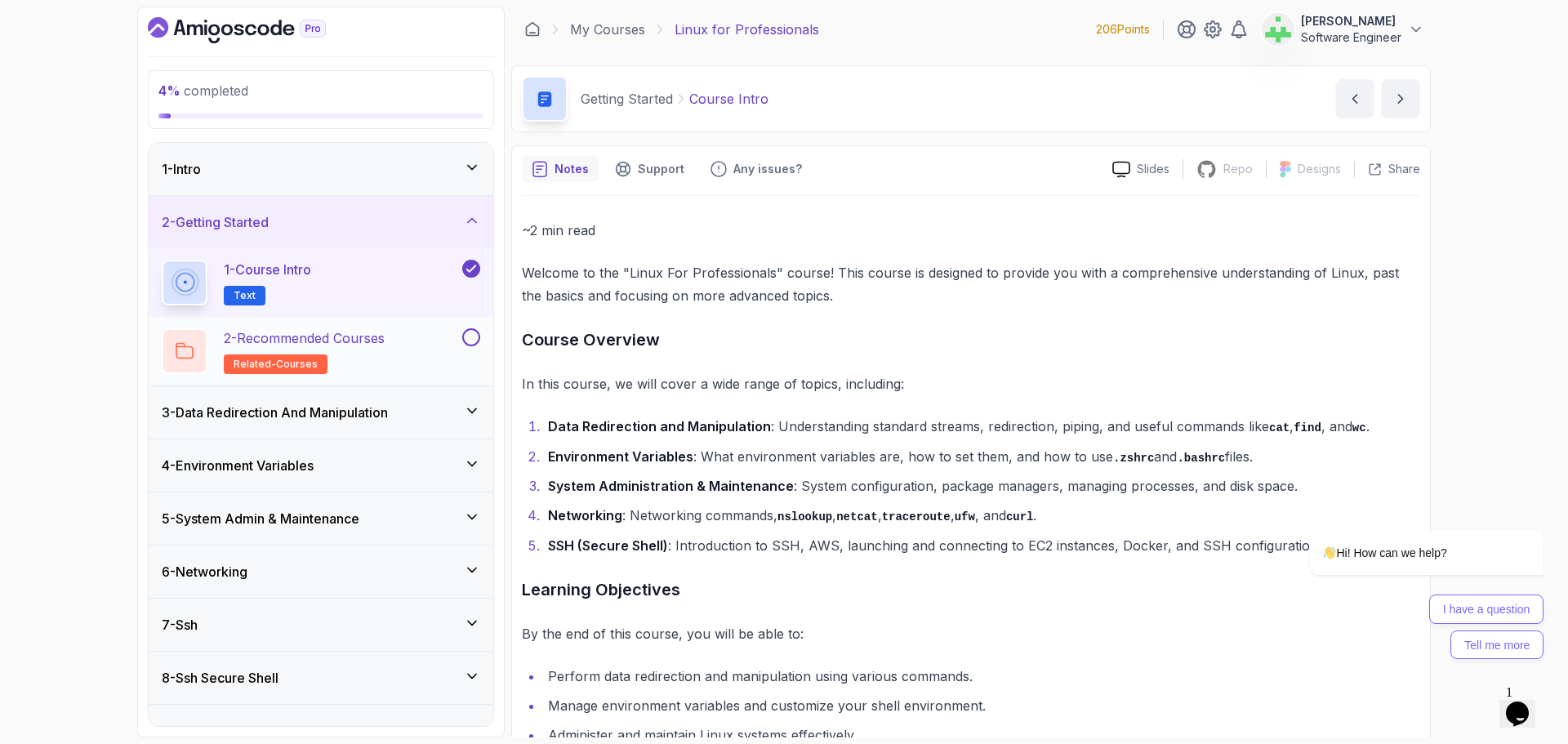
click at [471, 336] on button at bounding box center [471, 337] width 18 height 18
click at [452, 409] on div "3 - Data Redirection And Manipulation" at bounding box center [322, 413] width 319 height 20
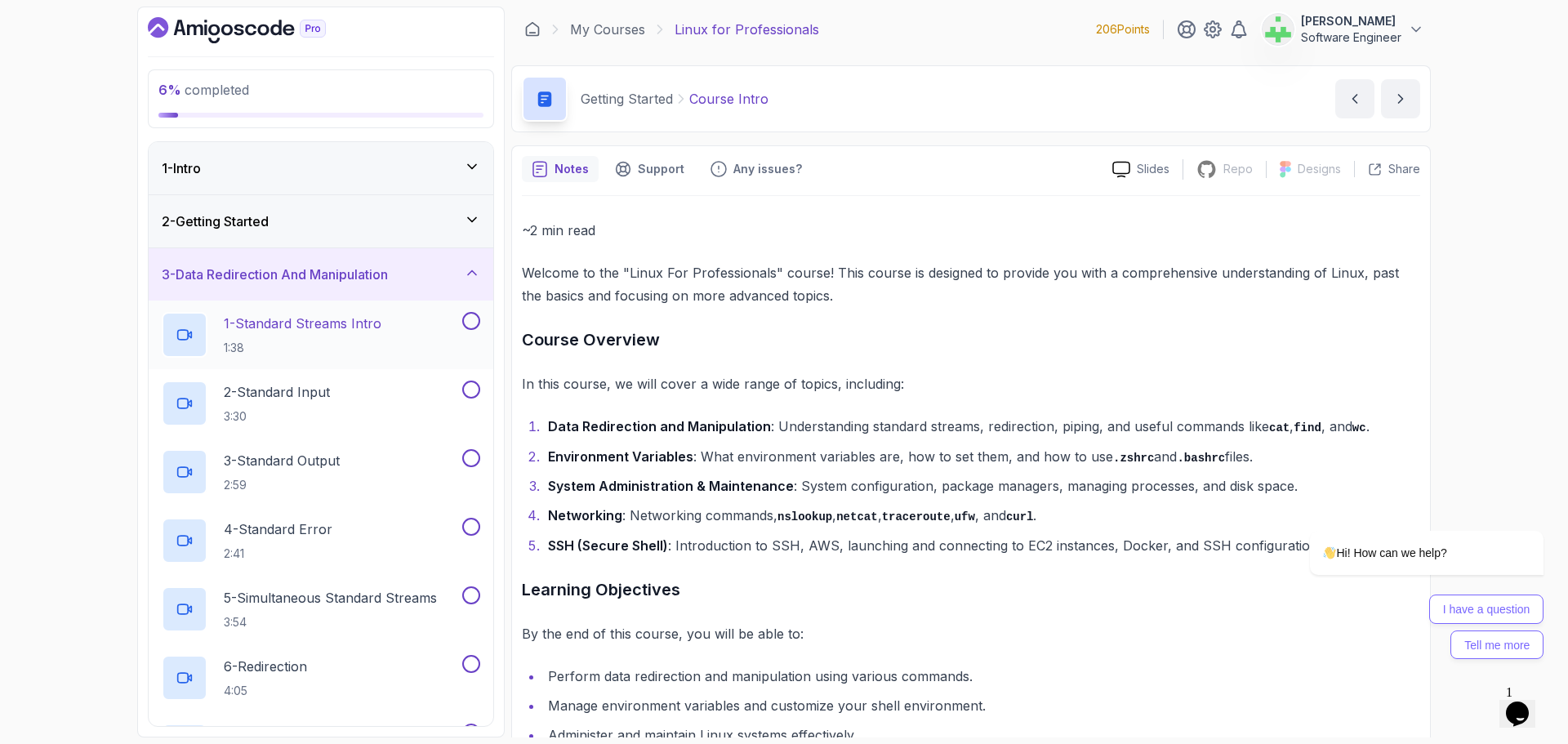
click at [304, 316] on p "1 - Standard Streams Intro" at bounding box center [302, 323] width 158 height 20
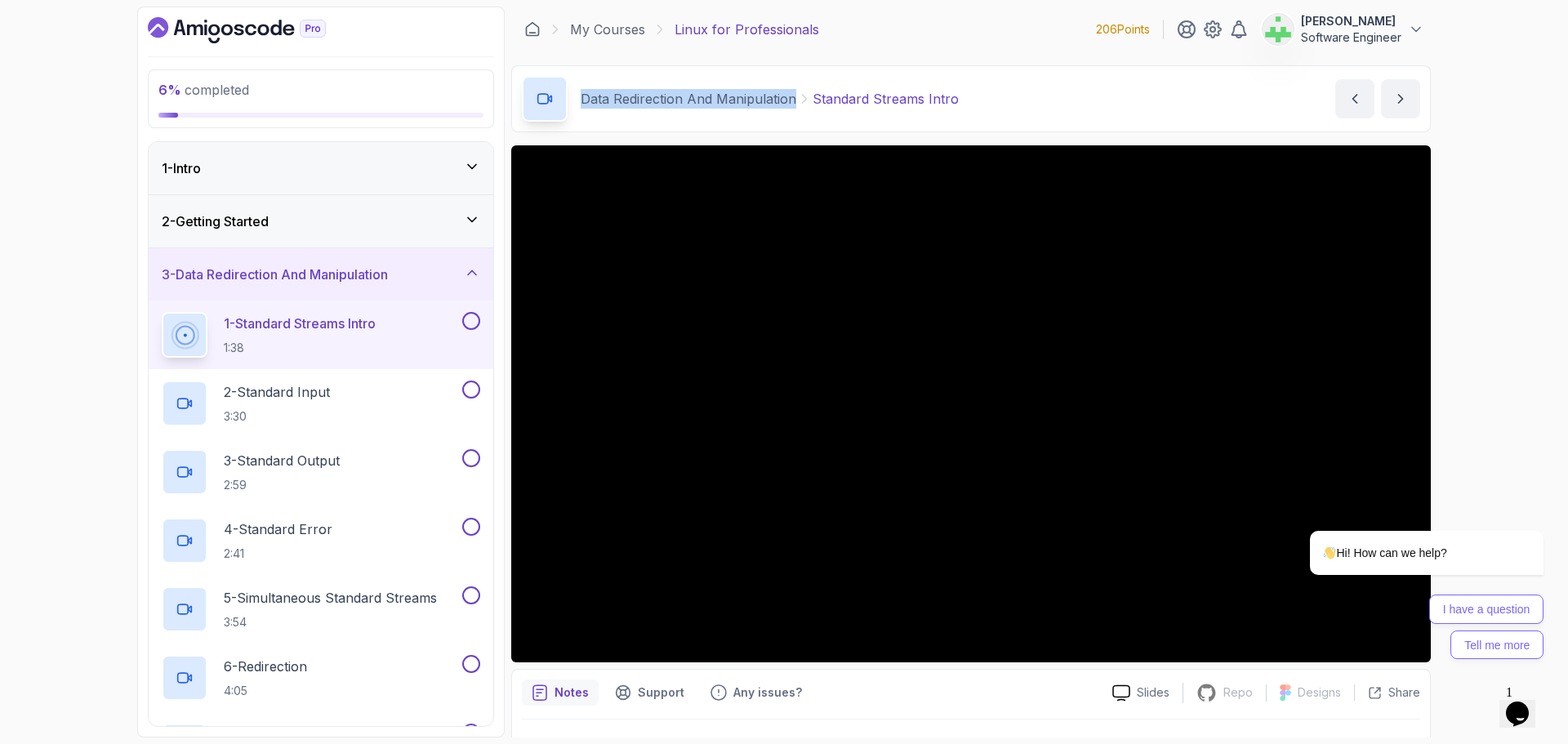
drag, startPoint x: 583, startPoint y: 98, endPoint x: 792, endPoint y: 98, distance: 209.0
click at [792, 98] on p "Data Redirection And Manipulation" at bounding box center [688, 99] width 216 height 20
copy p "Data Redirection And Manipulation"
drag, startPoint x: 962, startPoint y: 99, endPoint x: 813, endPoint y: 108, distance: 149.3
click at [813, 108] on div "Data Redirection And Manipulation Standard Streams Intro Standard Streams Intro…" at bounding box center [970, 99] width 919 height 67
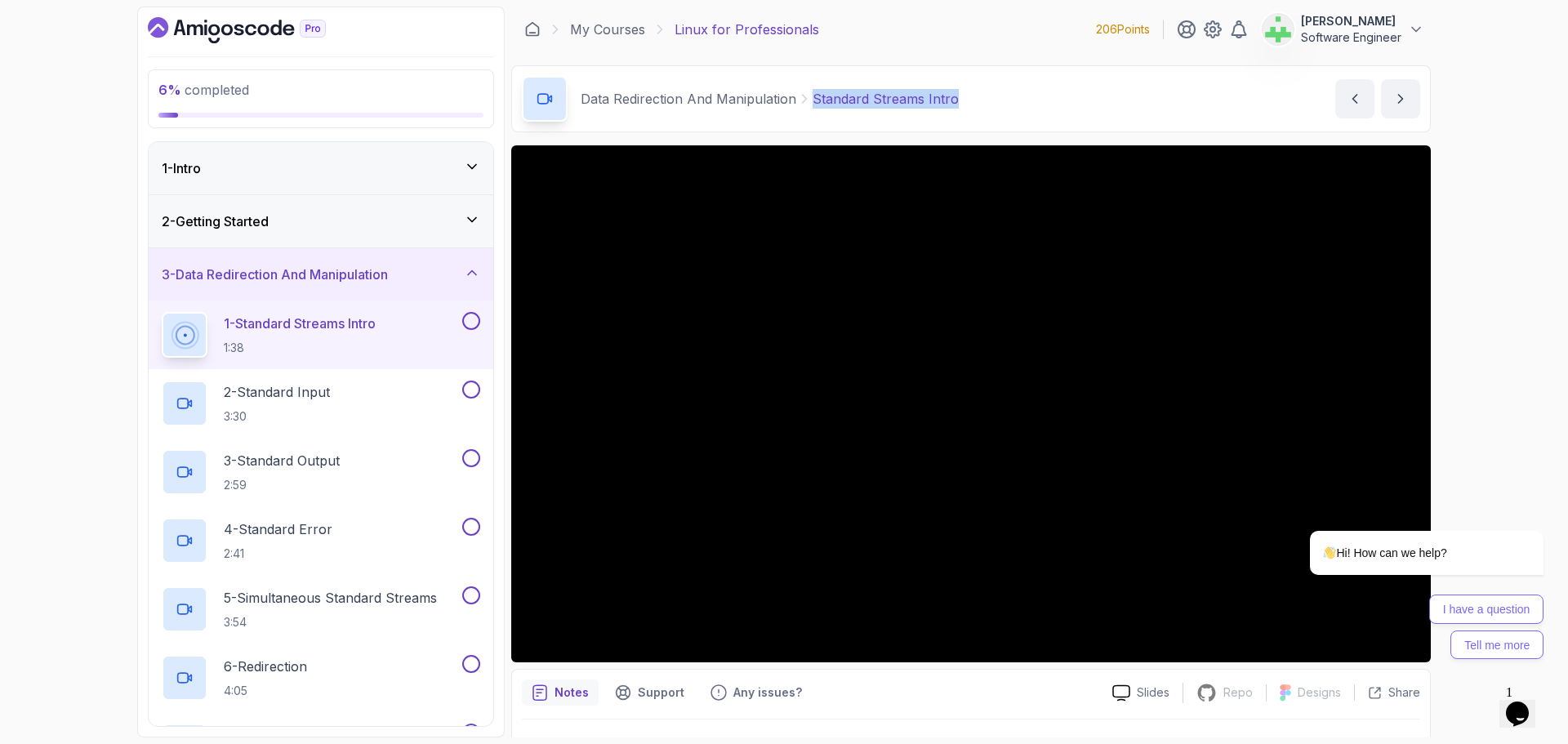
copy p "Standard Streams Intro"
click at [1014, 99] on div "Data Redirection And Manipulation Standard Streams Intro Standard Streams Intro…" at bounding box center [970, 99] width 919 height 67
click at [1535, 506] on icon "Chat attention grabber" at bounding box center [1534, 507] width 15 height 15
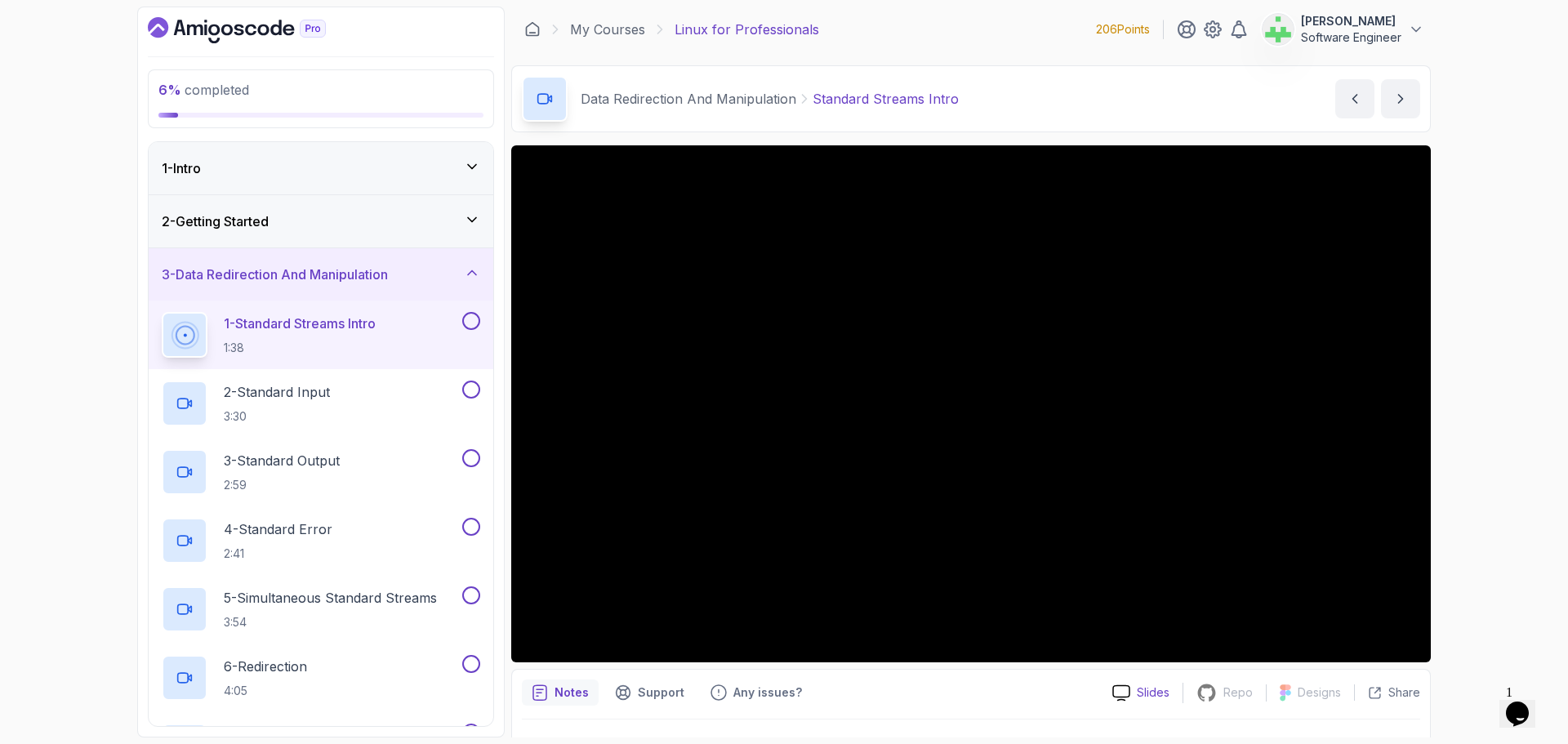
click at [1145, 696] on p "Slides" at bounding box center [1153, 692] width 33 height 16
click at [960, 706] on div "Notes Support Any issues? Slides Repo Repository not available Designs Design n…" at bounding box center [970, 721] width 919 height 107
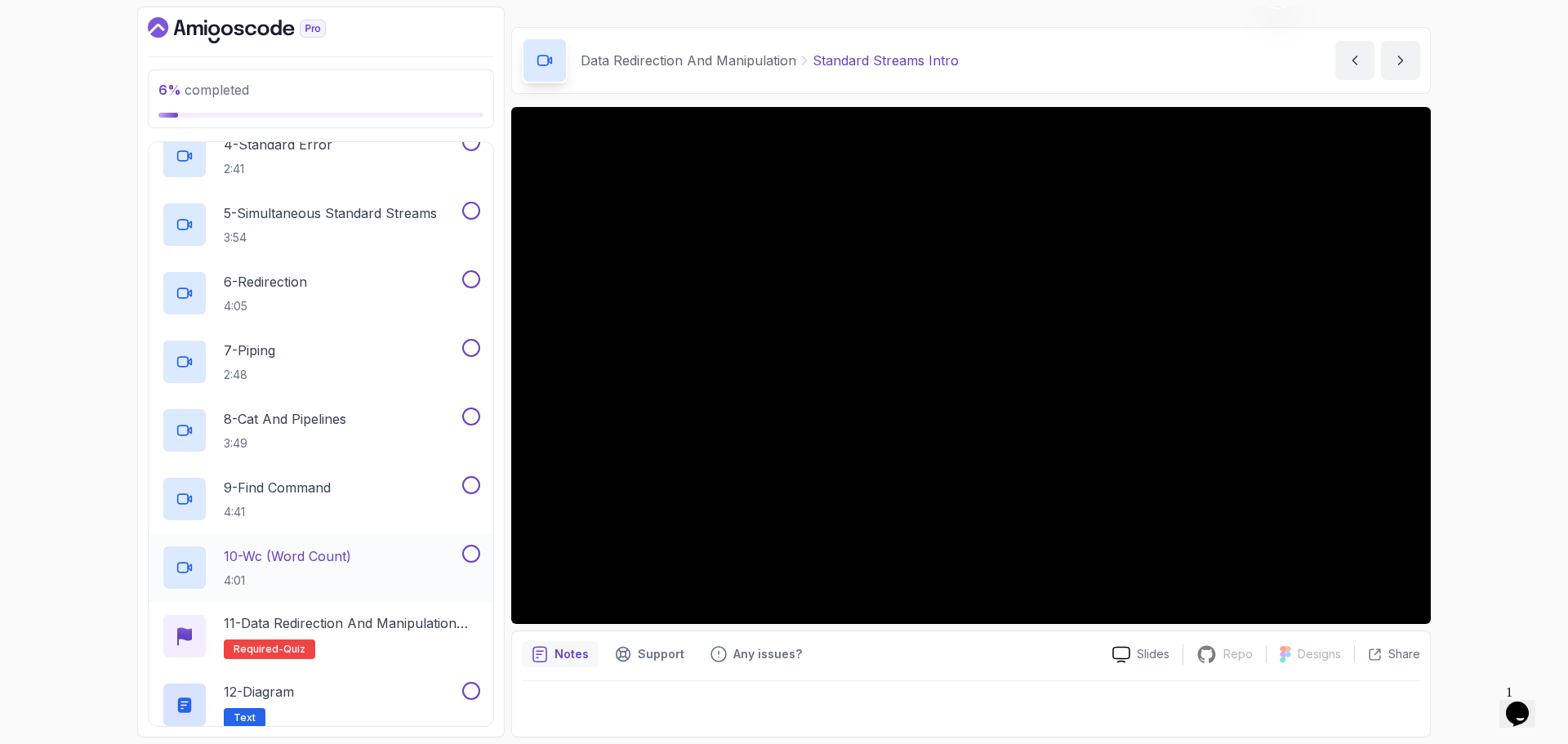
scroll to position [572, 0]
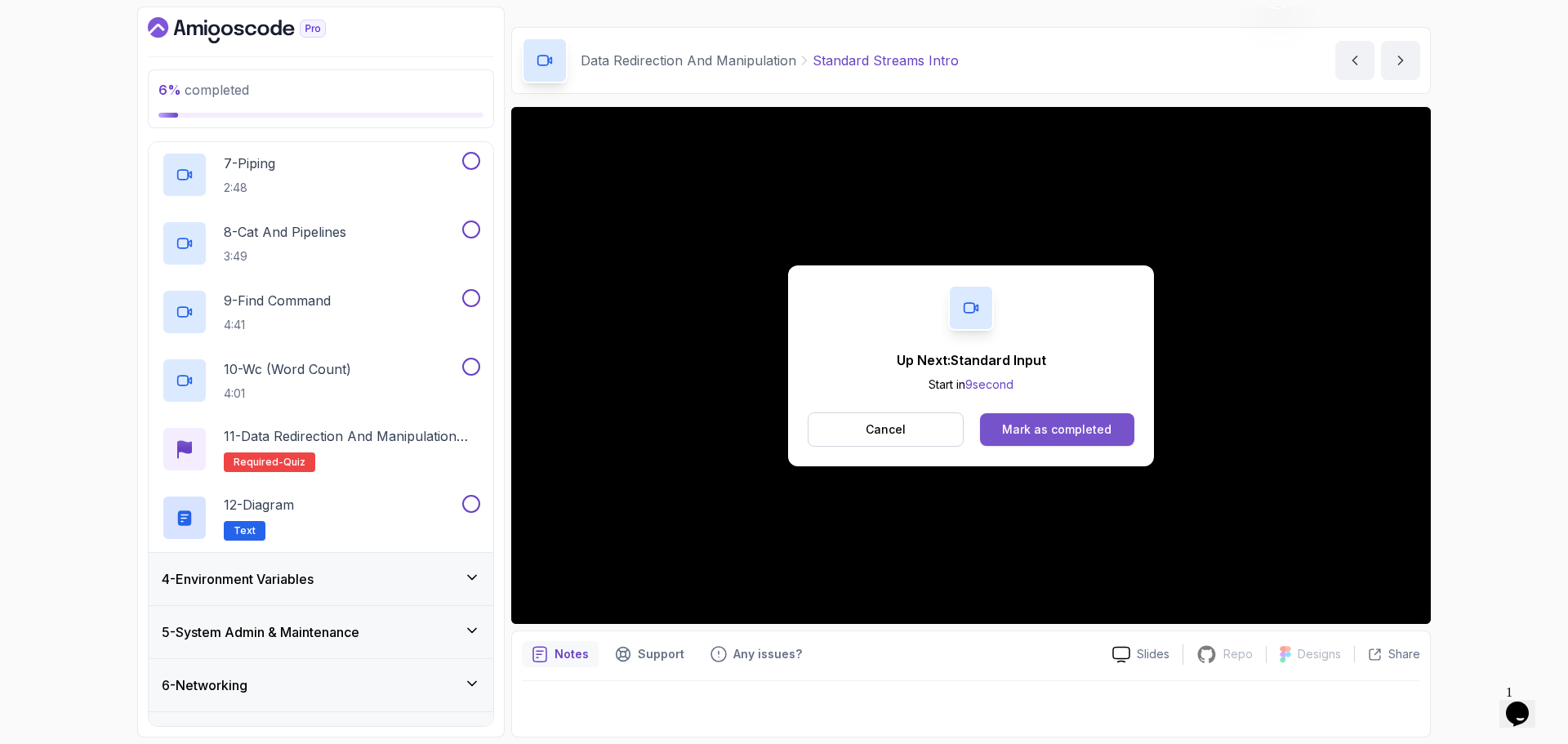
click at [1096, 427] on div "Mark as completed" at bounding box center [1057, 430] width 109 height 16
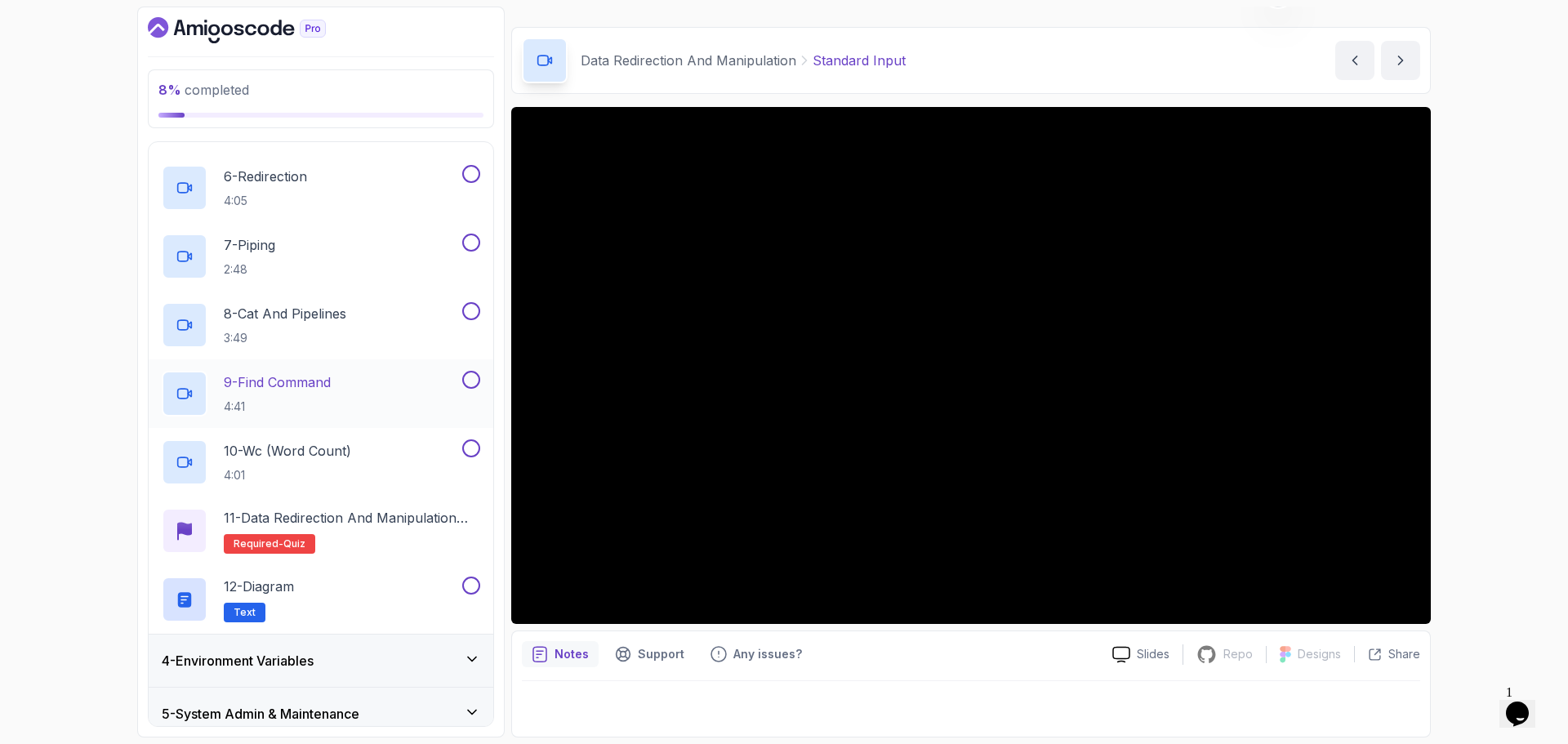
scroll to position [716, 0]
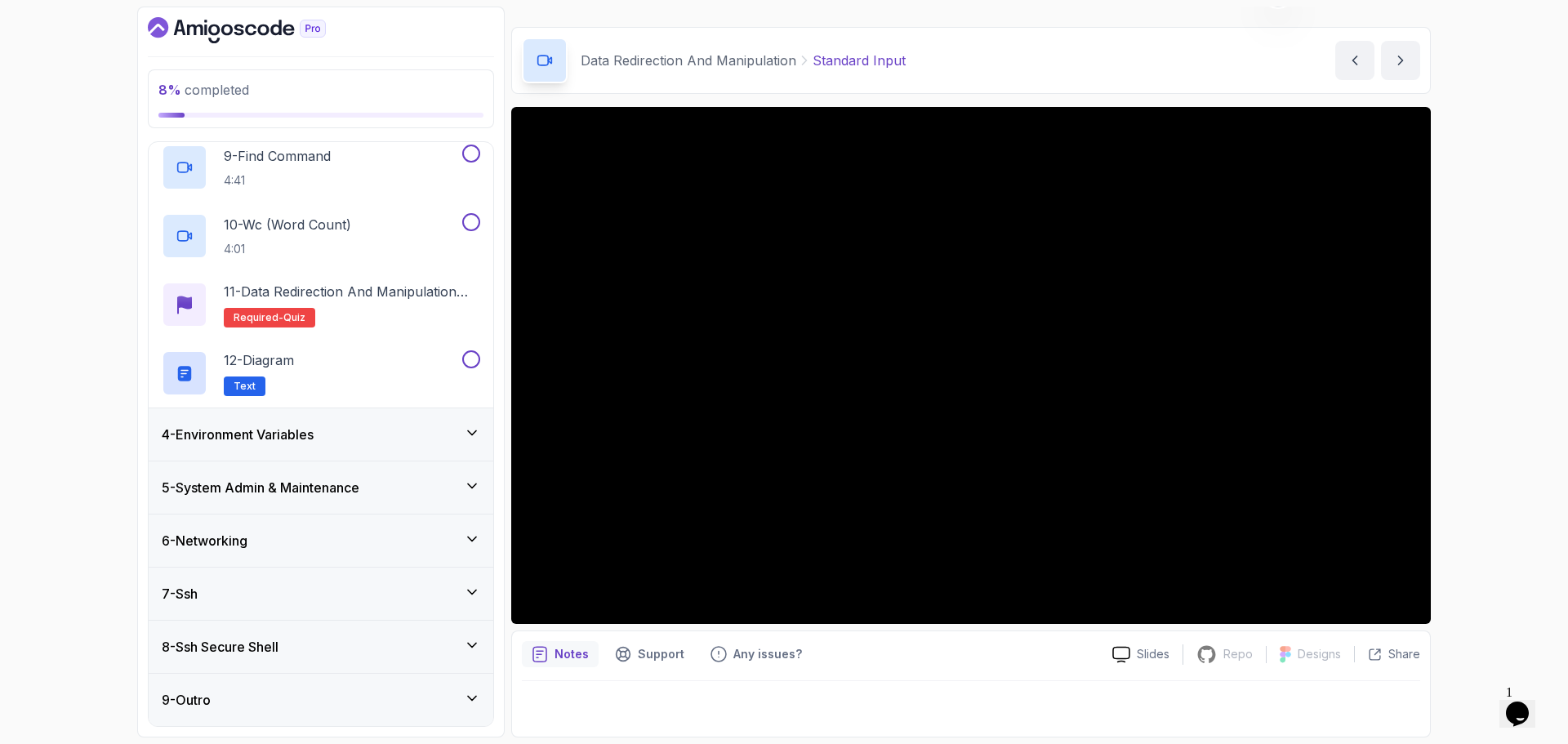
click at [396, 426] on div "4 - Environment Variables" at bounding box center [322, 434] width 319 height 20
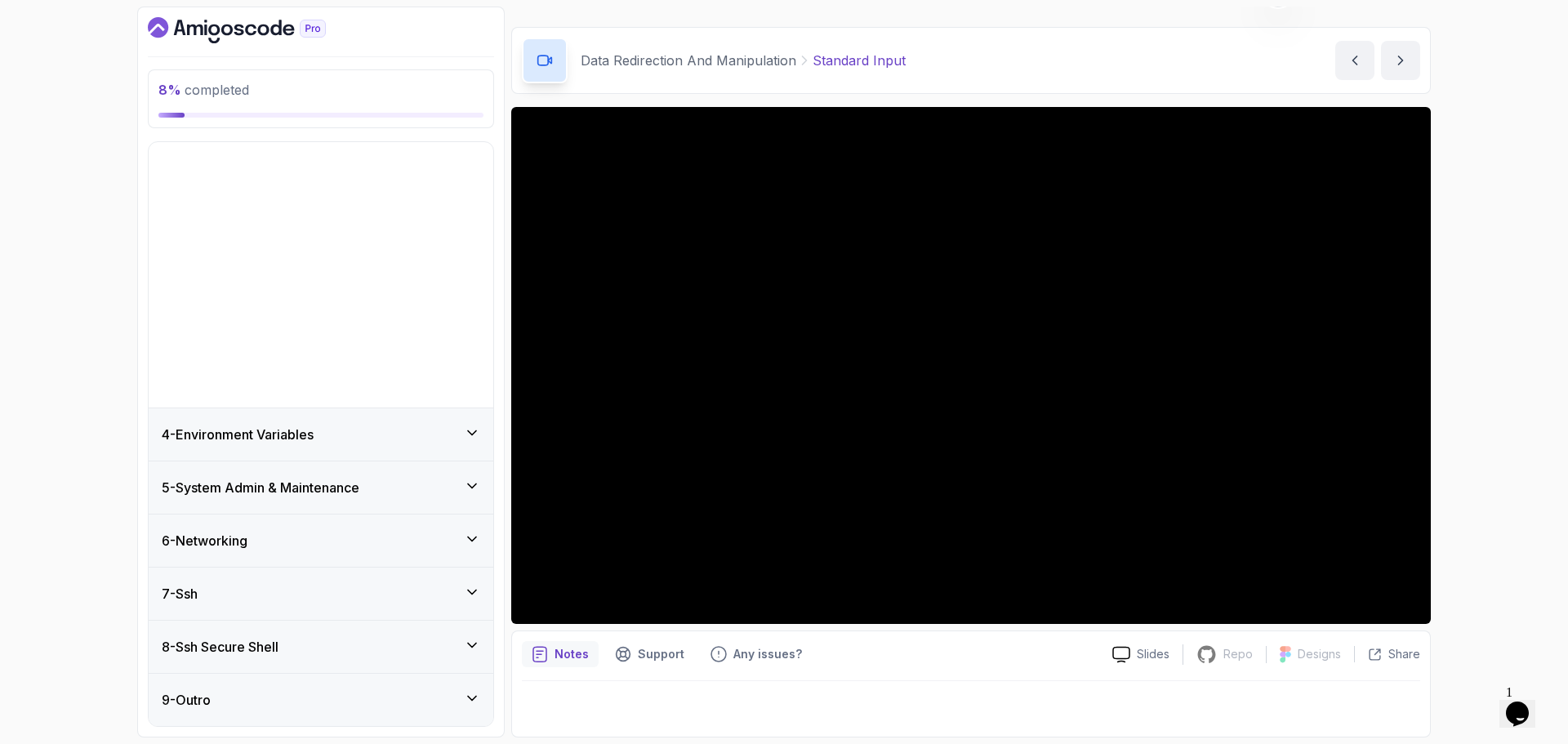
scroll to position [0, 0]
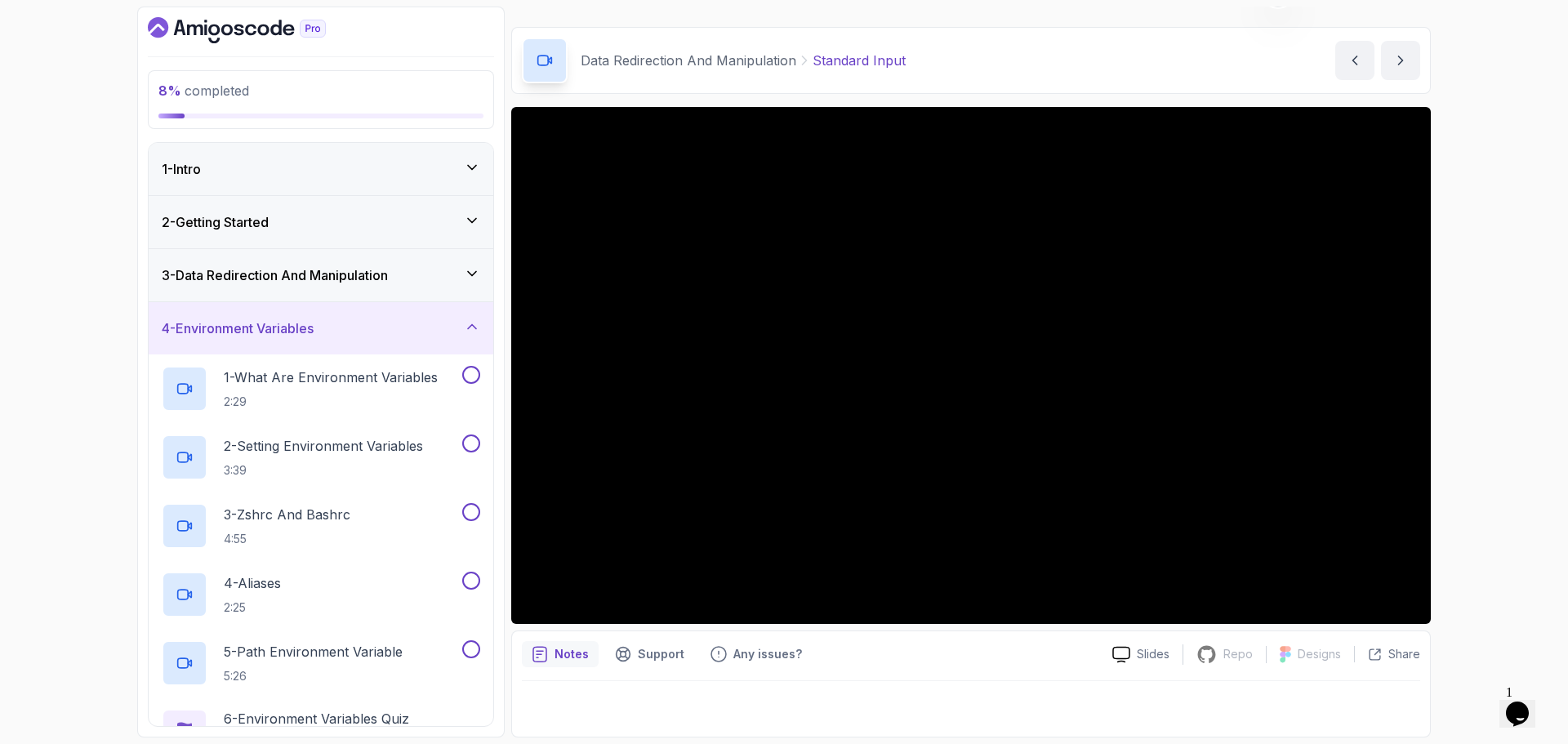
click at [405, 329] on div "4 - Environment Variables" at bounding box center [322, 329] width 319 height 20
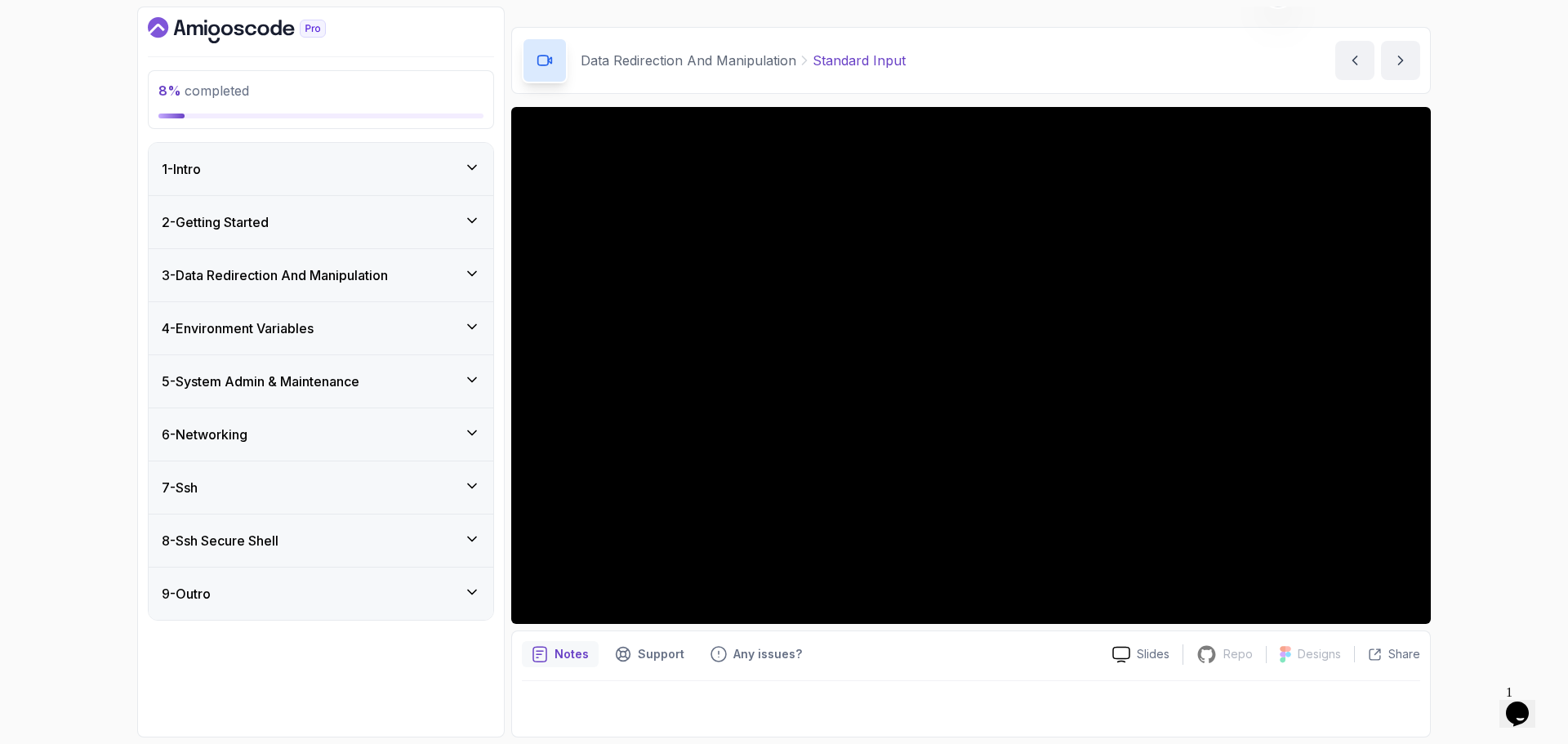
click at [399, 382] on div "5 - System Admin & Maintenance" at bounding box center [322, 382] width 319 height 20
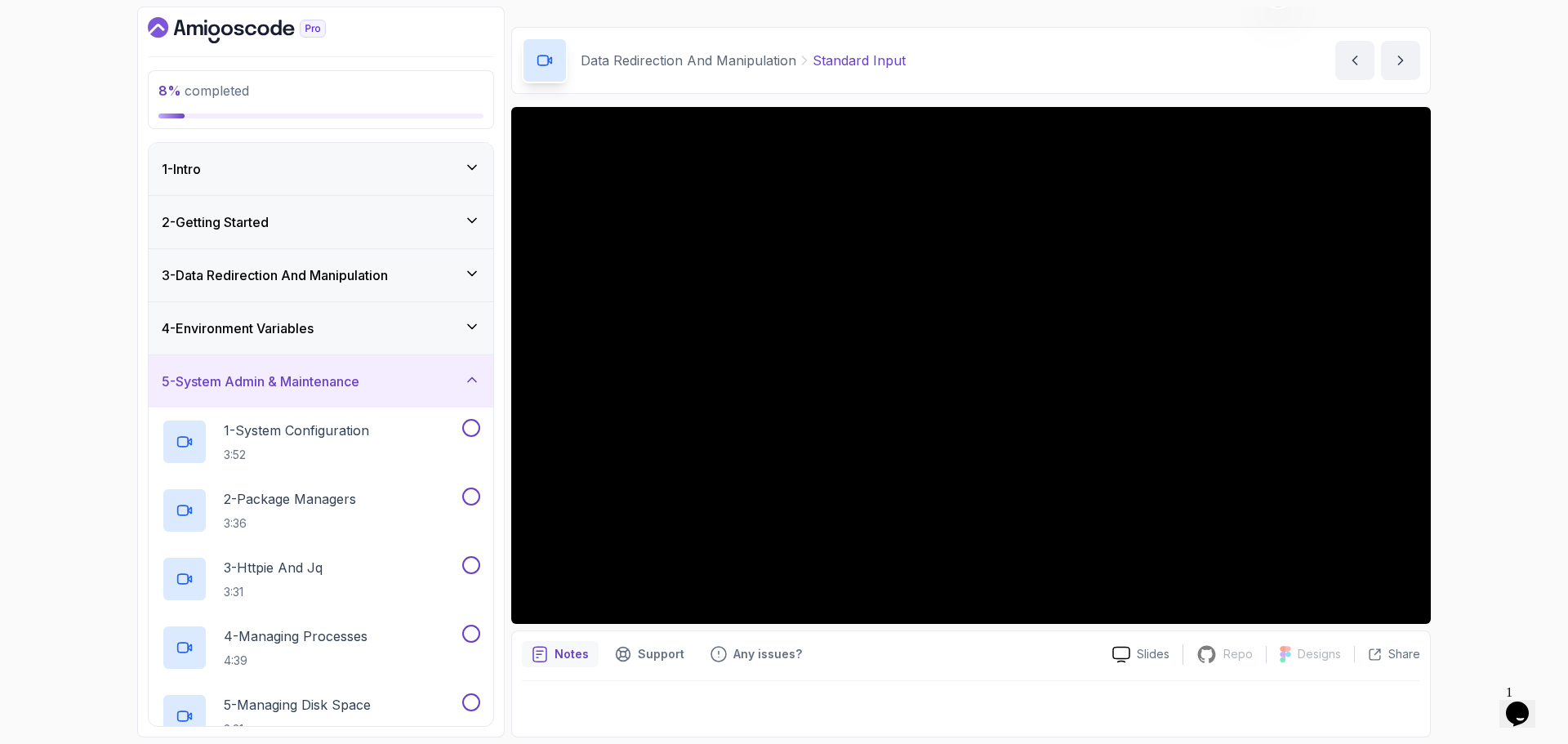
click at [399, 382] on div "5 - System Admin & Maintenance" at bounding box center [322, 382] width 319 height 20
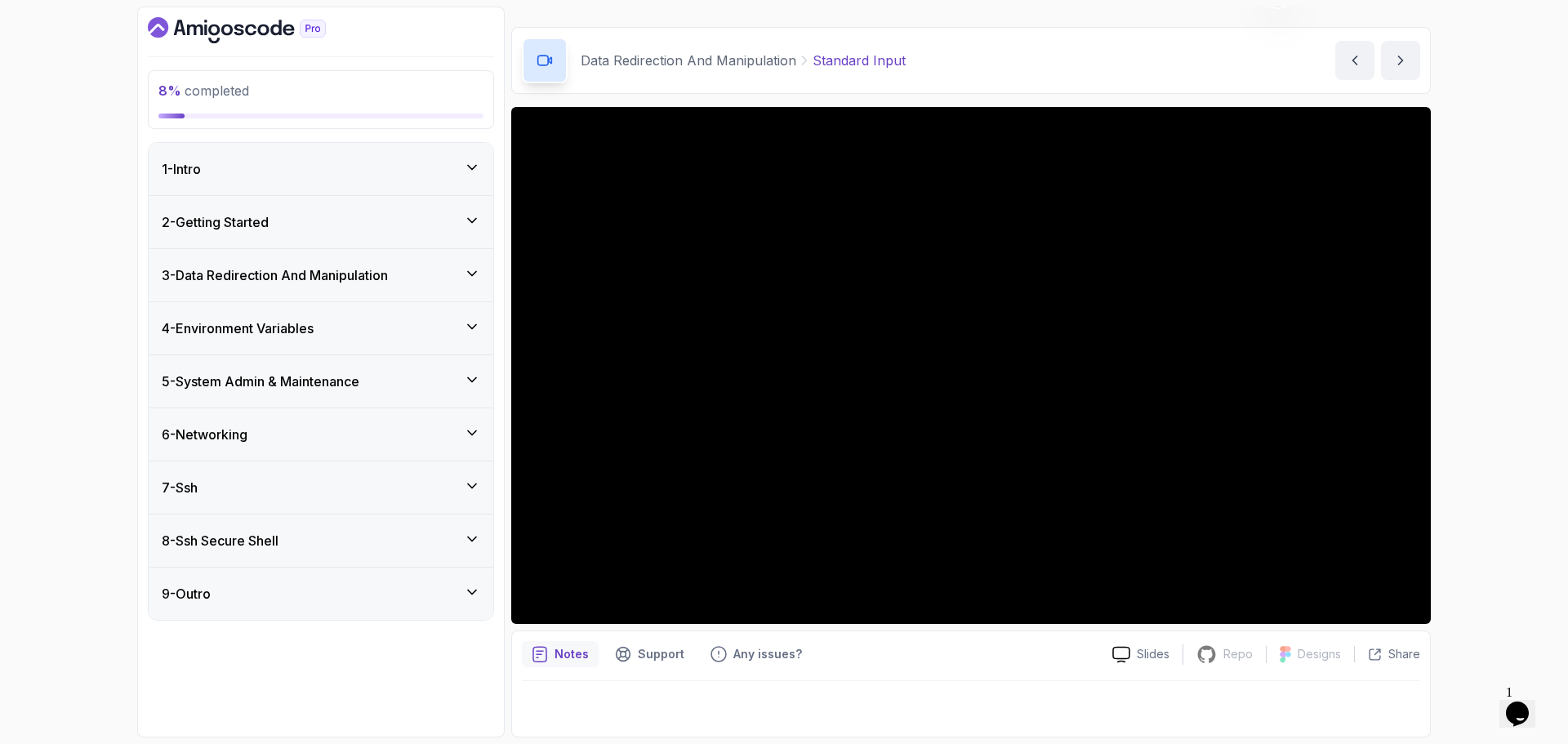
click at [390, 436] on div "6 - Networking" at bounding box center [322, 434] width 319 height 20
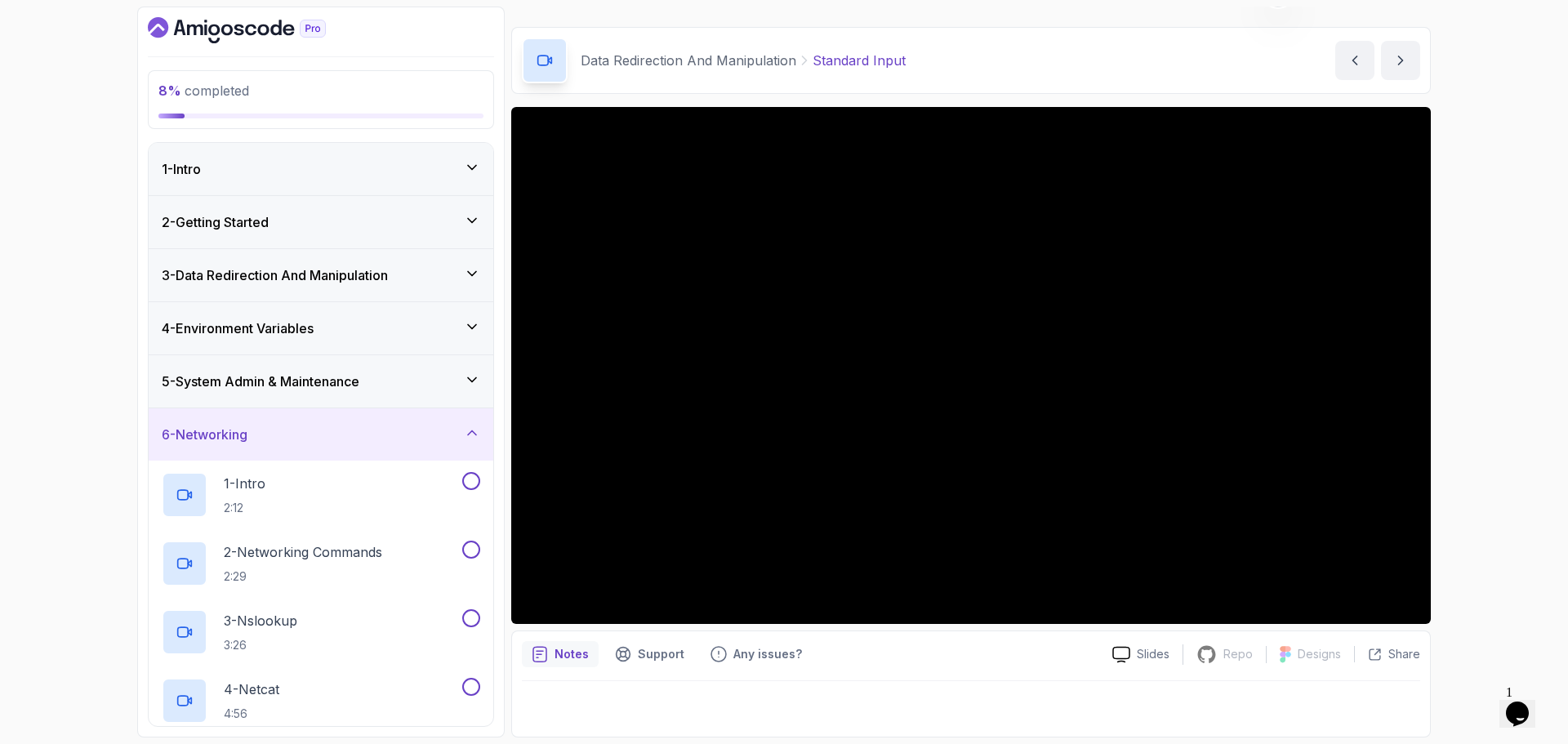
click at [390, 436] on div "6 - Networking" at bounding box center [322, 434] width 319 height 20
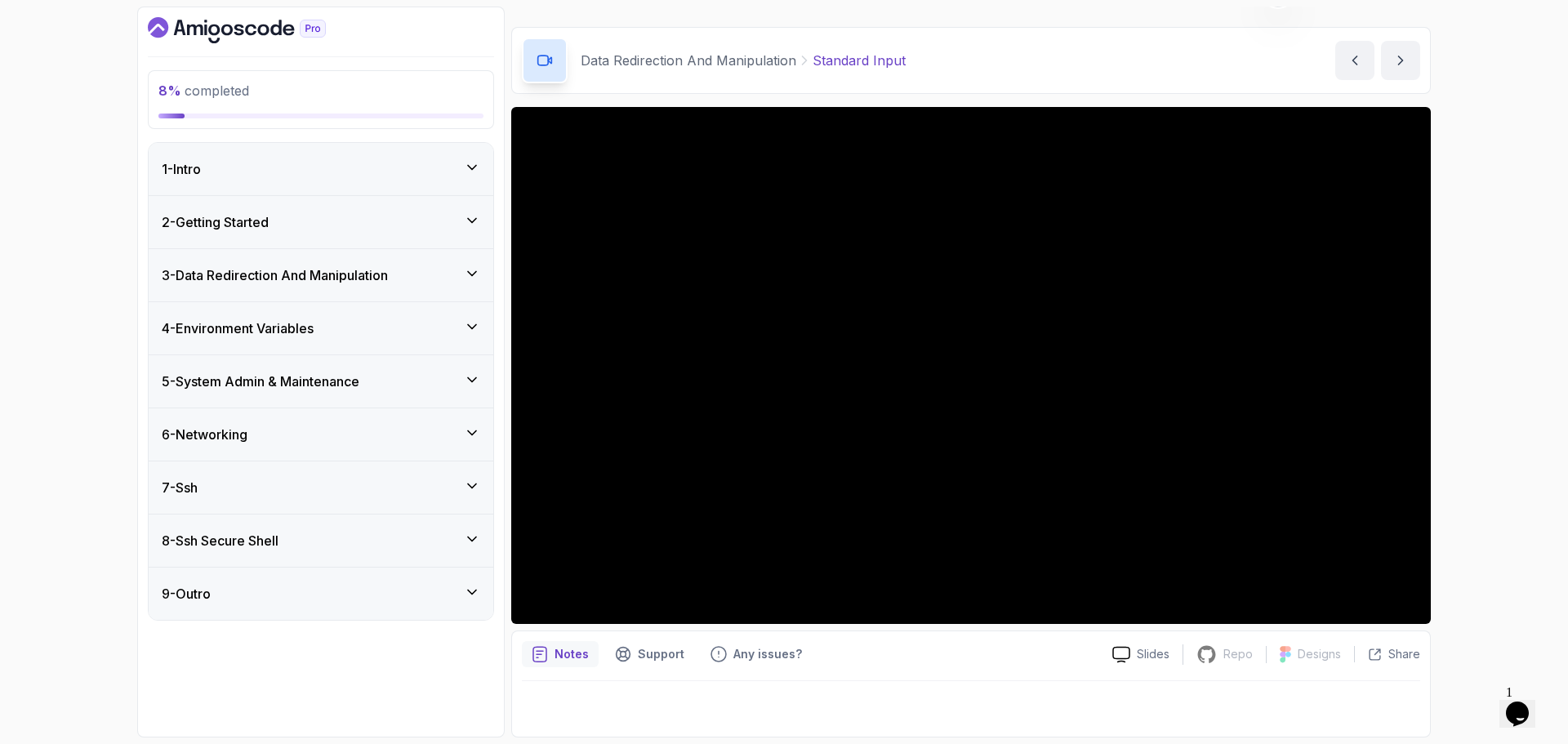
click at [406, 483] on div "7 - Ssh" at bounding box center [322, 487] width 319 height 20
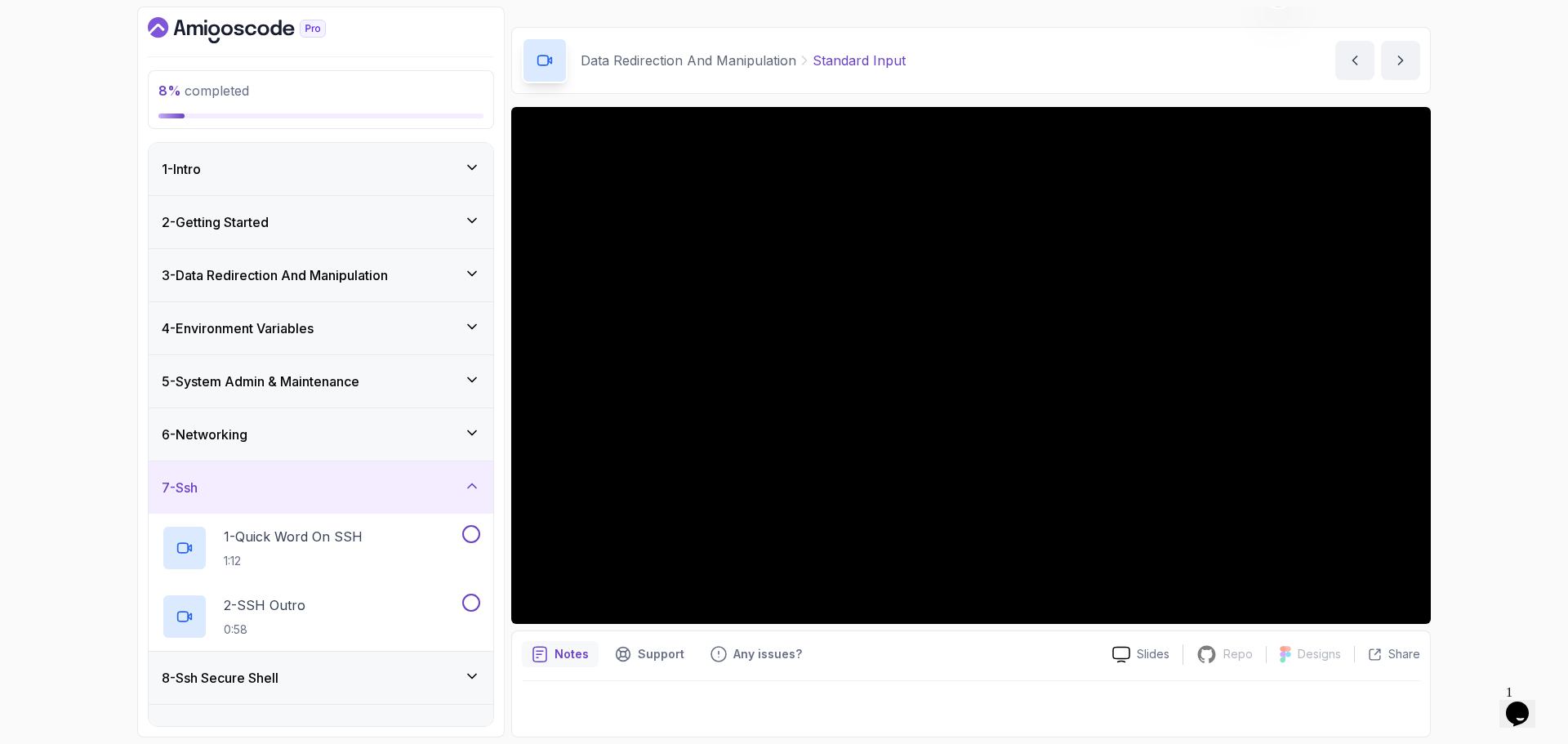
click at [406, 483] on div "7 - Ssh" at bounding box center [322, 487] width 319 height 20
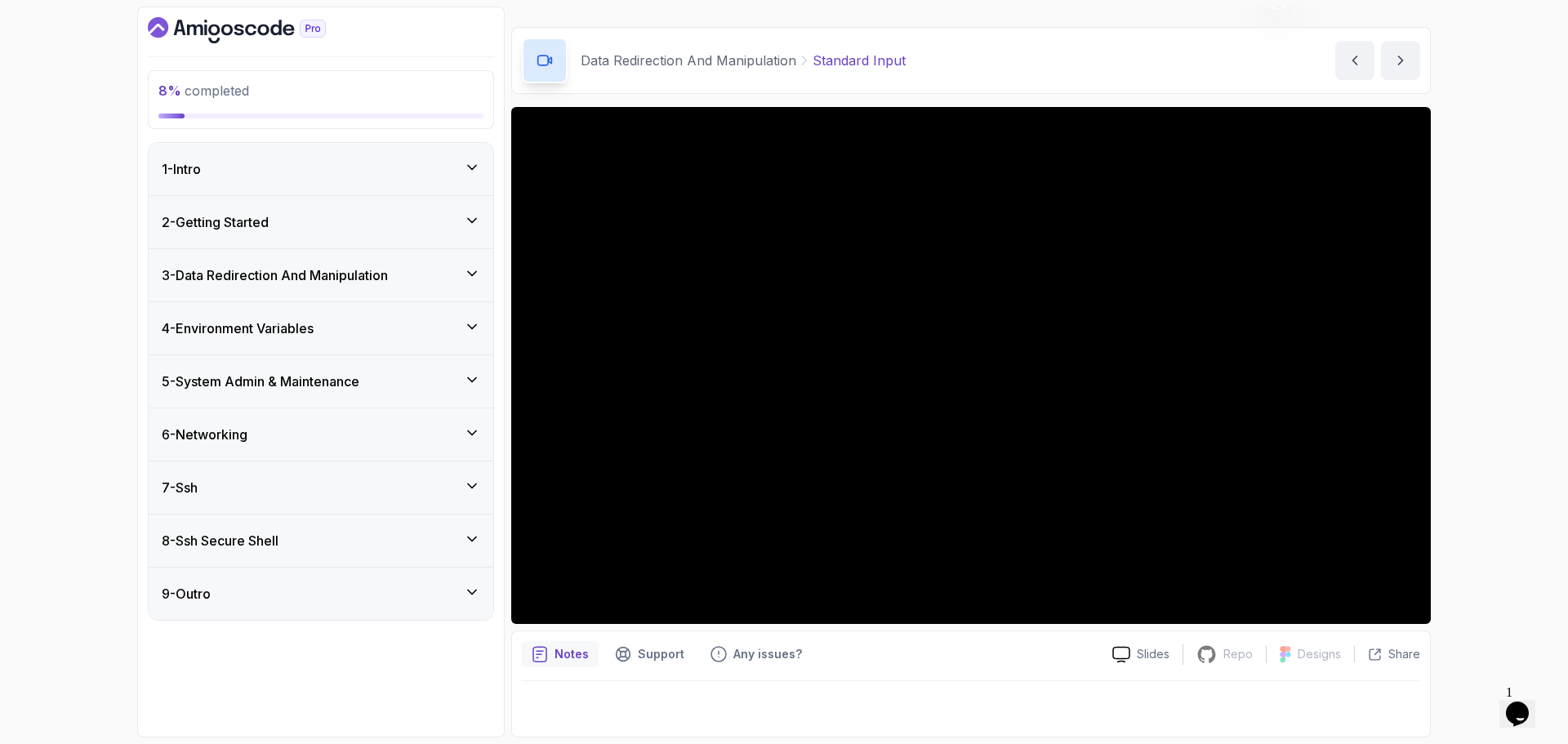
click at [406, 533] on div "8 - Ssh Secure Shell" at bounding box center [322, 541] width 319 height 20
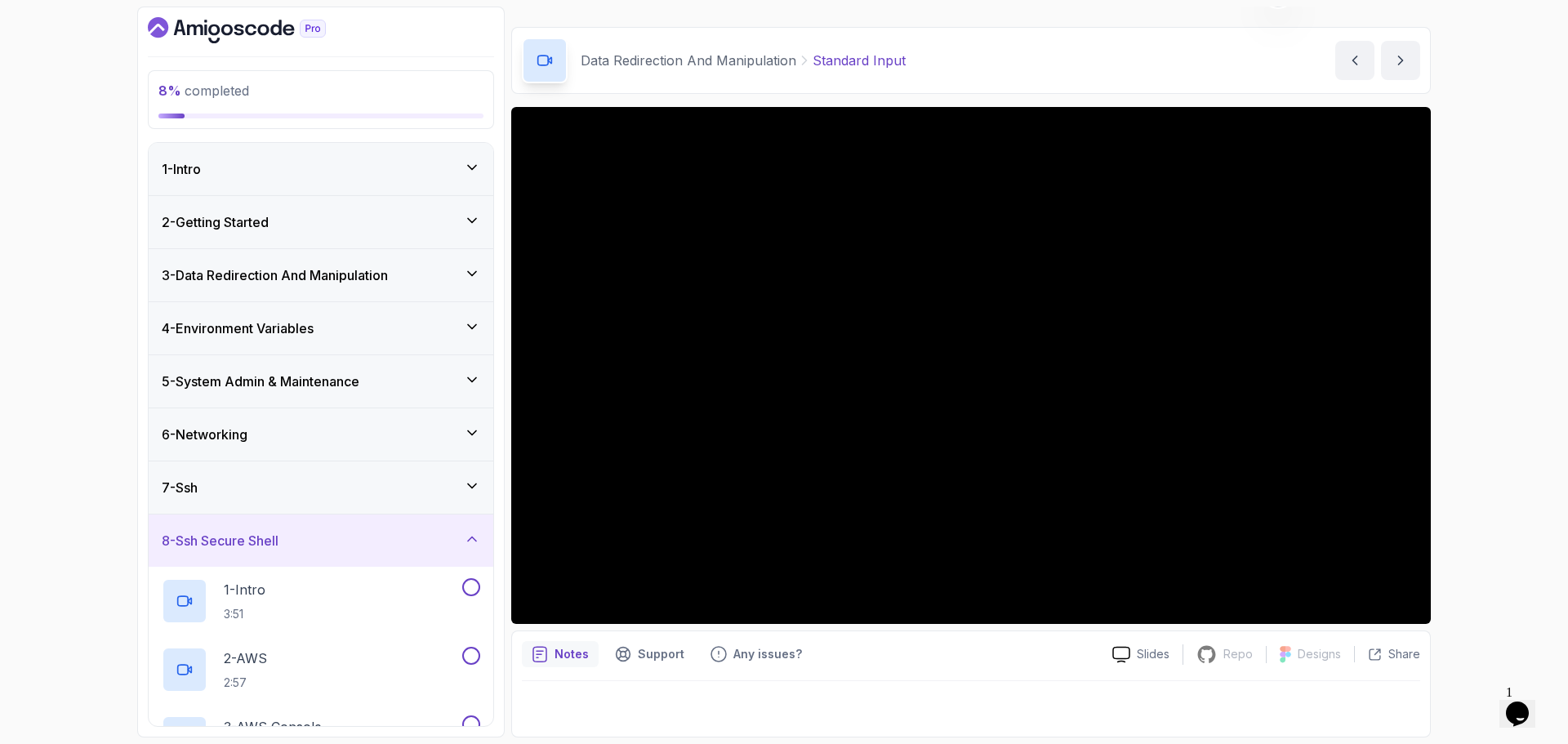
click at [406, 533] on div "8 - Ssh Secure Shell" at bounding box center [322, 541] width 319 height 20
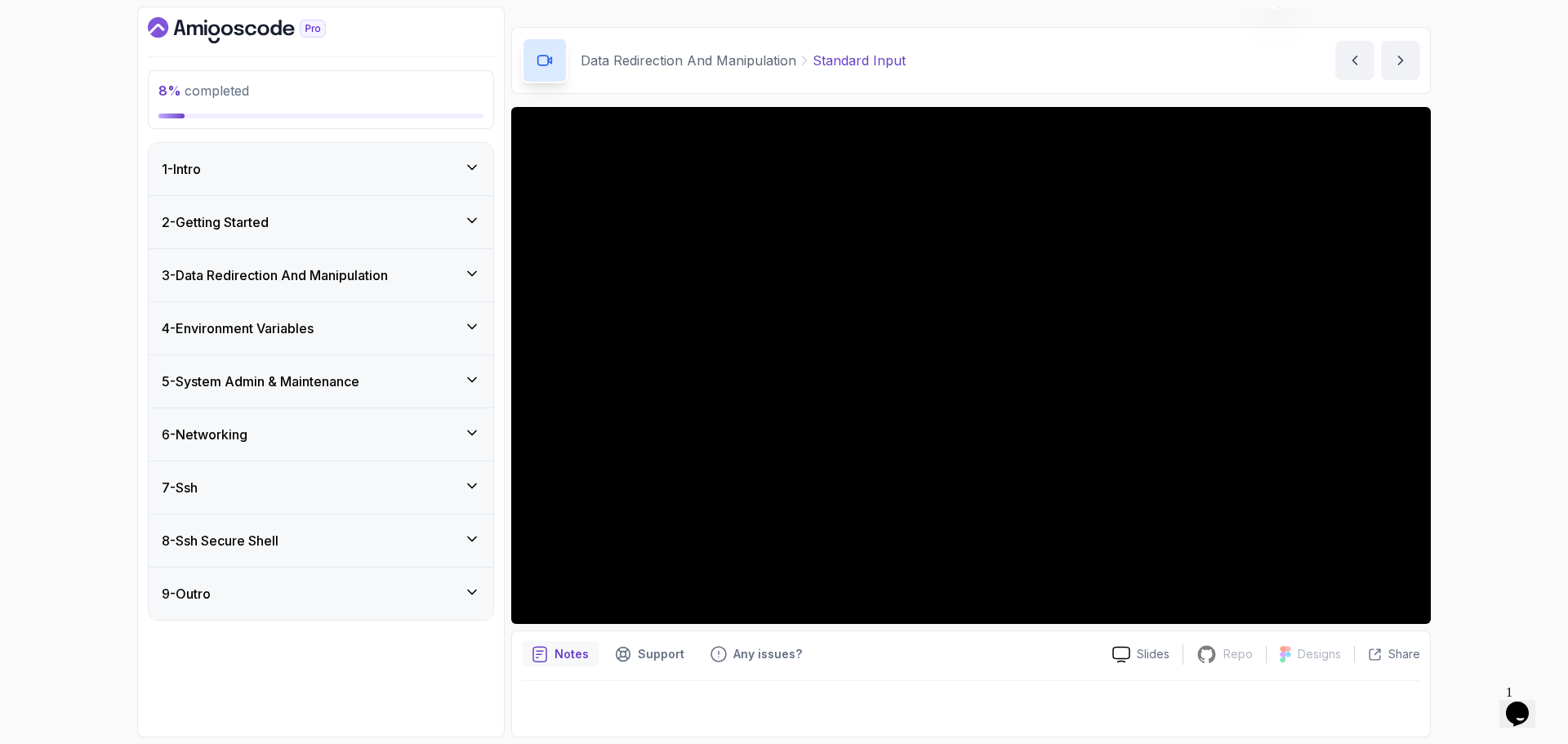
click at [380, 596] on div "9 - Outro" at bounding box center [322, 594] width 319 height 20
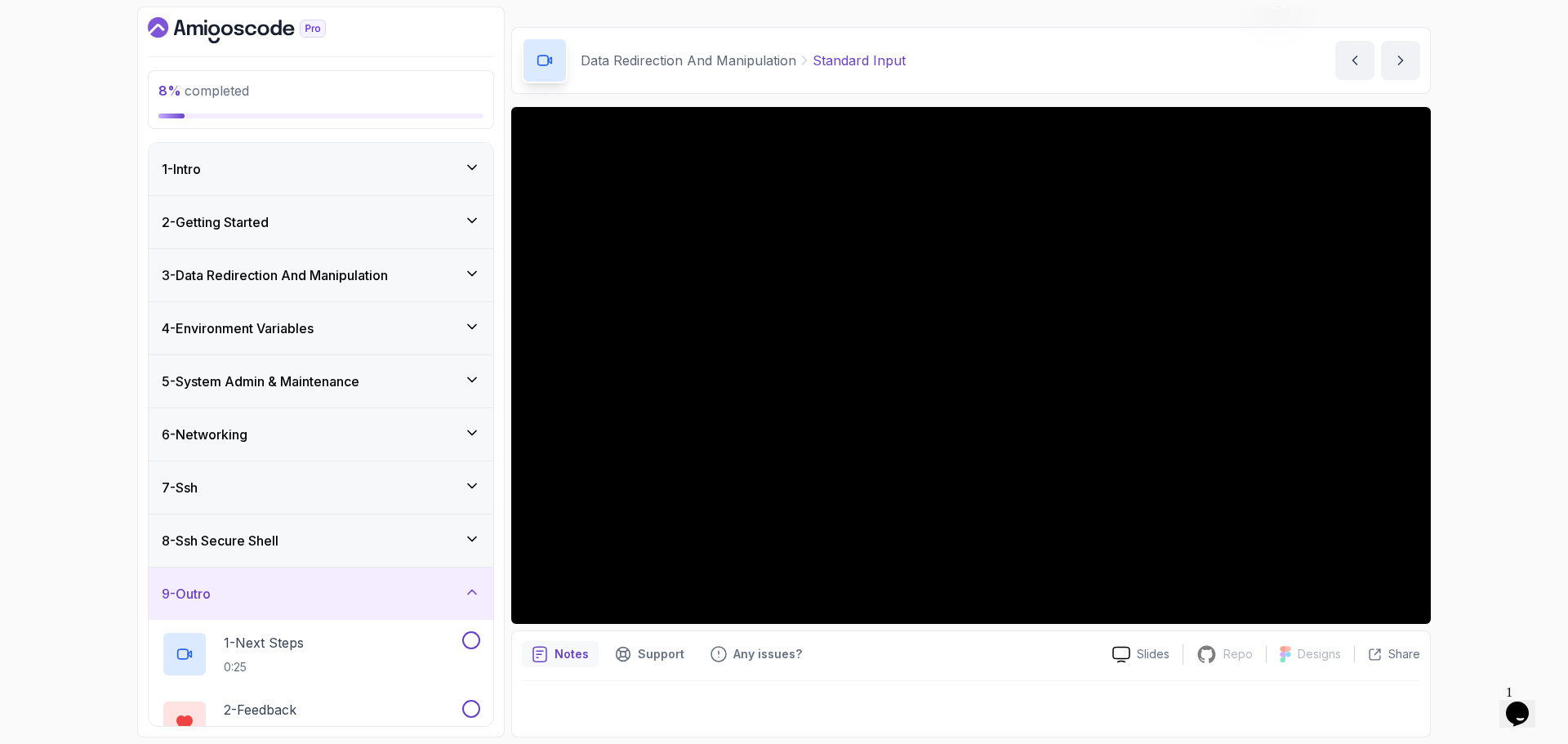
click at [335, 592] on div "9 - Outro" at bounding box center [322, 594] width 319 height 20
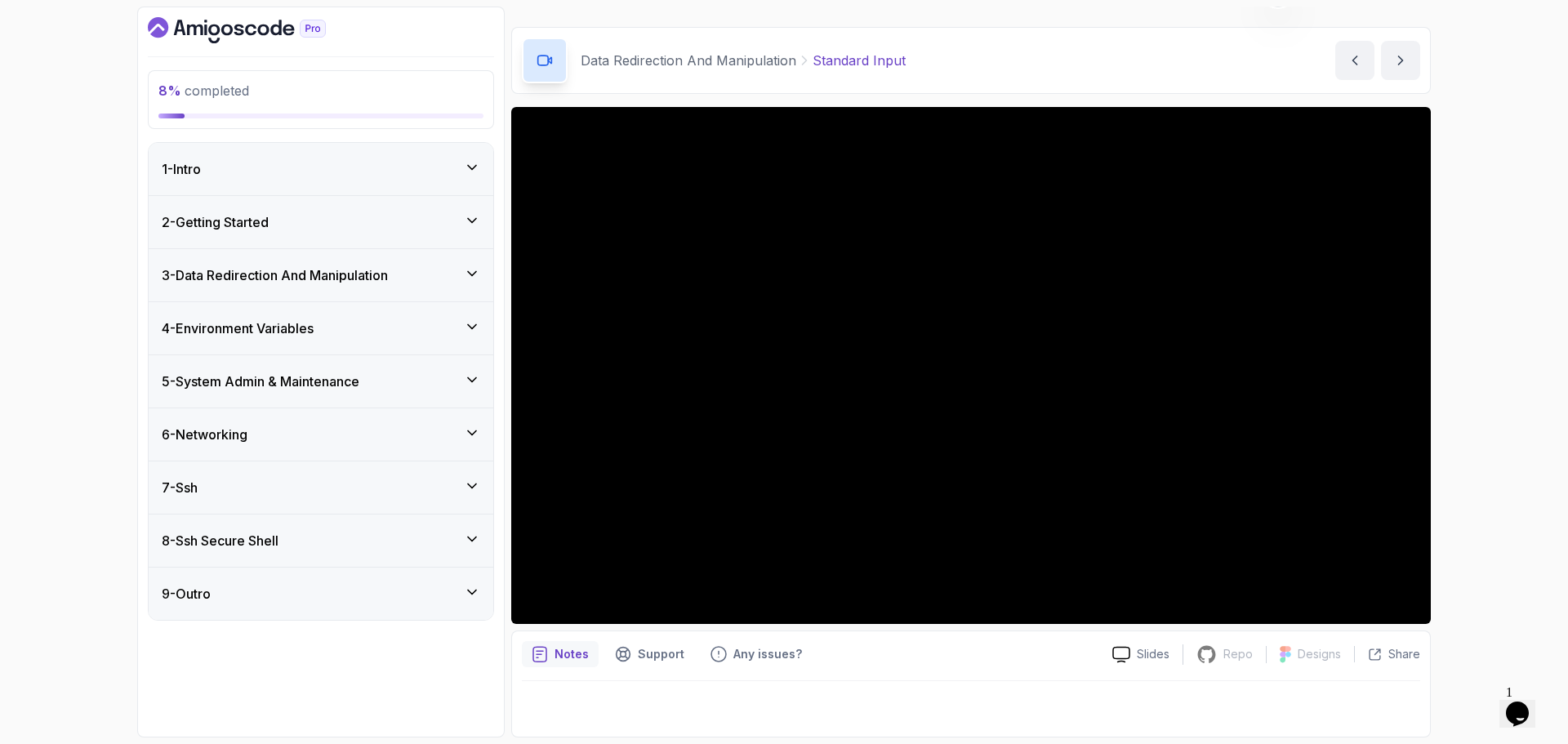
click at [359, 219] on div "2 - Getting Started" at bounding box center [322, 222] width 319 height 20
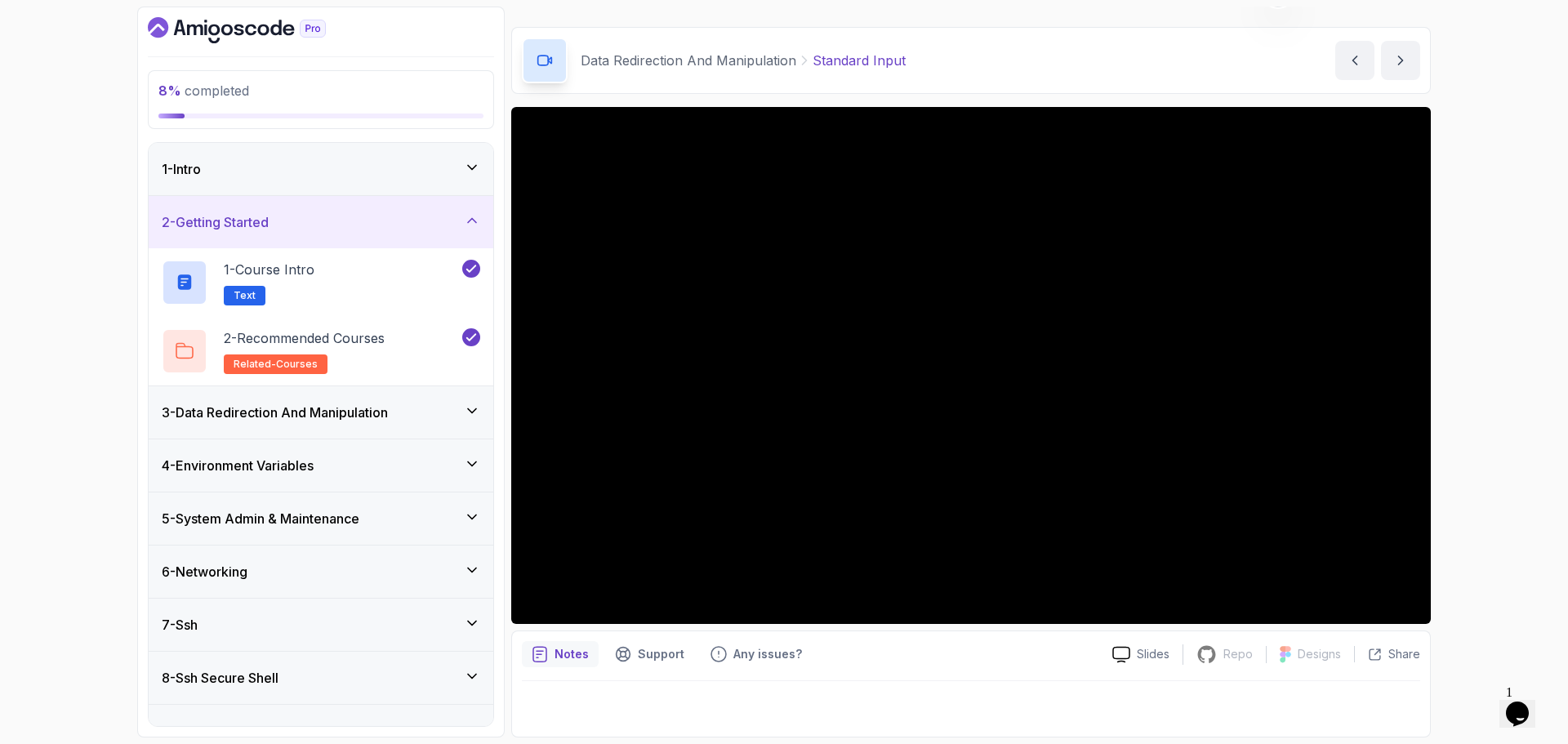
click at [364, 399] on div "3 - Data Redirection And Manipulation" at bounding box center [321, 412] width 344 height 52
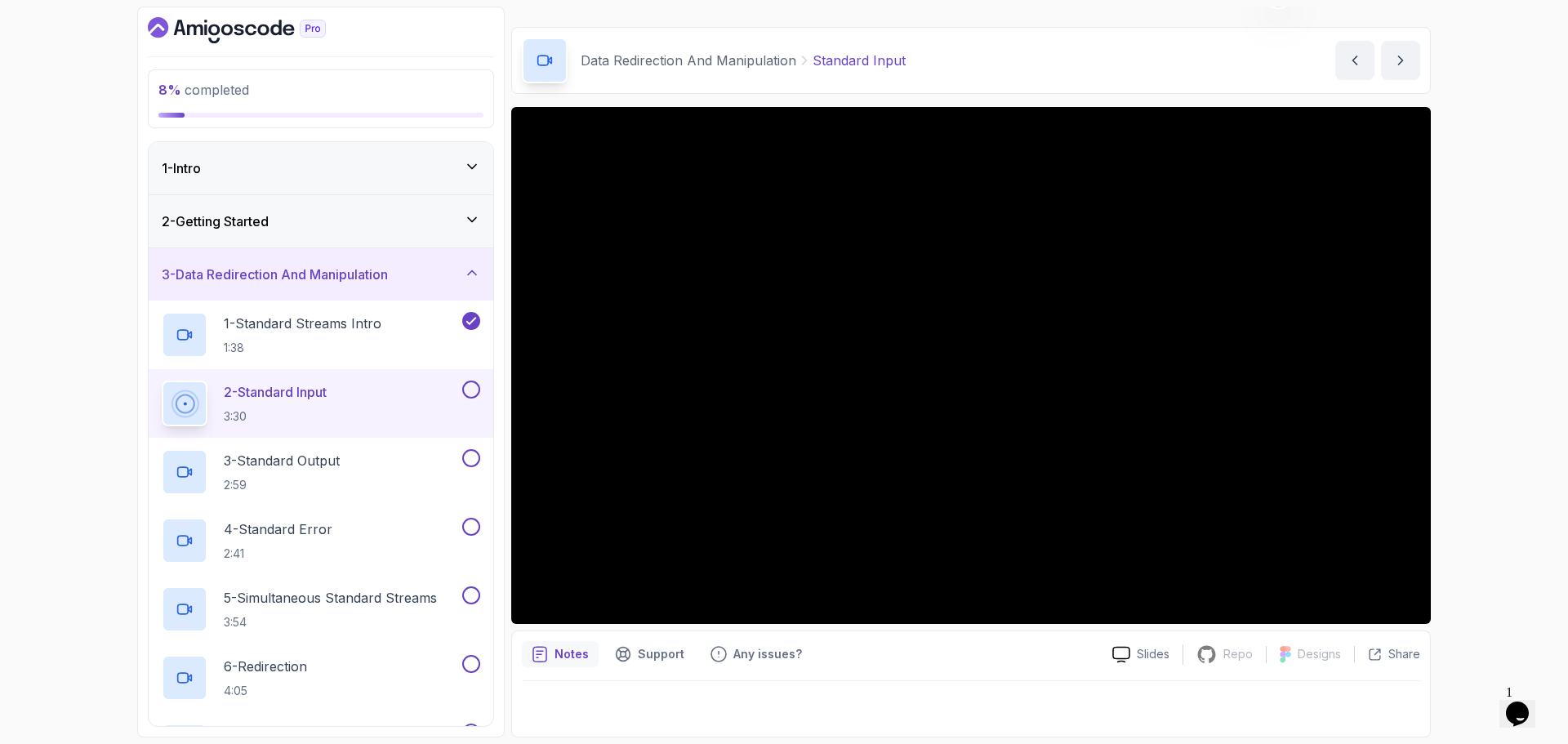
click at [308, 392] on p "2 - Standard Input" at bounding box center [275, 392] width 103 height 20
drag, startPoint x: 920, startPoint y: 61, endPoint x: 806, endPoint y: 66, distance: 114.1
click at [806, 66] on div "Data Redirection And Manipulation Standard Input Standard Input by nelson abz" at bounding box center [970, 61] width 919 height 67
copy p "Standard Input"
click at [838, 718] on div at bounding box center [971, 704] width 898 height 46
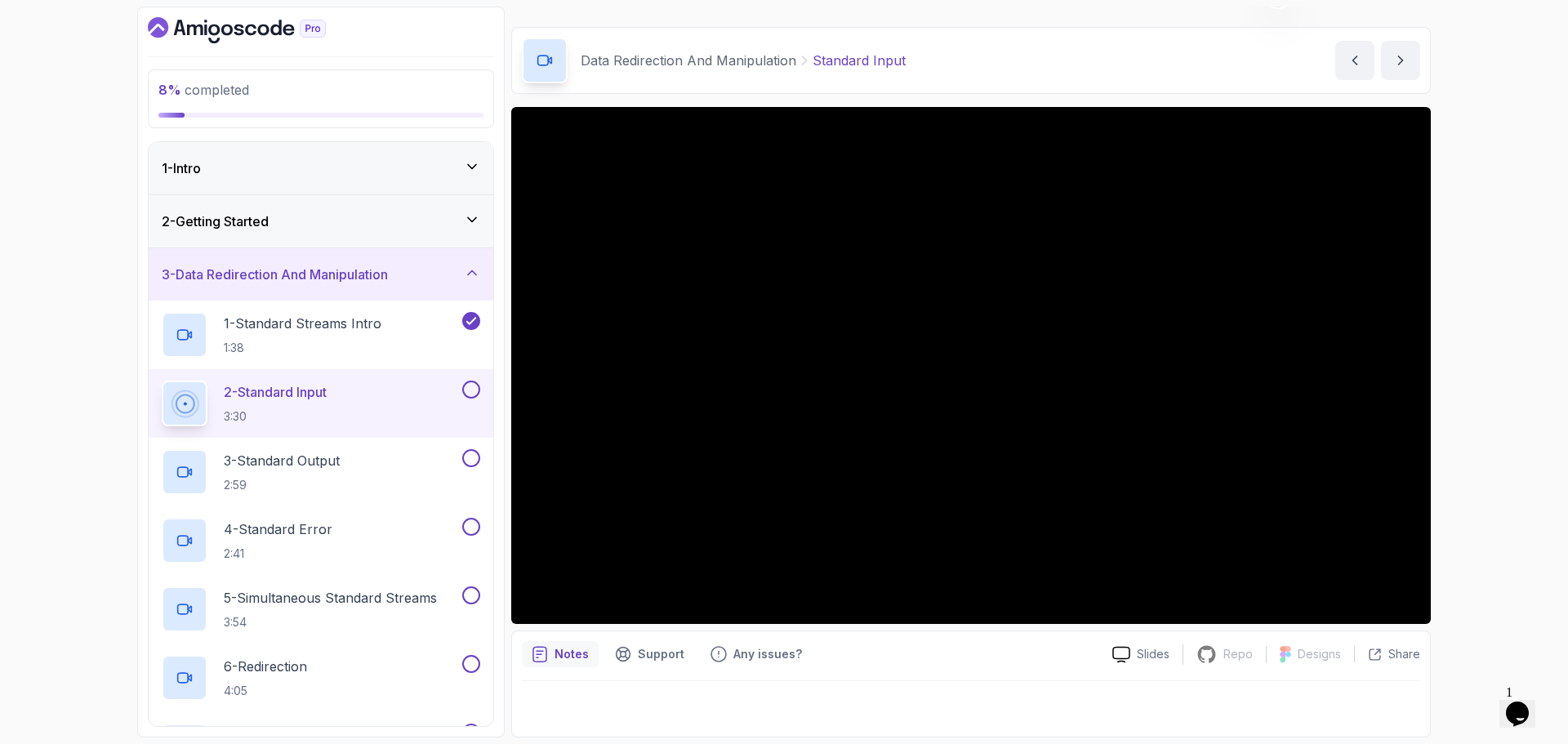
click at [1531, 249] on div "8 % completed 1 - Intro 2 - Getting Started 3 - Data Redirection And Manipulati…" at bounding box center [784, 372] width 1568 height 744
click at [1535, 325] on div "8 % completed 1 - Intro 2 - Getting Started 3 - Data Redirection And Manipulati…" at bounding box center [784, 372] width 1568 height 744
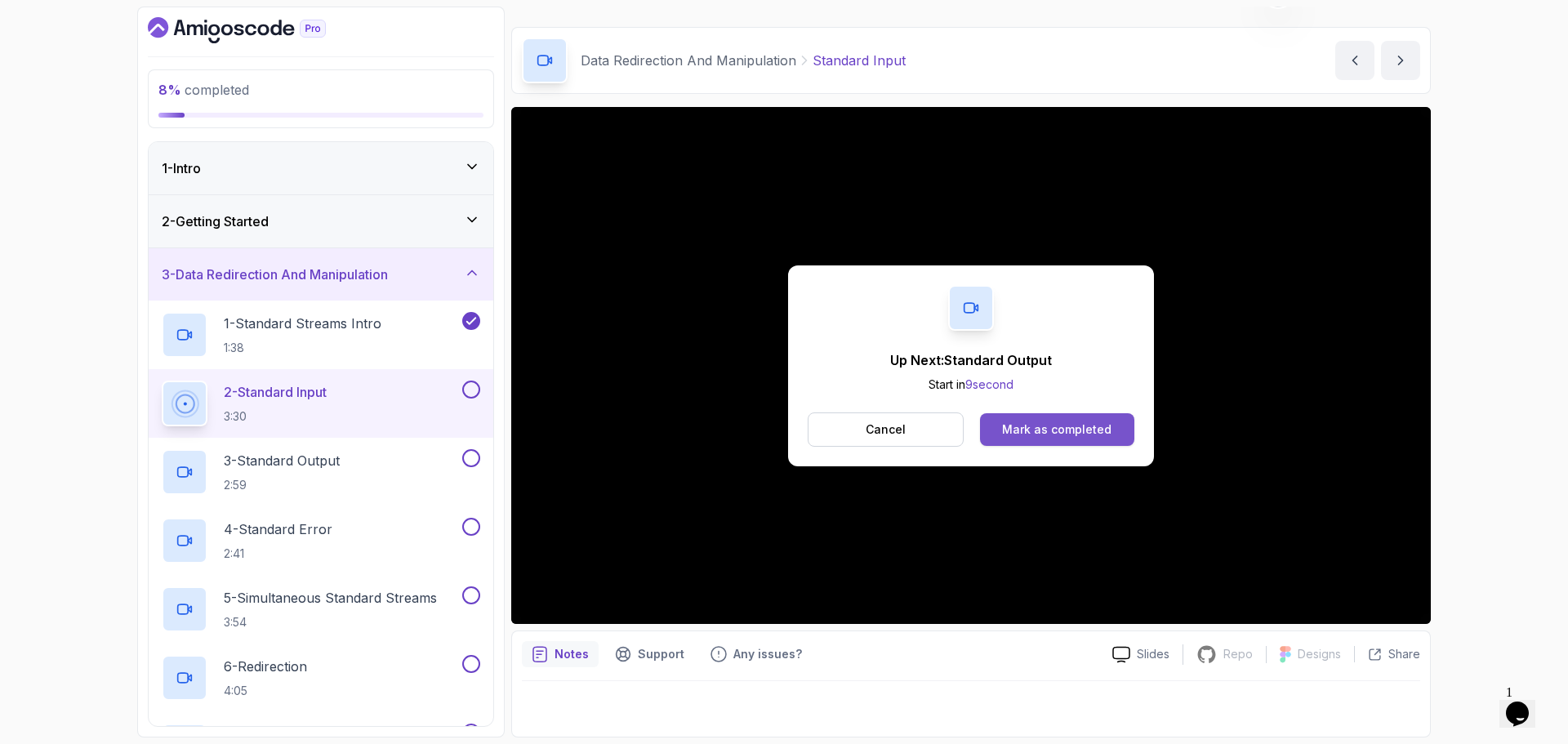
click at [1080, 428] on div "Mark as completed" at bounding box center [1057, 430] width 109 height 16
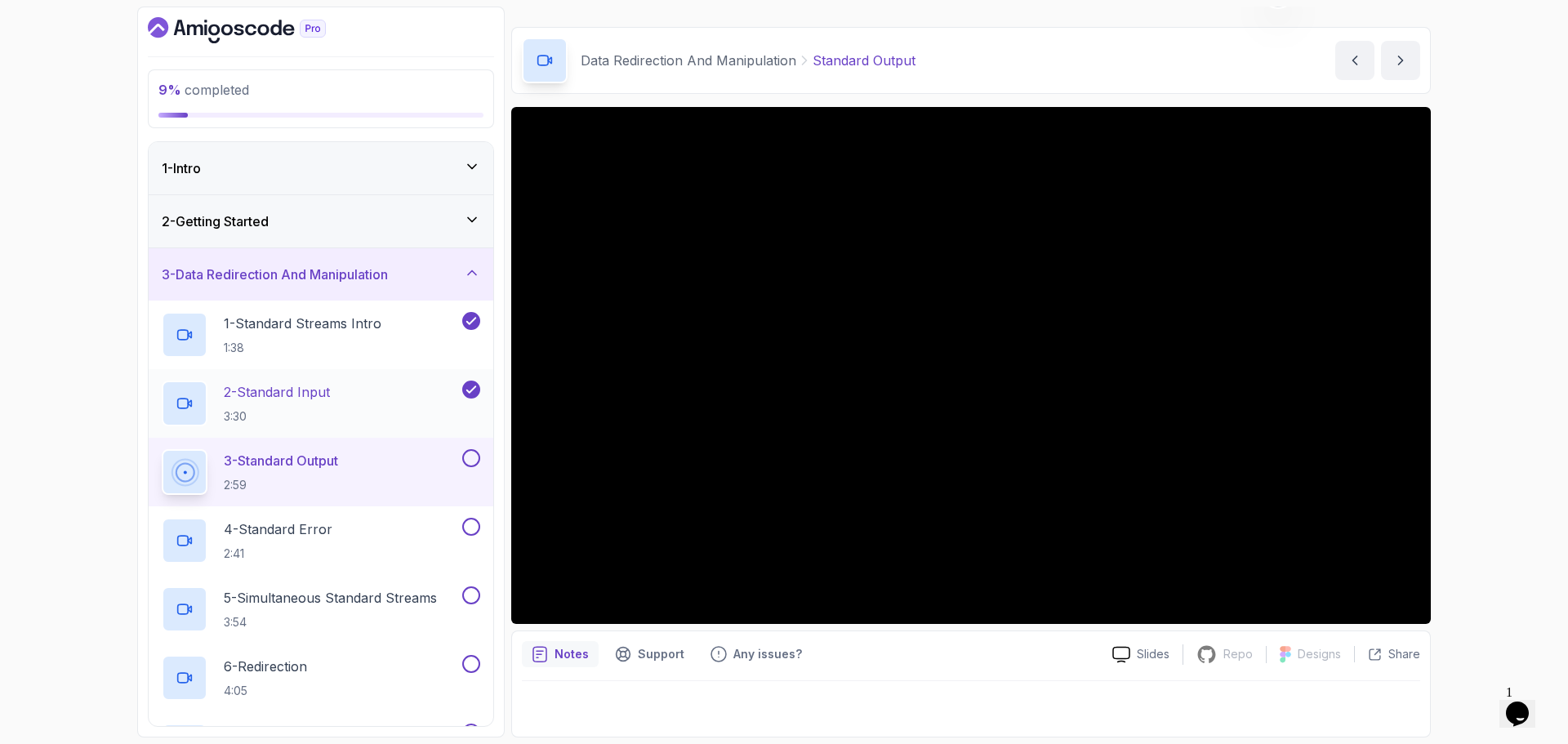
click at [355, 385] on div "2 - Standard Input 3:30" at bounding box center [311, 403] width 297 height 46
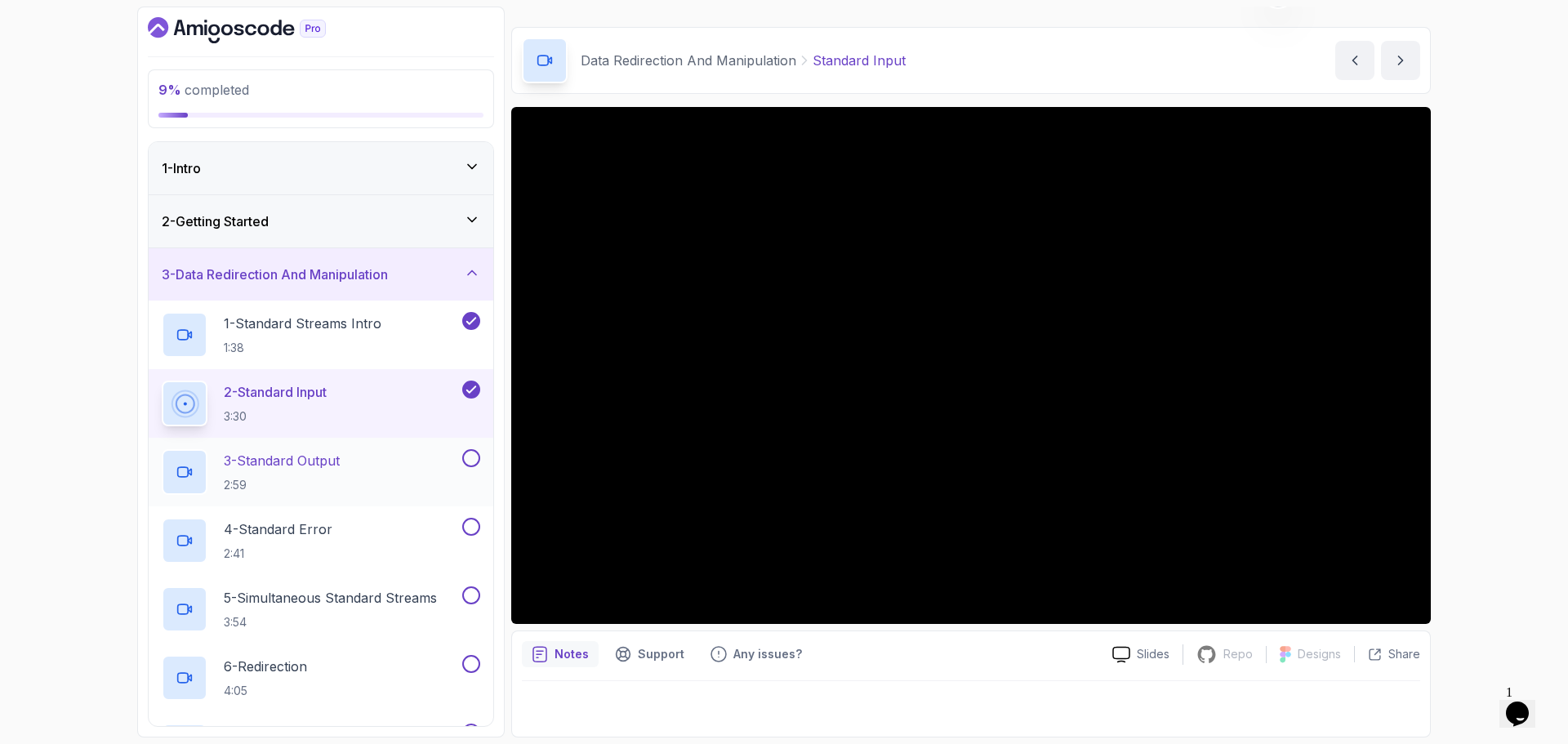
click at [340, 461] on p "3 - Standard Output" at bounding box center [282, 461] width 116 height 20
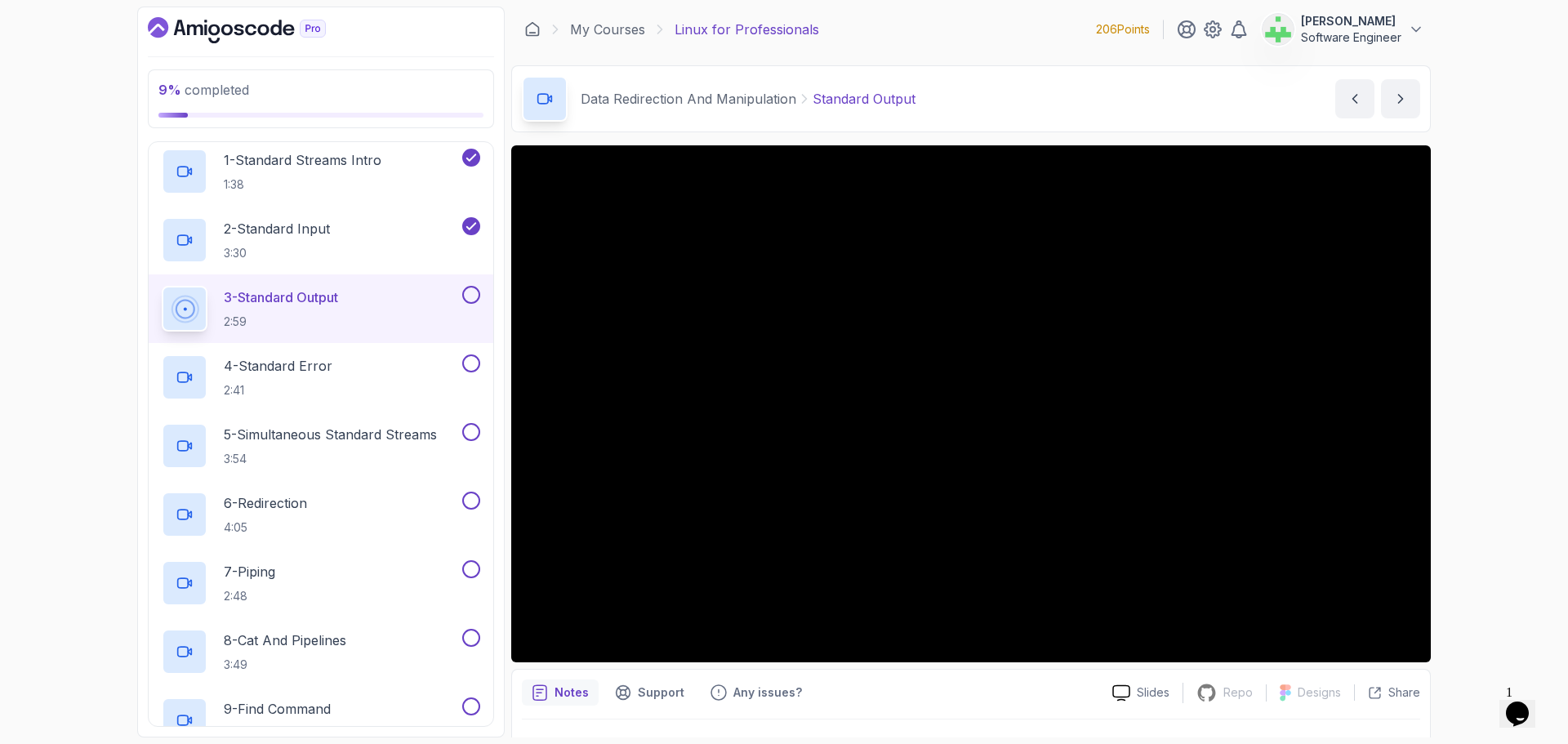
scroll to position [38, 0]
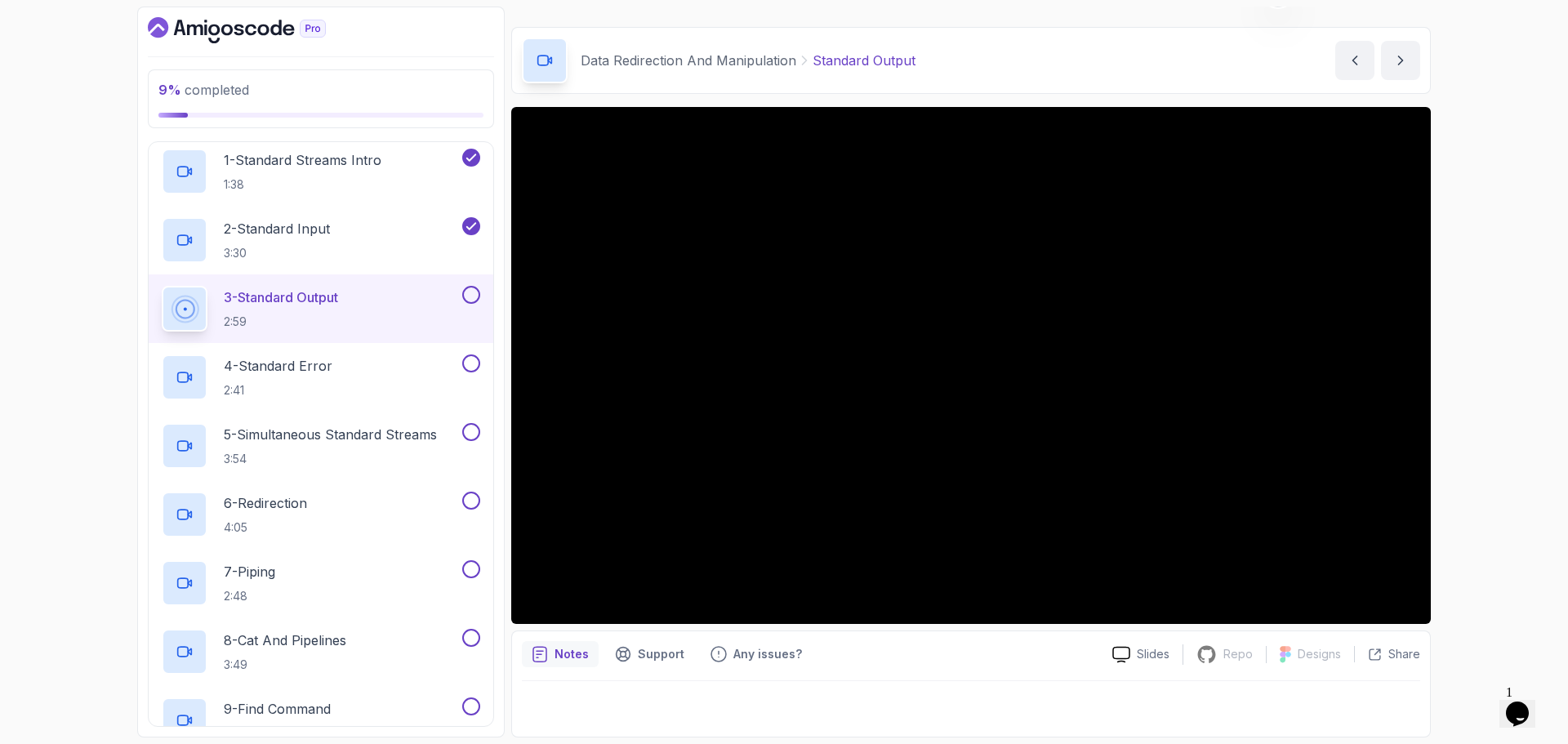
click at [772, 709] on div at bounding box center [971, 704] width 898 height 46
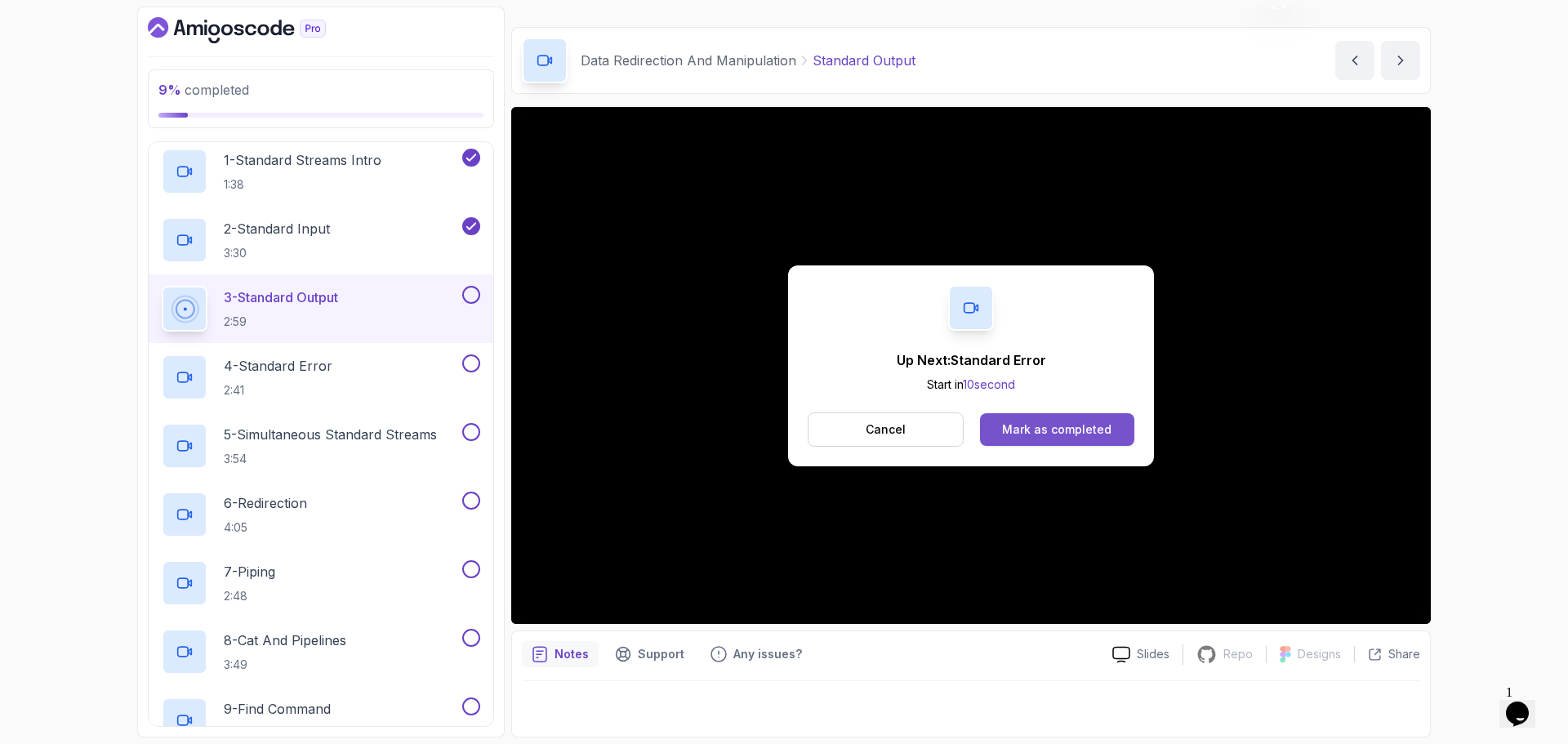
click at [1091, 419] on button "Mark as completed" at bounding box center [1057, 430] width 154 height 33
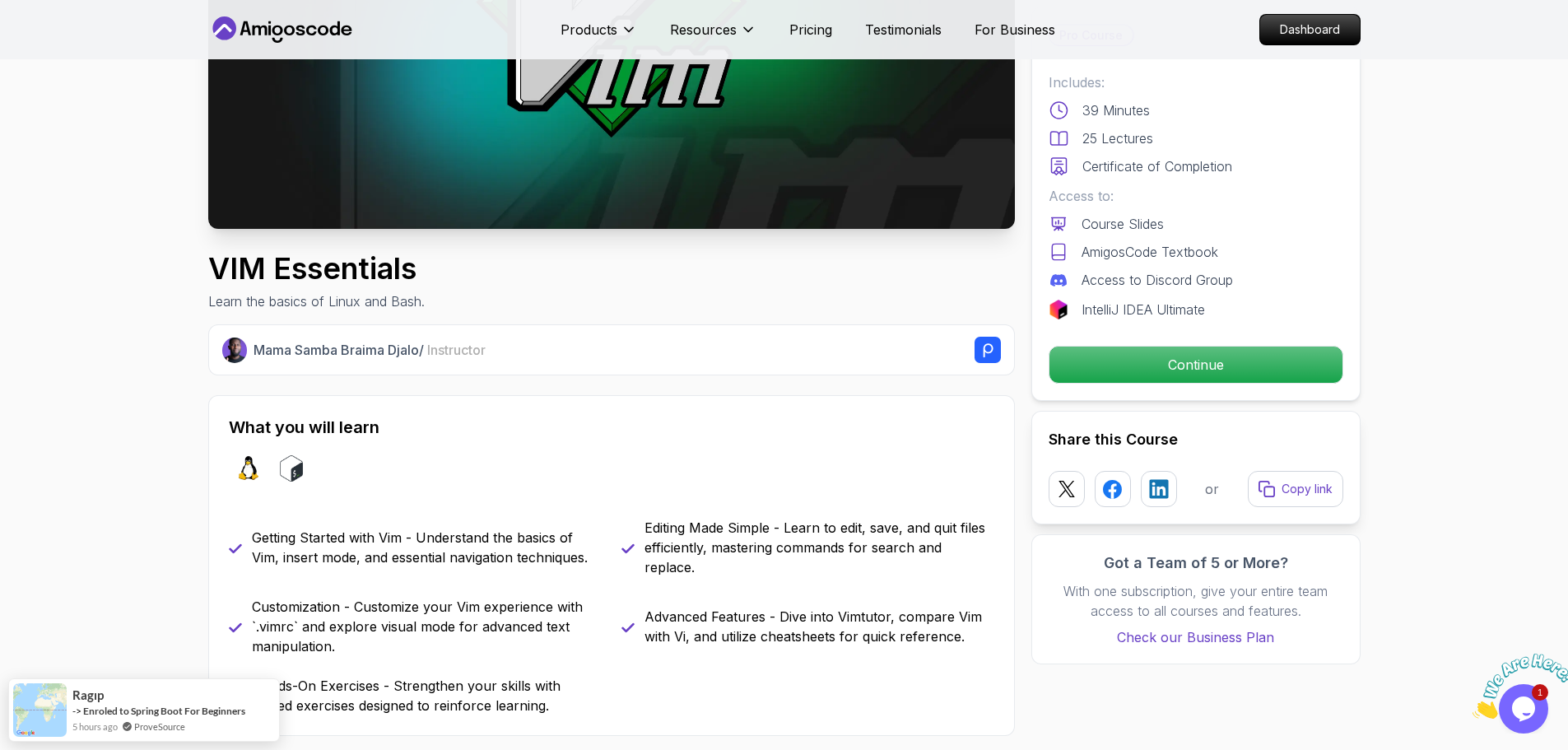
scroll to position [411, 0]
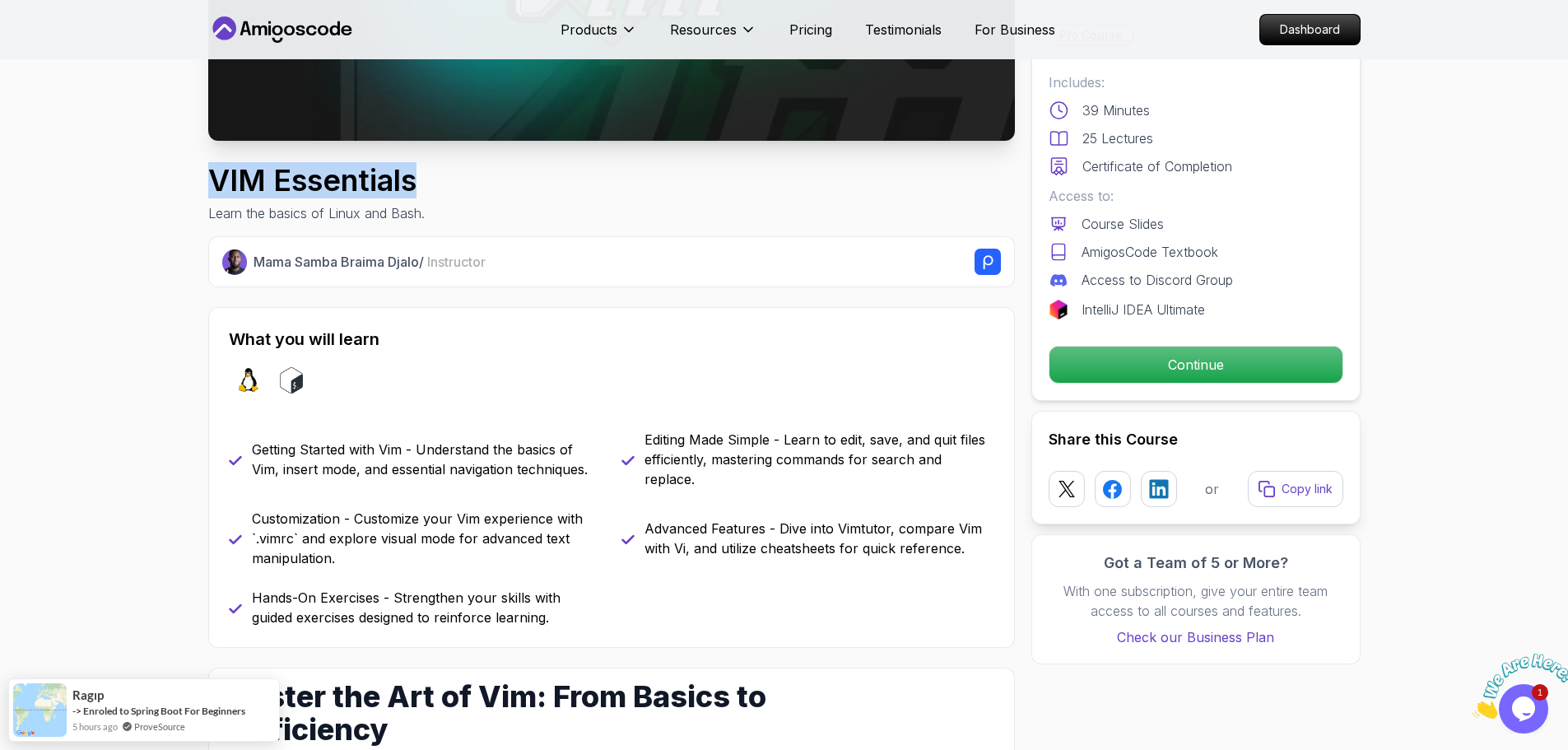
drag, startPoint x: 213, startPoint y: 186, endPoint x: 588, endPoint y: 181, distance: 375.0
click at [588, 181] on div "VIM Essentials Learn the basics of Linux and Bash." at bounding box center [611, 193] width 807 height 60
copy h1 "VIM Essentials"
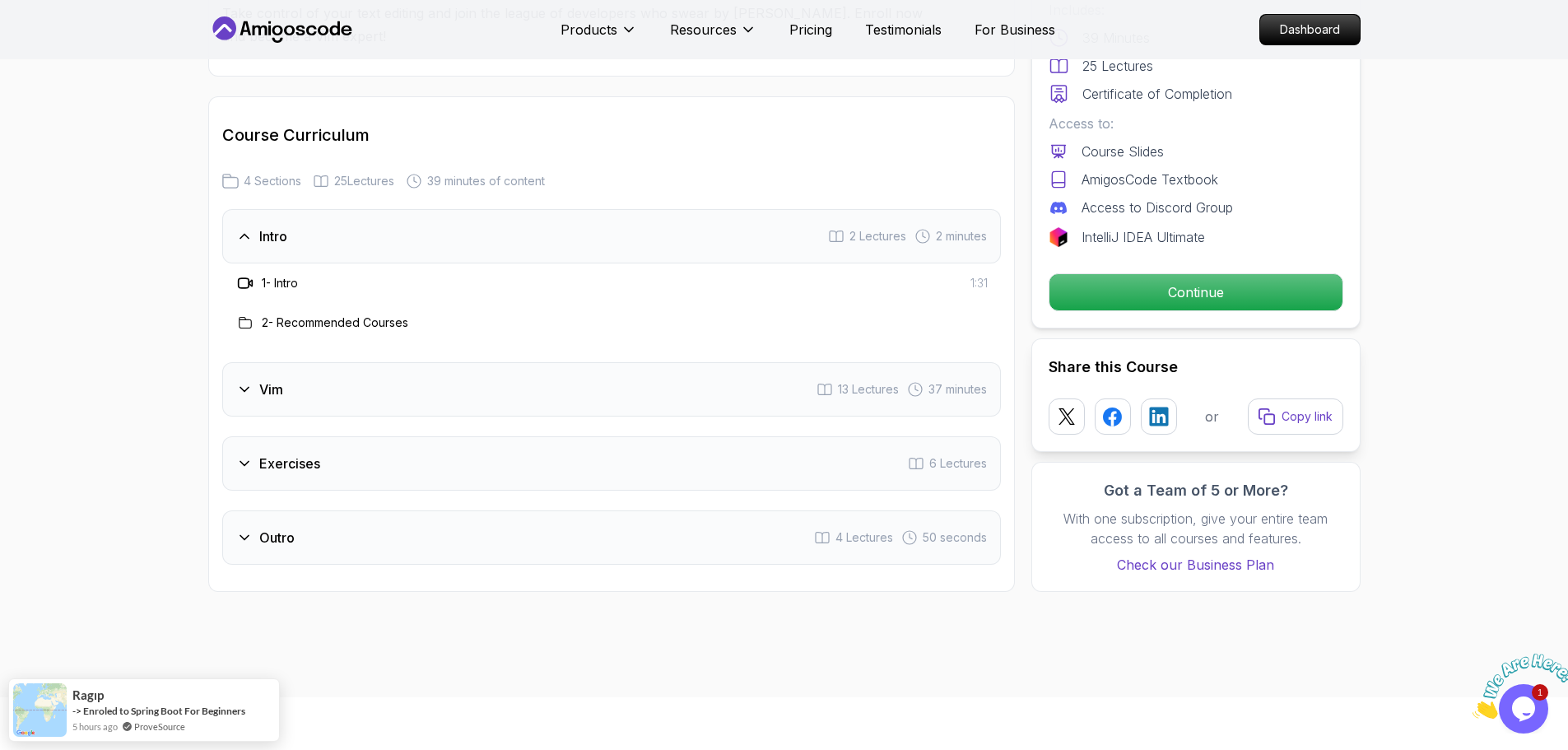
scroll to position [2057, 0]
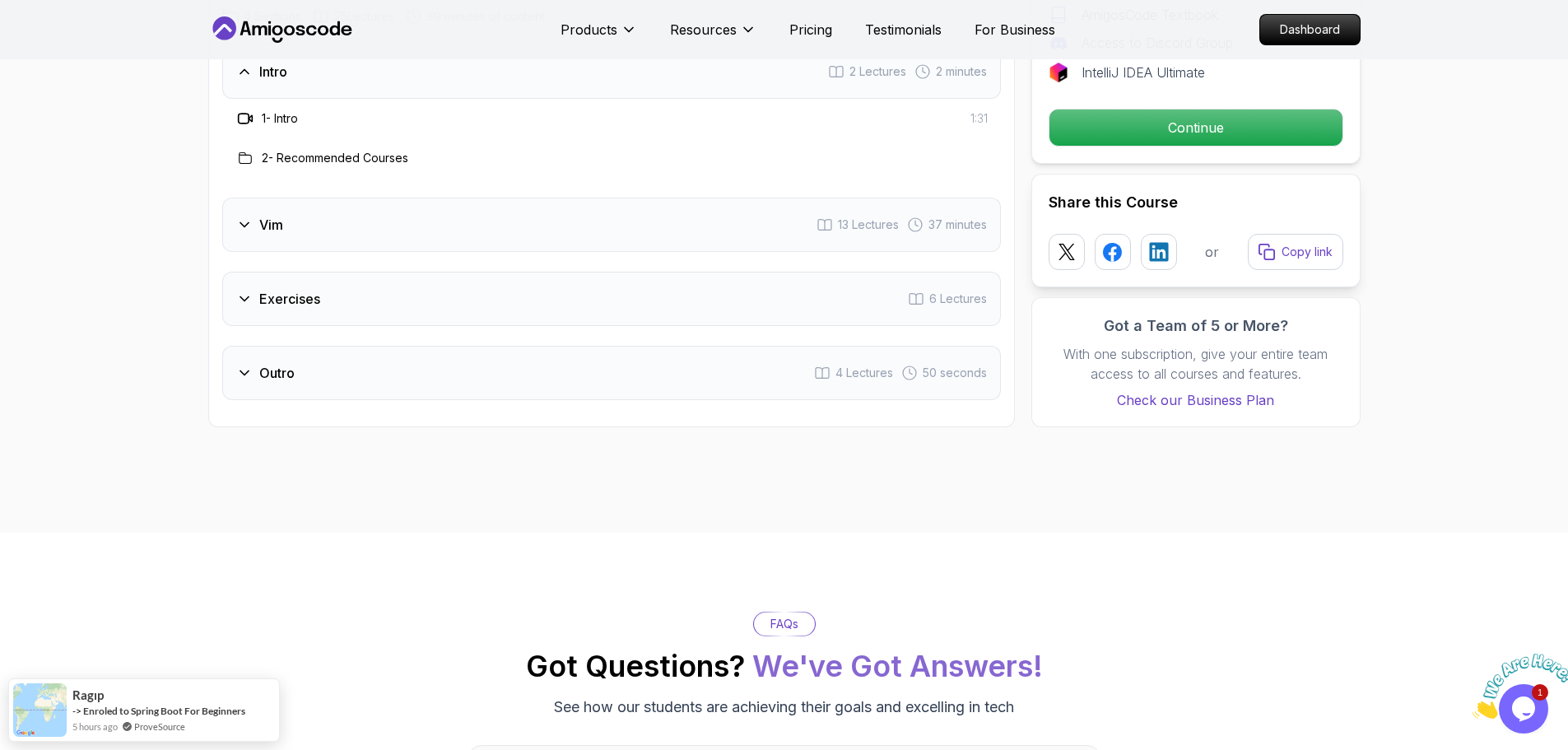
drag, startPoint x: 264, startPoint y: 77, endPoint x: 243, endPoint y: 84, distance: 22.1
click at [263, 77] on h3 "Intro" at bounding box center [273, 72] width 28 height 20
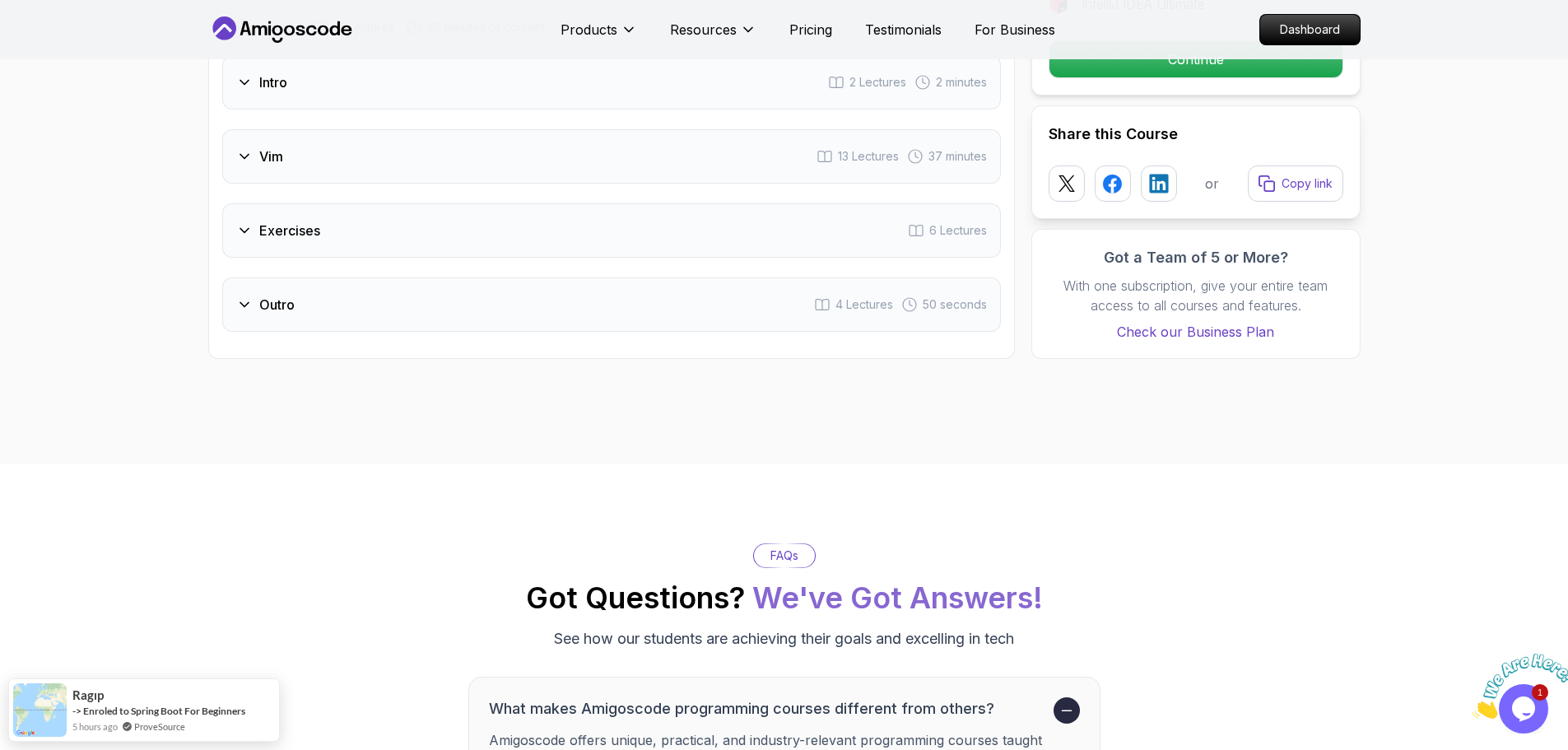
scroll to position [1976, 0]
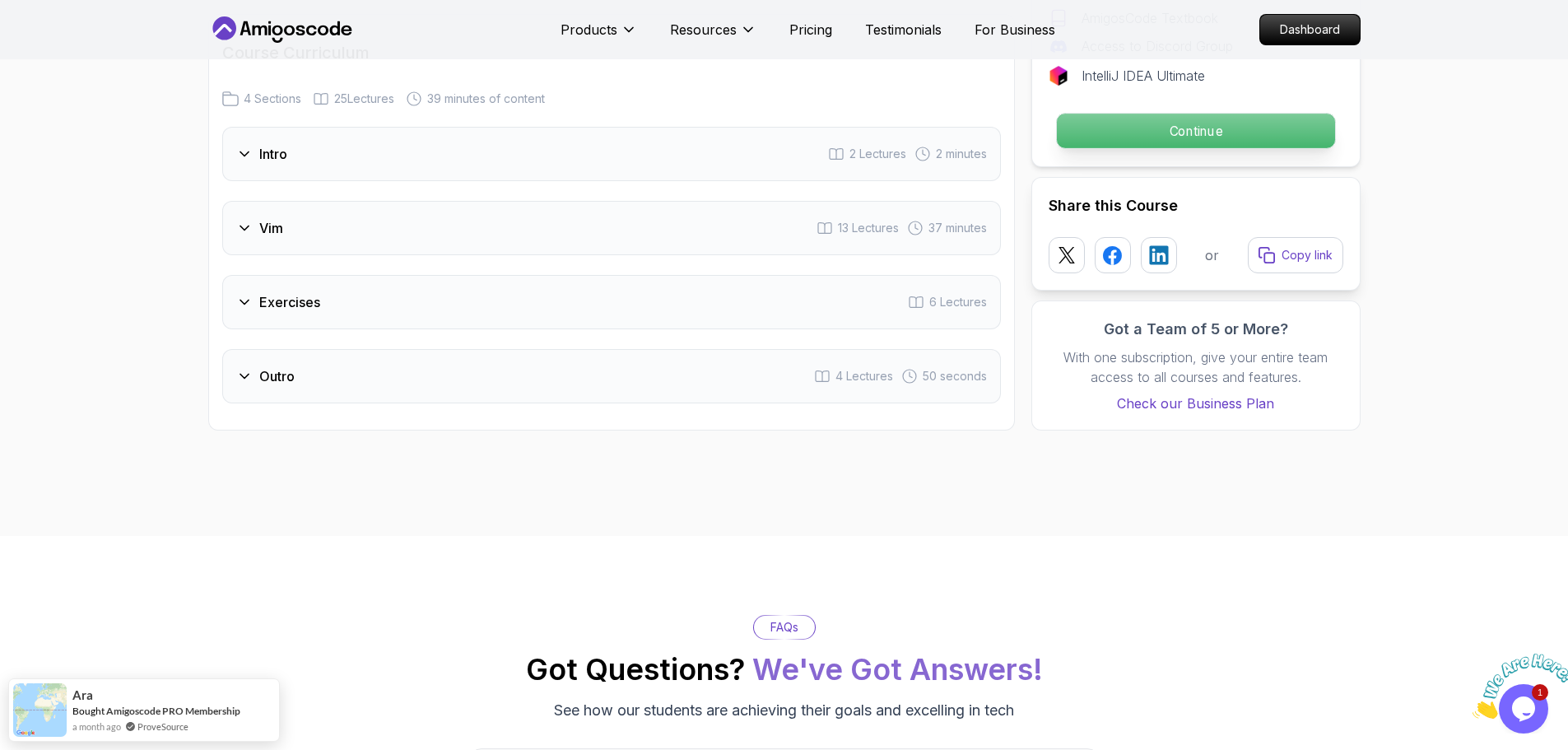
click at [1195, 134] on p "Continue" at bounding box center [1194, 131] width 278 height 35
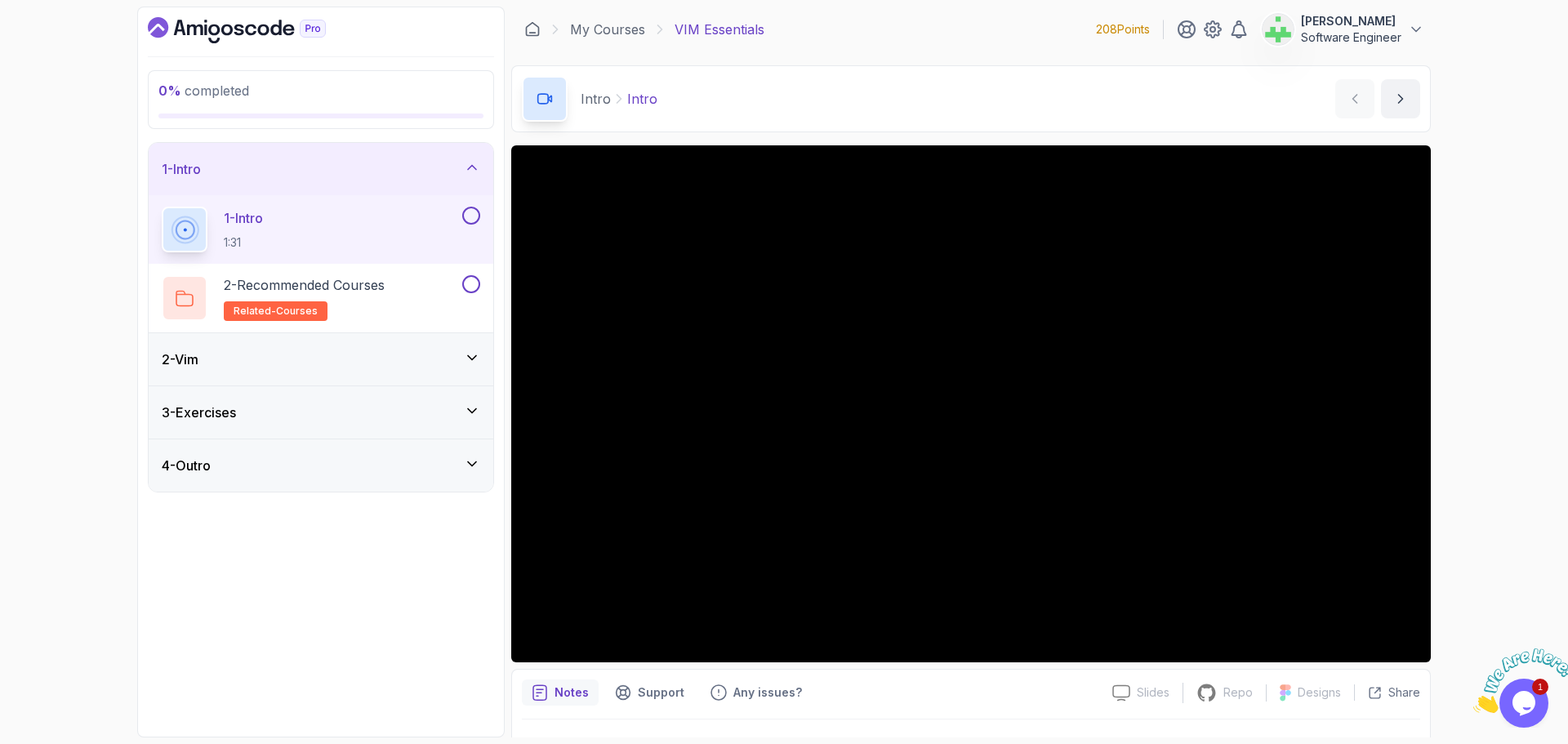
click at [337, 352] on div "2 - Vim" at bounding box center [322, 360] width 319 height 20
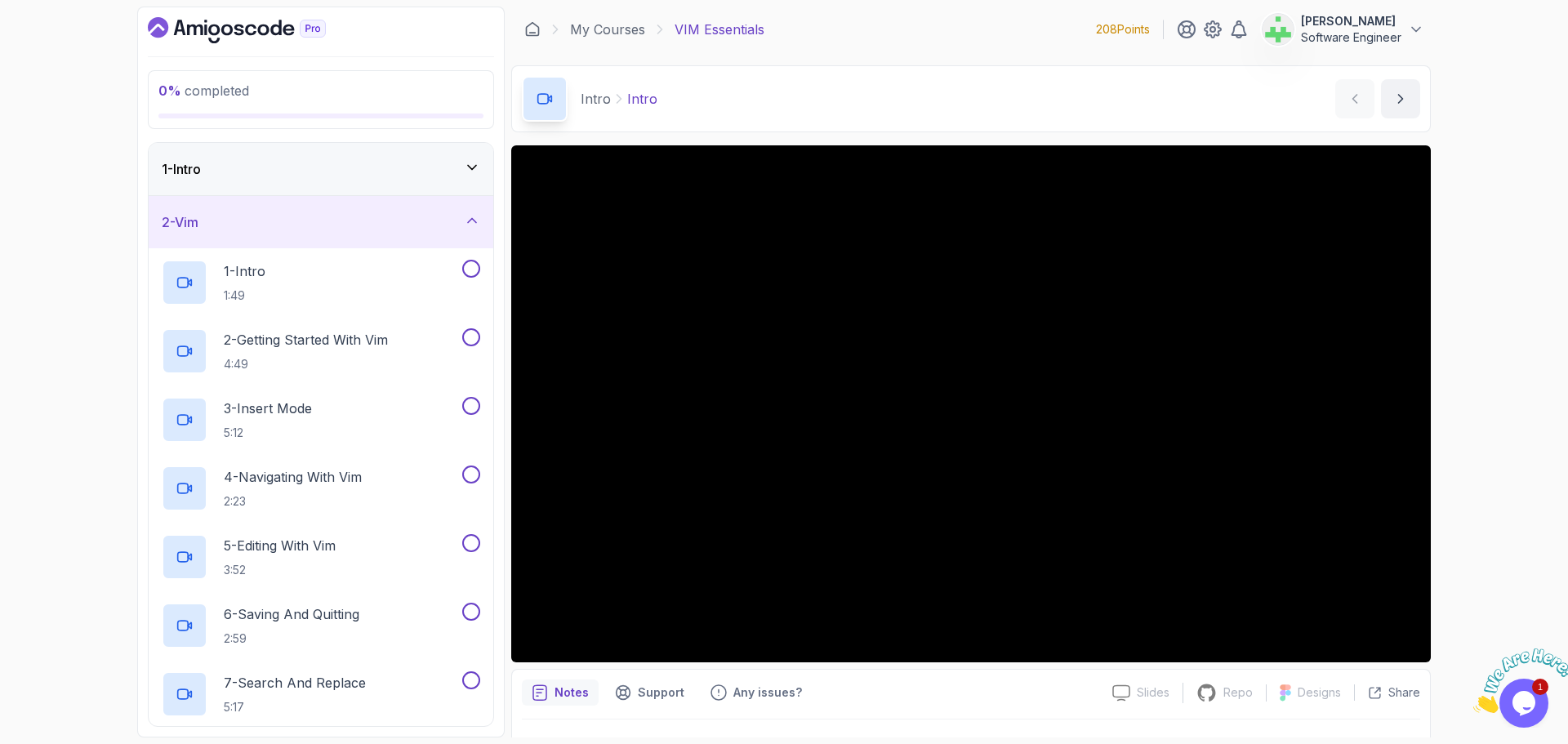
drag, startPoint x: 381, startPoint y: 151, endPoint x: 377, endPoint y: 159, distance: 8.9
click at [381, 152] on div "1 - Intro" at bounding box center [321, 168] width 344 height 52
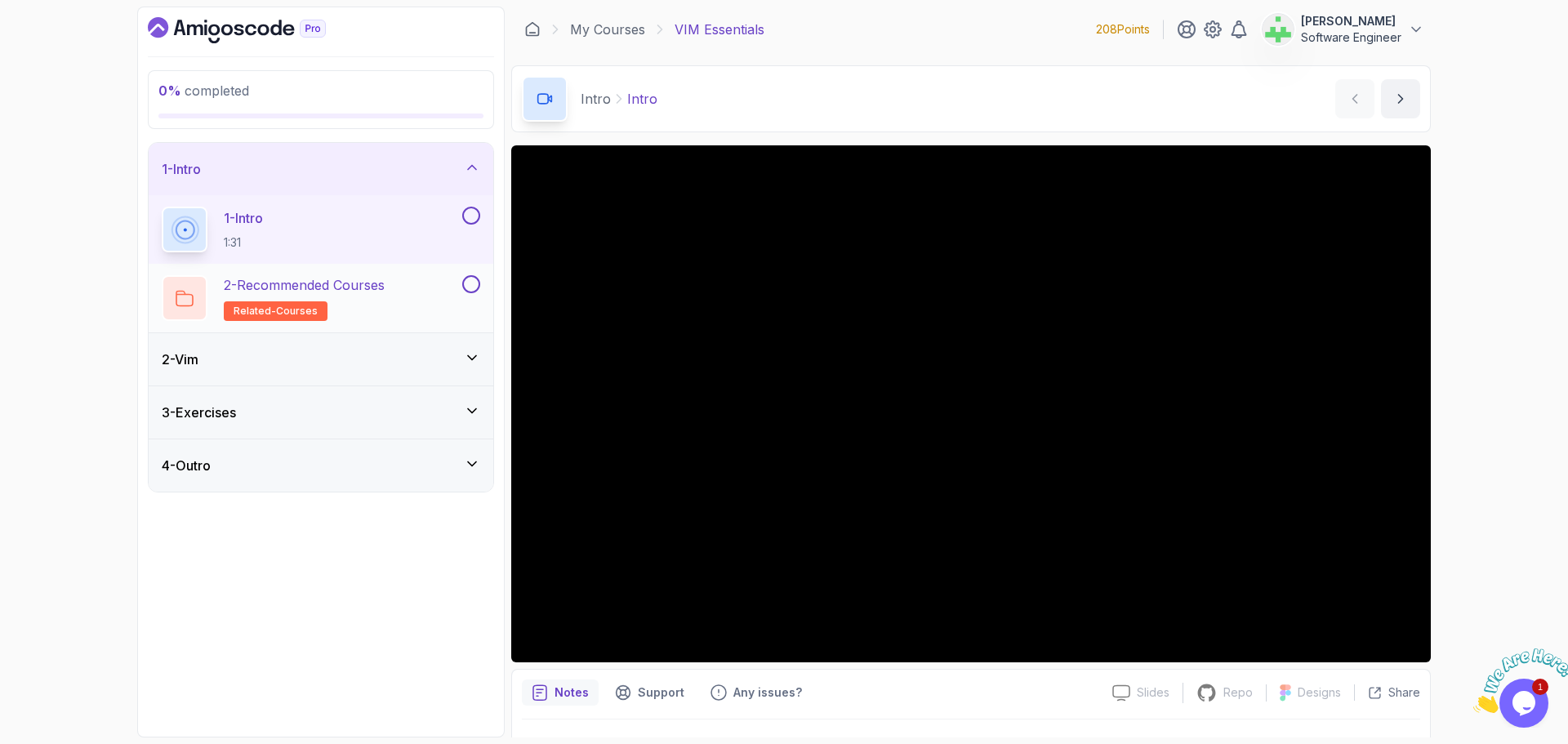
click at [372, 280] on p "2 - Recommended Courses" at bounding box center [304, 285] width 161 height 20
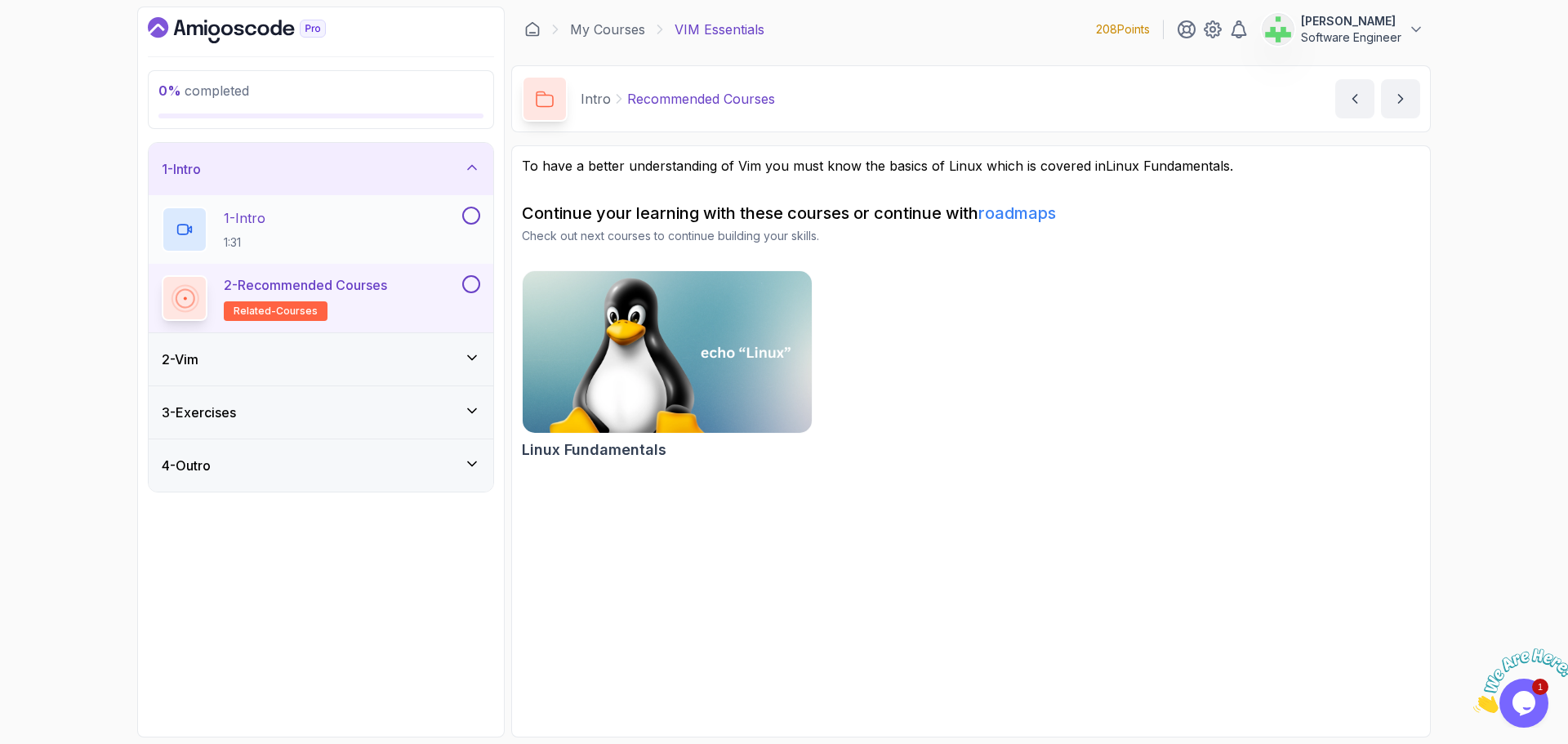
click at [312, 219] on div "1 - Intro 1:31" at bounding box center [311, 229] width 297 height 46
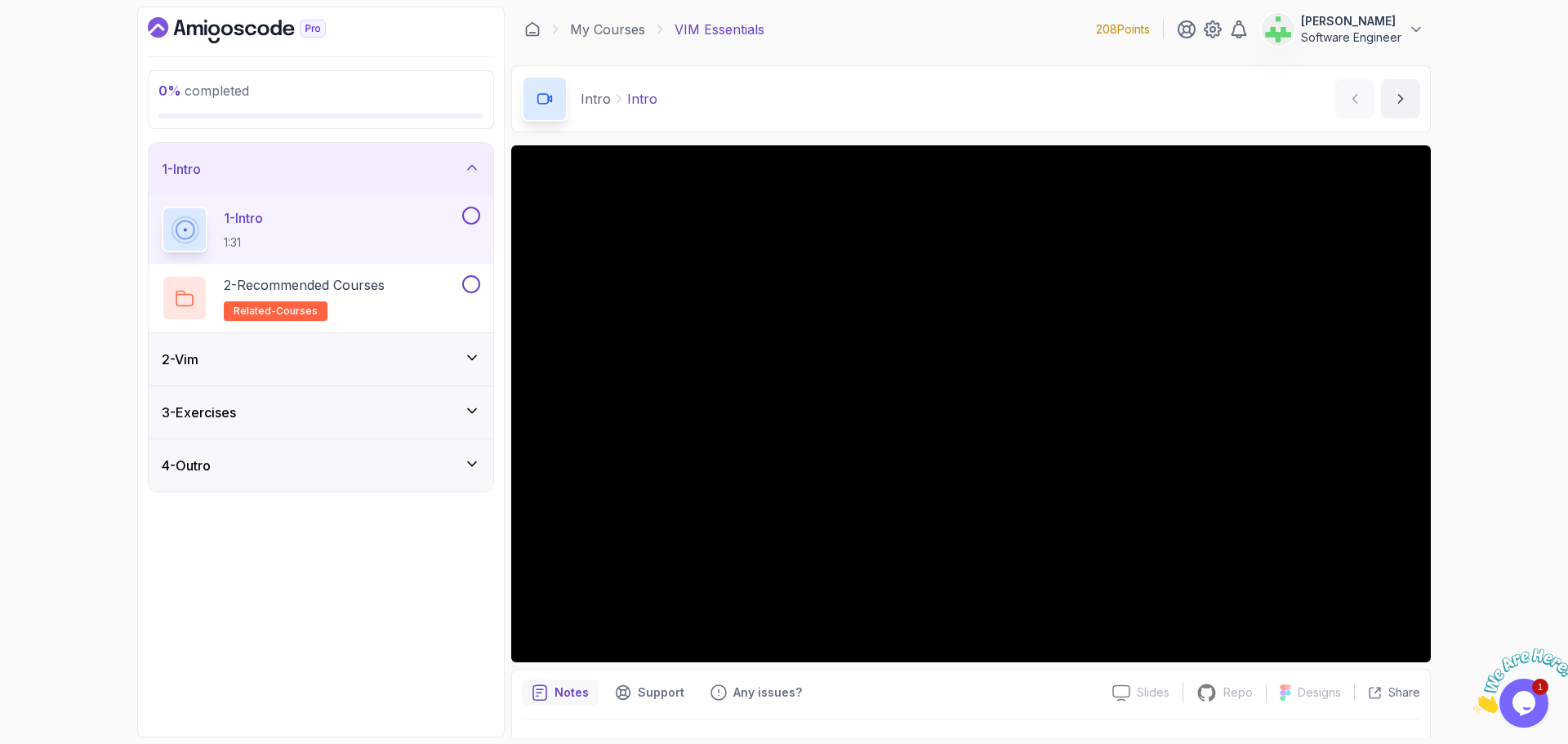
click at [337, 360] on div "2 - Vim" at bounding box center [322, 360] width 319 height 20
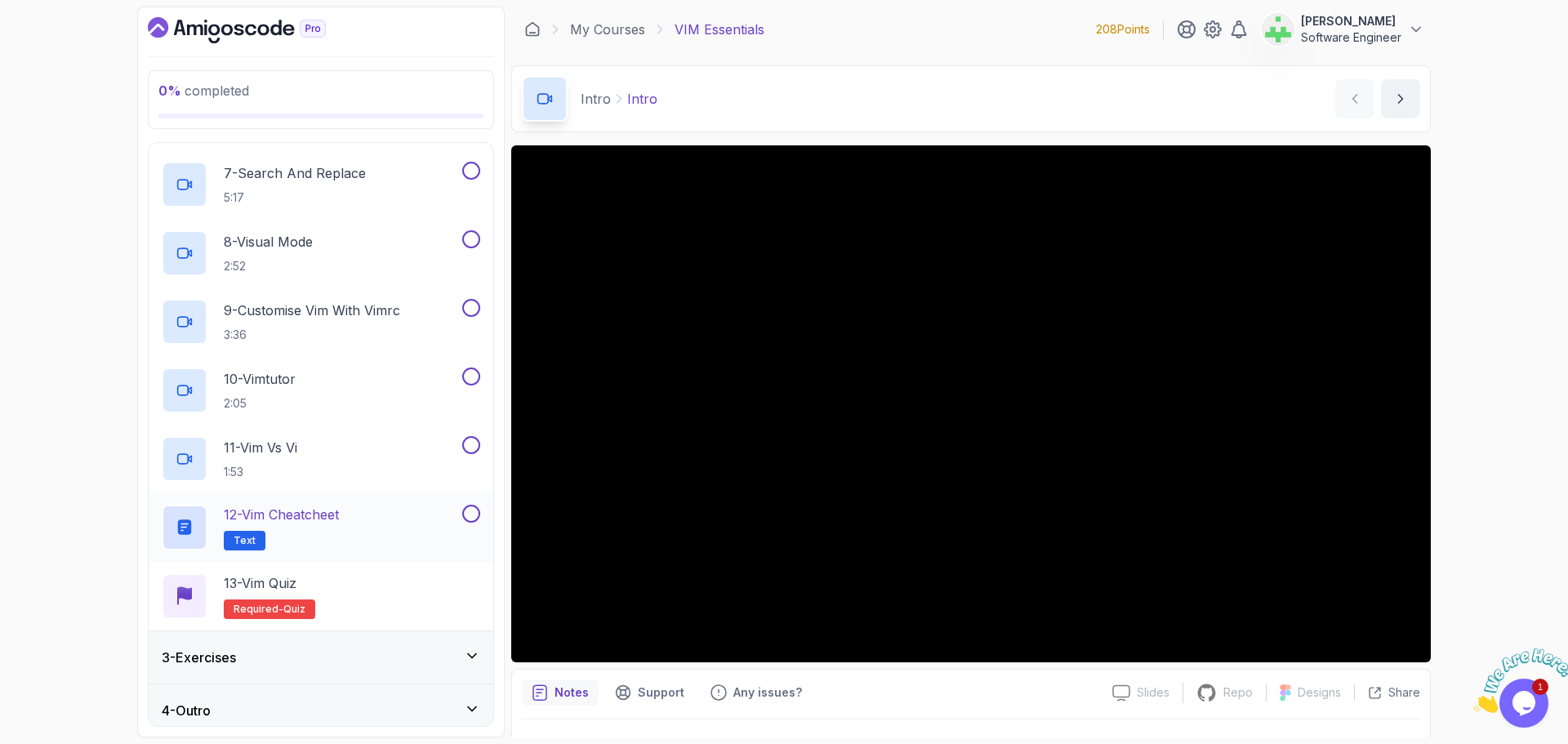
scroll to position [520, 0]
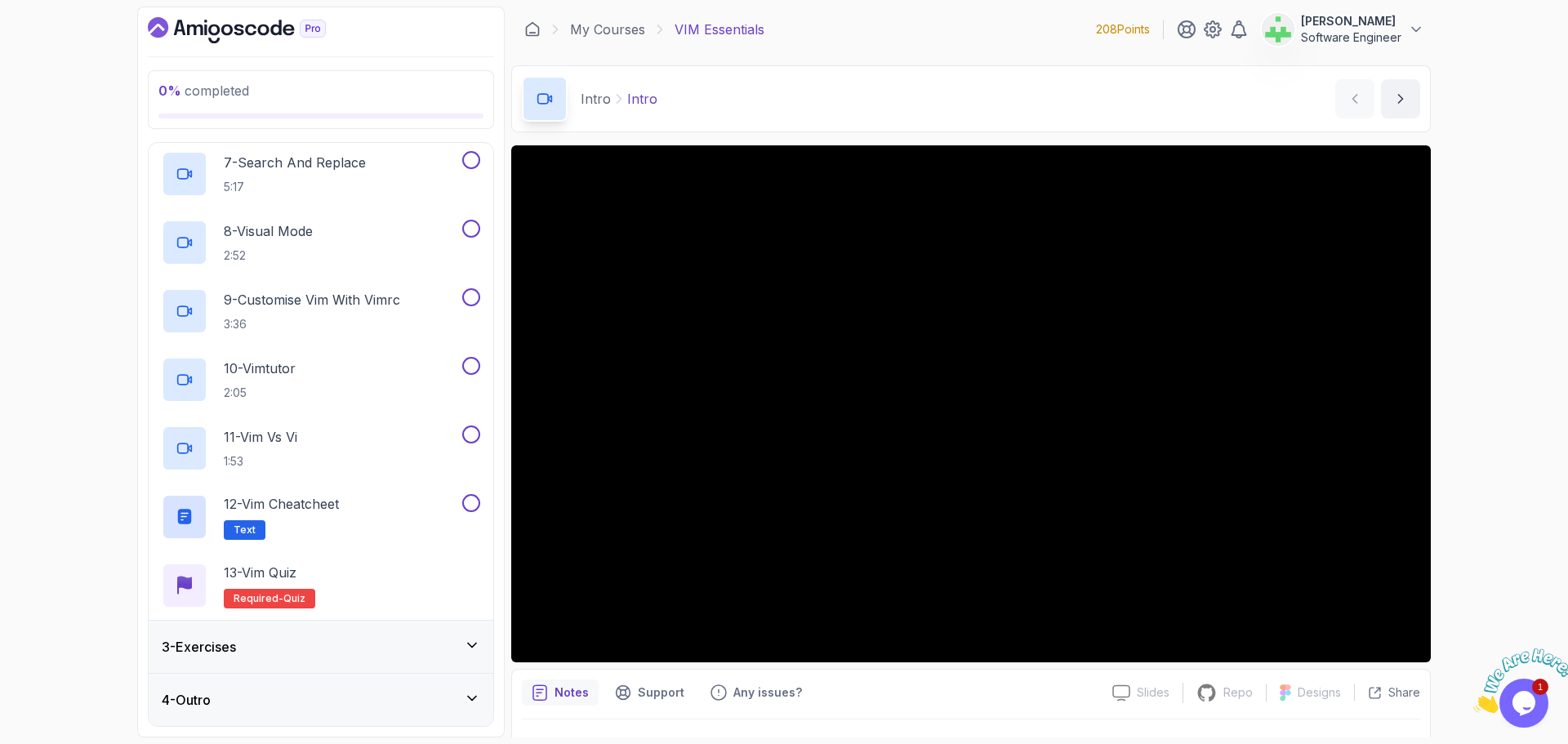
click at [351, 645] on div "3 - Exercises" at bounding box center [322, 647] width 319 height 20
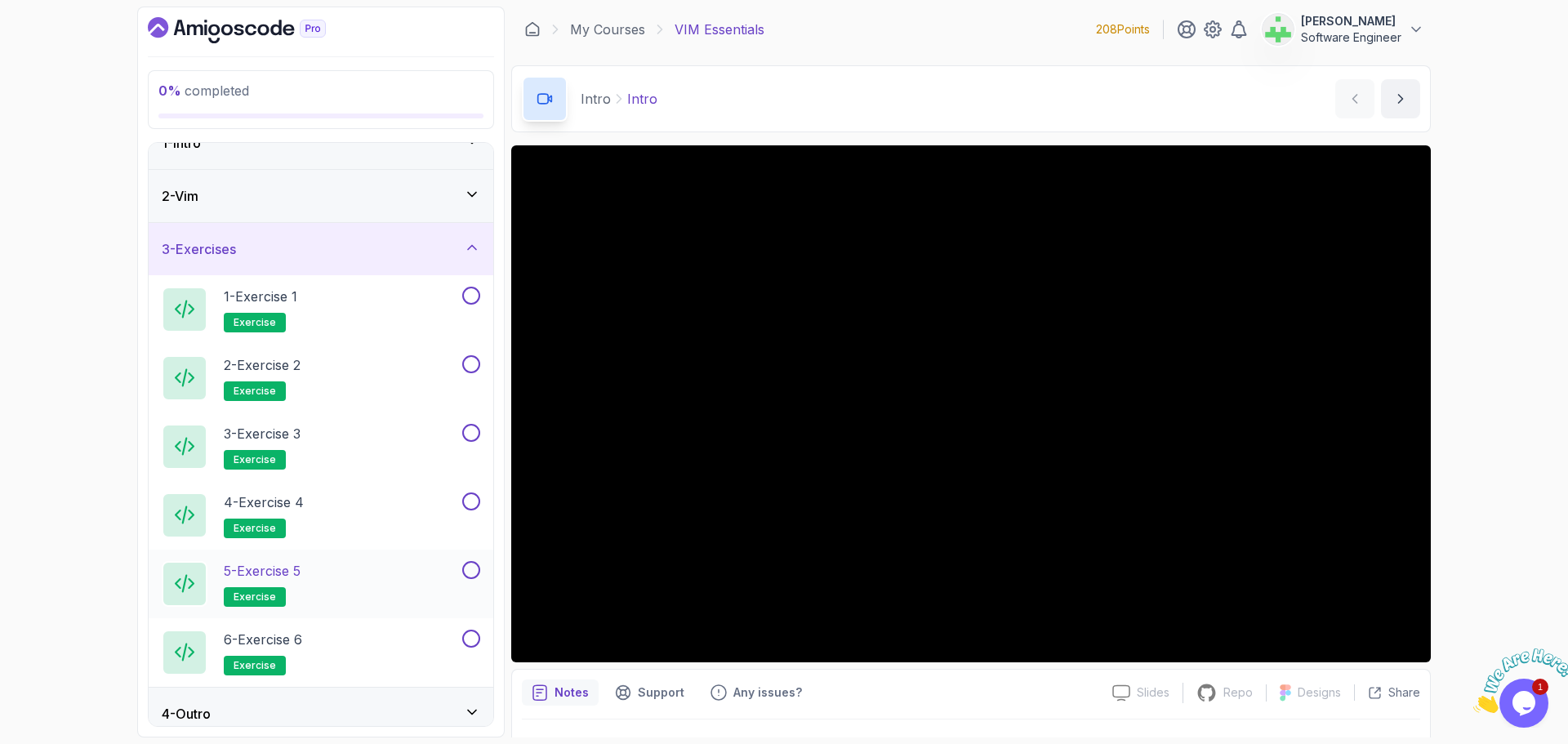
scroll to position [40, 0]
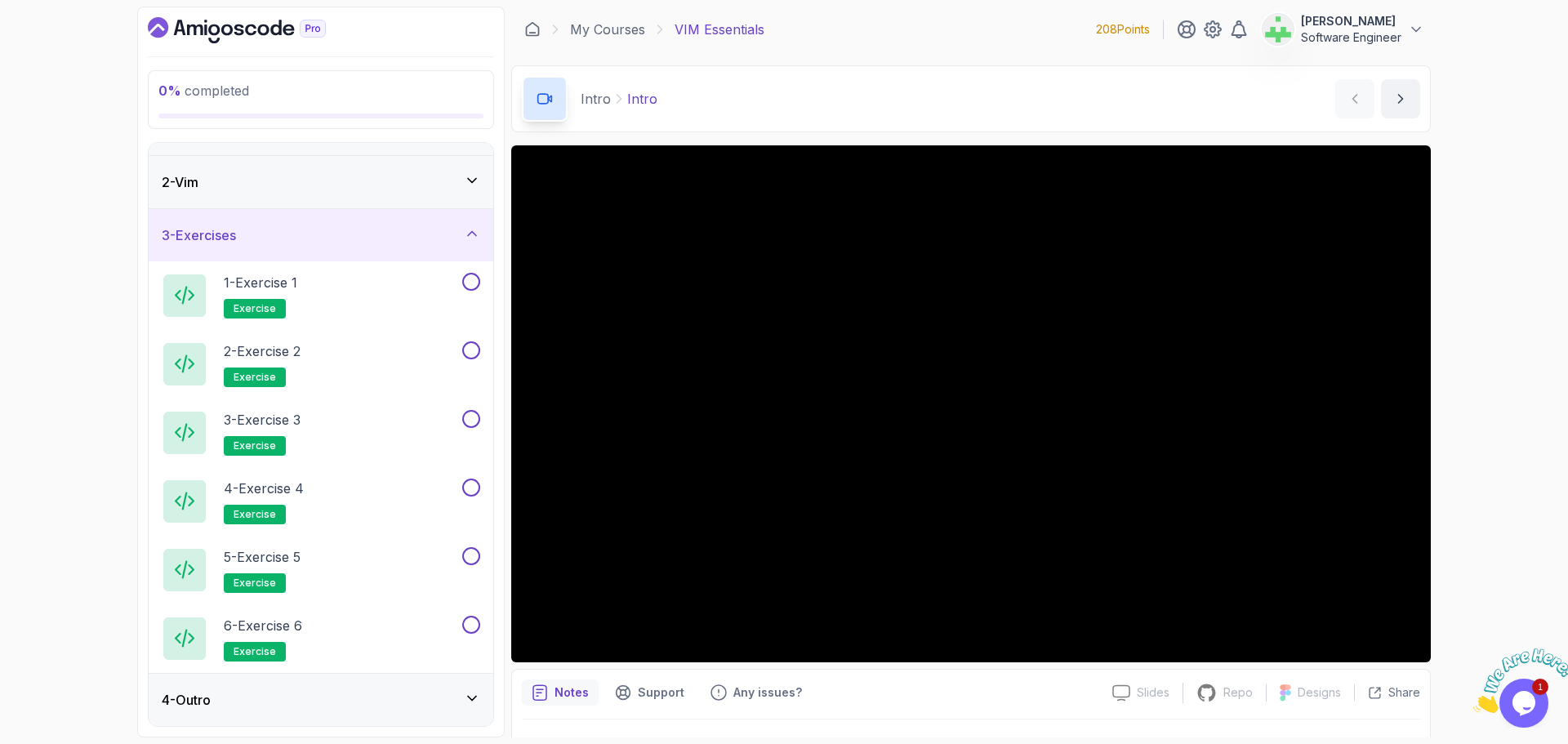
click at [369, 685] on div "4 - Outro" at bounding box center [321, 699] width 344 height 52
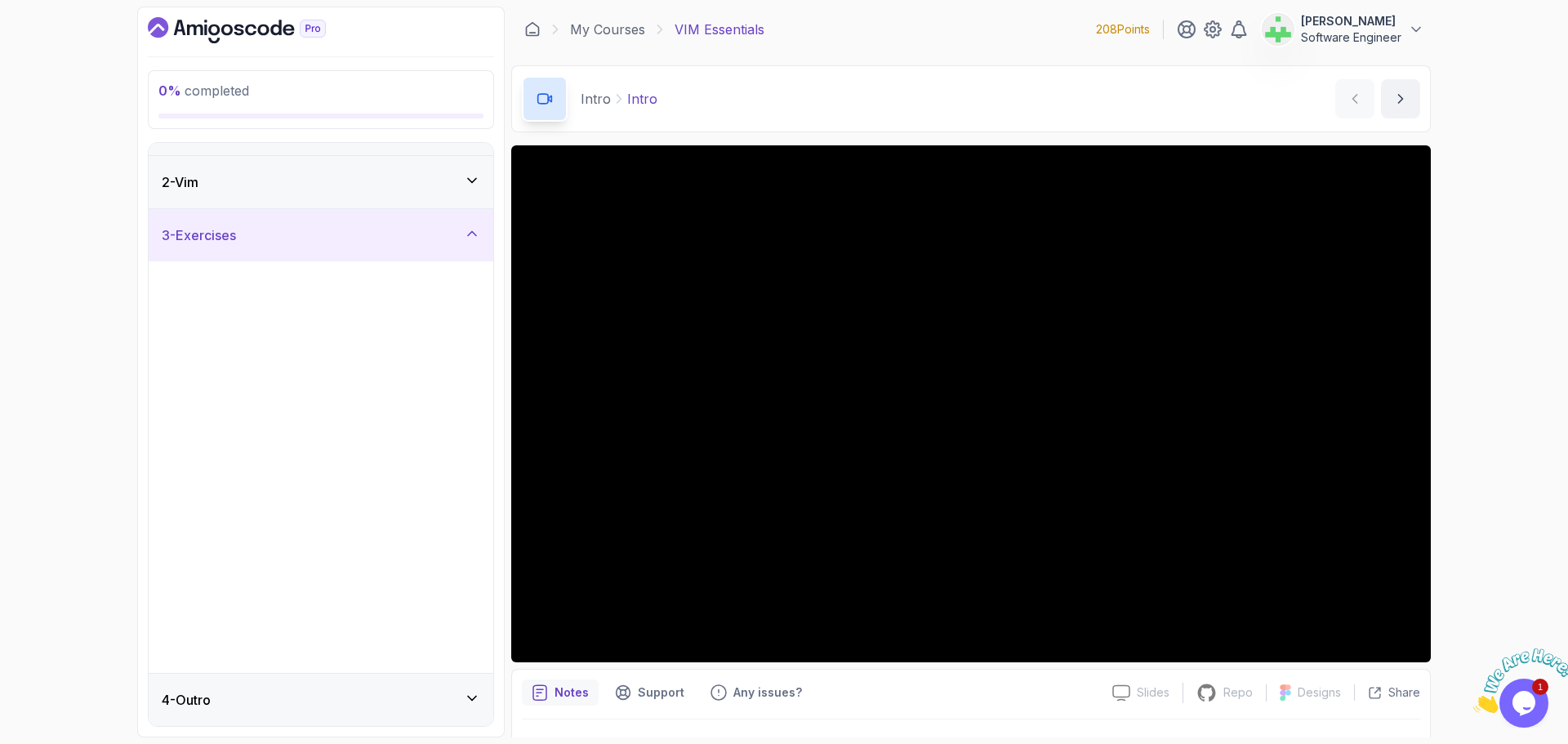
scroll to position [0, 0]
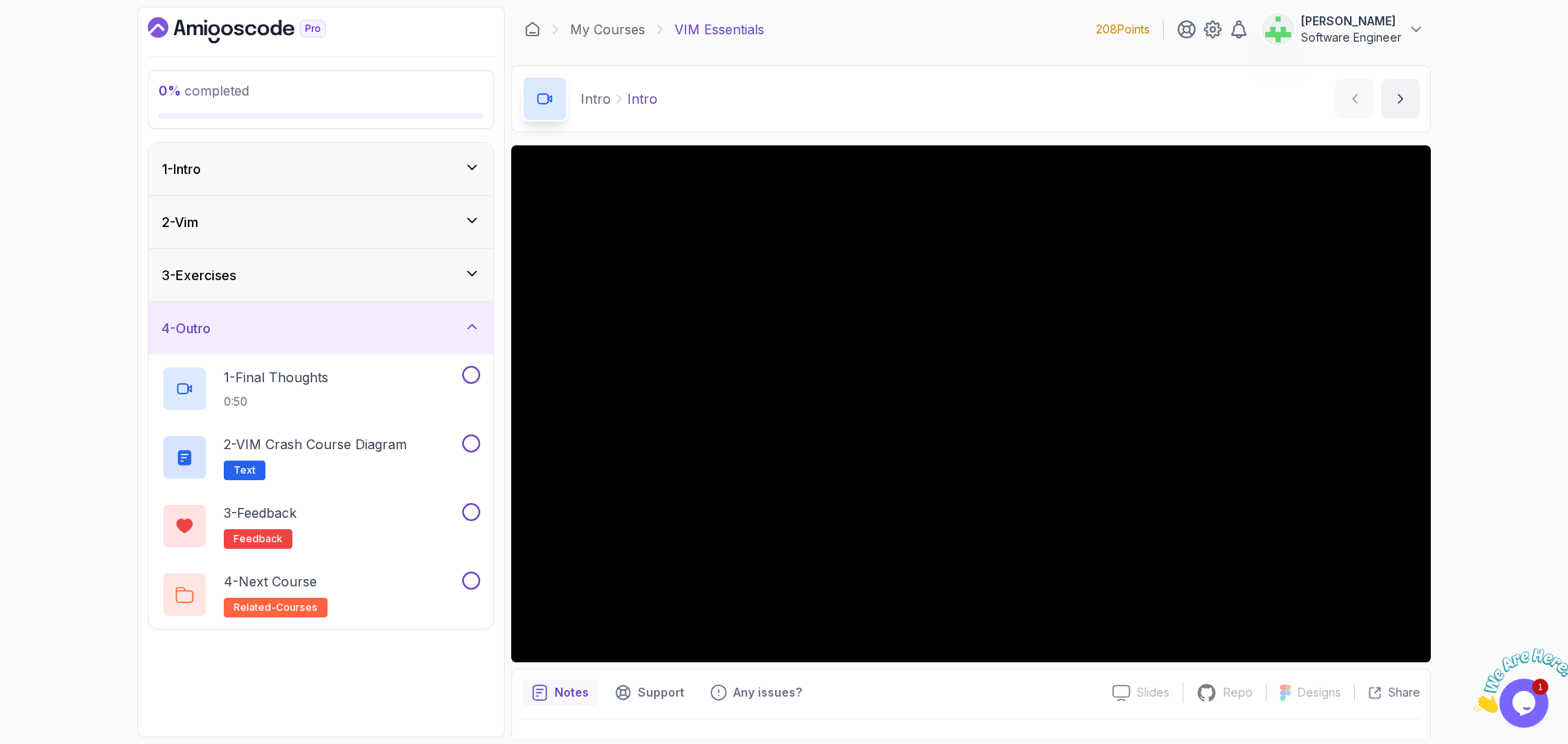
click at [418, 316] on div "4 - Outro" at bounding box center [321, 328] width 344 height 52
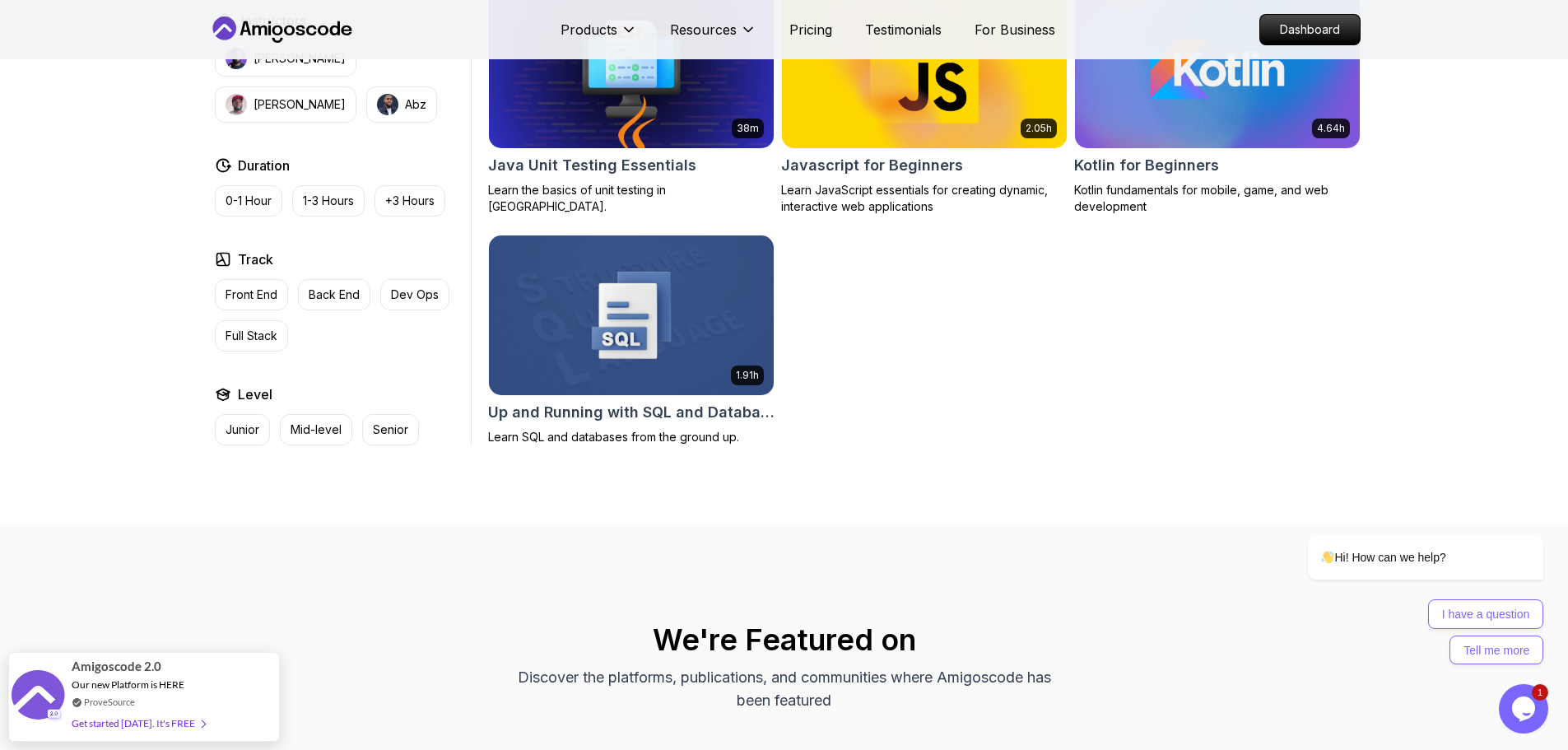
scroll to position [1186, 0]
